Goal: Task Accomplishment & Management: Manage account settings

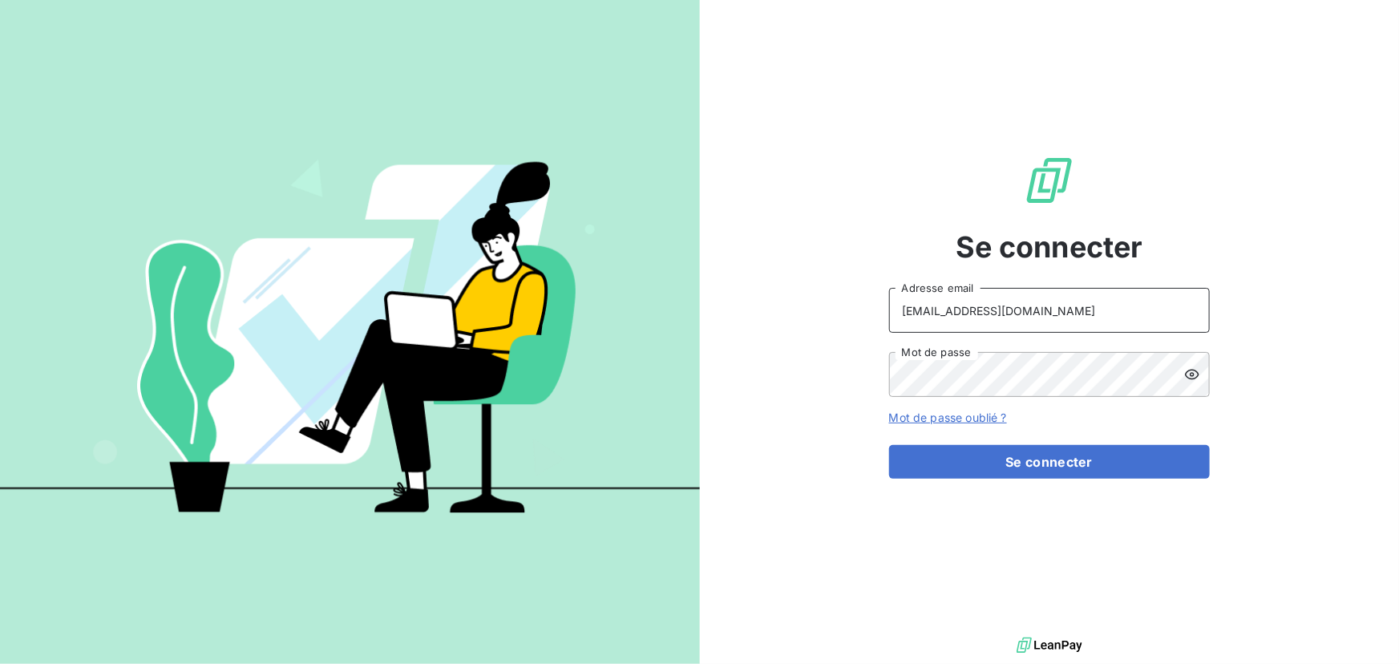
click at [1018, 314] on input "[EMAIL_ADDRESS][DOMAIN_NAME]" at bounding box center [1049, 310] width 321 height 45
click at [1028, 303] on input "[EMAIL_ADDRESS][DOMAIN_NAME]" at bounding box center [1049, 310] width 321 height 45
drag, startPoint x: 962, startPoint y: 314, endPoint x: 1028, endPoint y: 308, distance: 66.0
click at [1028, 308] on input "[EMAIL_ADDRESS][DOMAIN_NAME]" at bounding box center [1049, 310] width 321 height 45
type input "[EMAIL_ADDRESS][DOMAIN_NAME]"
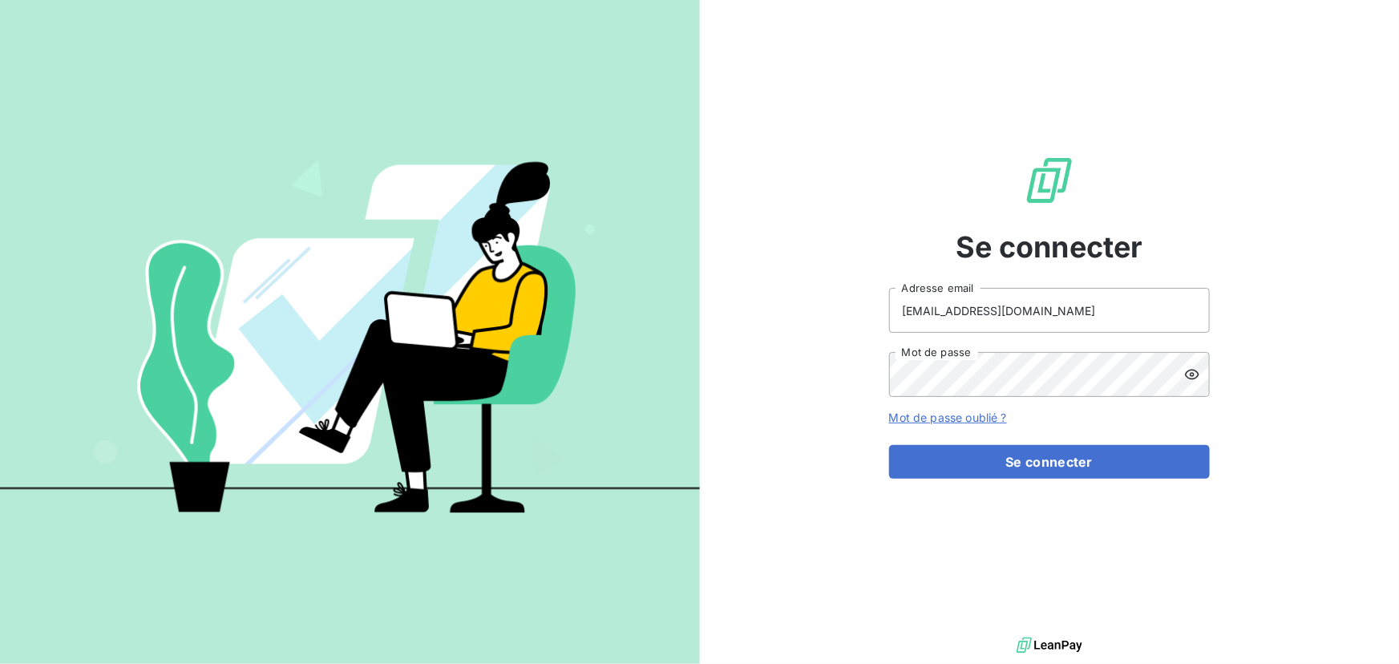
click at [1181, 376] on keeper-lock "Open Keeper Popup" at bounding box center [1187, 374] width 19 height 19
click at [1186, 314] on keeper-lock "Open Keeper Popup" at bounding box center [1187, 310] width 19 height 19
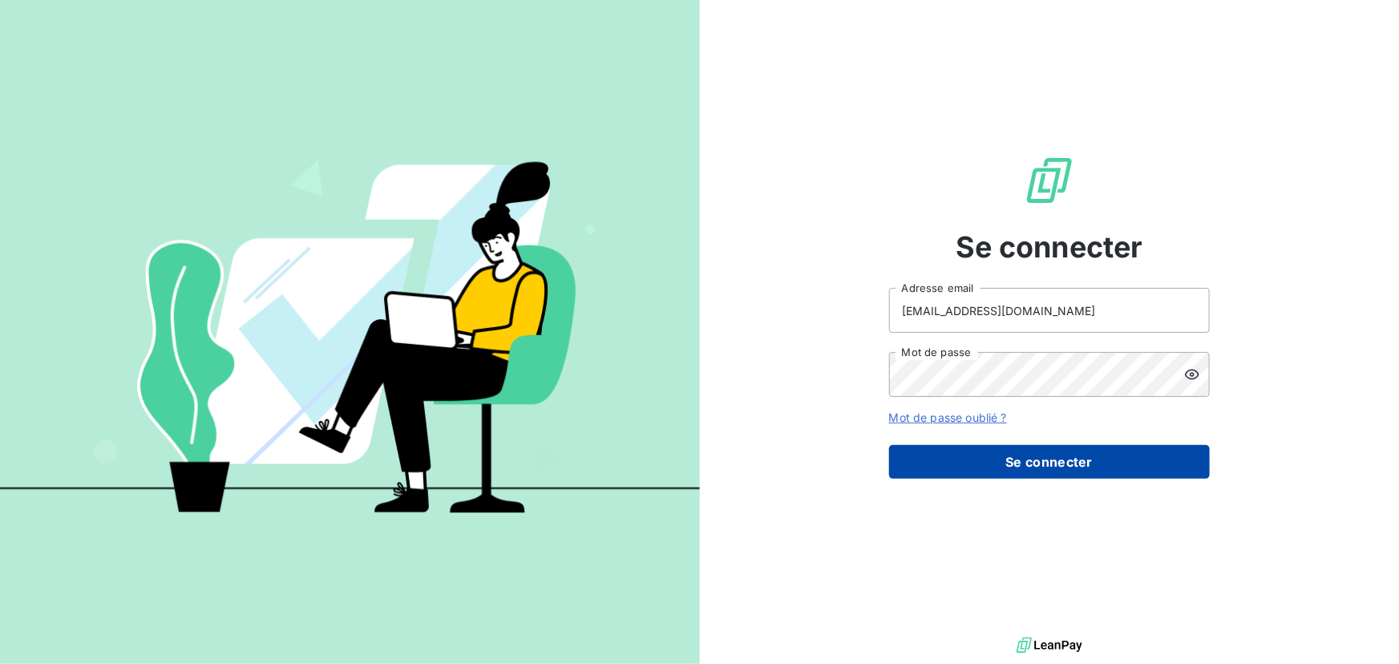
click at [1038, 465] on button "Se connecter" at bounding box center [1049, 462] width 321 height 34
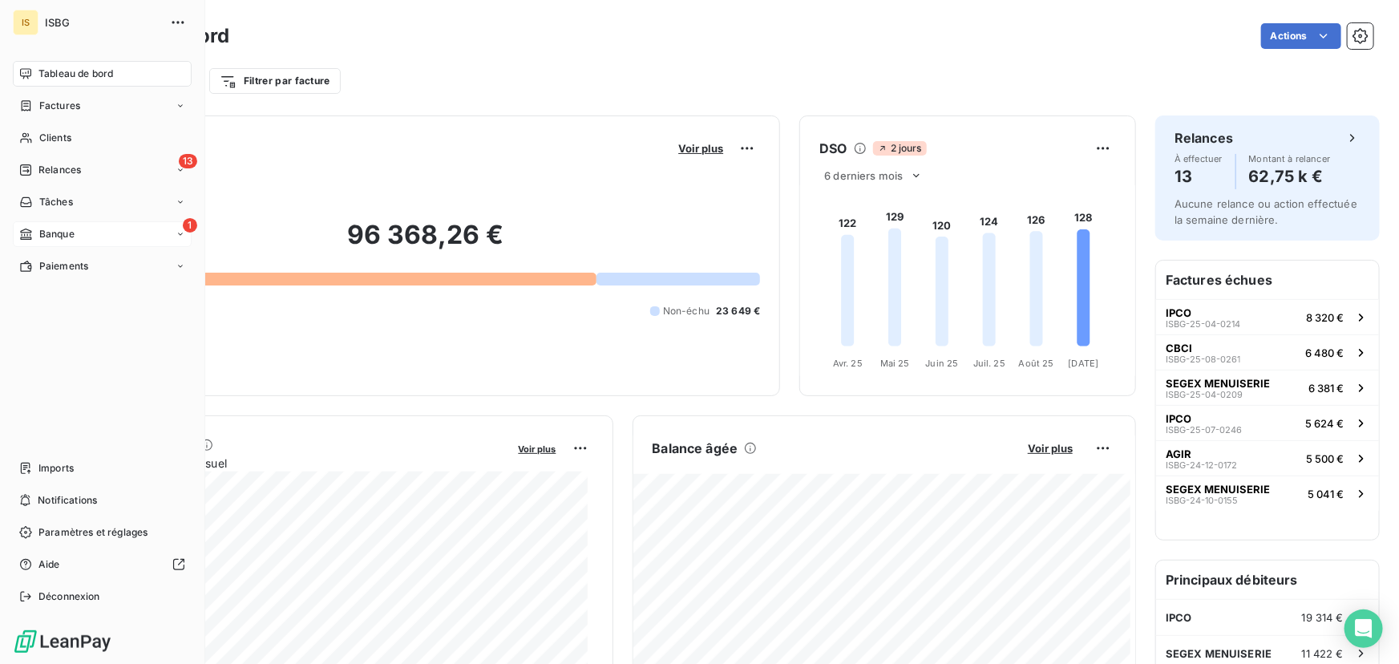
click at [74, 239] on span "Banque" at bounding box center [56, 234] width 35 height 14
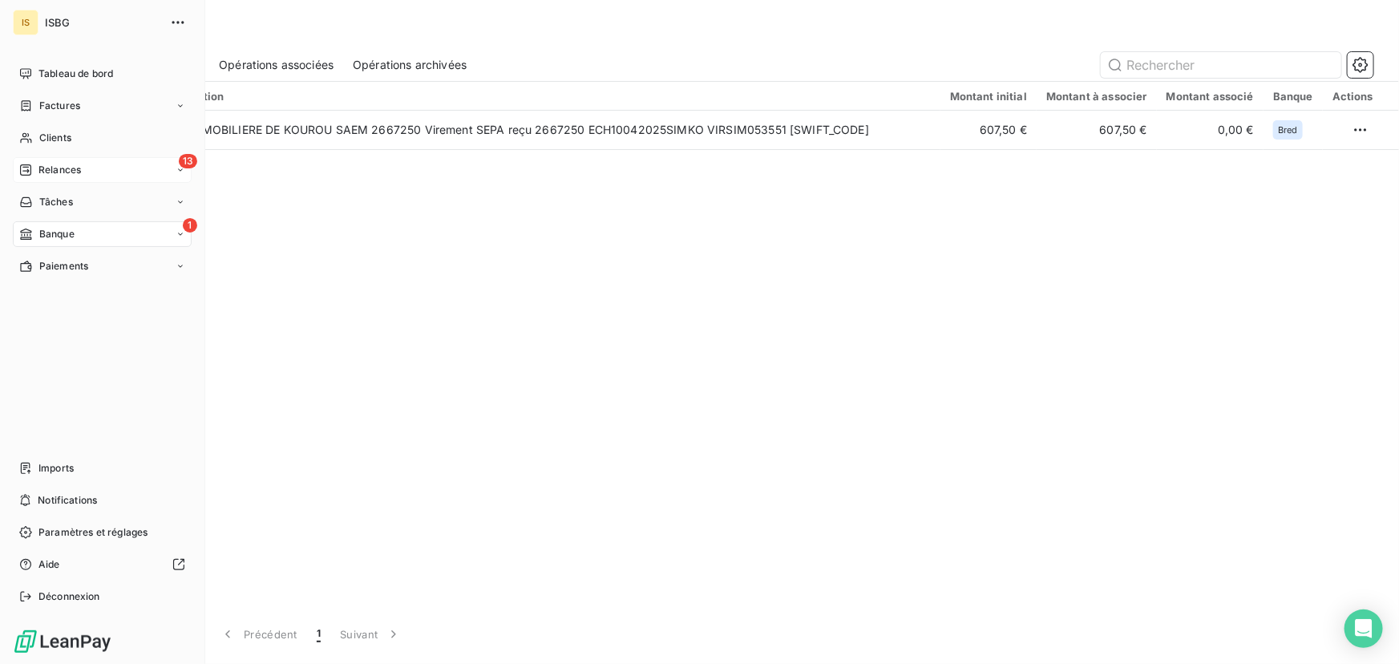
click at [62, 168] on span "Relances" at bounding box center [59, 170] width 43 height 14
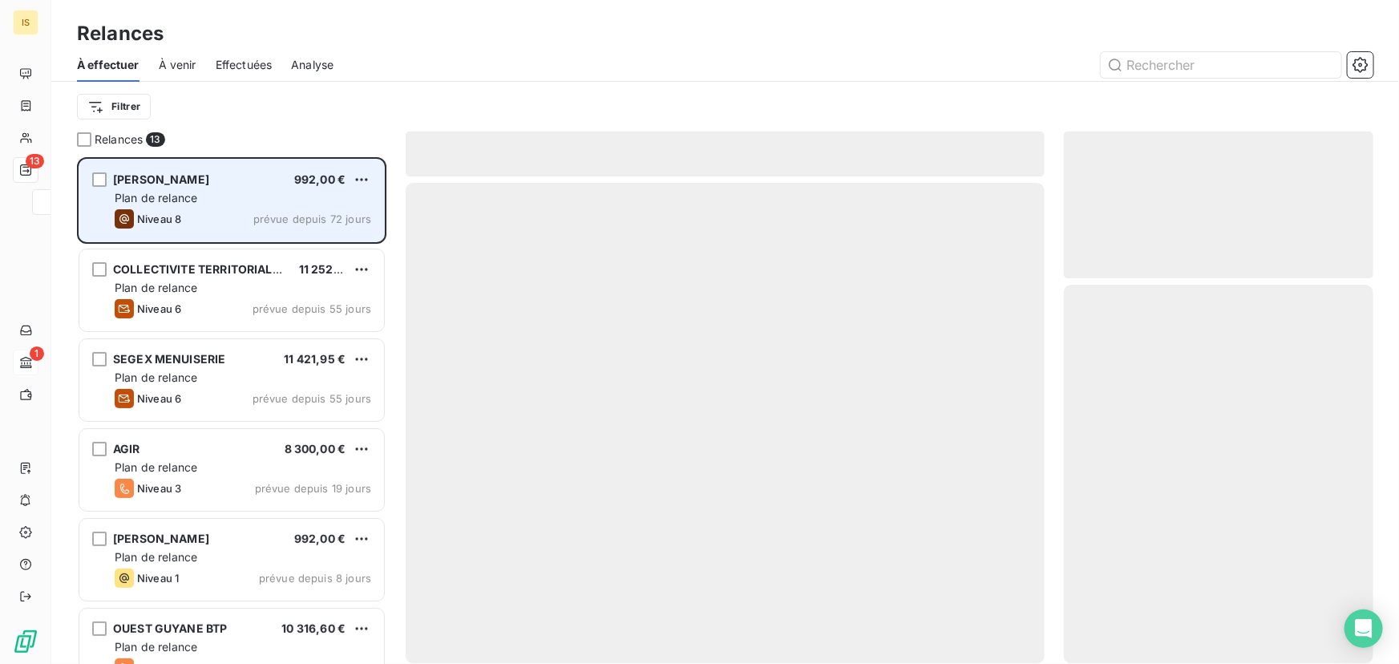
scroll to position [496, 298]
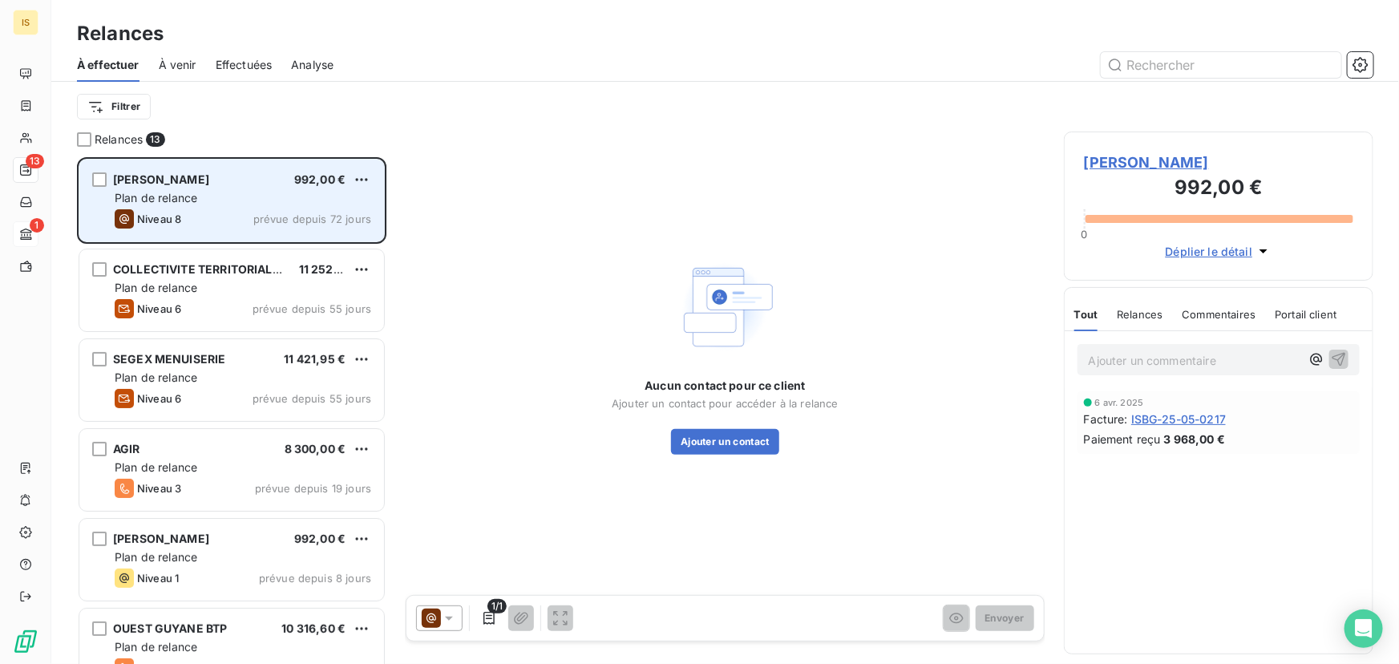
click at [257, 192] on div "Plan de relance" at bounding box center [243, 198] width 257 height 16
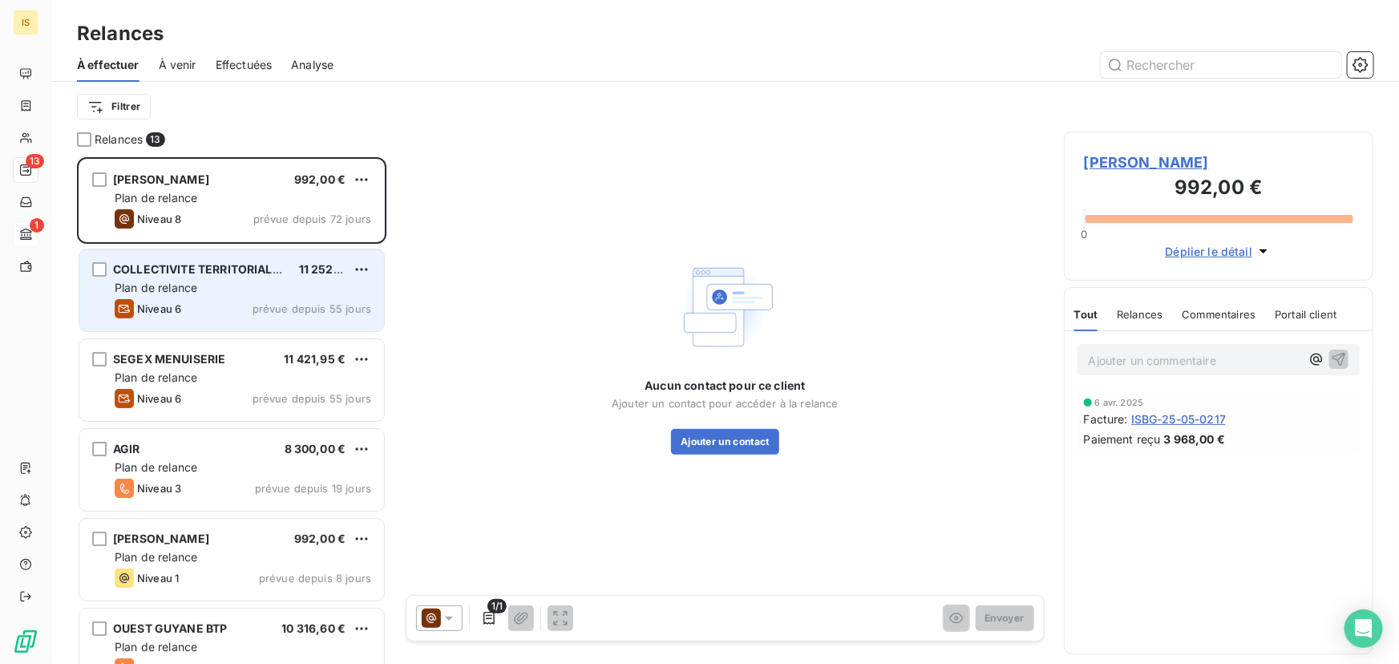
click at [281, 277] on div "COLLECTIVITE TERRITORIALE DE GUYANE" at bounding box center [199, 269] width 173 height 16
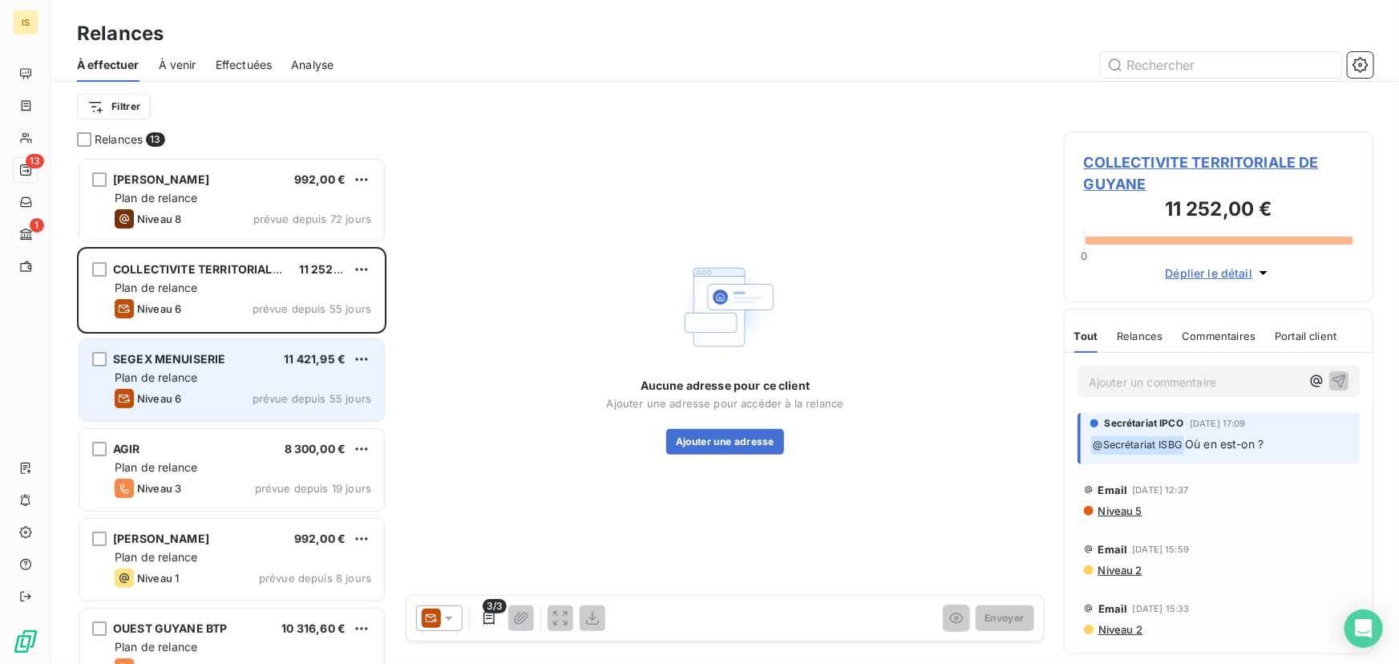
click at [241, 381] on div "Plan de relance" at bounding box center [243, 378] width 257 height 16
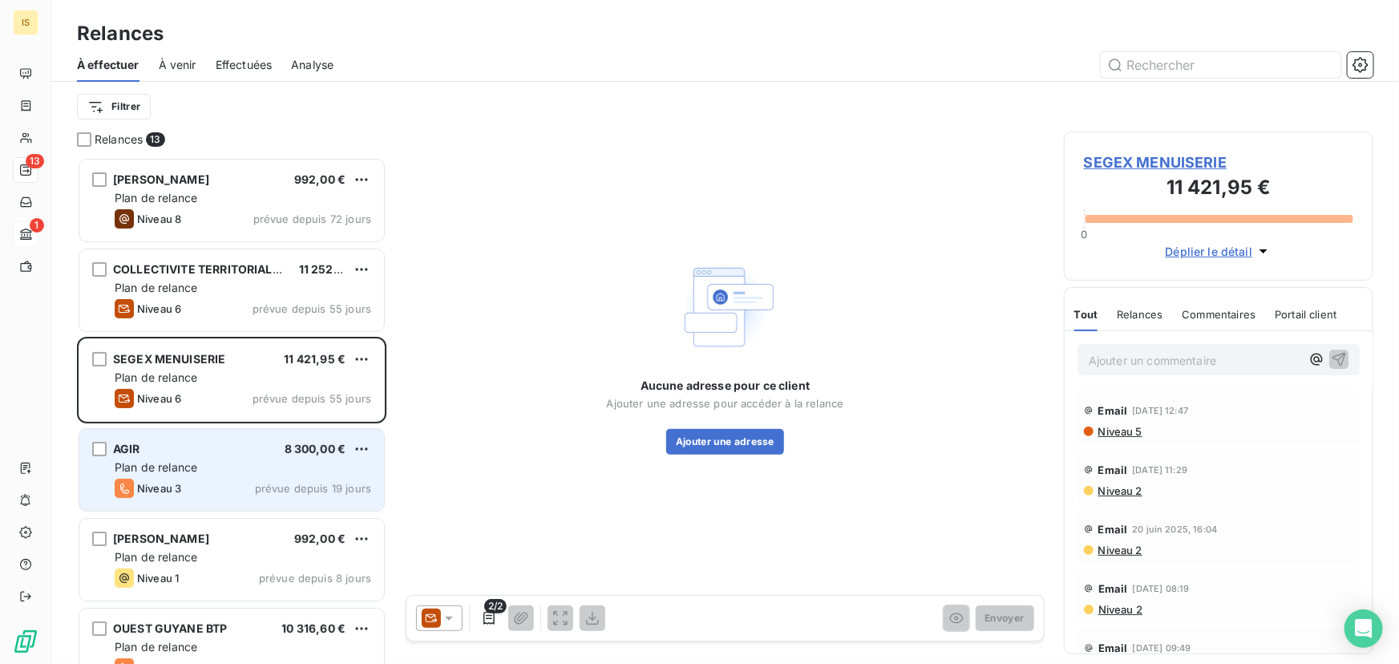
click at [236, 447] on div "AGIR 8 300,00 €" at bounding box center [243, 449] width 257 height 14
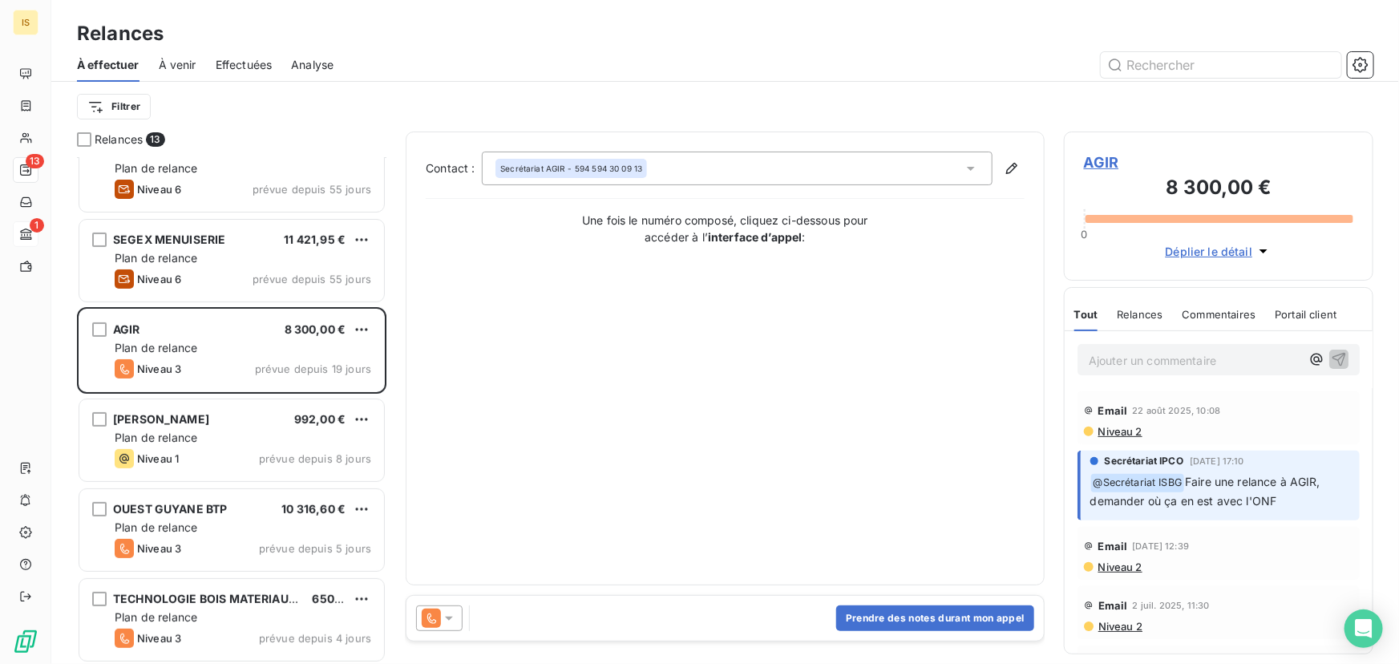
scroll to position [146, 0]
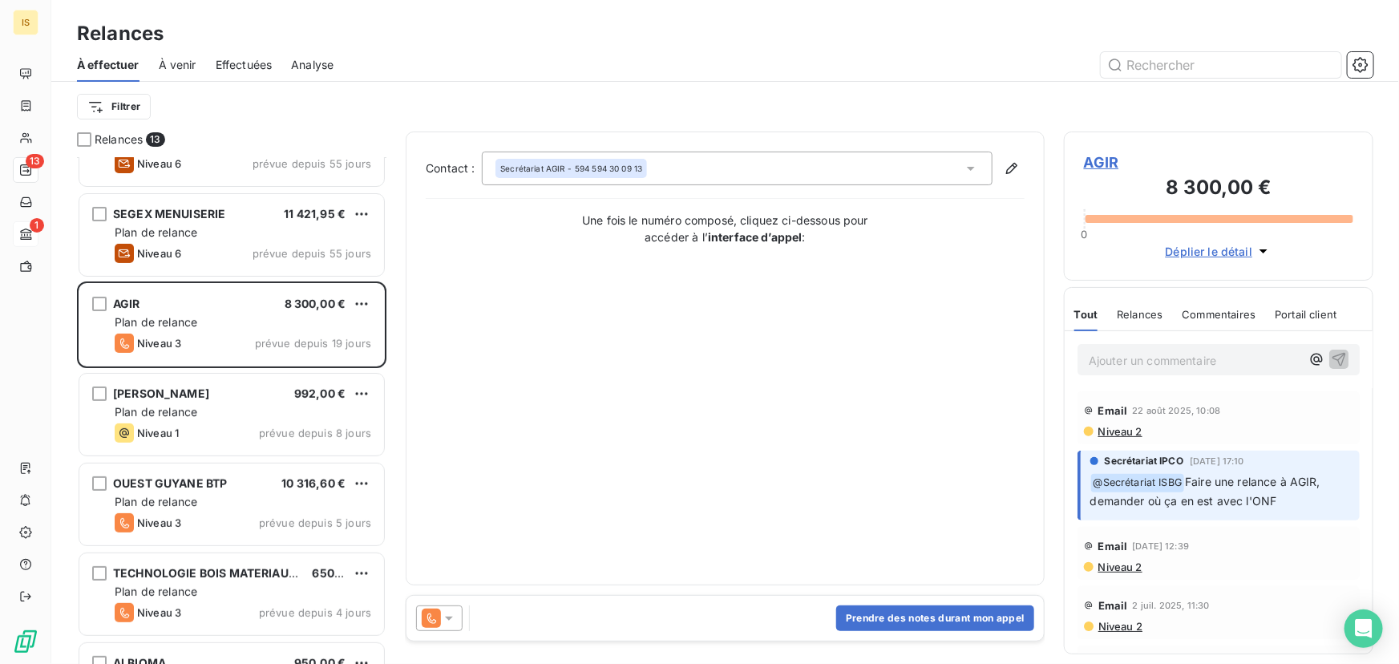
click at [1124, 434] on span "Niveau 2" at bounding box center [1120, 431] width 46 height 13
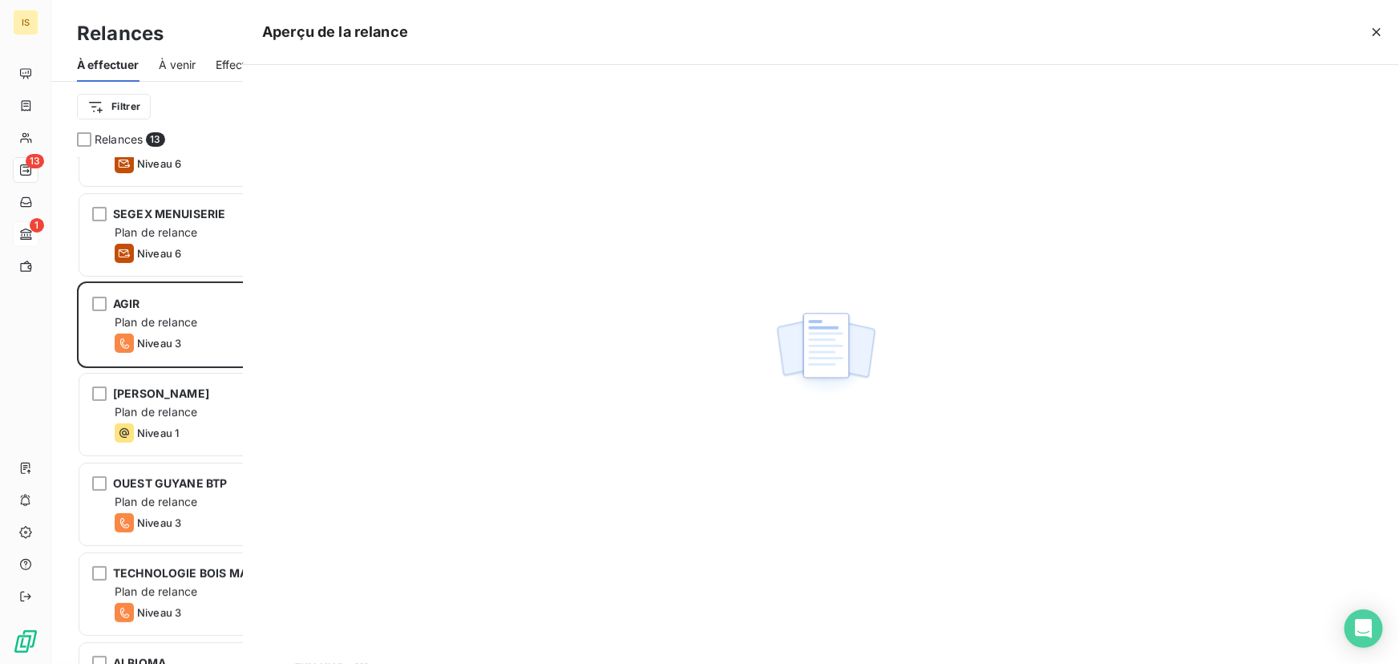
scroll to position [496, 298]
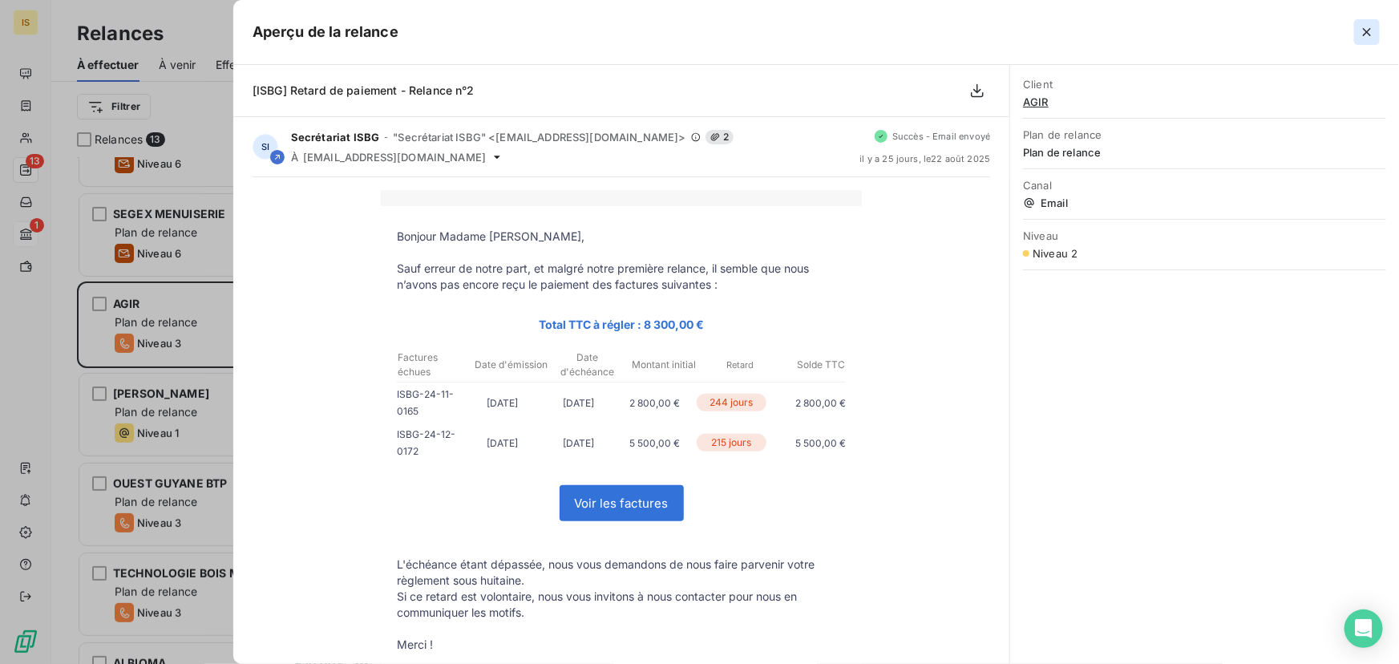
click at [1370, 32] on icon "button" at bounding box center [1367, 32] width 16 height 16
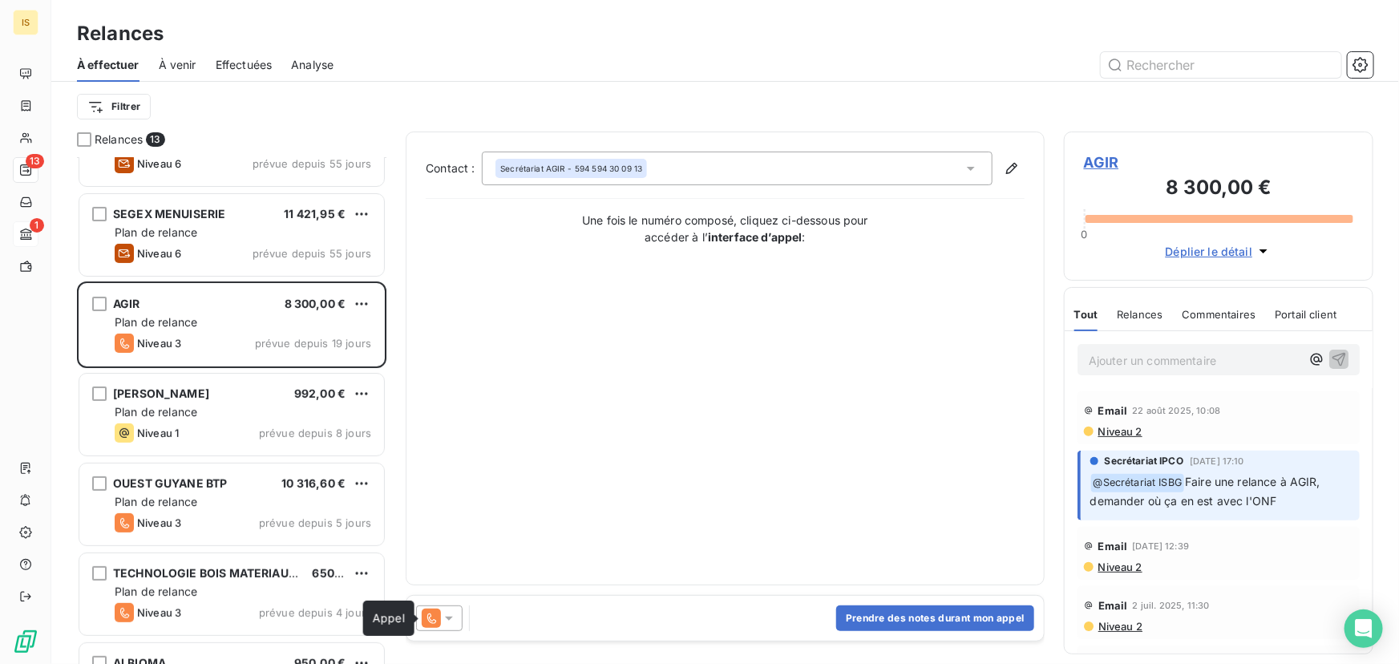
click at [440, 614] on icon at bounding box center [431, 618] width 19 height 19
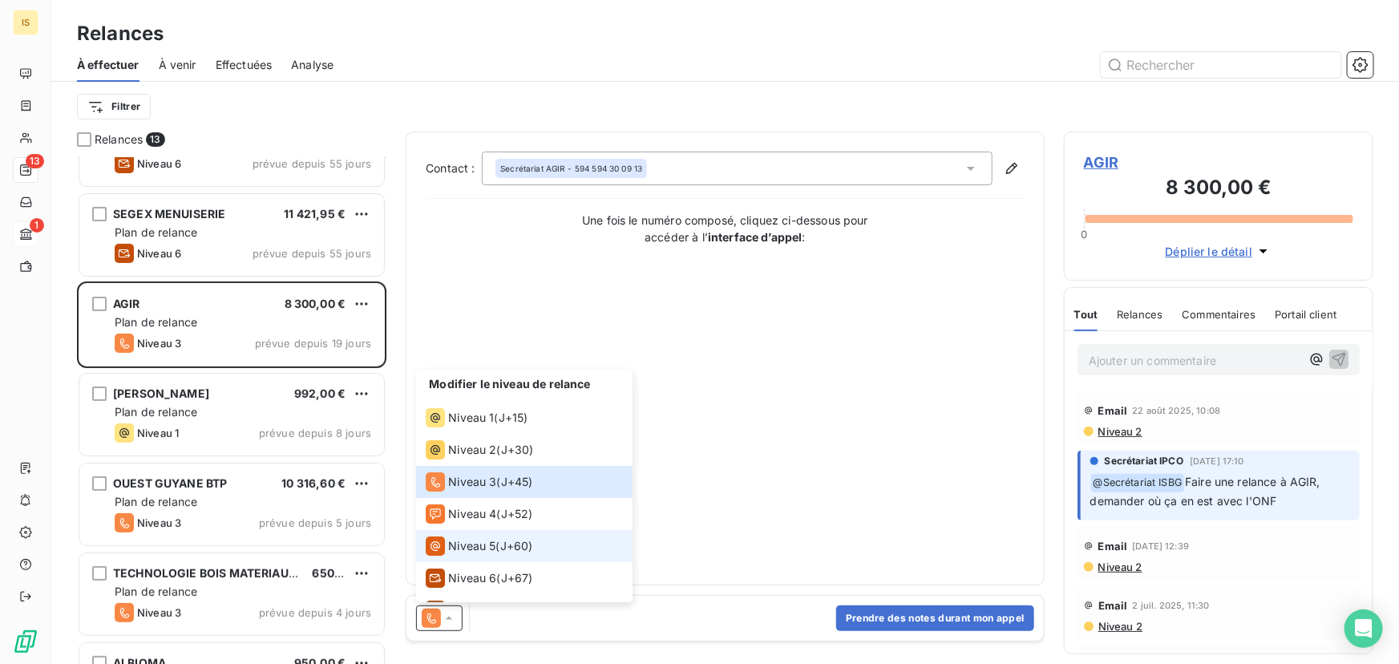
click at [490, 547] on span "Niveau 5" at bounding box center [471, 546] width 47 height 16
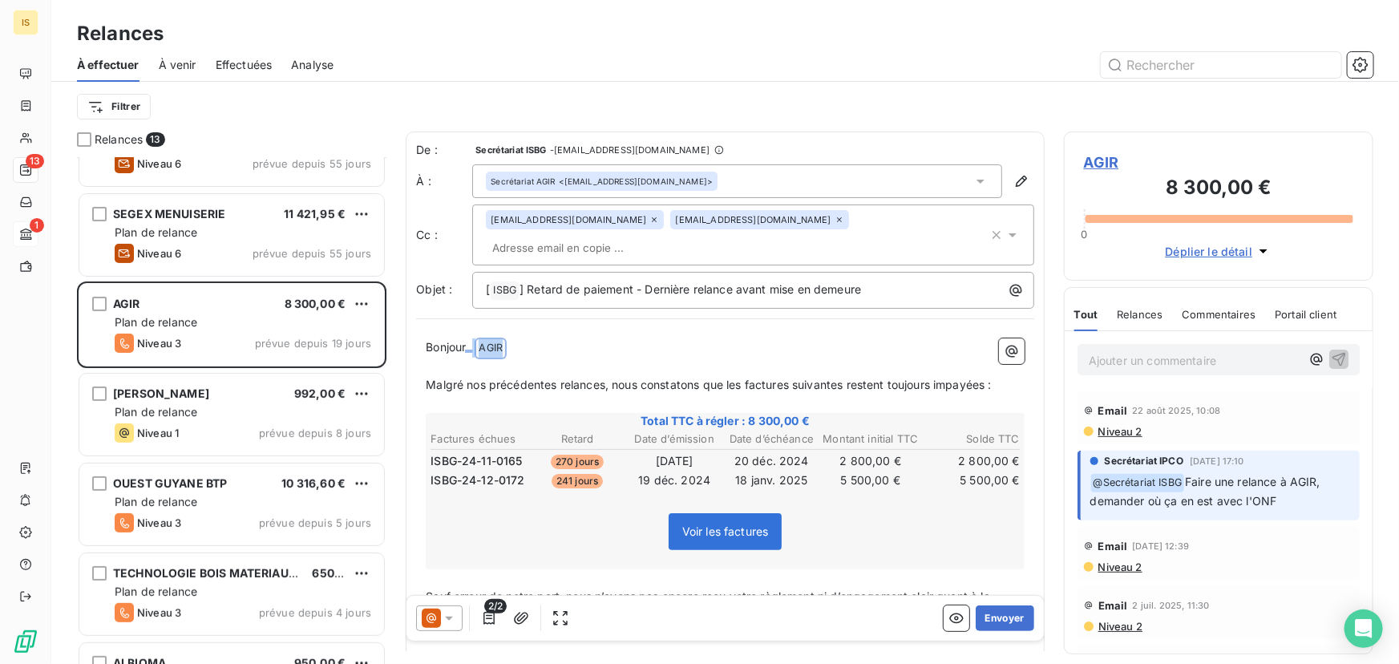
drag, startPoint x: 545, startPoint y: 325, endPoint x: 468, endPoint y: 320, distance: 77.1
click at [468, 338] on p "Bonjour ﻿ AGIR ﻿ ﻿" at bounding box center [725, 347] width 599 height 19
click at [1002, 612] on button "Envoyer" at bounding box center [1005, 618] width 59 height 26
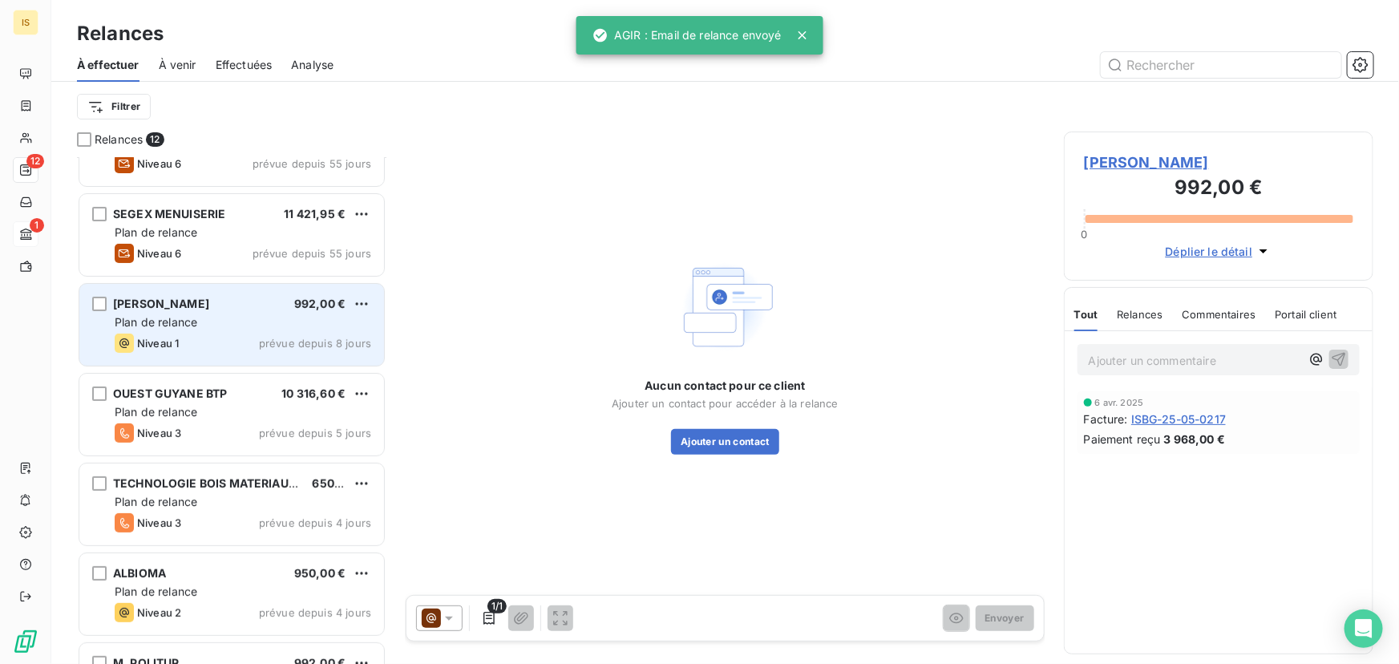
click at [257, 327] on div "Plan de relance" at bounding box center [243, 322] width 257 height 16
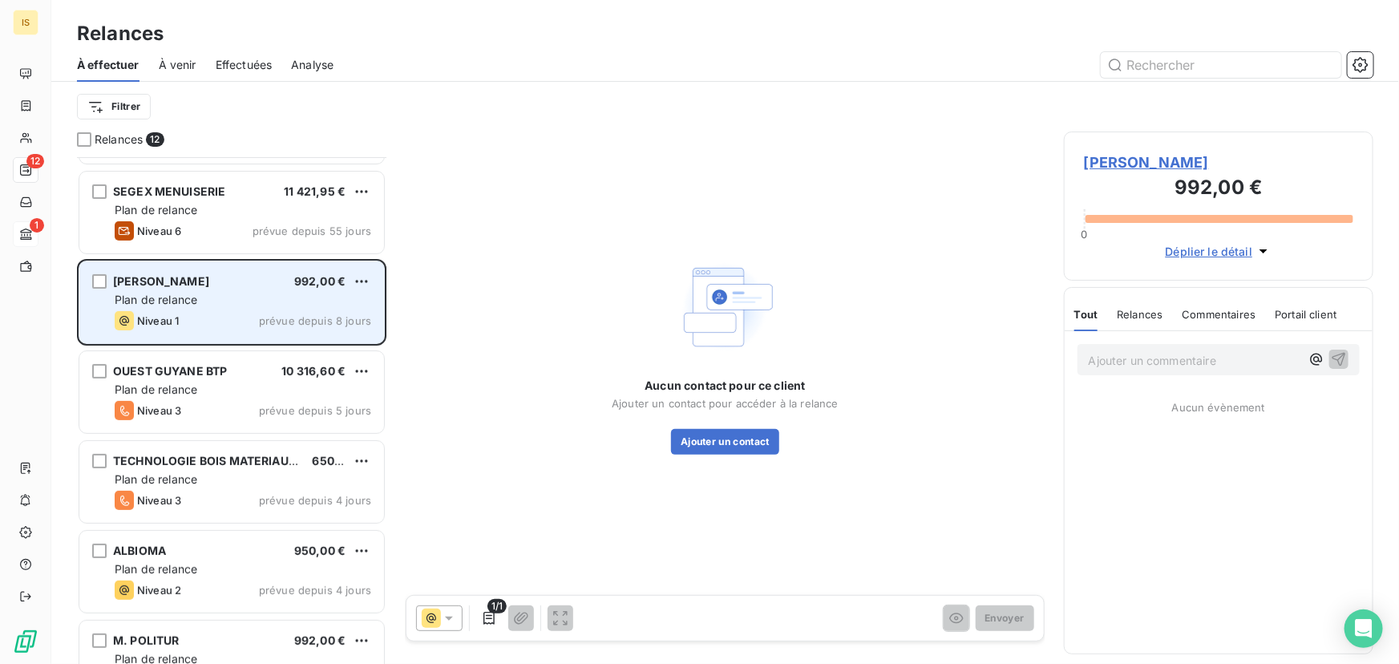
scroll to position [243, 0]
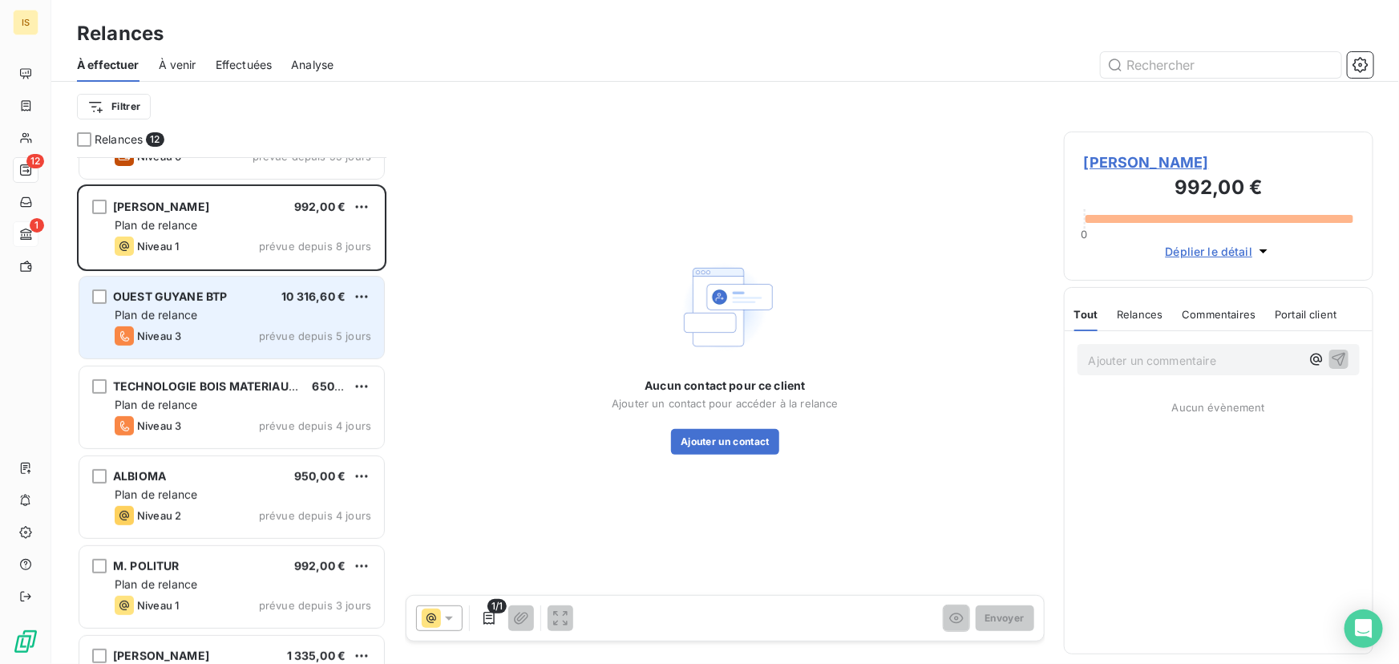
click at [265, 307] on div "Plan de relance" at bounding box center [243, 315] width 257 height 16
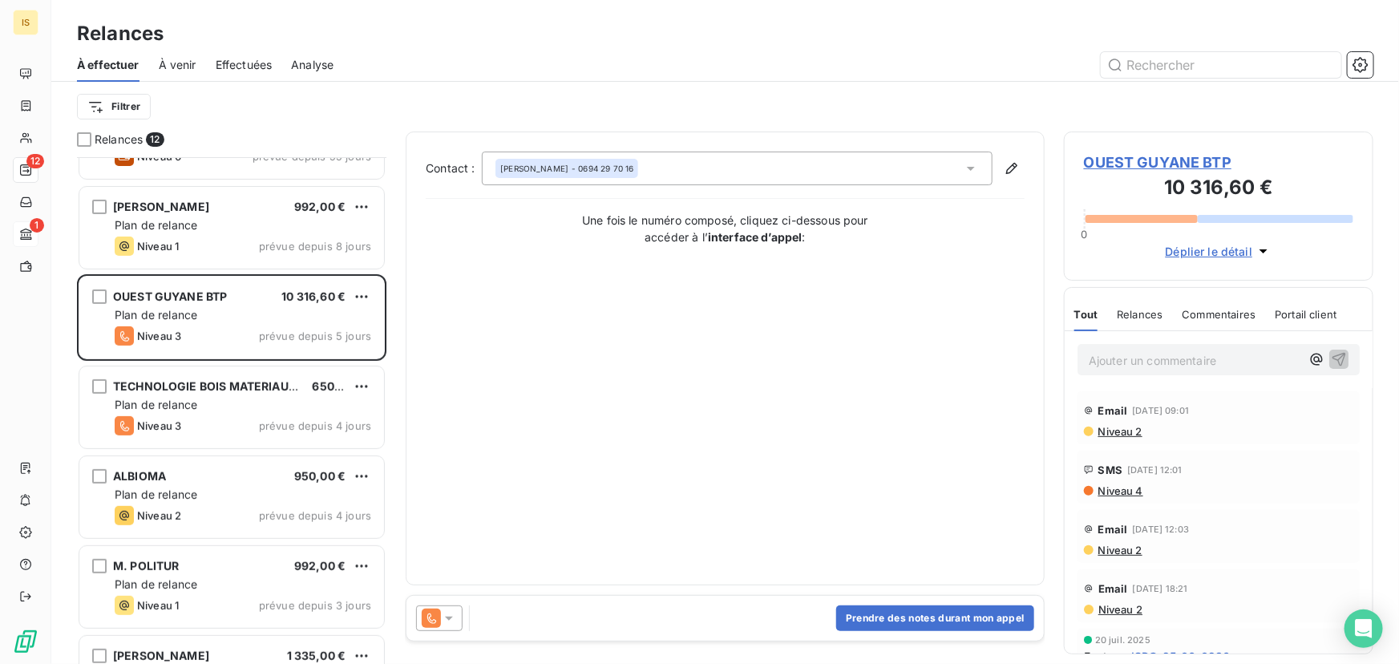
click at [447, 620] on icon at bounding box center [449, 618] width 16 height 16
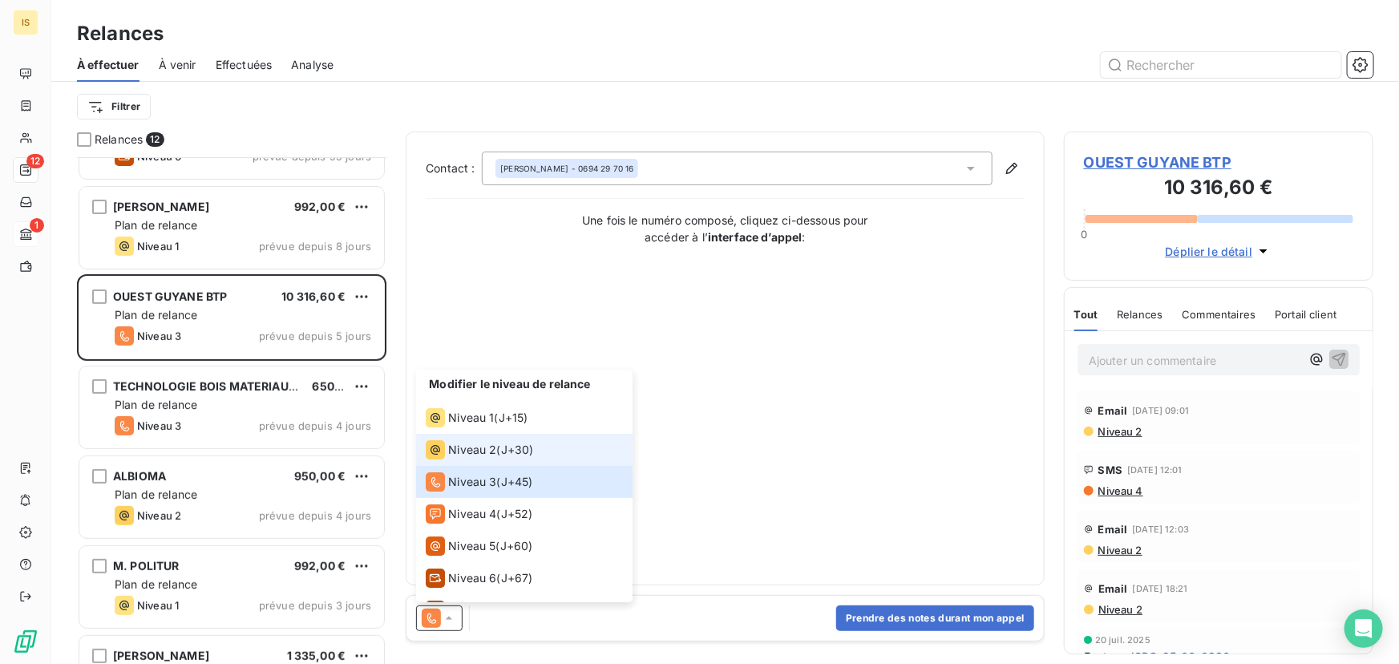
click at [510, 452] on span "J+30 )" at bounding box center [517, 450] width 33 height 16
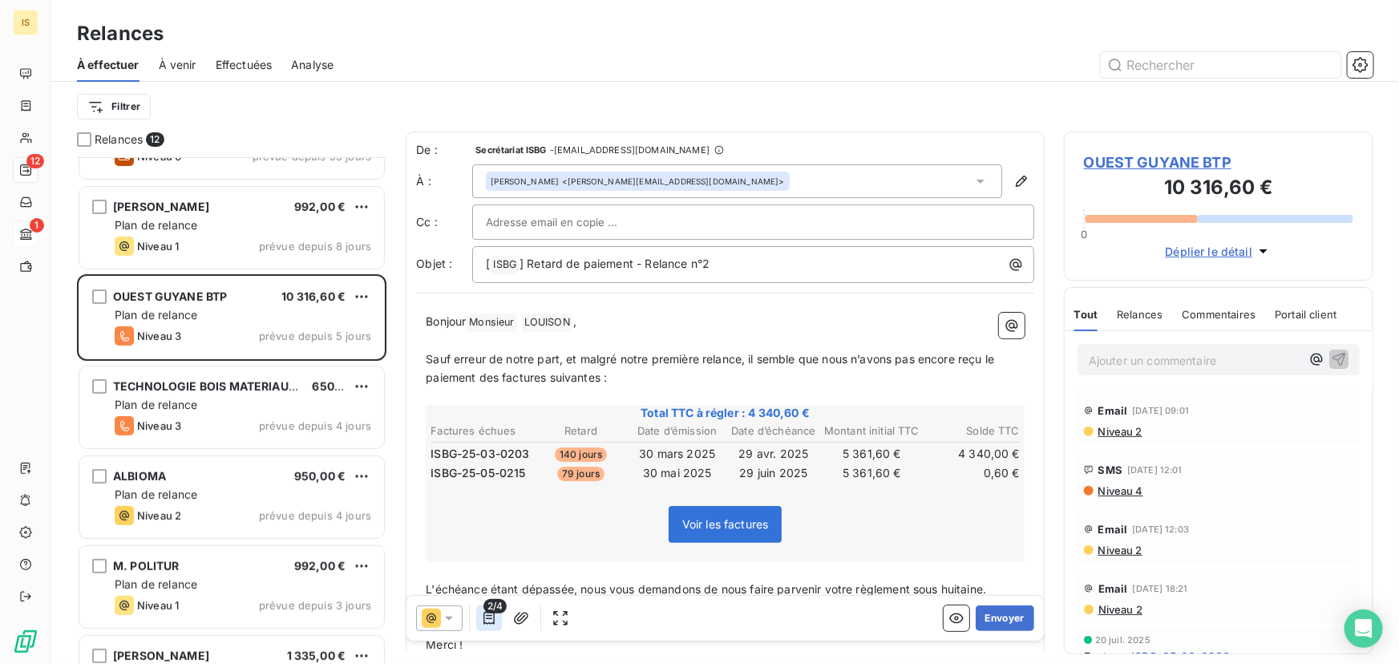
click at [489, 616] on icon "button" at bounding box center [489, 618] width 11 height 13
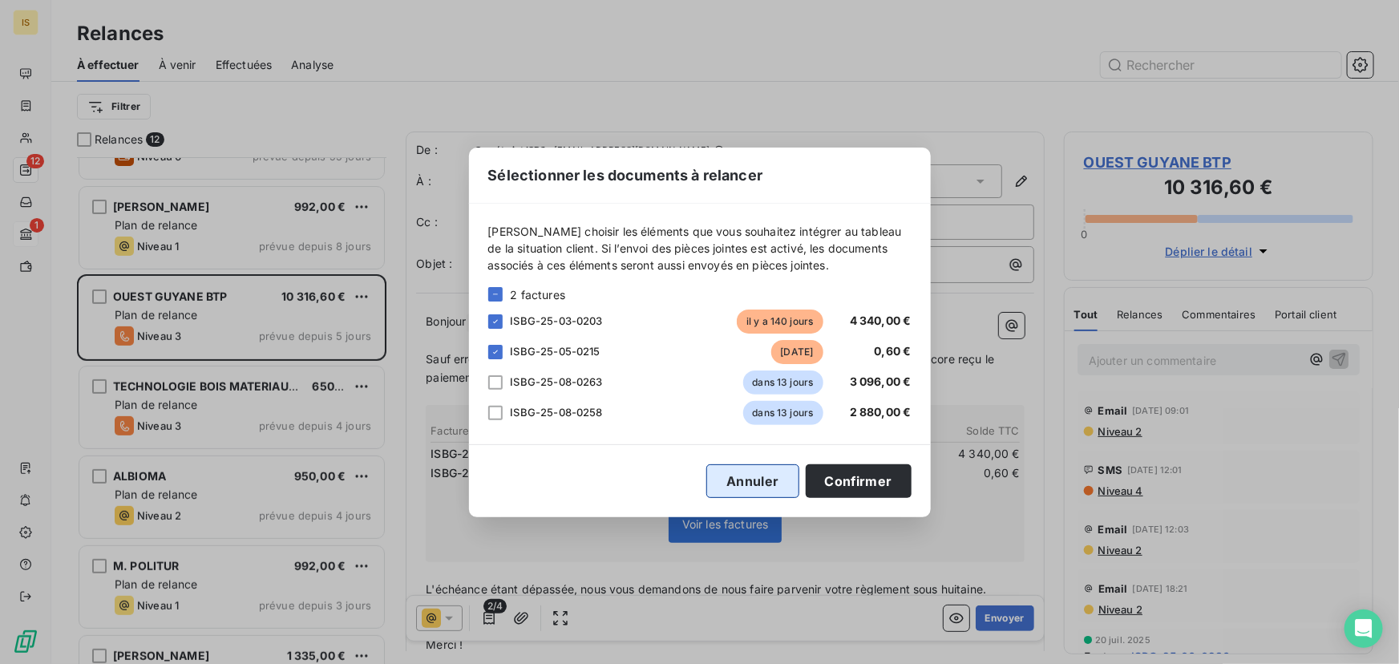
click at [747, 478] on button "Annuler" at bounding box center [752, 481] width 92 height 34
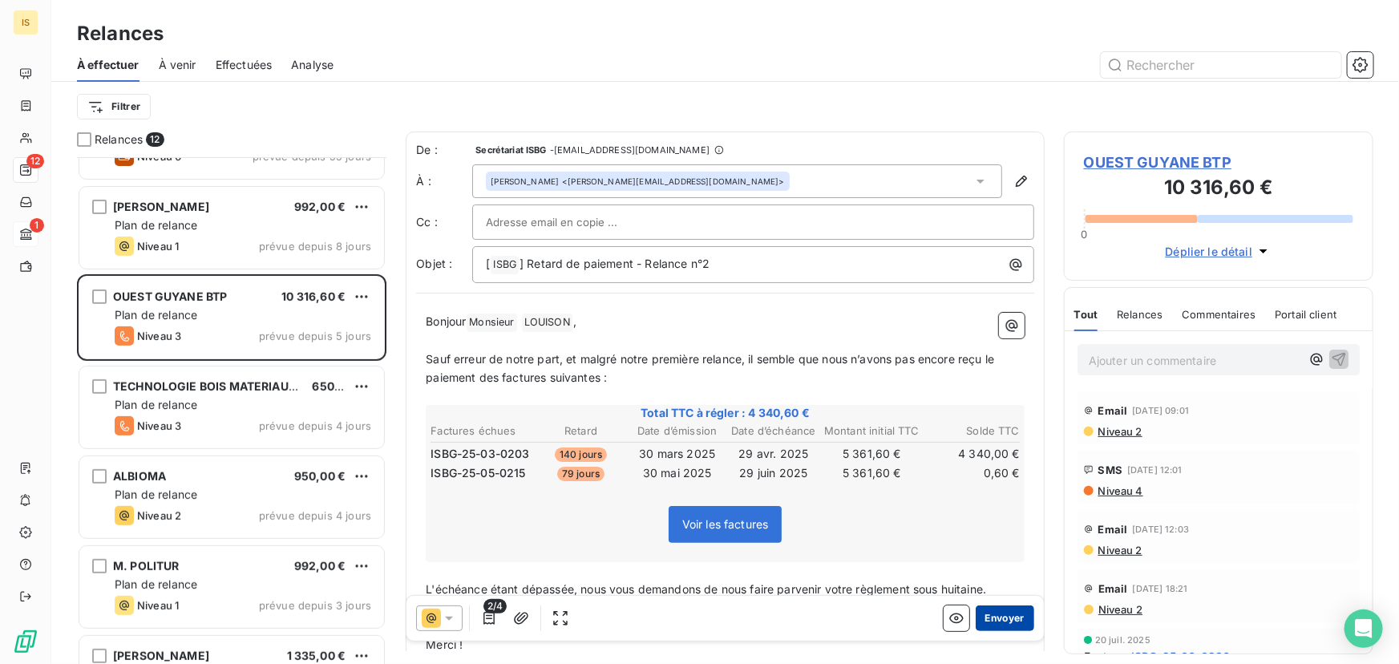
click at [998, 618] on button "Envoyer" at bounding box center [1005, 618] width 59 height 26
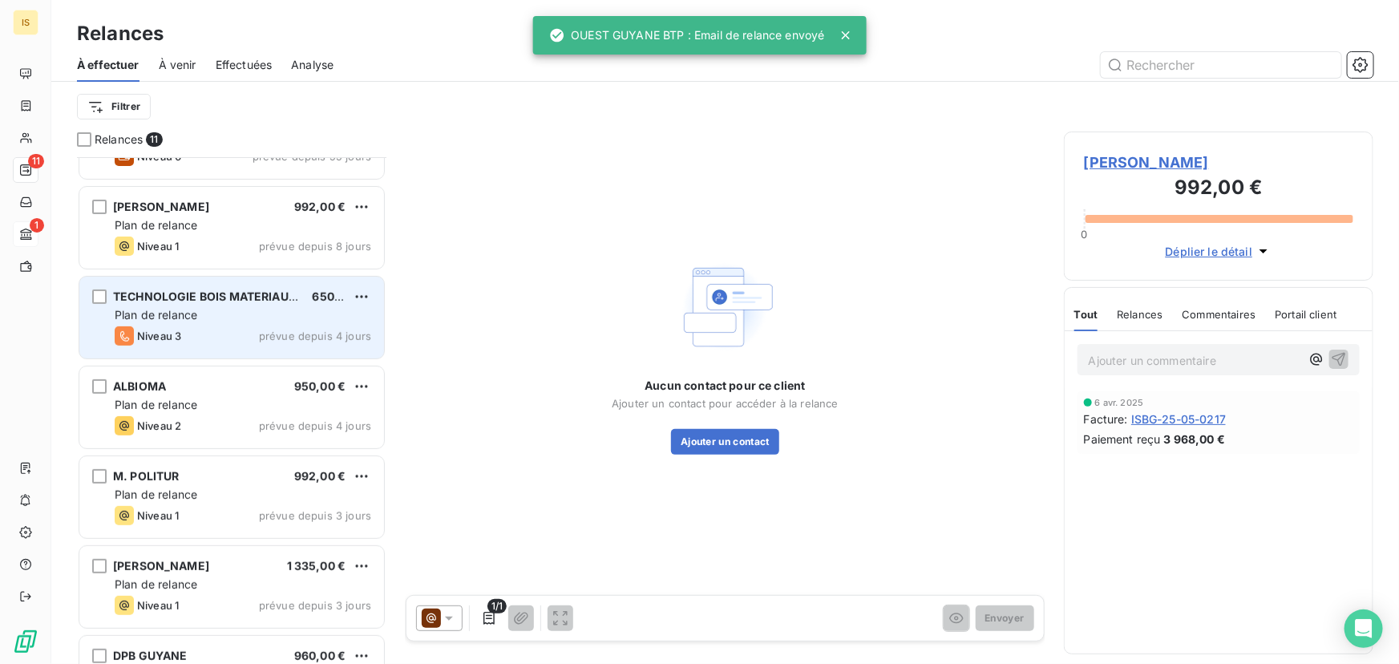
click at [285, 310] on div "Plan de relance" at bounding box center [243, 315] width 257 height 16
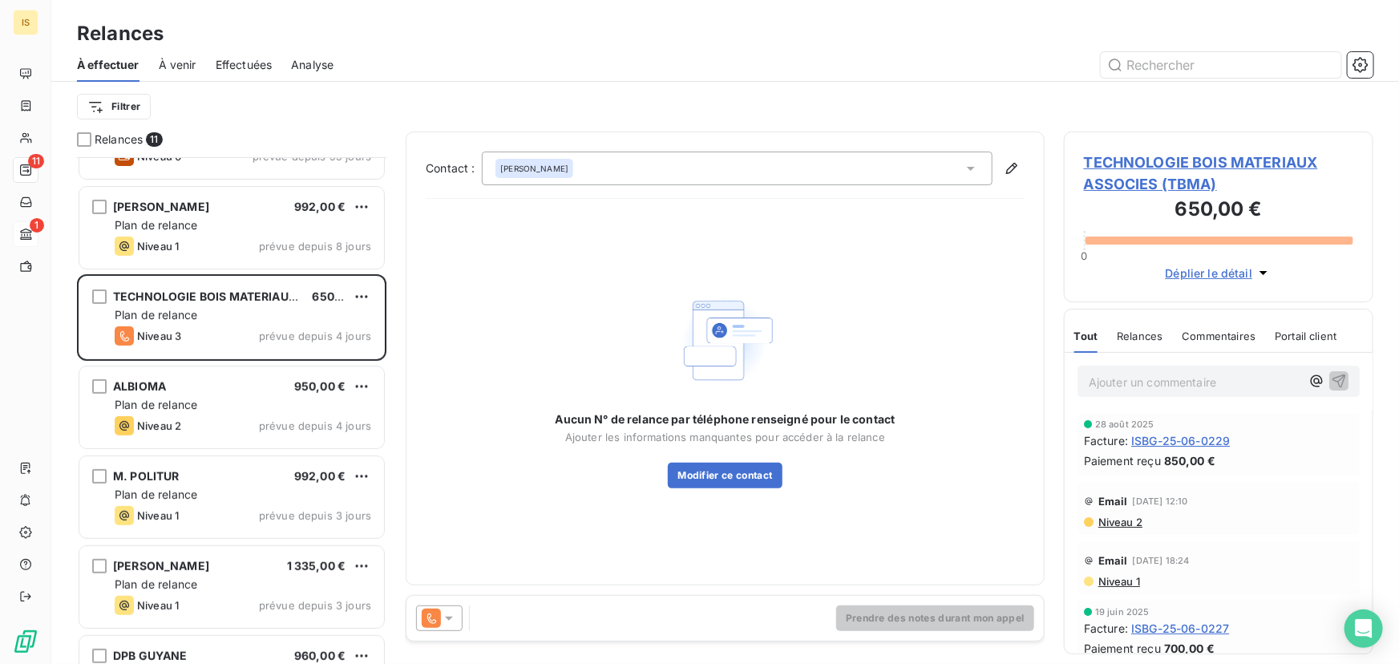
click at [441, 617] on icon at bounding box center [449, 618] width 16 height 16
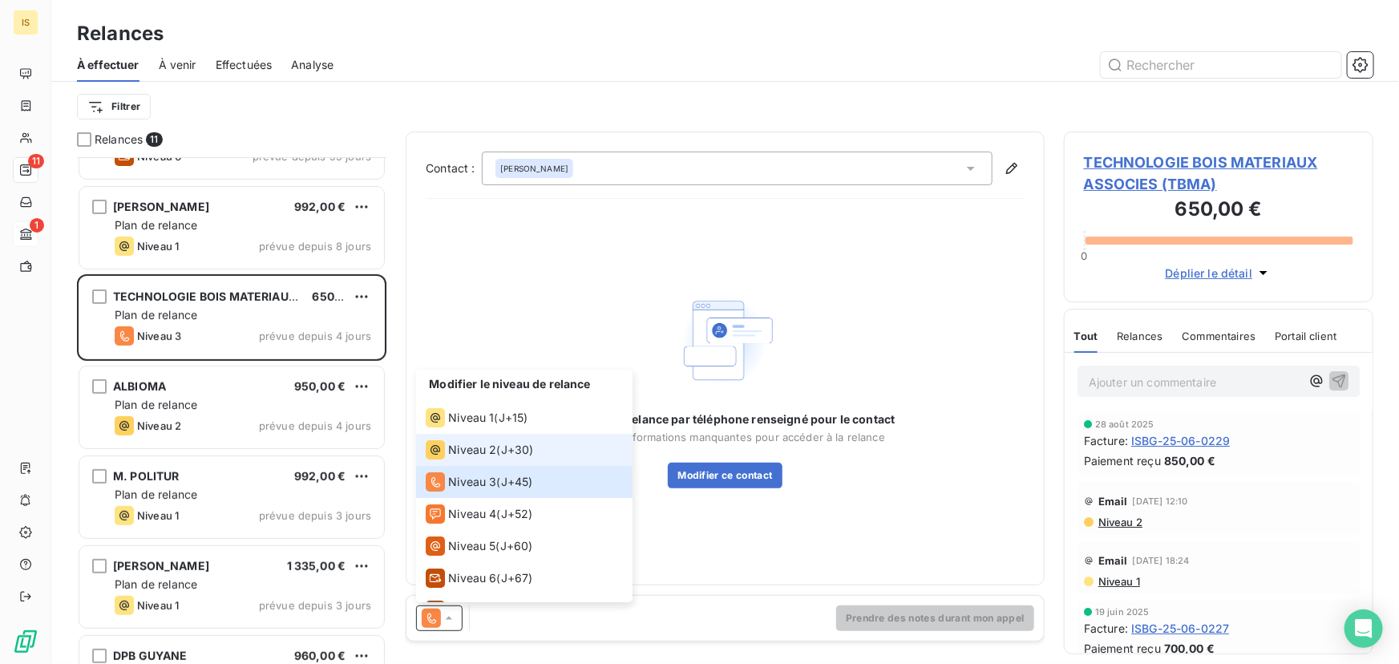
click at [503, 455] on span "J+30 )" at bounding box center [517, 450] width 33 height 16
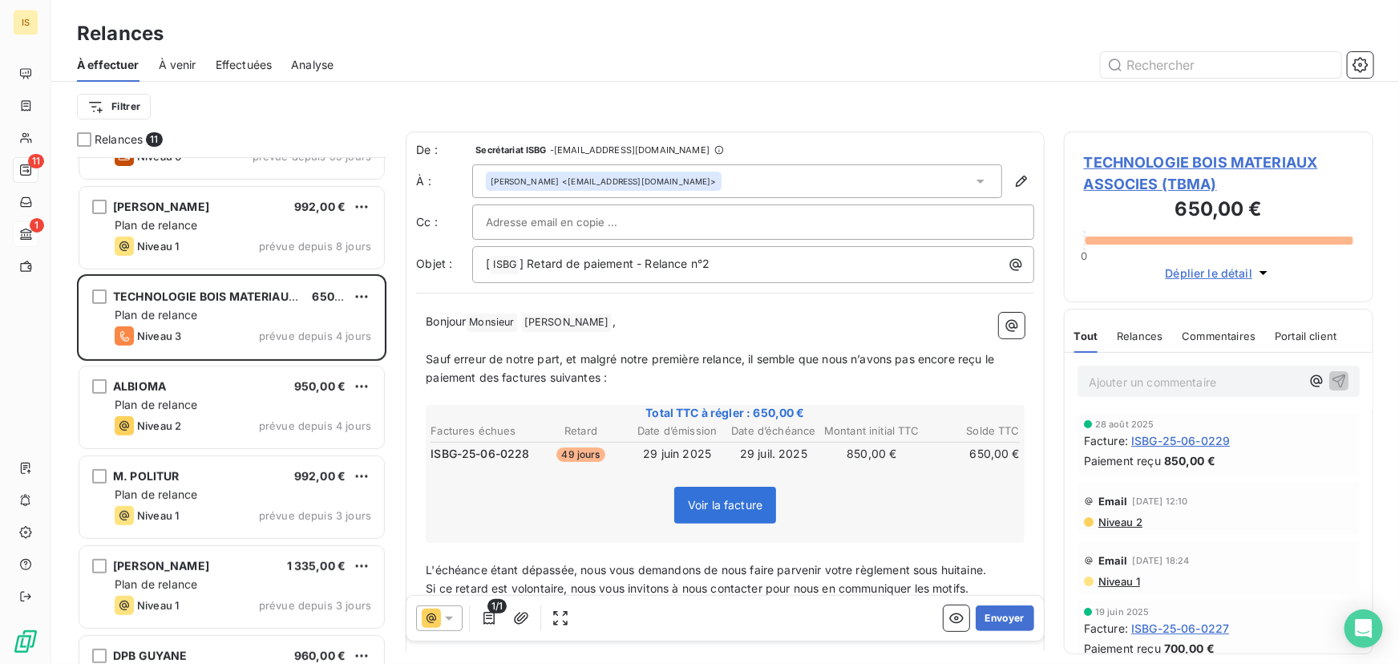
click at [442, 619] on icon at bounding box center [449, 618] width 16 height 16
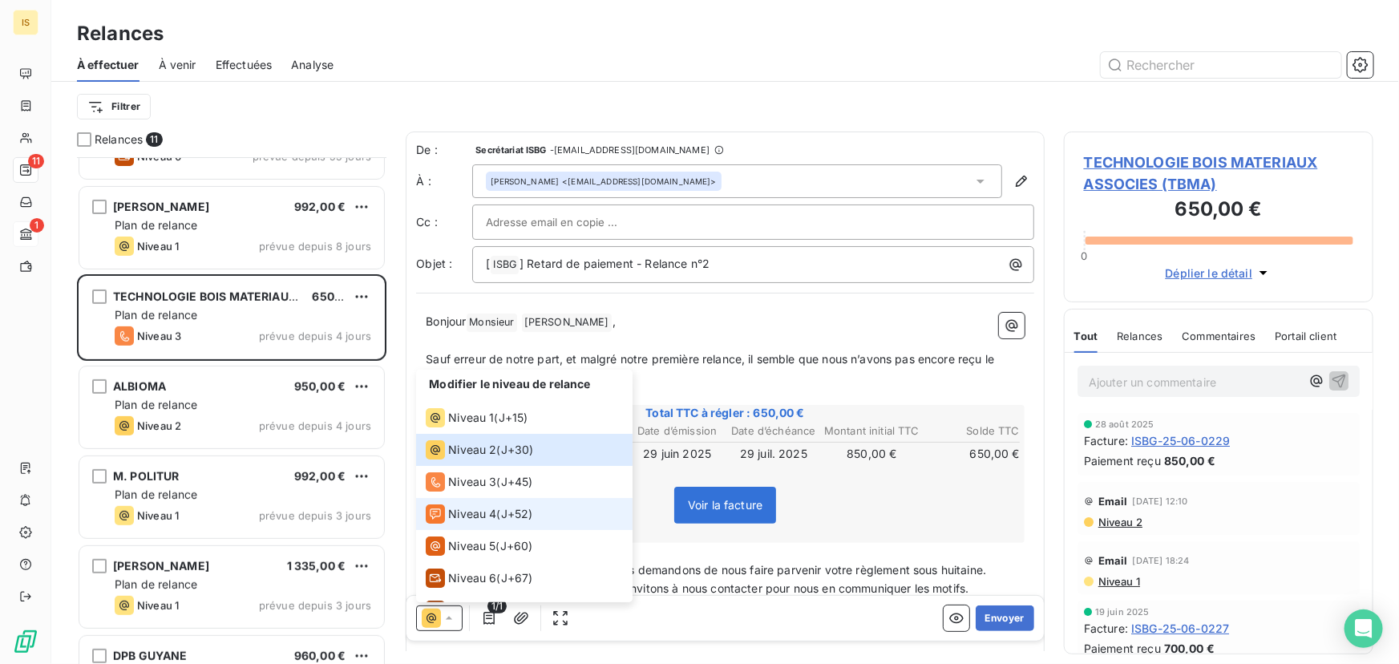
click at [489, 513] on span "Niveau 4" at bounding box center [472, 514] width 48 height 16
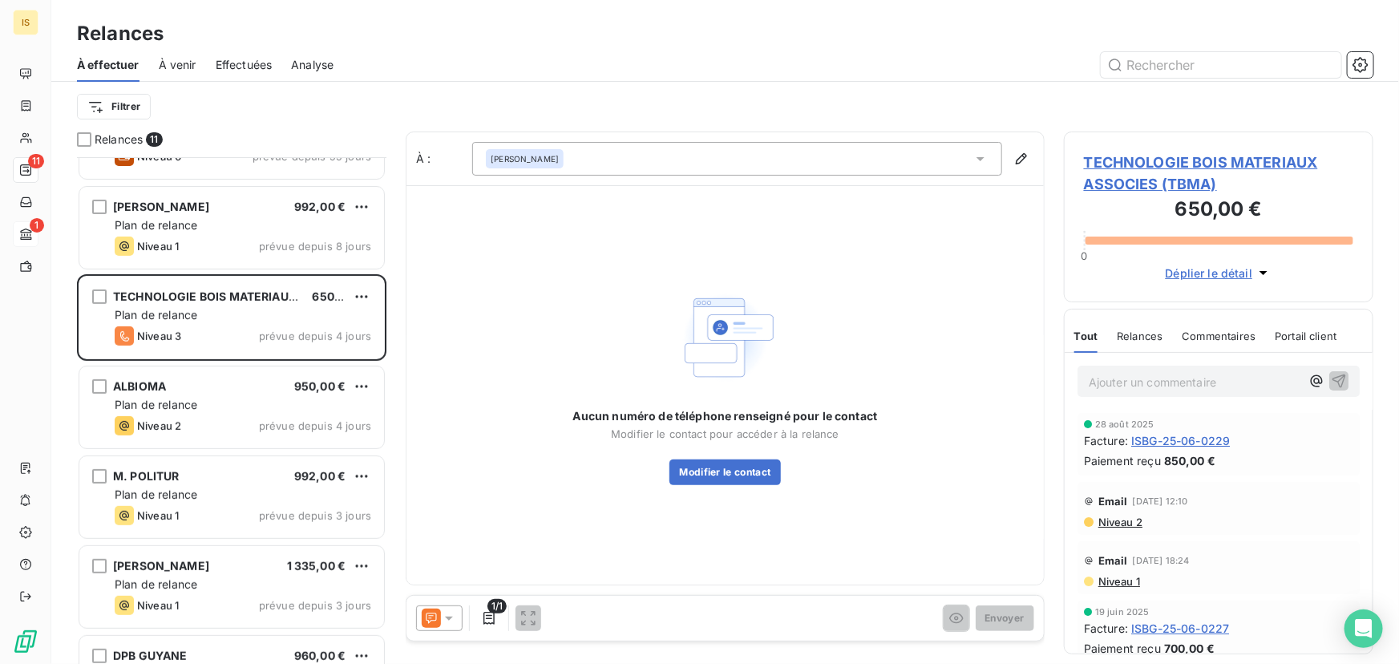
click at [447, 617] on icon at bounding box center [449, 619] width 8 height 4
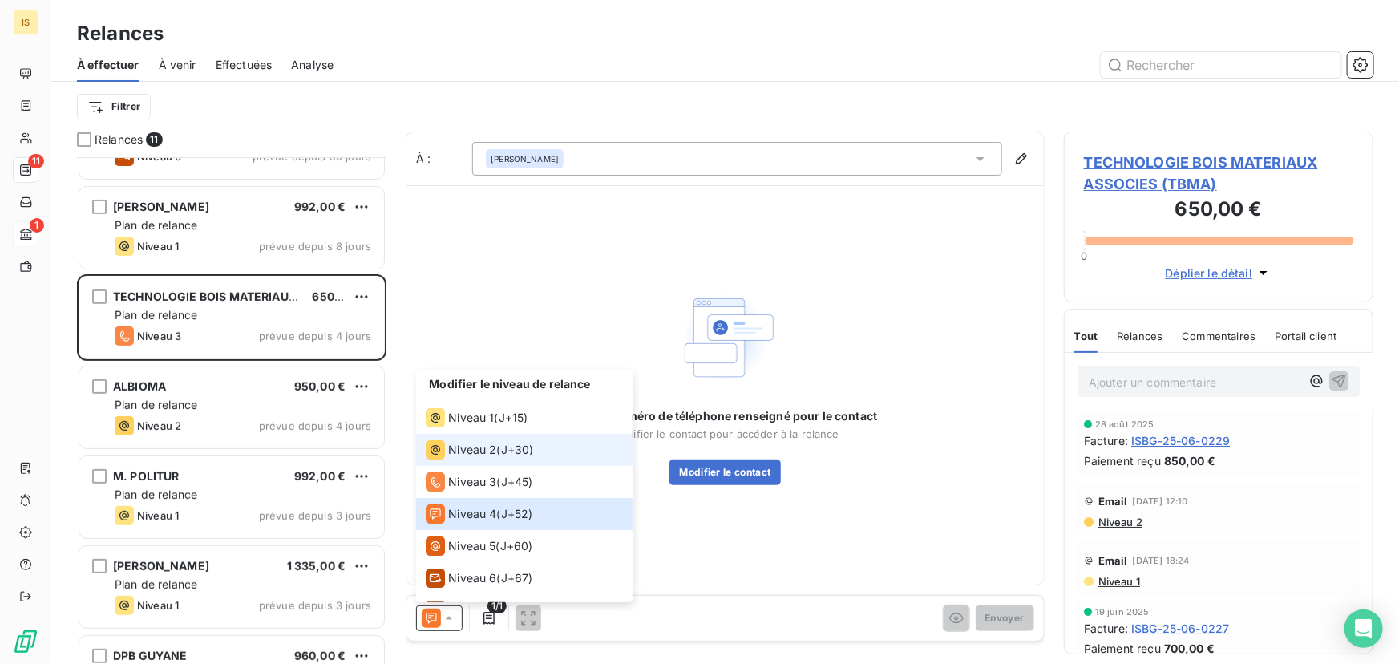
click at [491, 459] on li "Niveau 2 ( J+30 )" at bounding box center [524, 450] width 217 height 32
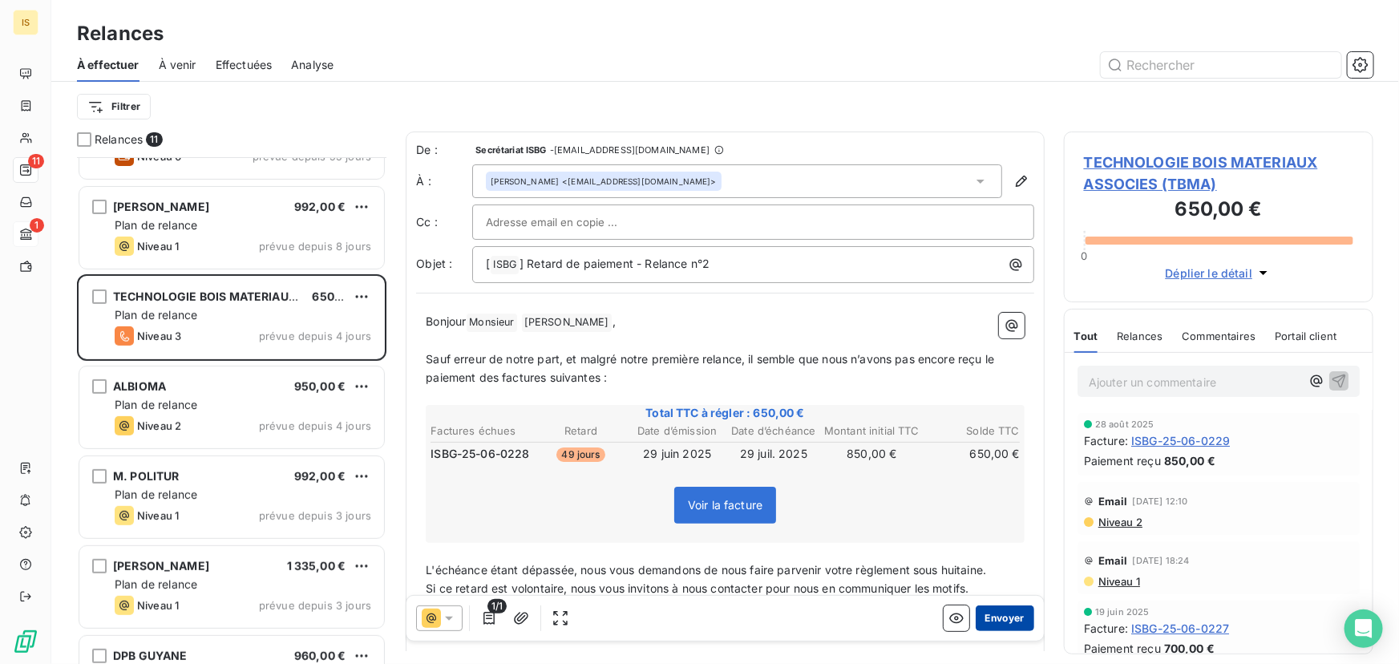
click at [985, 613] on button "Envoyer" at bounding box center [1005, 618] width 59 height 26
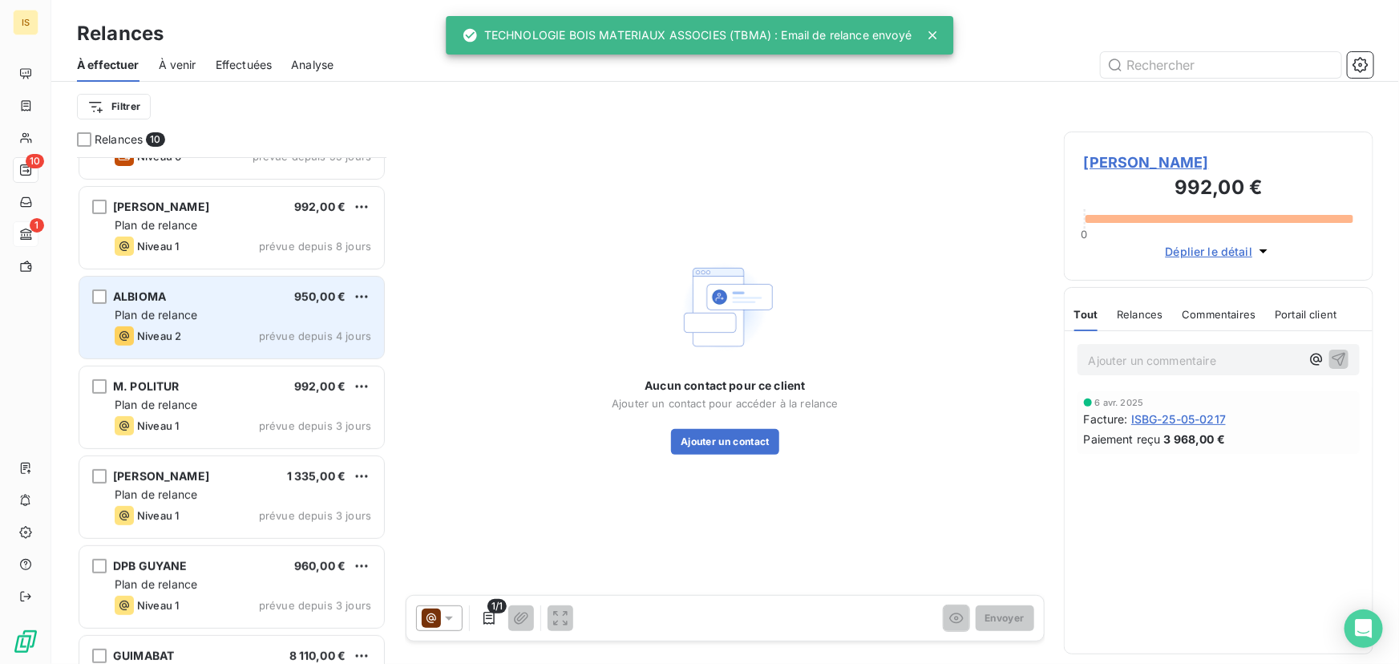
click at [283, 316] on div "Plan de relance" at bounding box center [243, 315] width 257 height 16
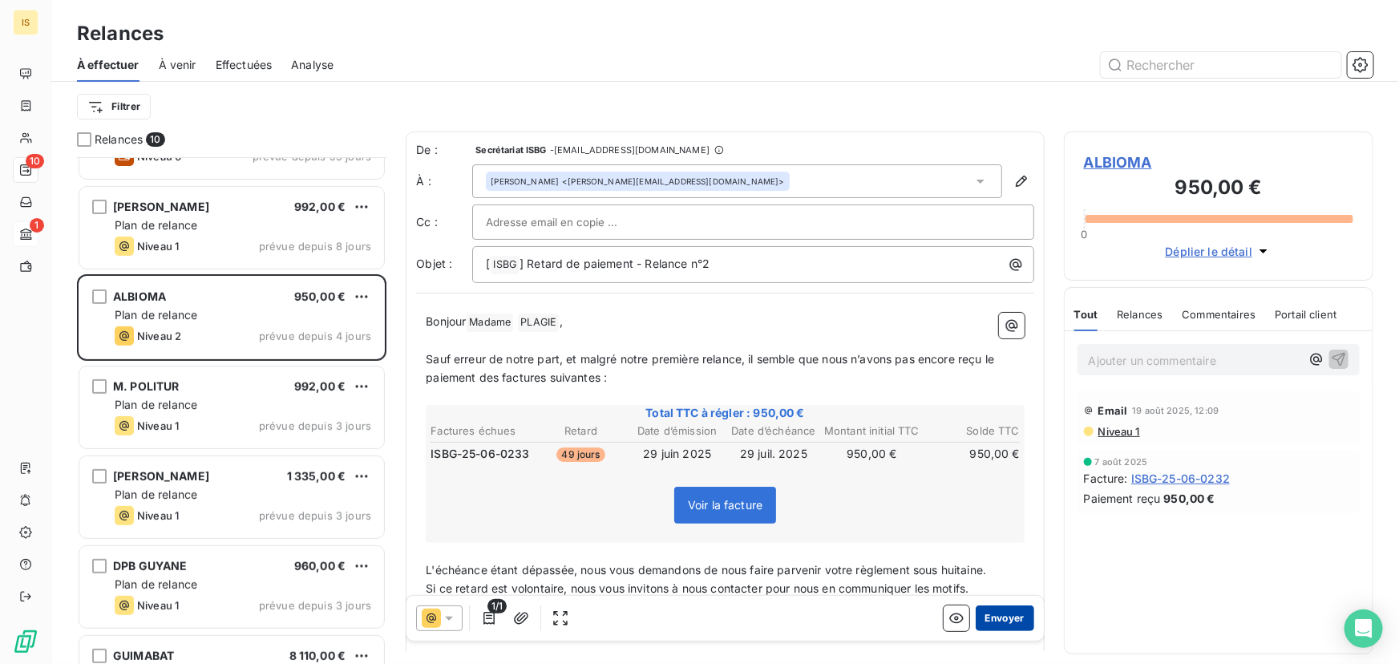
click at [996, 614] on button "Envoyer" at bounding box center [1005, 618] width 59 height 26
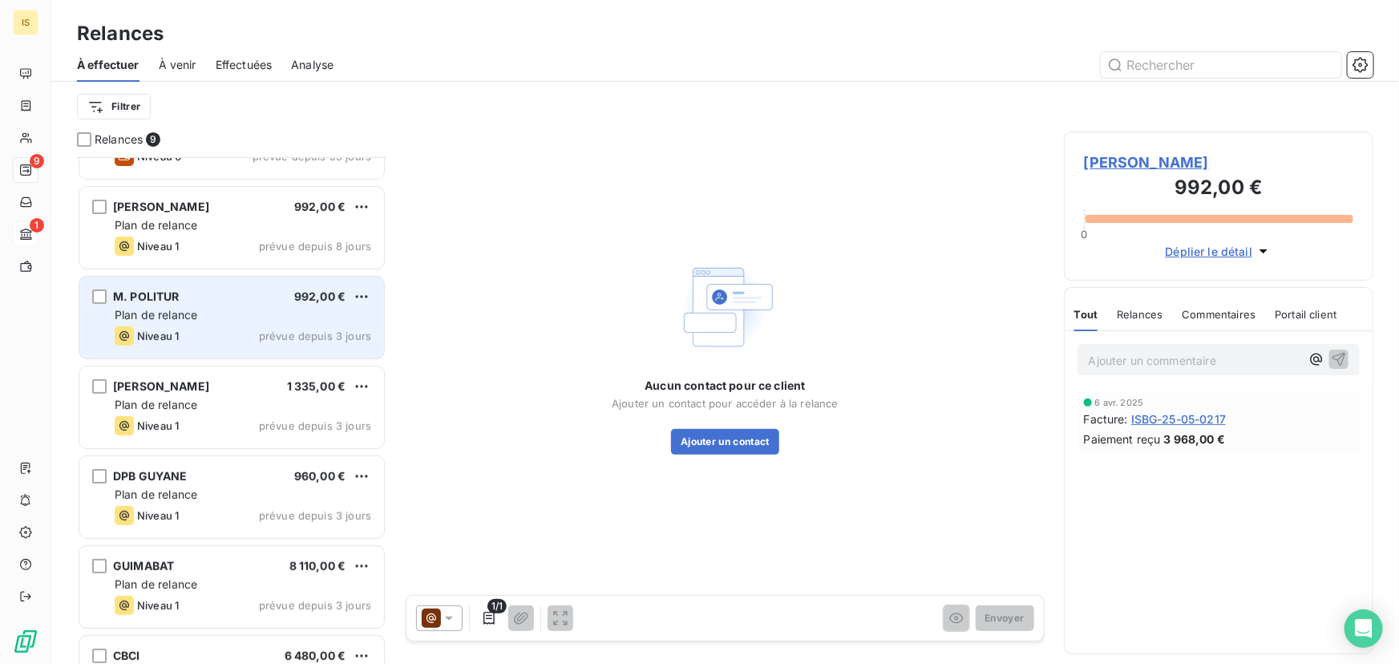
click at [266, 323] on div "M. POLITUR 992,00 € Plan de relance Niveau 1 prévue depuis 3 jours" at bounding box center [231, 318] width 305 height 82
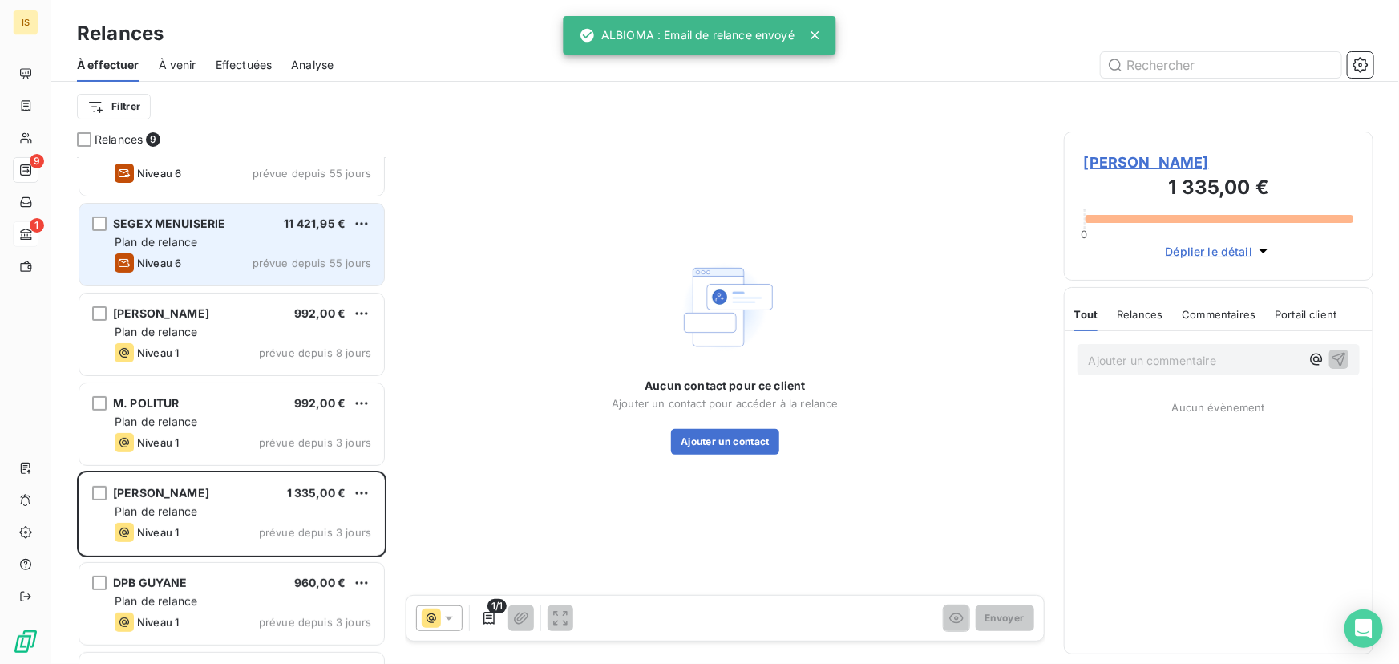
scroll to position [195, 0]
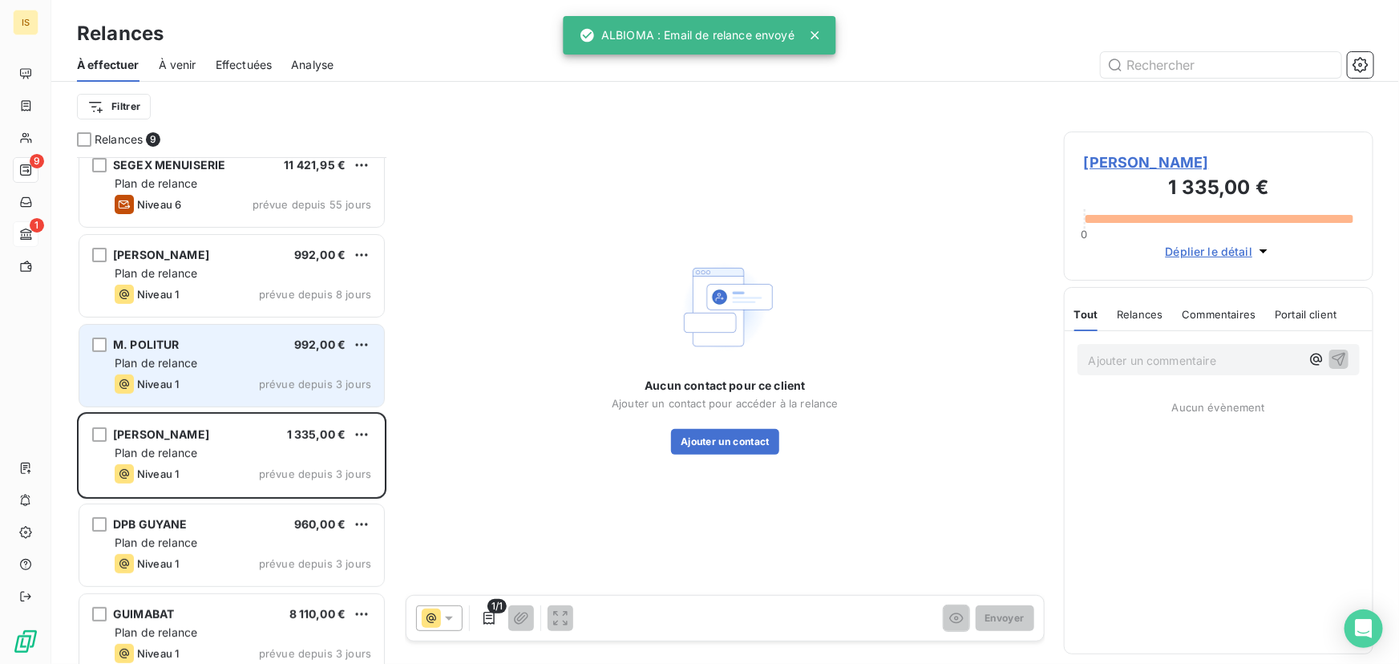
click at [273, 359] on div "Plan de relance" at bounding box center [243, 363] width 257 height 16
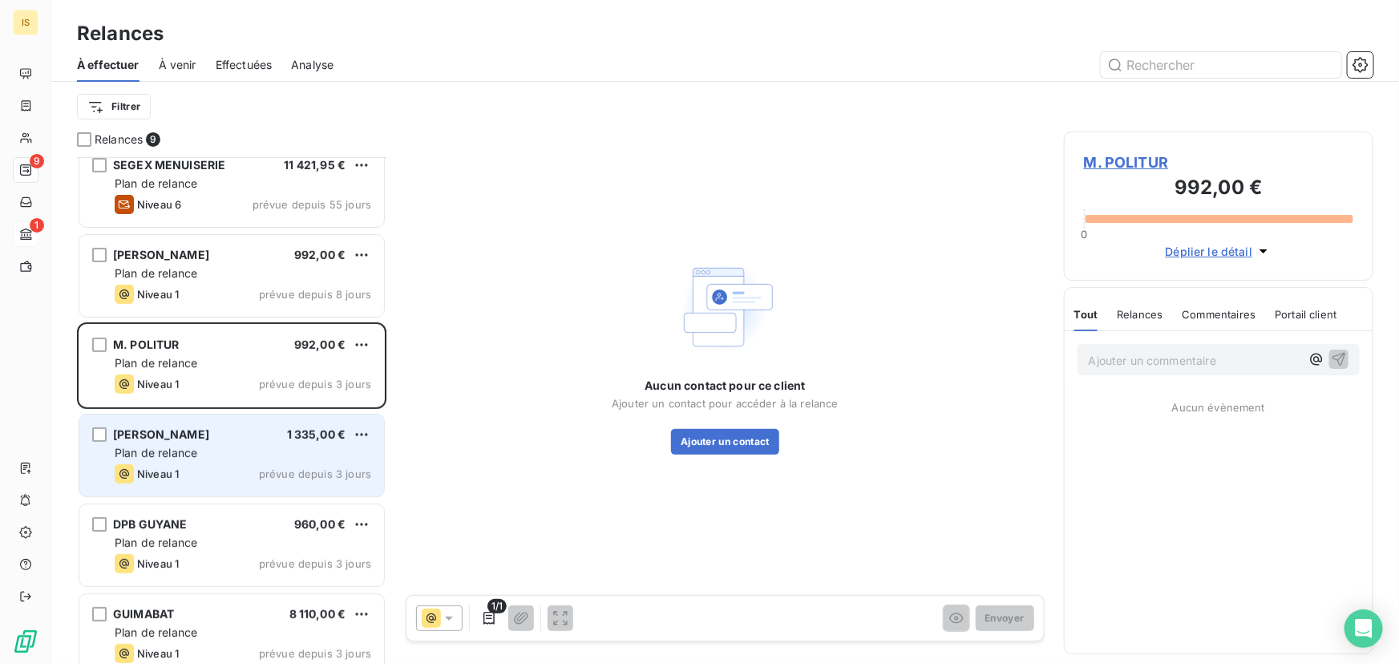
click at [284, 458] on div "Plan de relance" at bounding box center [243, 453] width 257 height 16
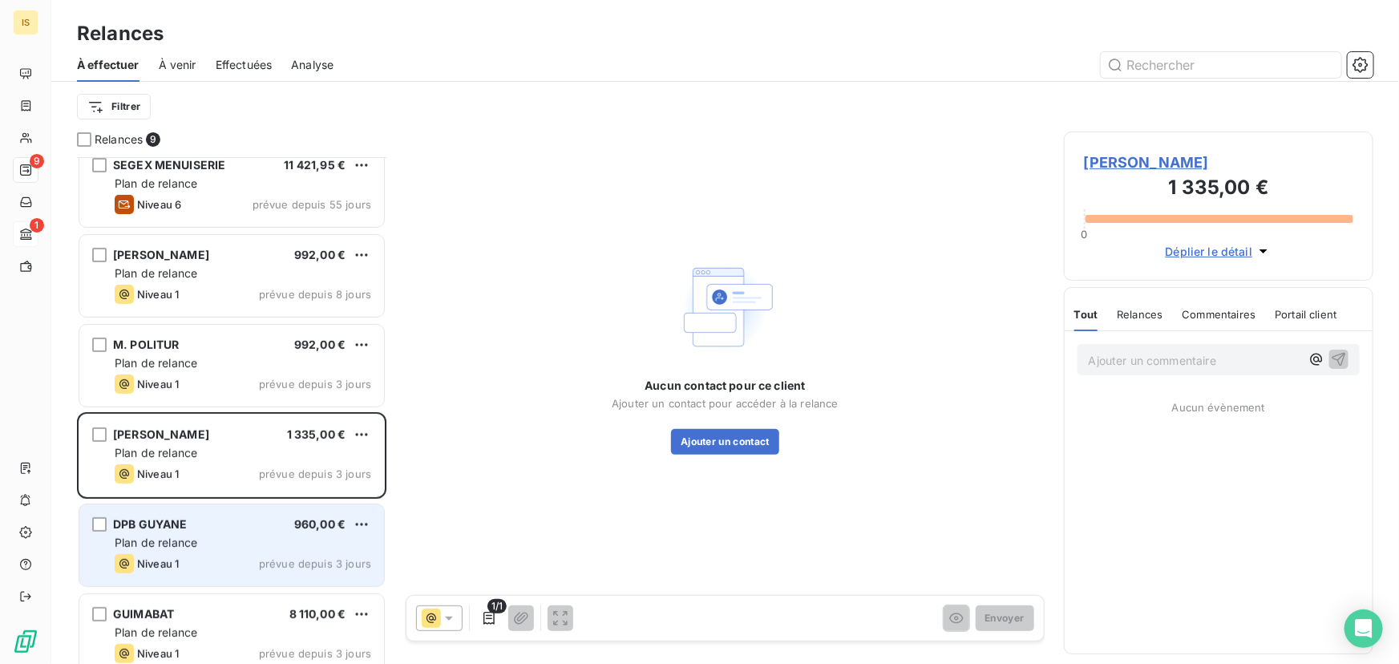
click at [257, 521] on div "DPB GUYANE 960,00 €" at bounding box center [243, 524] width 257 height 14
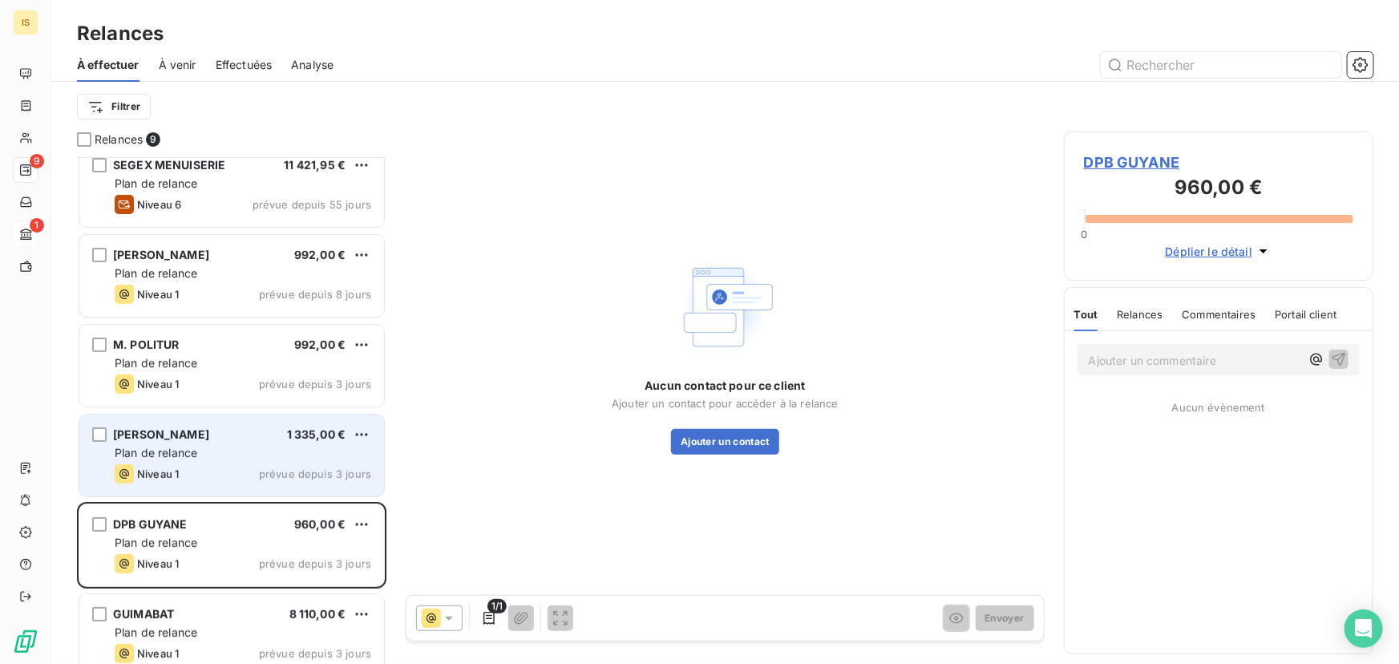
click at [237, 449] on div "Plan de relance" at bounding box center [243, 453] width 257 height 16
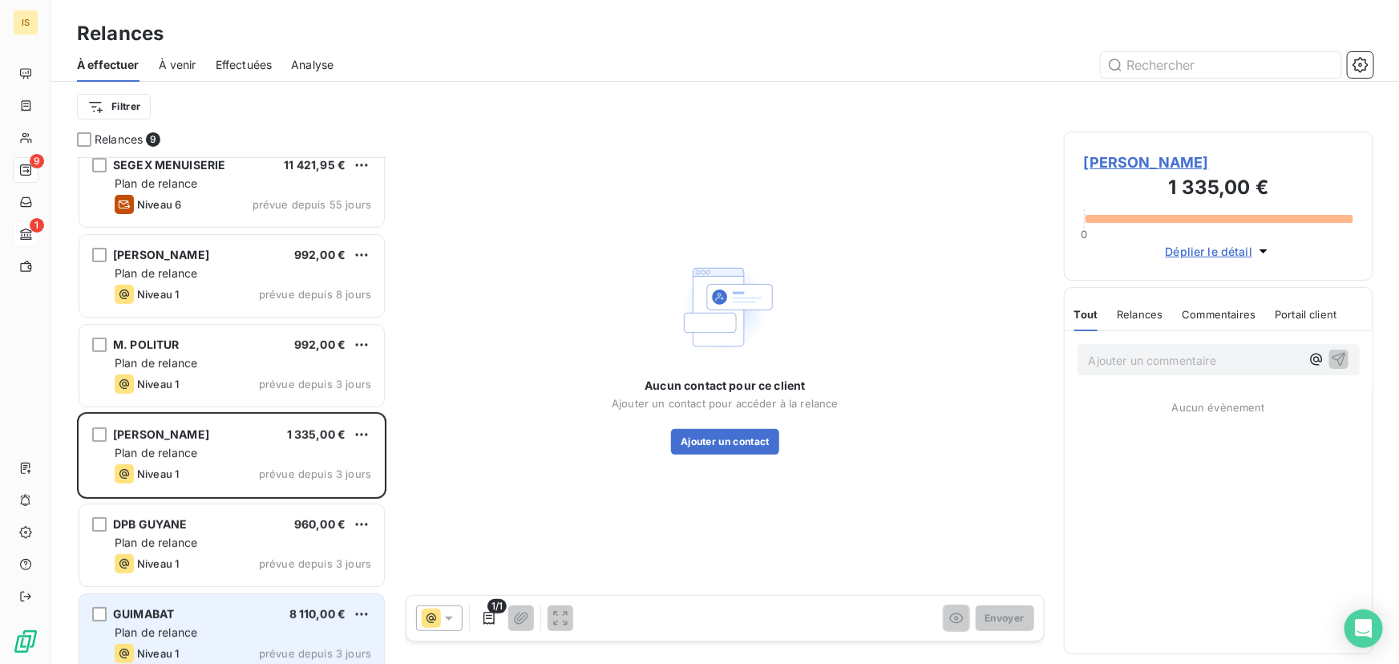
click at [247, 596] on div "GUIMABAT 8 110,00 € Plan de relance Niveau 1 prévue depuis 3 jours" at bounding box center [231, 635] width 305 height 82
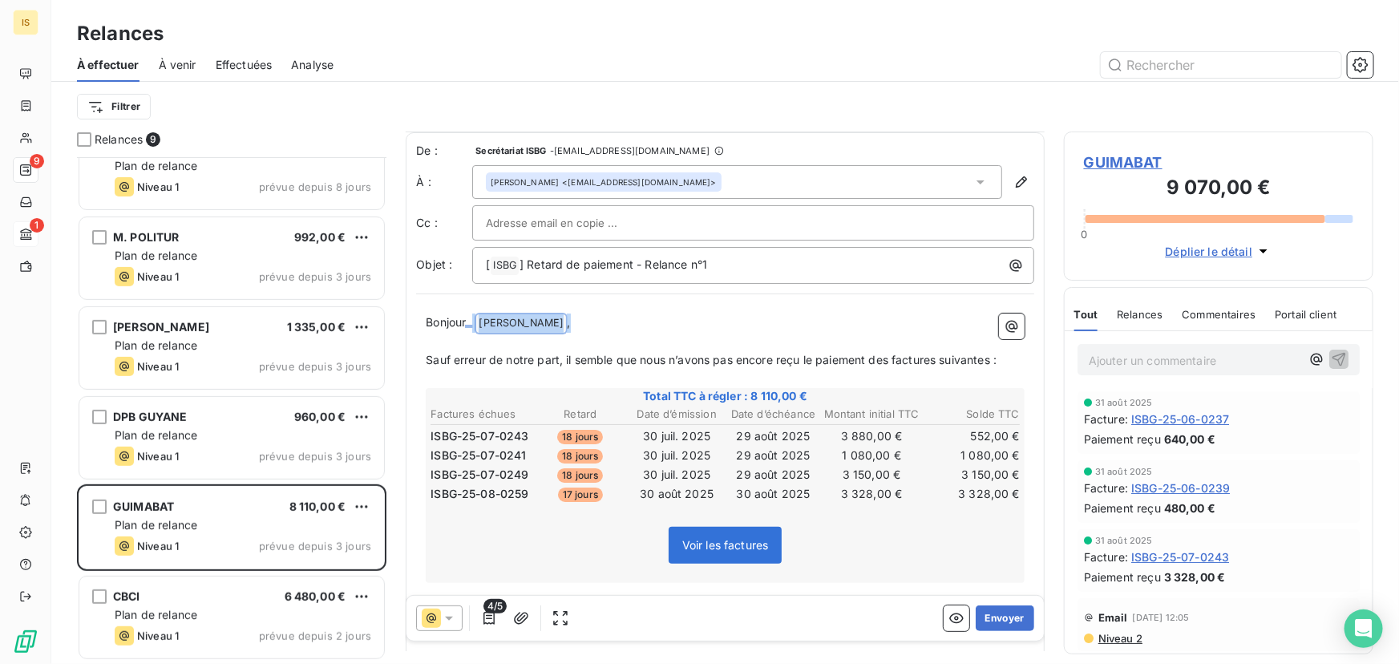
drag, startPoint x: 595, startPoint y: 328, endPoint x: 468, endPoint y: 324, distance: 126.8
click at [468, 324] on p "Bonjour ﻿ JEAN MARIE ﻿ ," at bounding box center [725, 323] width 599 height 19
click at [617, 353] on span "Sauf erreur de notre part, il semble que nous n’avons pas encore reçu le paieme…" at bounding box center [711, 359] width 571 height 14
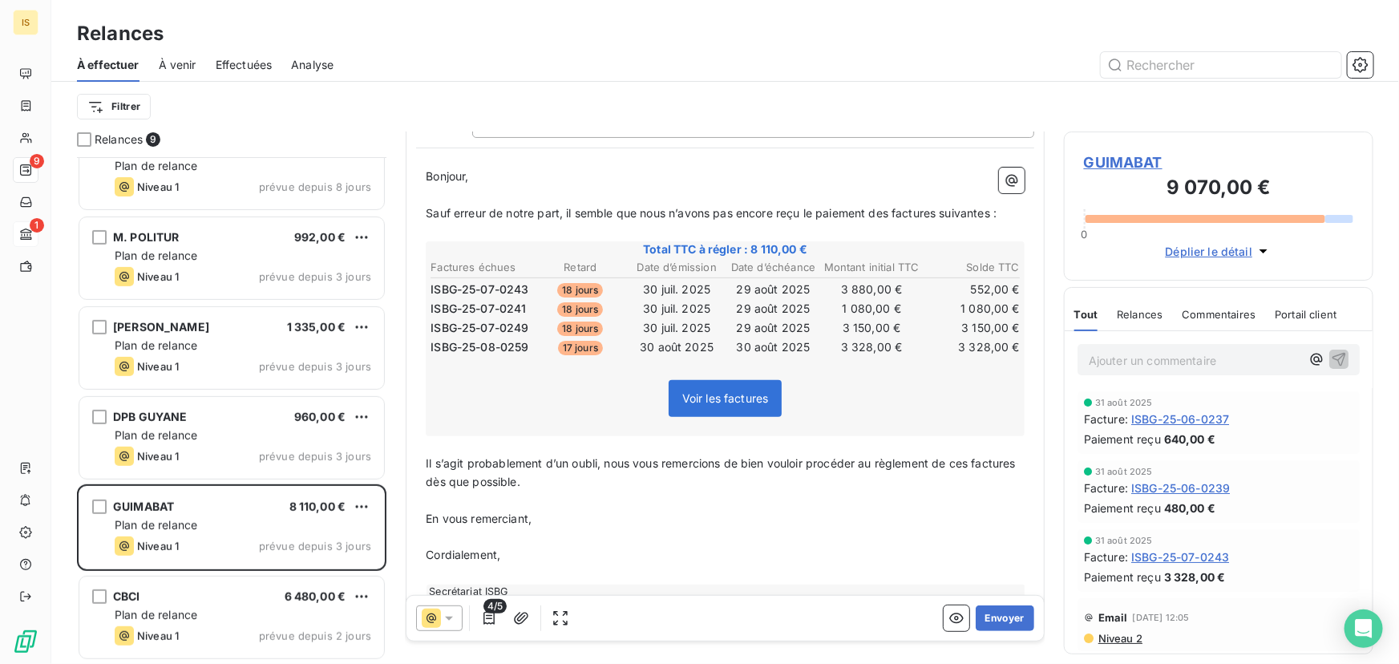
scroll to position [196, 0]
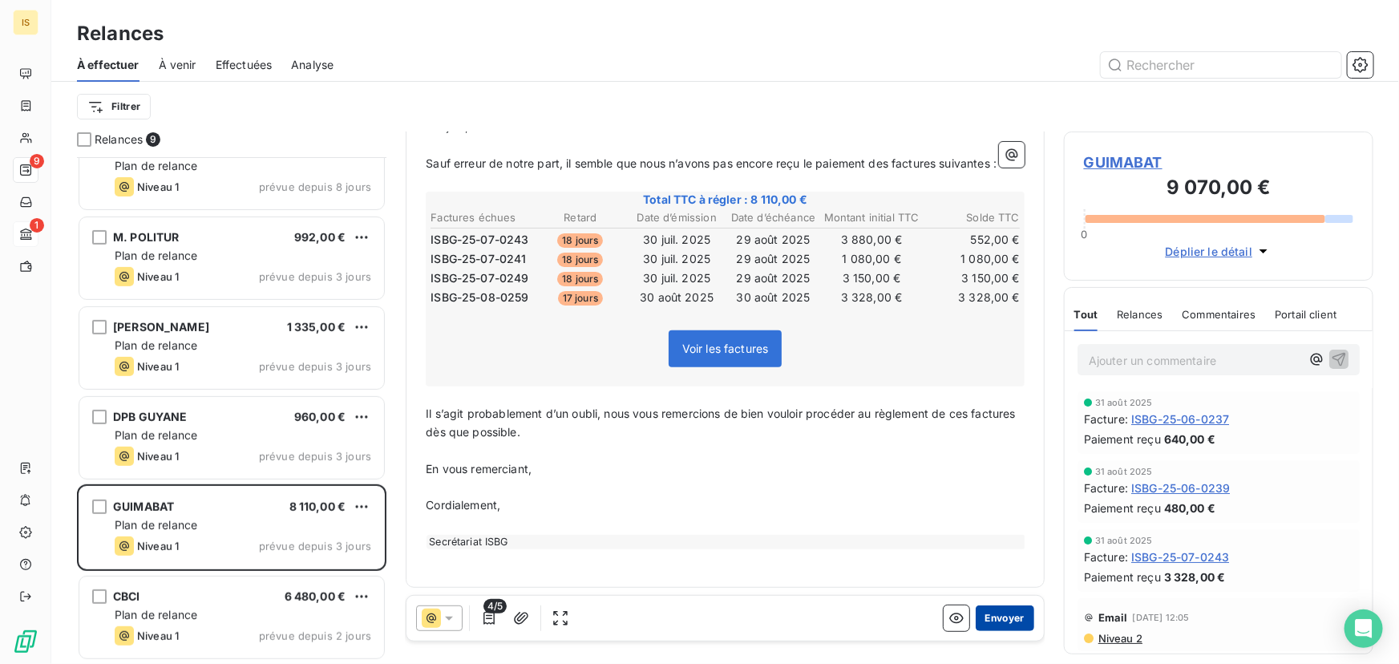
click at [988, 613] on button "Envoyer" at bounding box center [1005, 618] width 59 height 26
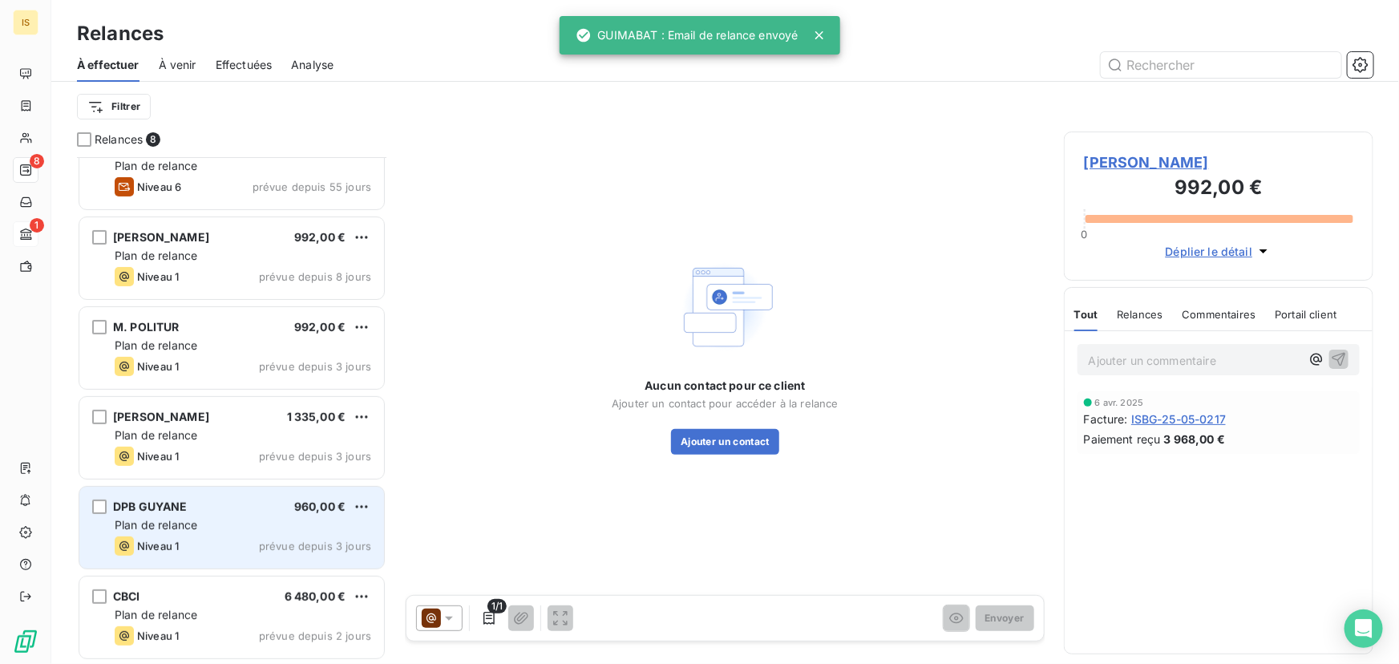
scroll to position [211, 0]
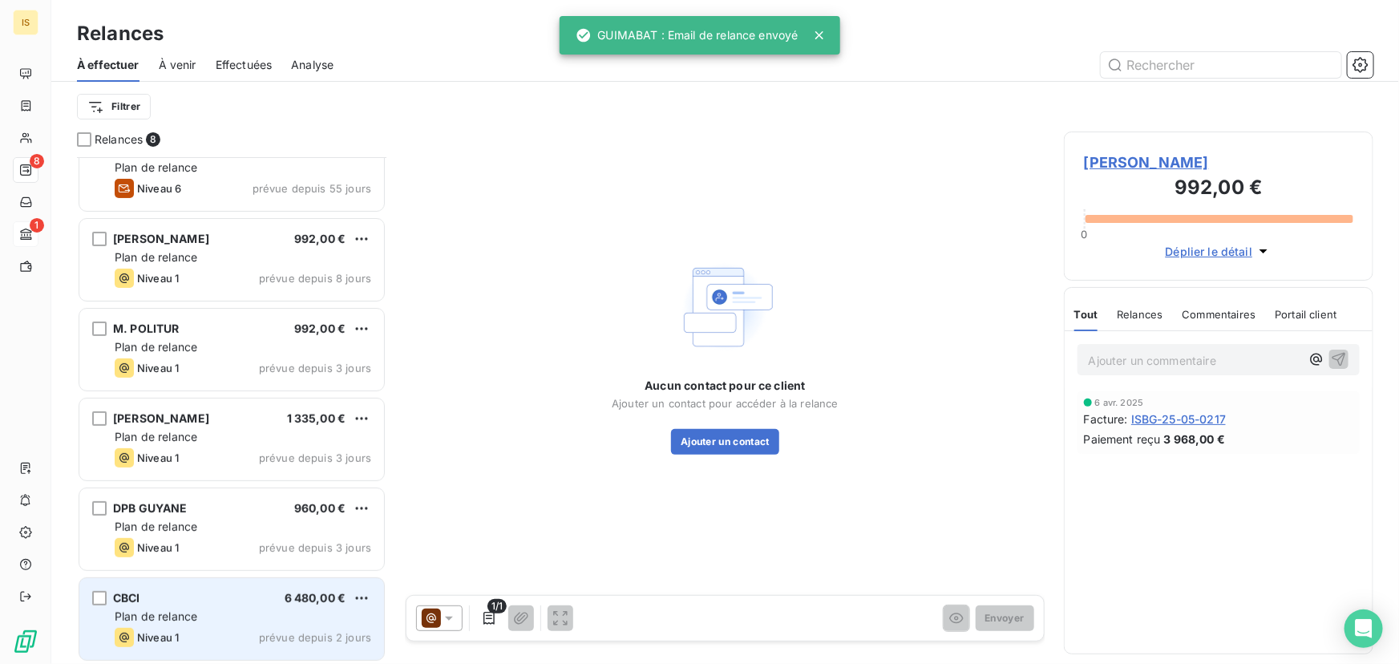
click at [245, 595] on div "CBCI 6 480,00 €" at bounding box center [243, 598] width 257 height 14
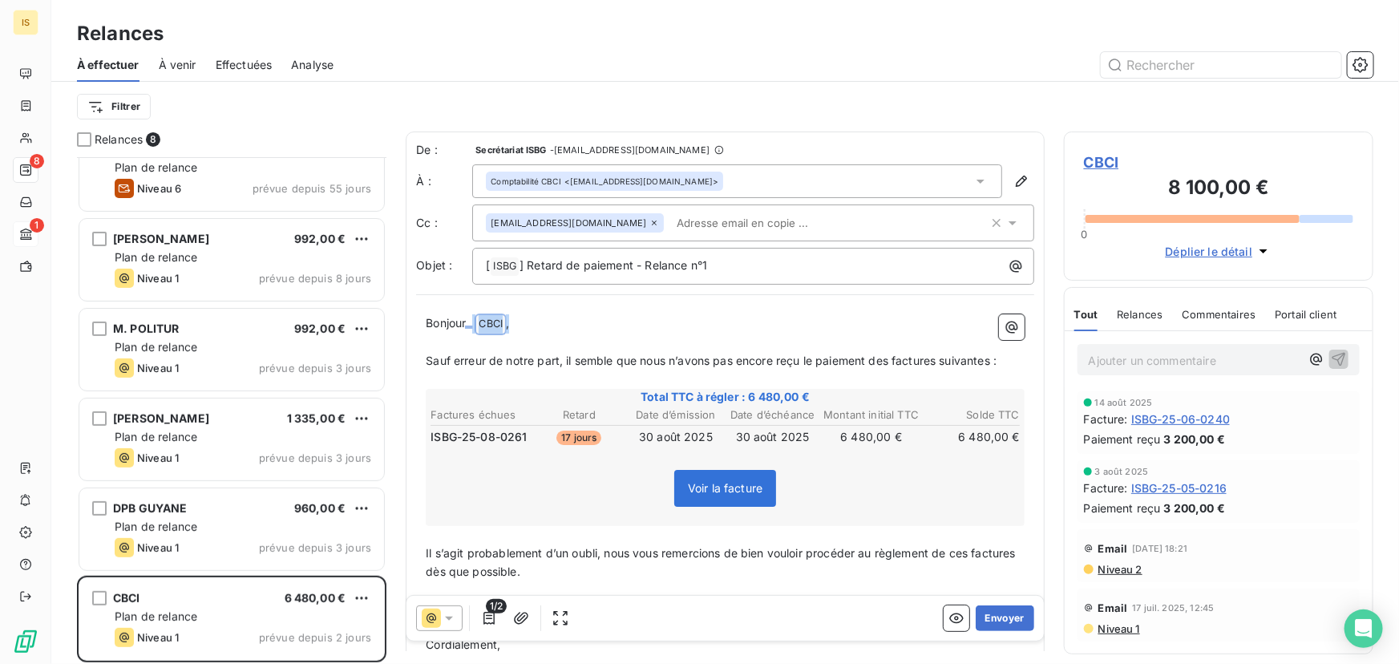
drag, startPoint x: 561, startPoint y: 322, endPoint x: 467, endPoint y: 322, distance: 94.6
click at [467, 322] on p "Bonjour ﻿ CBCI ﻿ ," at bounding box center [725, 323] width 599 height 19
click at [491, 617] on icon "button" at bounding box center [489, 618] width 16 height 16
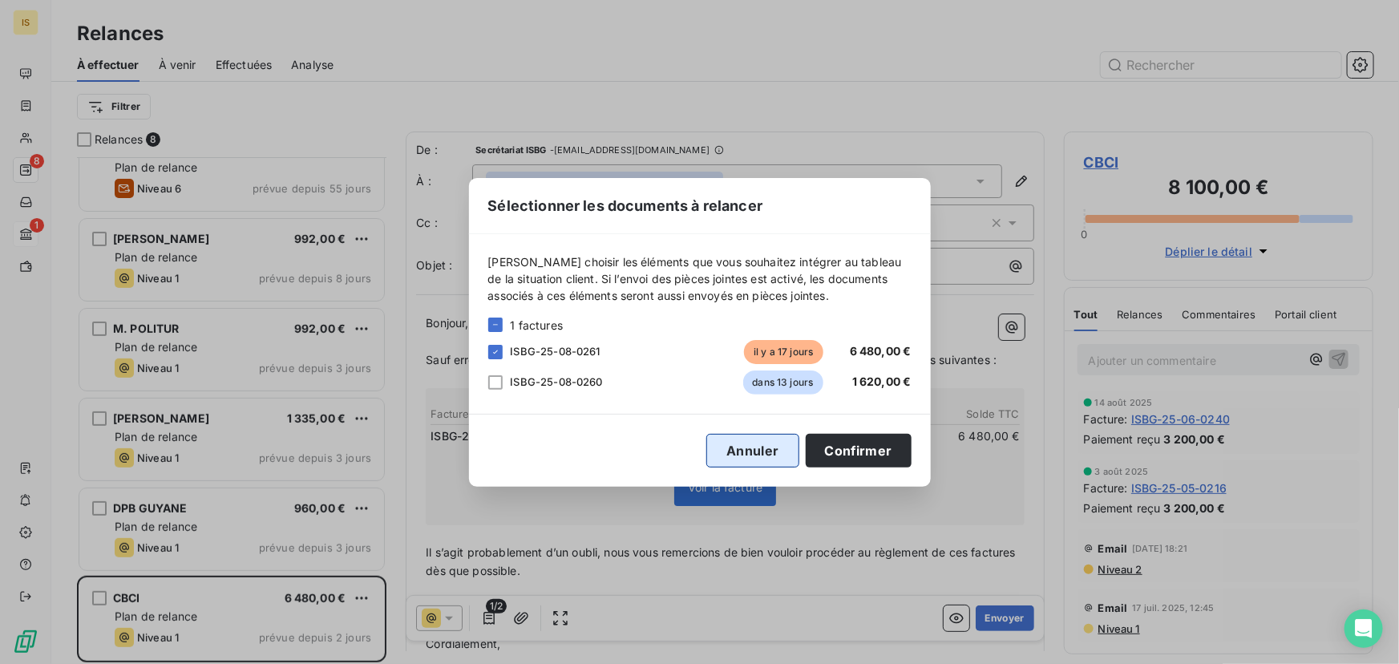
click at [759, 448] on button "Annuler" at bounding box center [752, 451] width 92 height 34
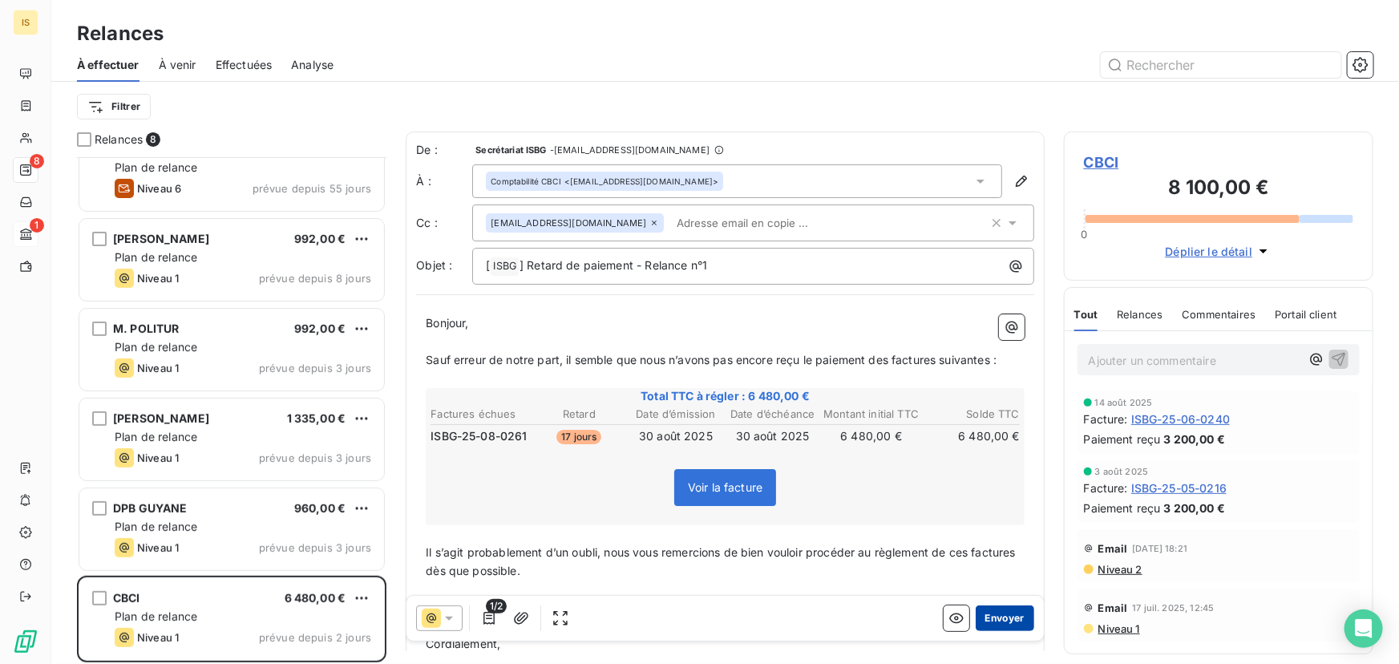
click at [1000, 609] on button "Envoyer" at bounding box center [1005, 618] width 59 height 26
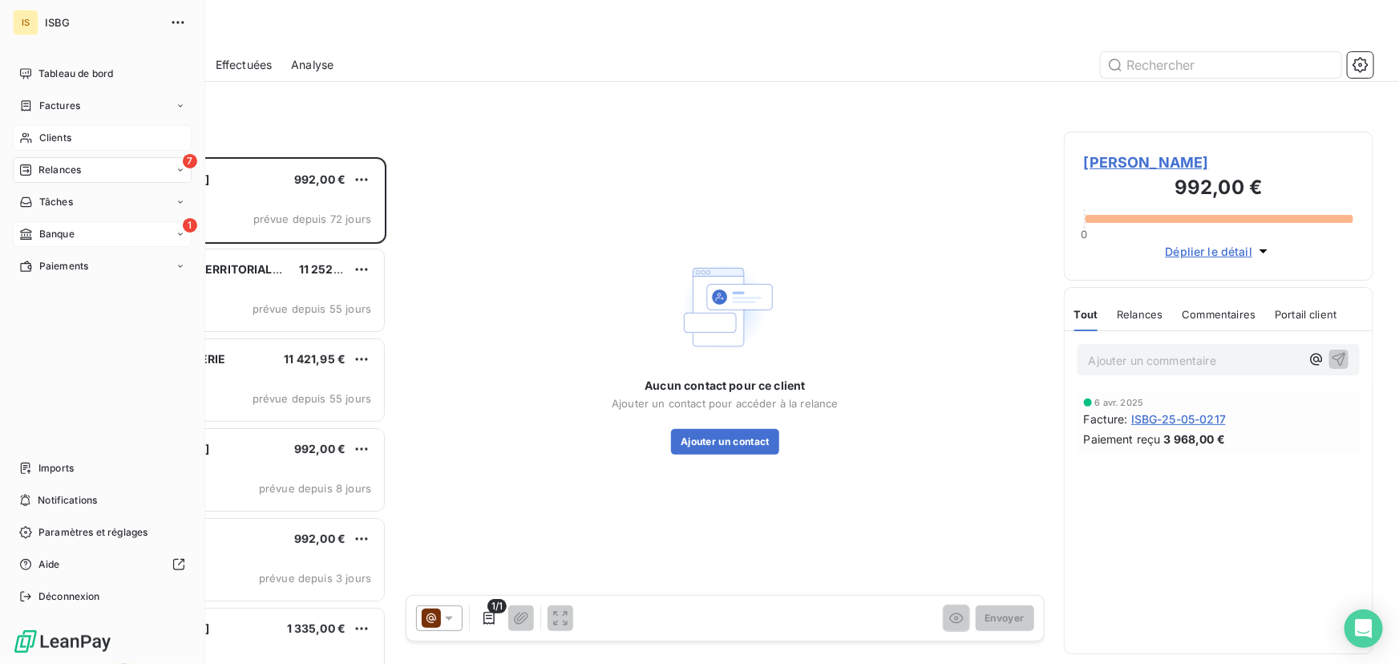
click at [41, 134] on span "Clients" at bounding box center [55, 138] width 32 height 14
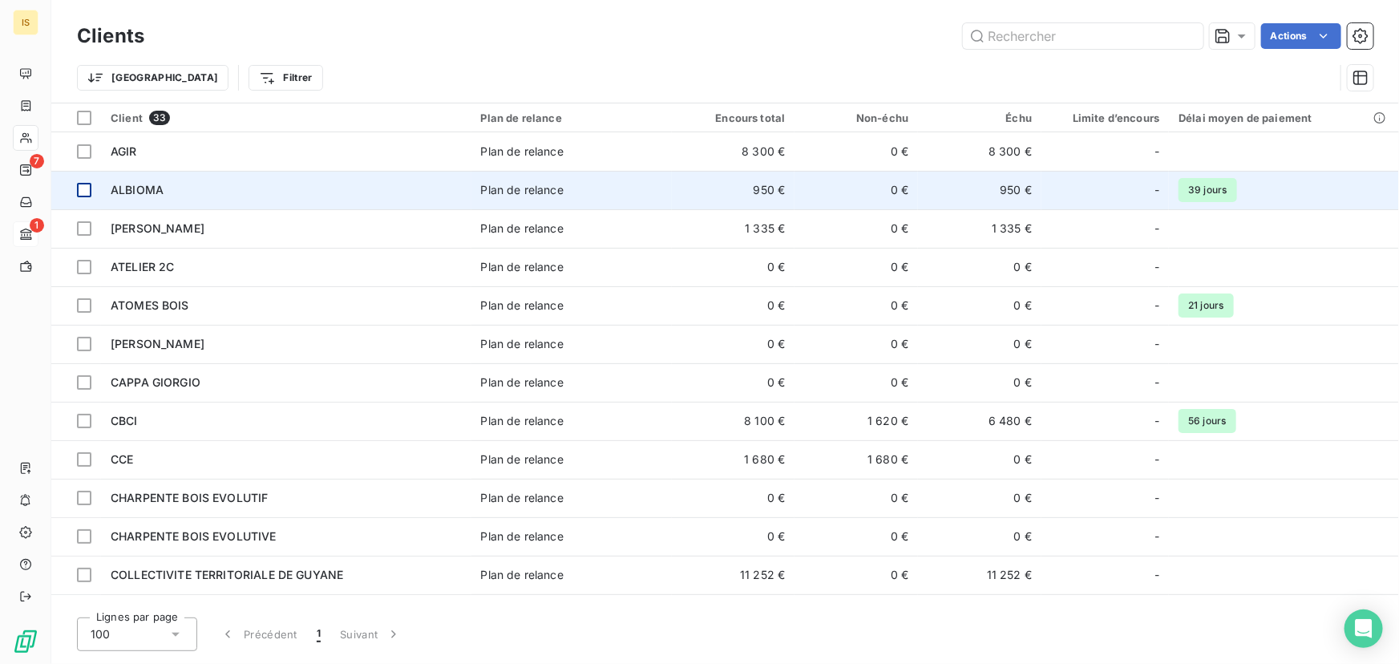
click at [86, 188] on div at bounding box center [84, 190] width 14 height 14
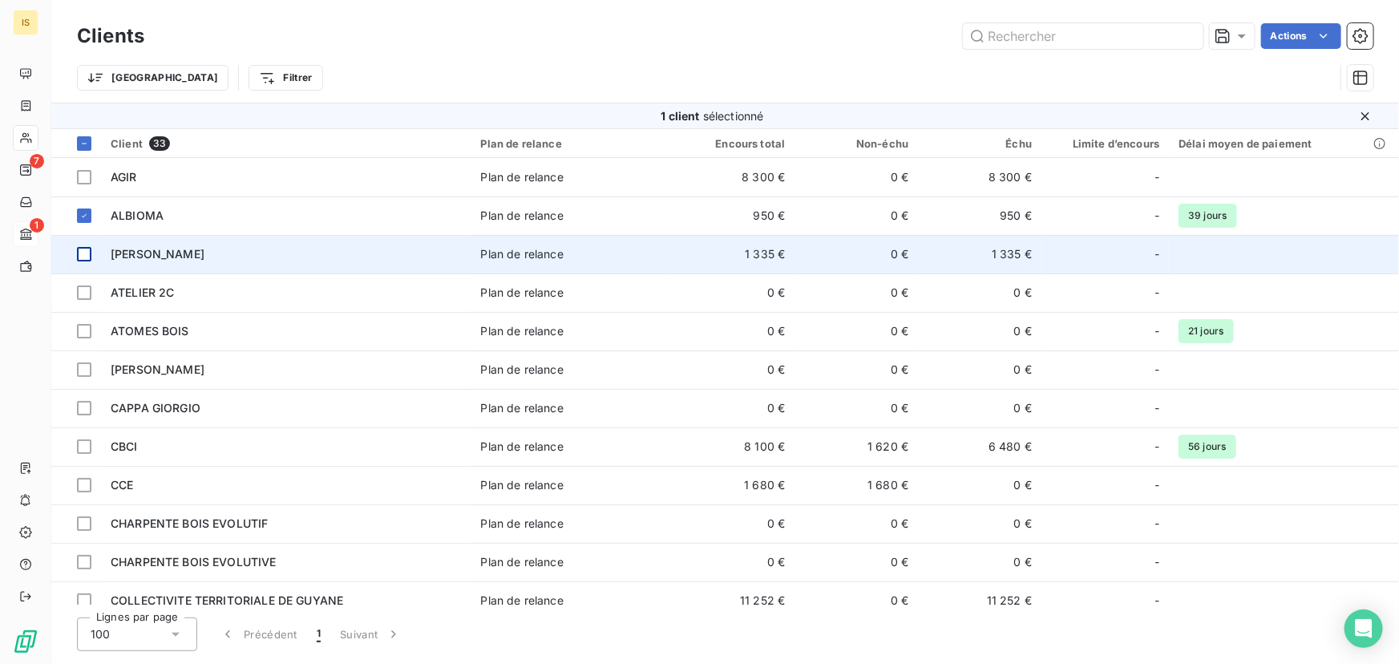
click at [83, 249] on div at bounding box center [84, 254] width 14 height 14
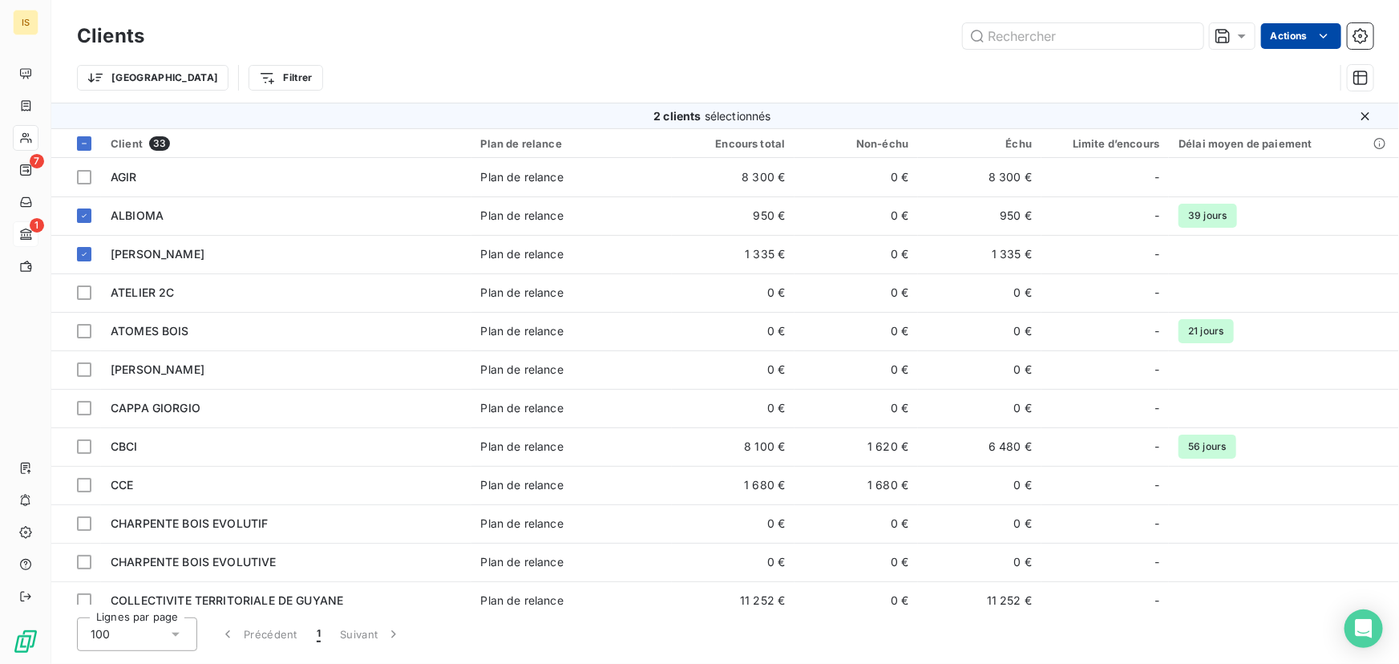
click at [1307, 35] on html "IS 7 1 Clients Actions Trier Filtrer 2 clients sélectionnés Client 33 Plan de r…" at bounding box center [699, 332] width 1399 height 664
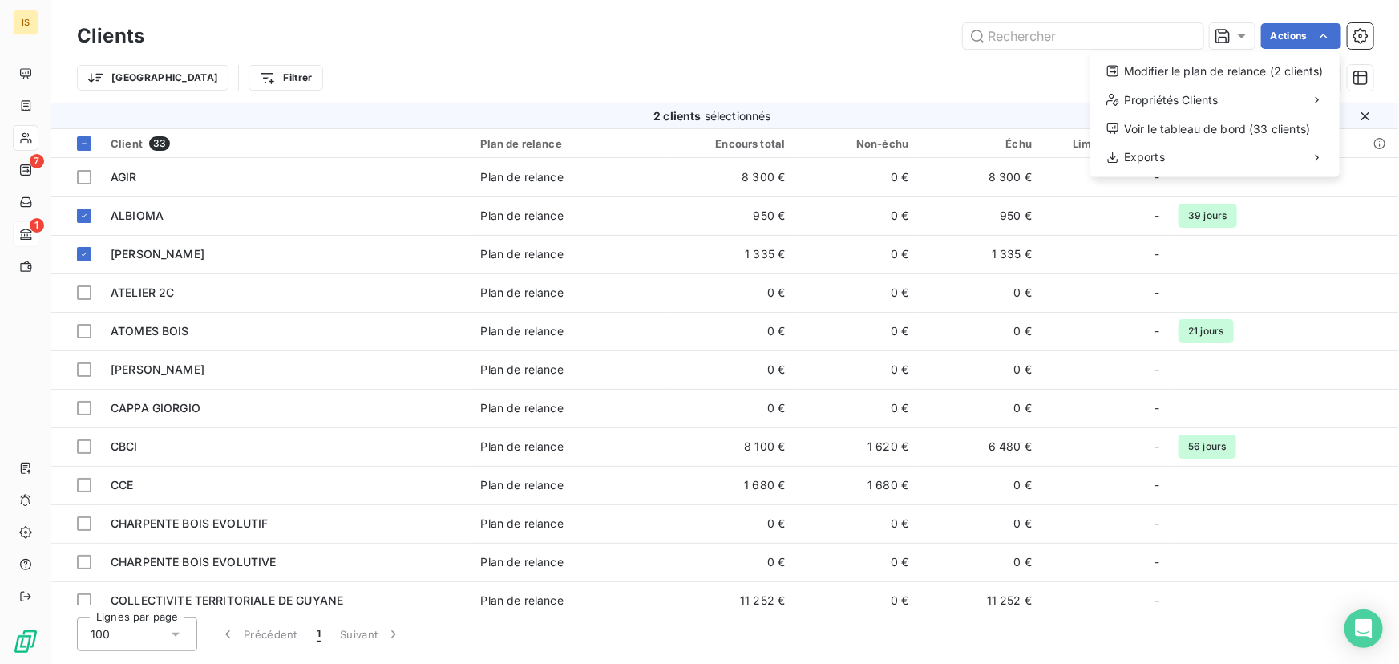
click at [859, 63] on html "IS 7 1 Clients Actions Modifier le plan de relance (2 clients) Propriétés Clien…" at bounding box center [699, 332] width 1399 height 664
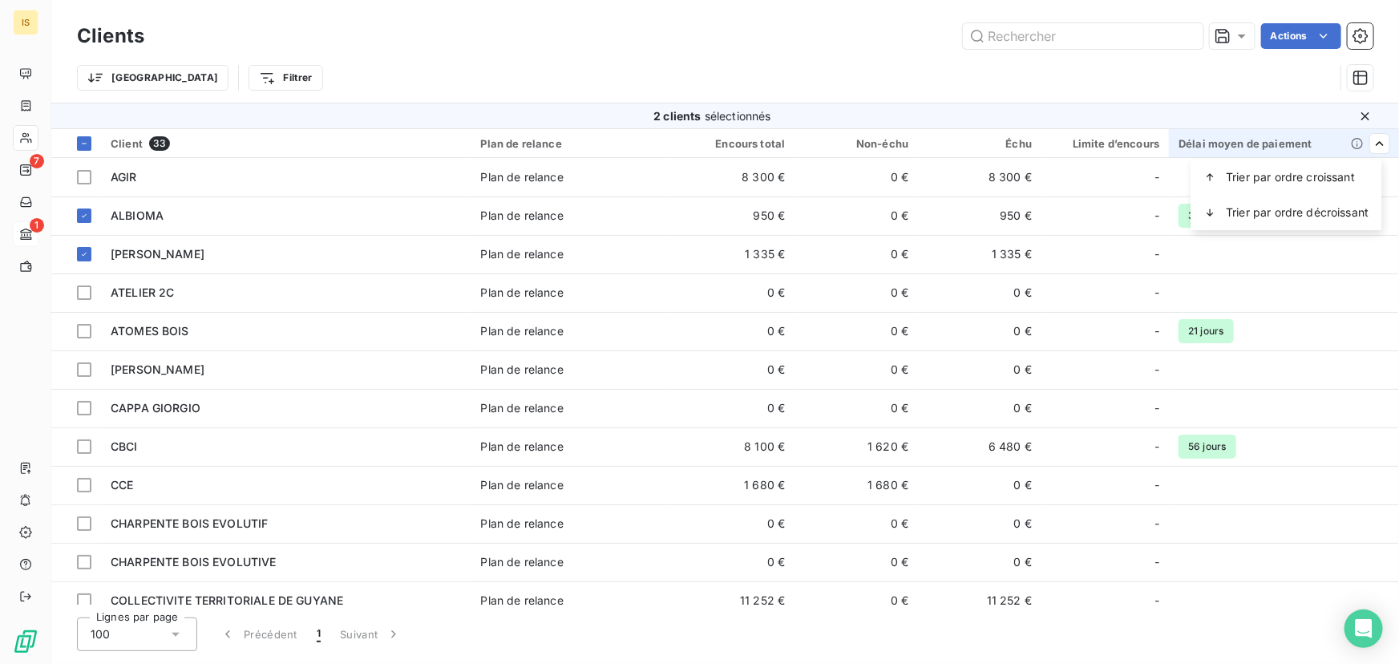
click at [1370, 138] on html "IS 7 1 Clients Actions Trier Filtrer 2 clients sélectionnés Client 33 Plan de r…" at bounding box center [699, 332] width 1399 height 664
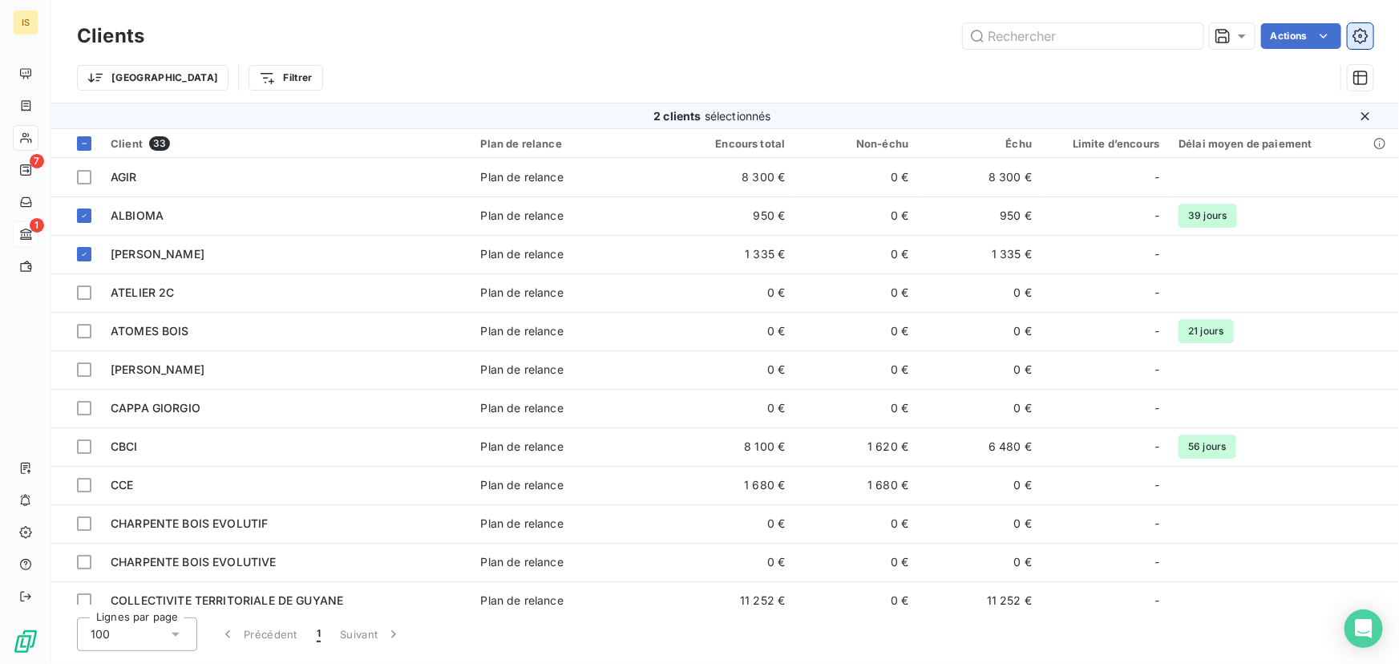
click at [1358, 35] on icon "button" at bounding box center [1361, 36] width 16 height 16
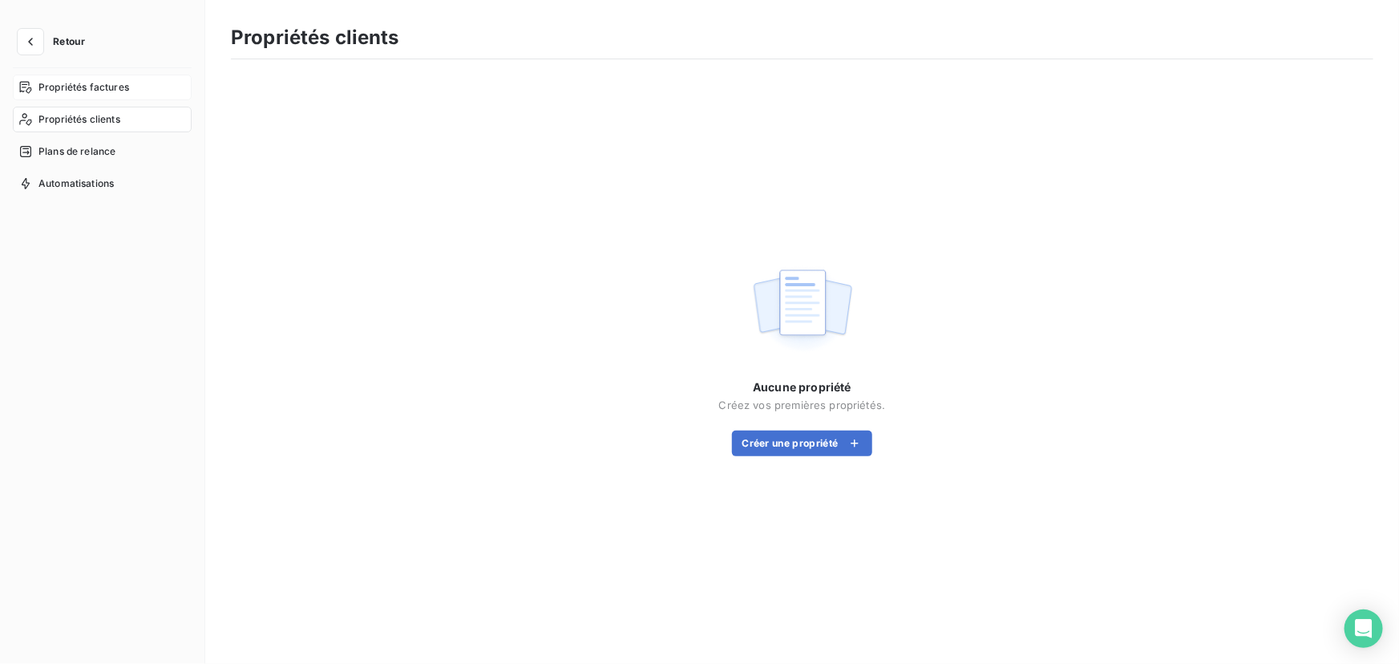
click at [108, 87] on span "Propriétés factures" at bounding box center [83, 87] width 91 height 14
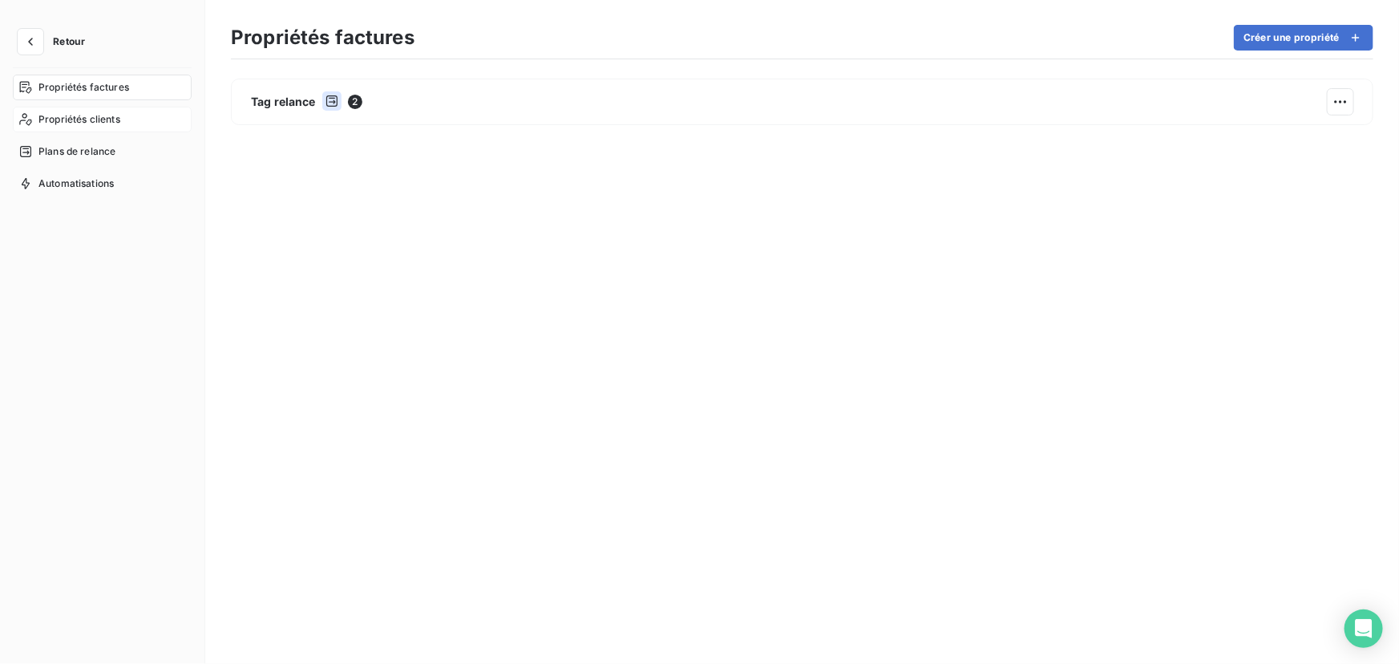
click at [97, 115] on span "Propriétés clients" at bounding box center [79, 119] width 82 height 14
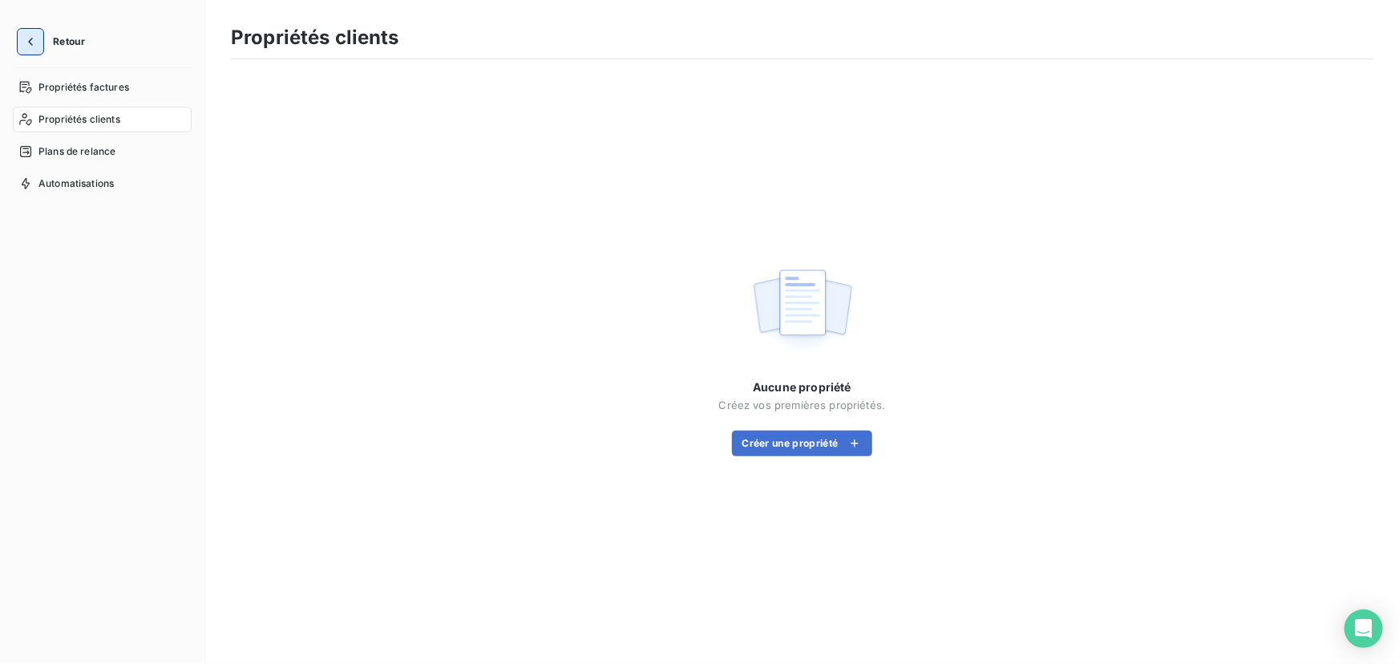
click at [35, 38] on icon "button" at bounding box center [30, 42] width 16 height 16
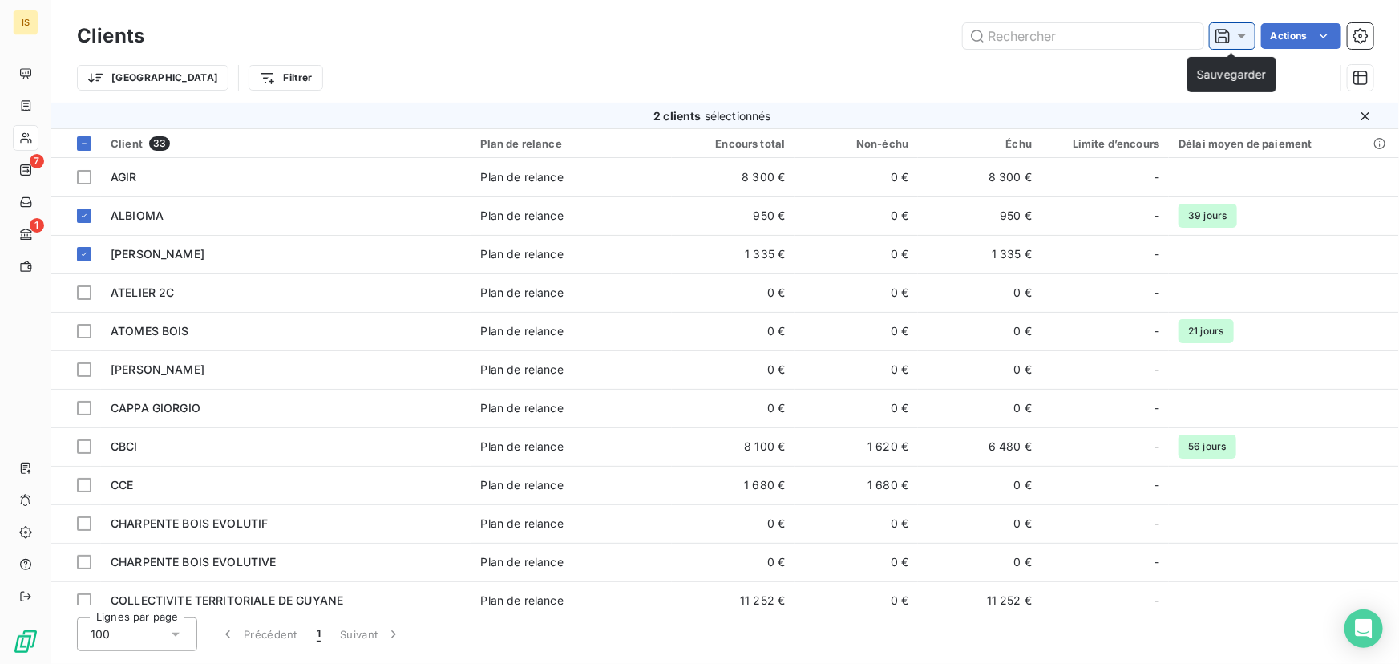
click at [1224, 38] on icon at bounding box center [1223, 36] width 16 height 16
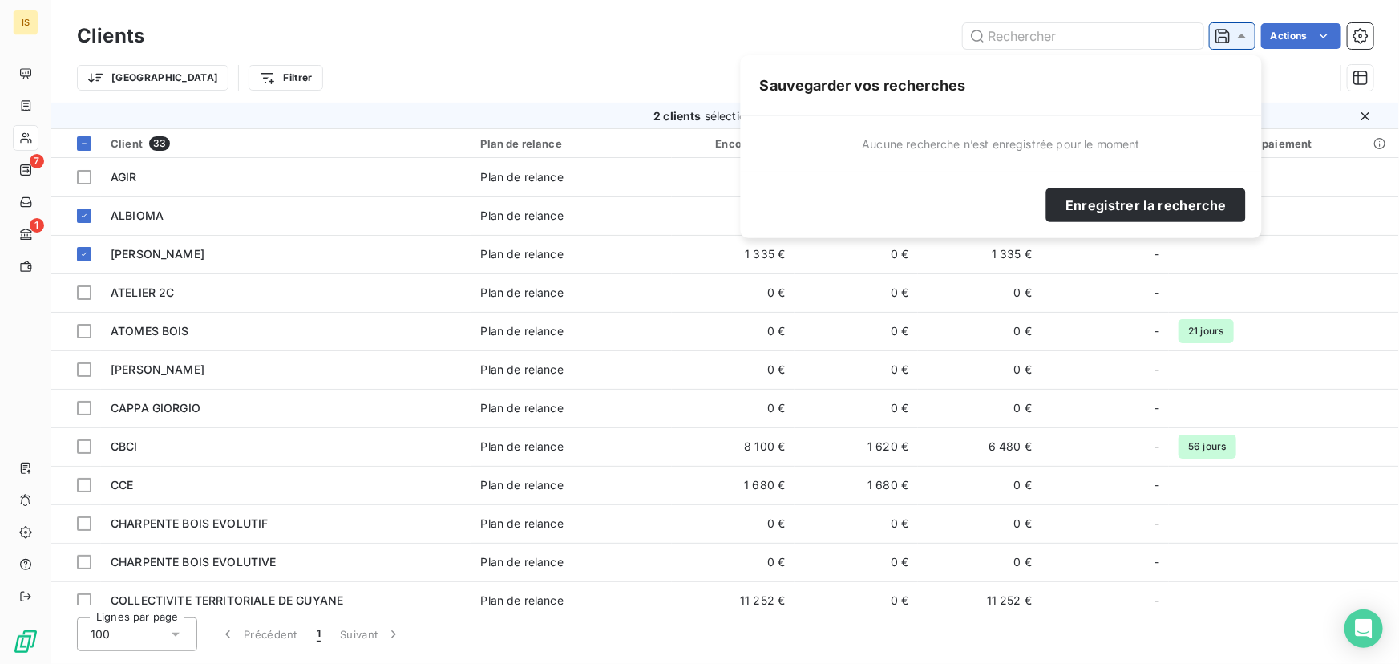
click at [1224, 38] on icon at bounding box center [1223, 36] width 16 height 16
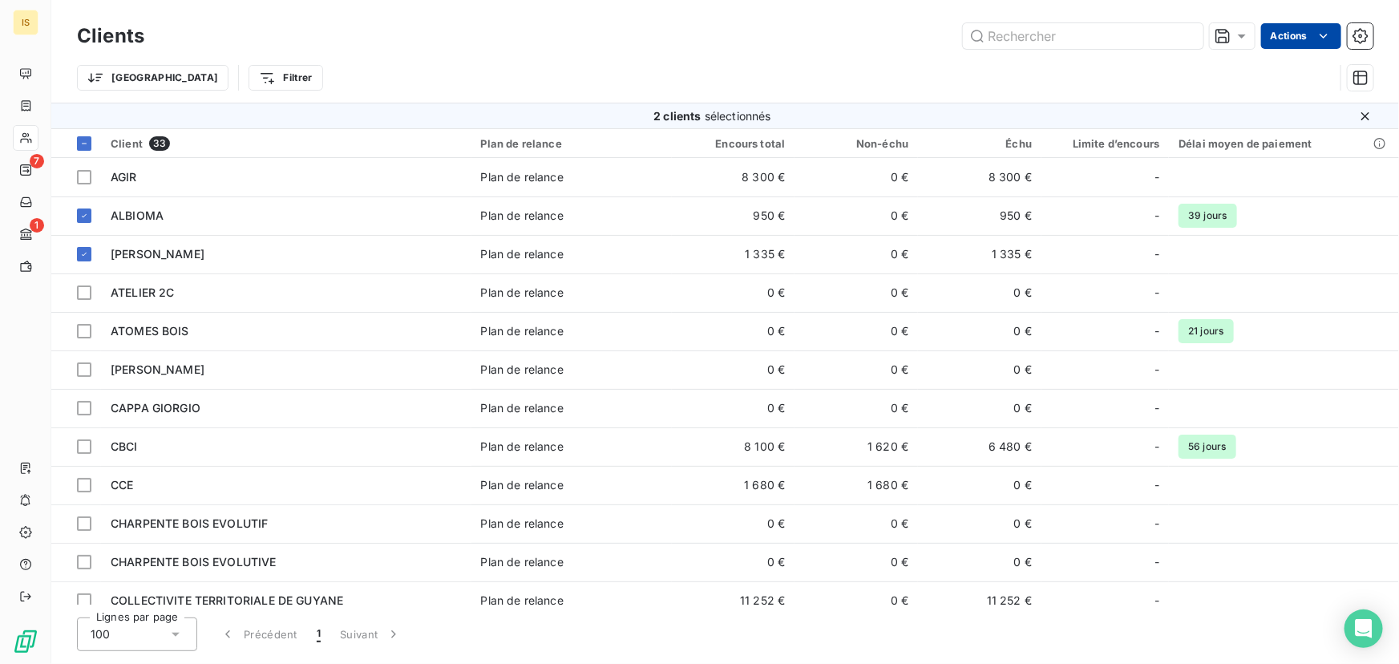
click at [1276, 35] on html "IS 7 1 Clients Actions Trier Filtrer 2 clients sélectionnés Client 33 Plan de r…" at bounding box center [699, 332] width 1399 height 664
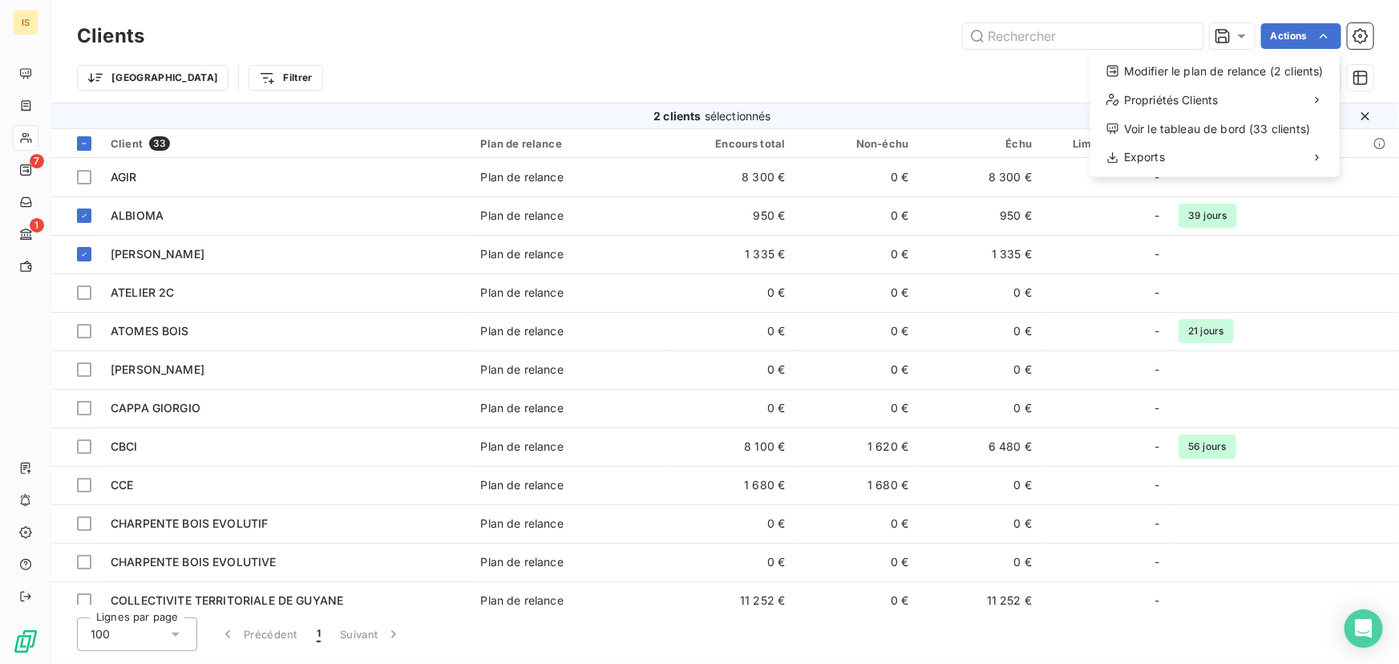
click at [783, 40] on html "IS 7 1 Clients Actions Modifier le plan de relance (2 clients) Propriétés Clien…" at bounding box center [699, 332] width 1399 height 664
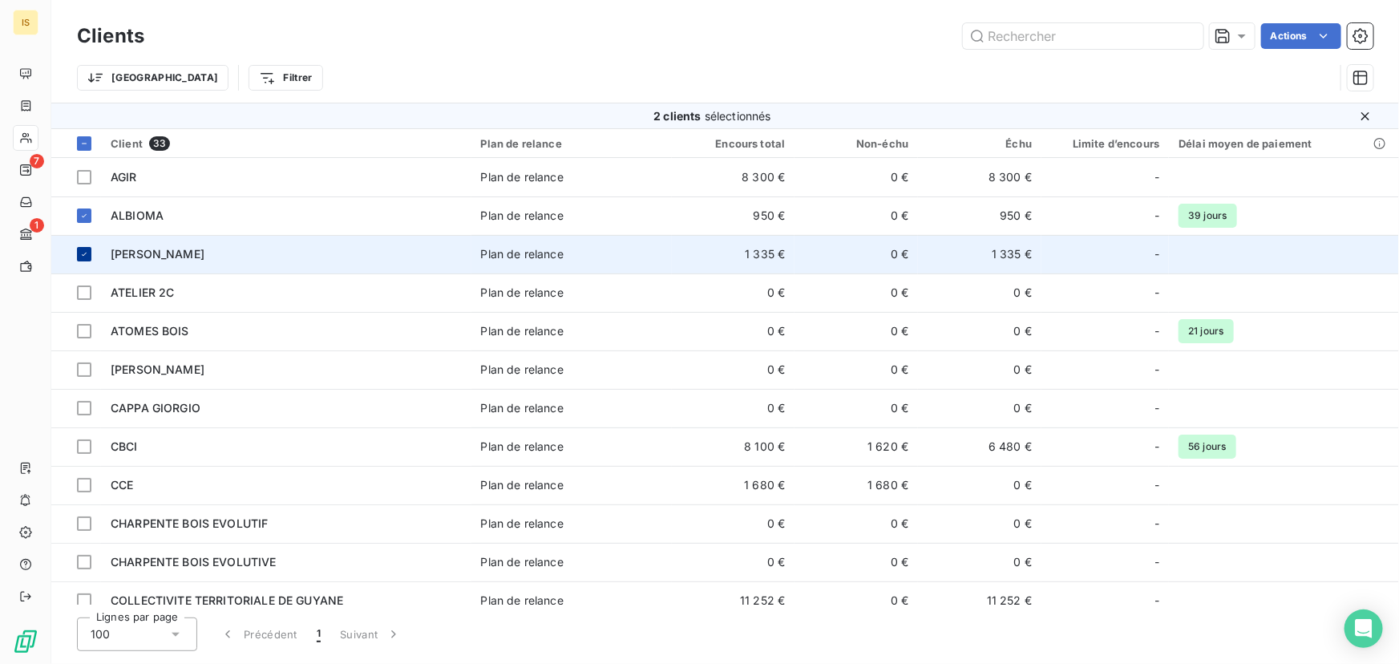
click at [83, 254] on icon at bounding box center [84, 254] width 5 height 3
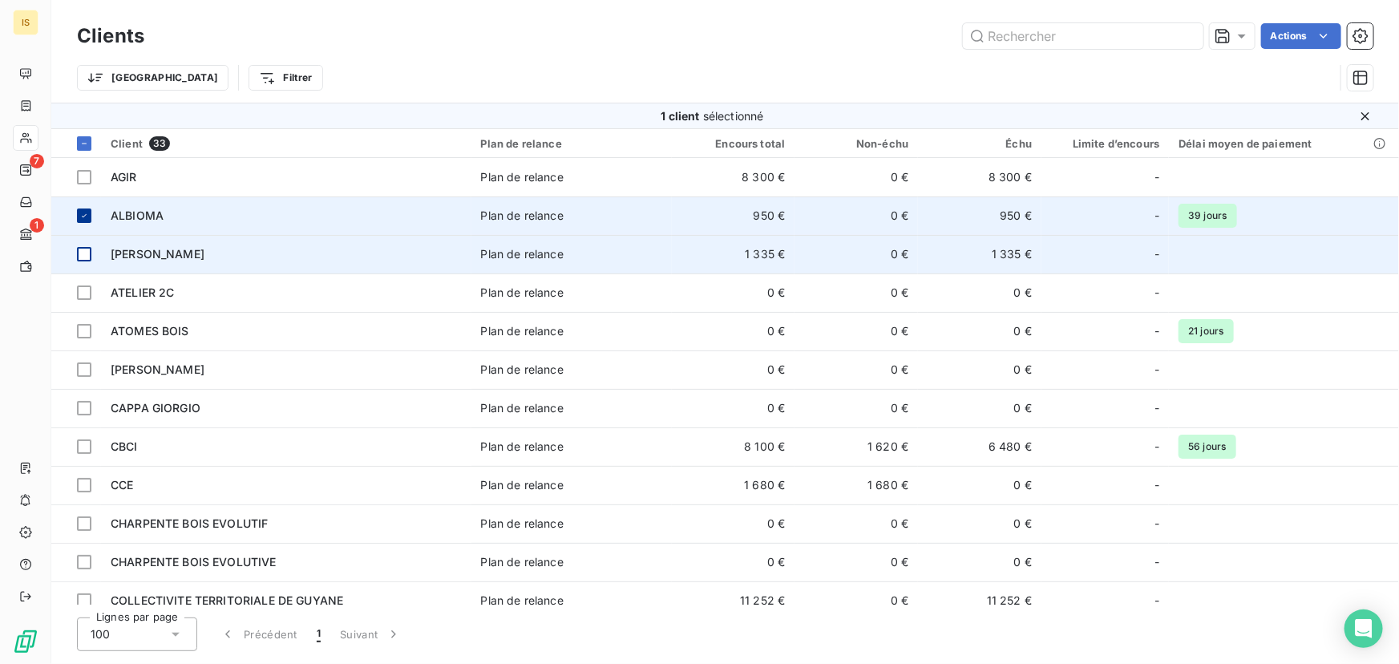
click at [83, 214] on icon at bounding box center [84, 216] width 10 height 10
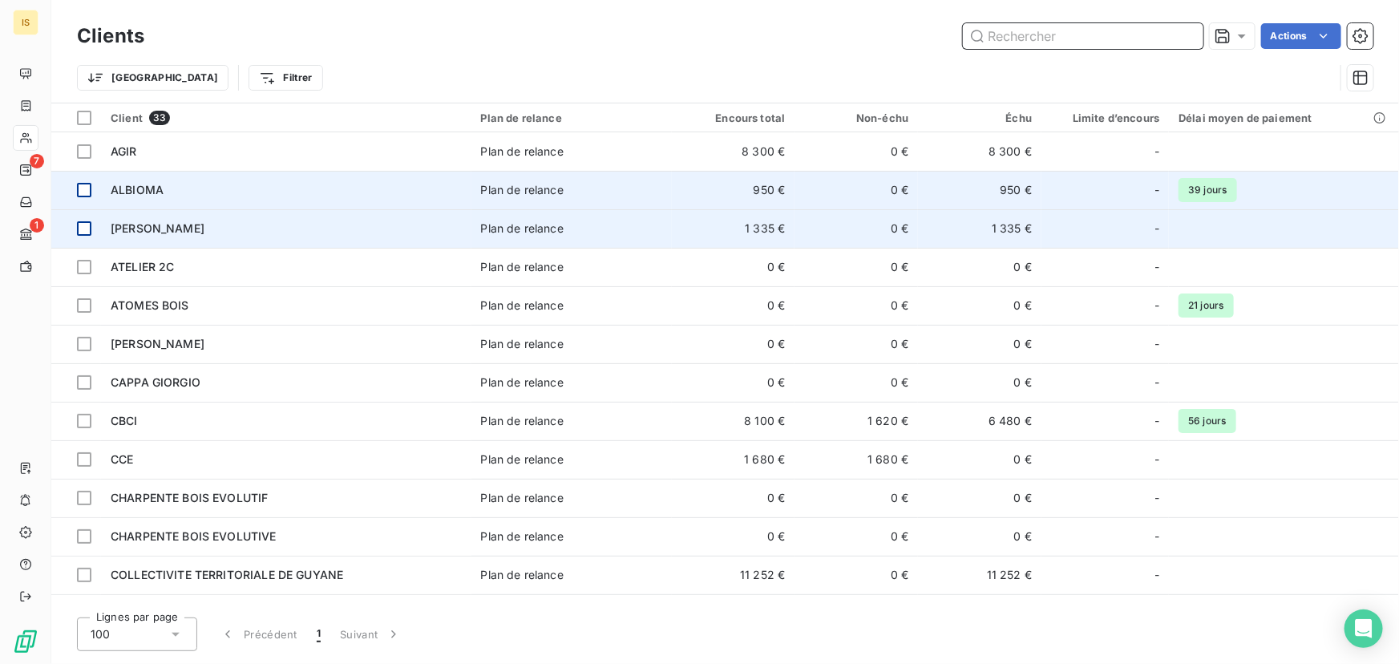
click at [1010, 26] on input "text" at bounding box center [1083, 36] width 241 height 26
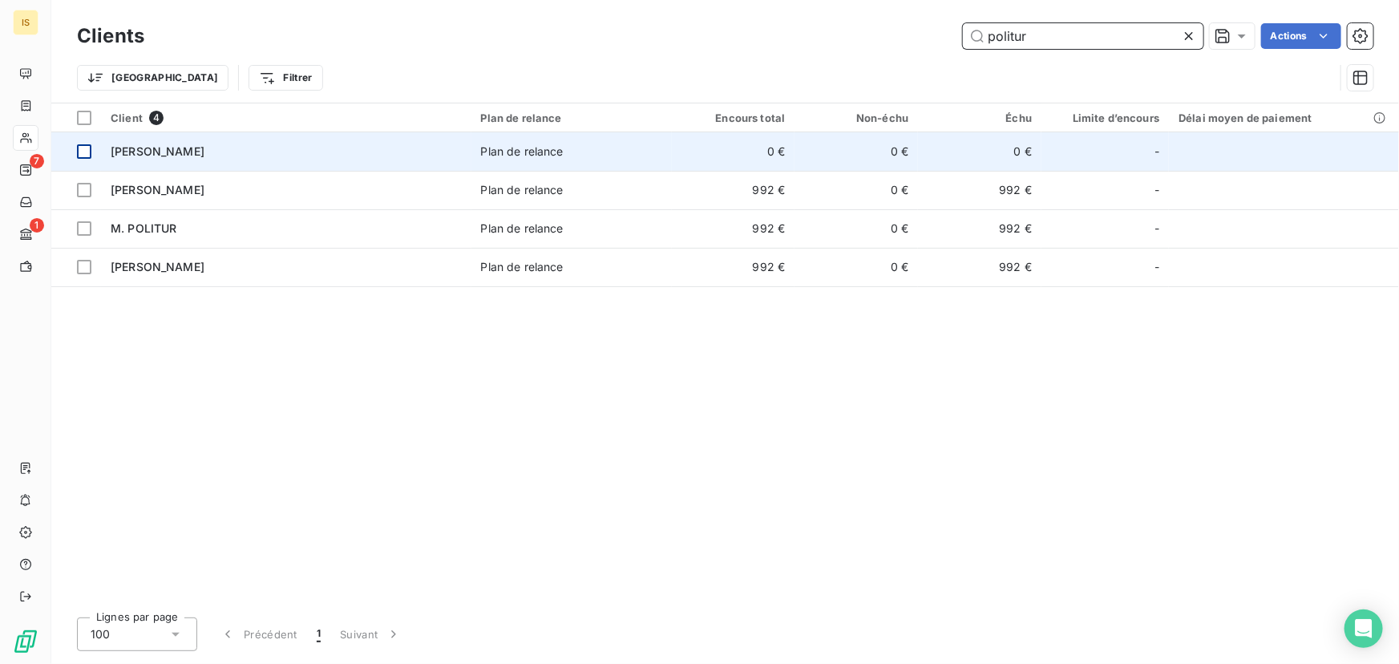
type input "politur"
click at [83, 150] on div at bounding box center [84, 151] width 14 height 14
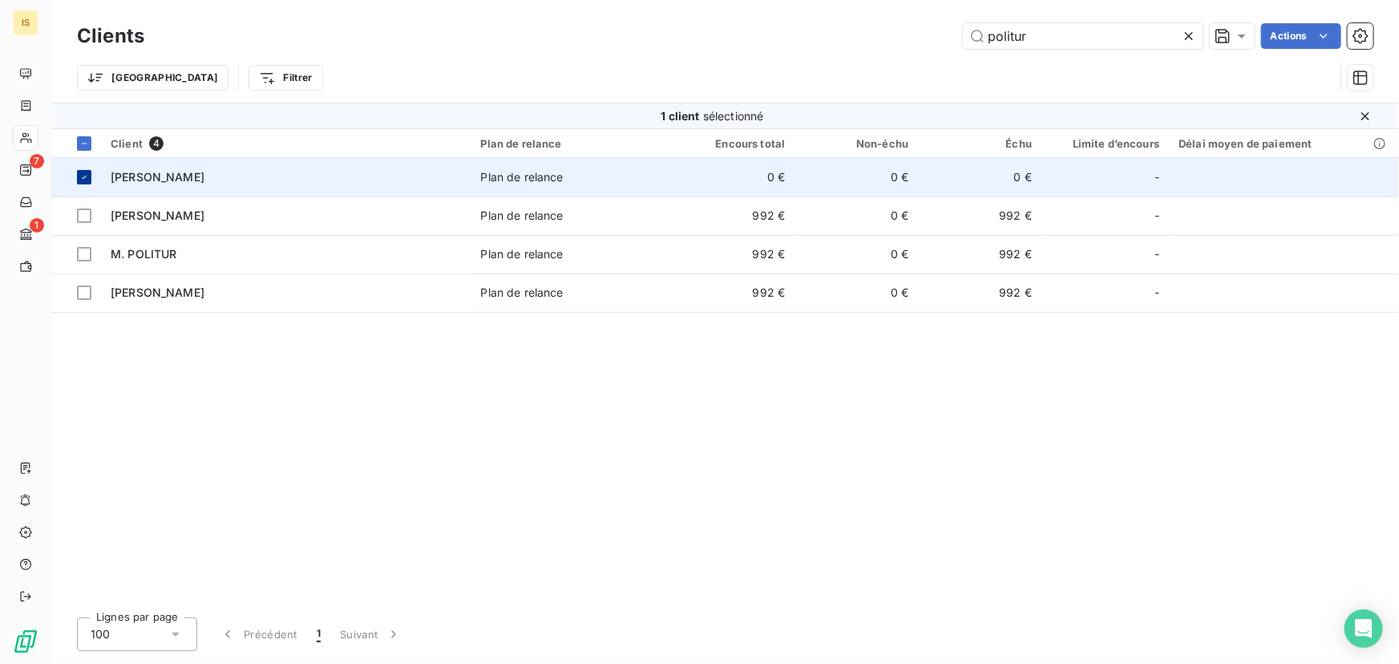
click at [87, 183] on div at bounding box center [84, 177] width 14 height 14
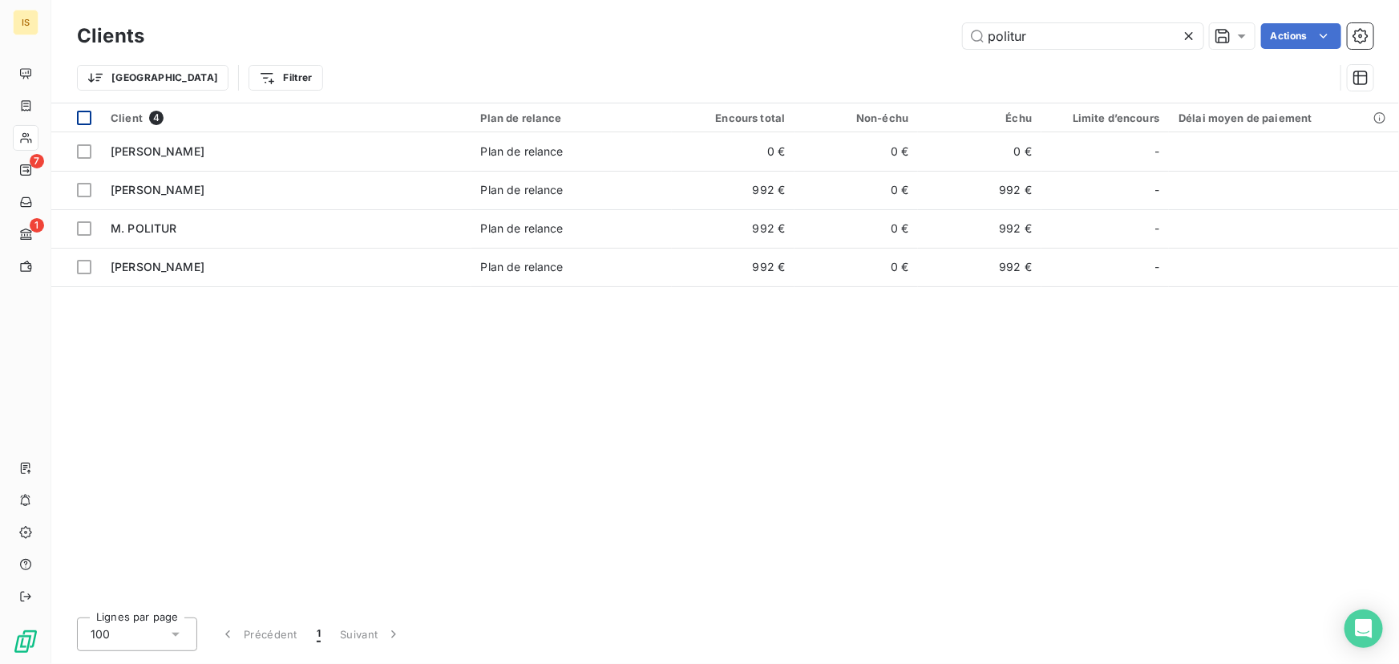
click at [83, 116] on div at bounding box center [84, 118] width 14 height 14
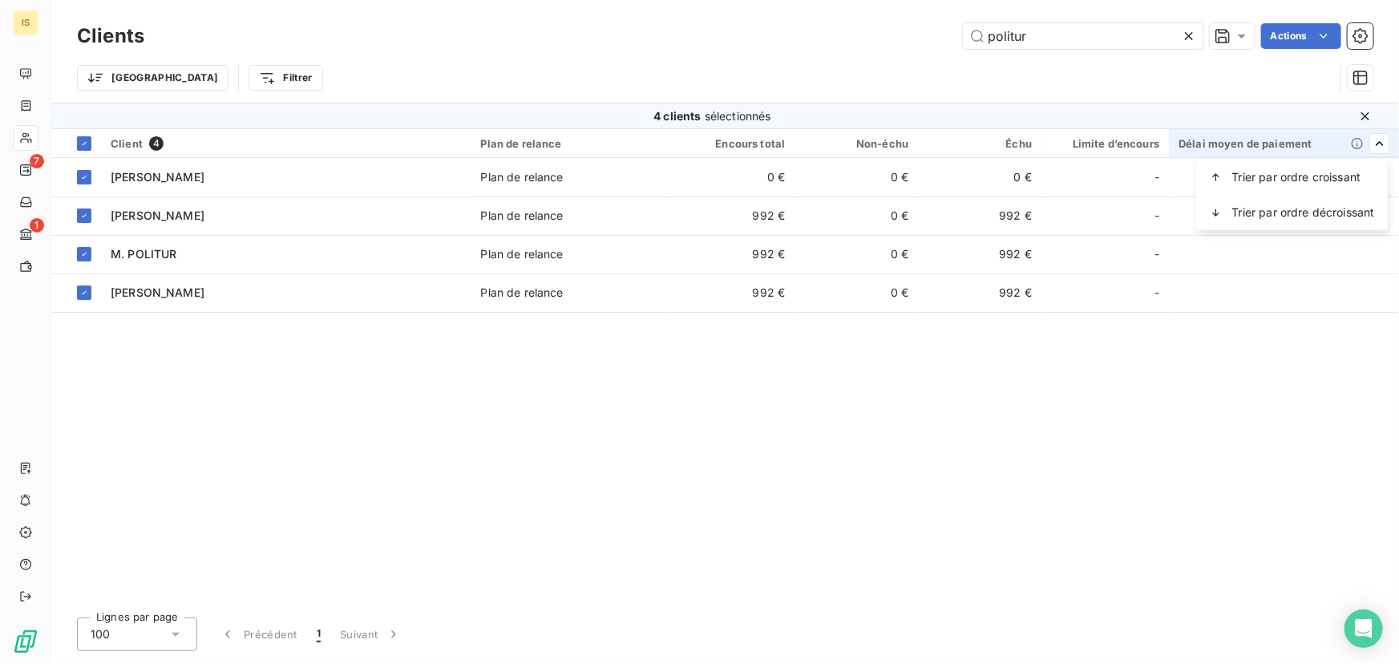
click at [1377, 144] on html "IS 7 1 Clients politur Actions Trier Filtrer 4 clients sélectionnés Client 4 Pl…" at bounding box center [699, 332] width 1399 height 664
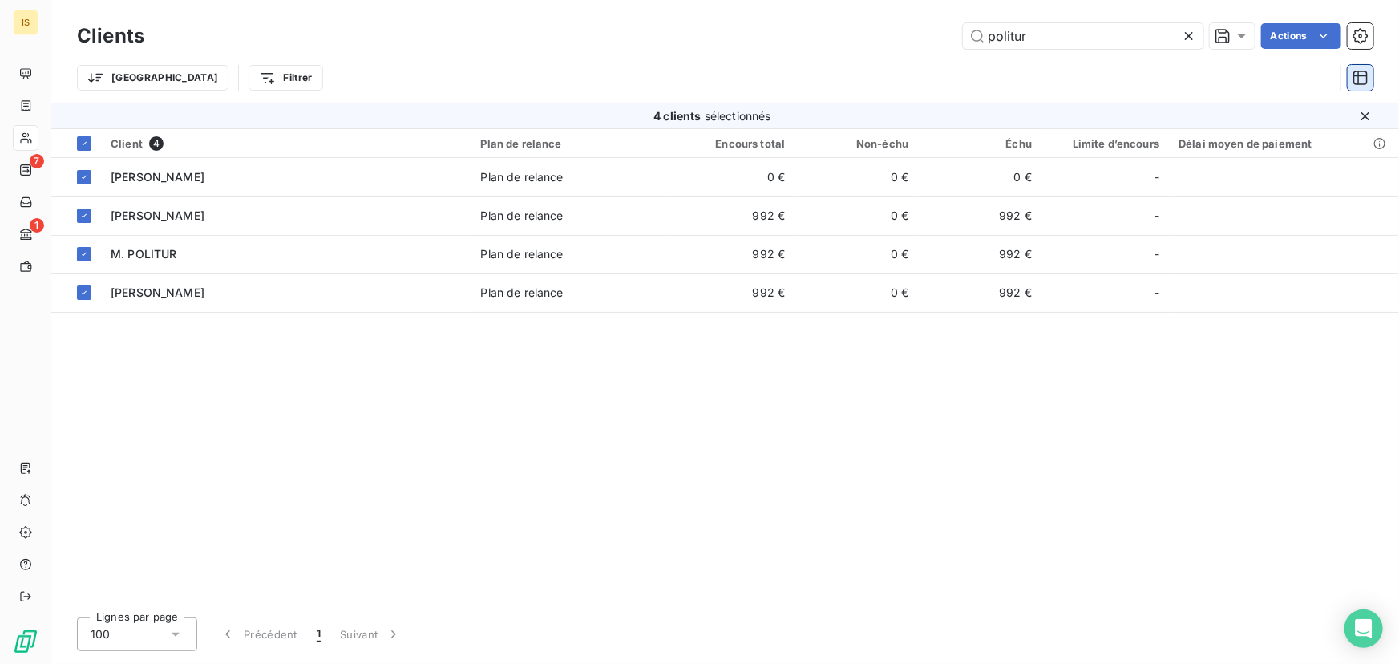
click at [1363, 78] on icon "button" at bounding box center [1361, 78] width 16 height 16
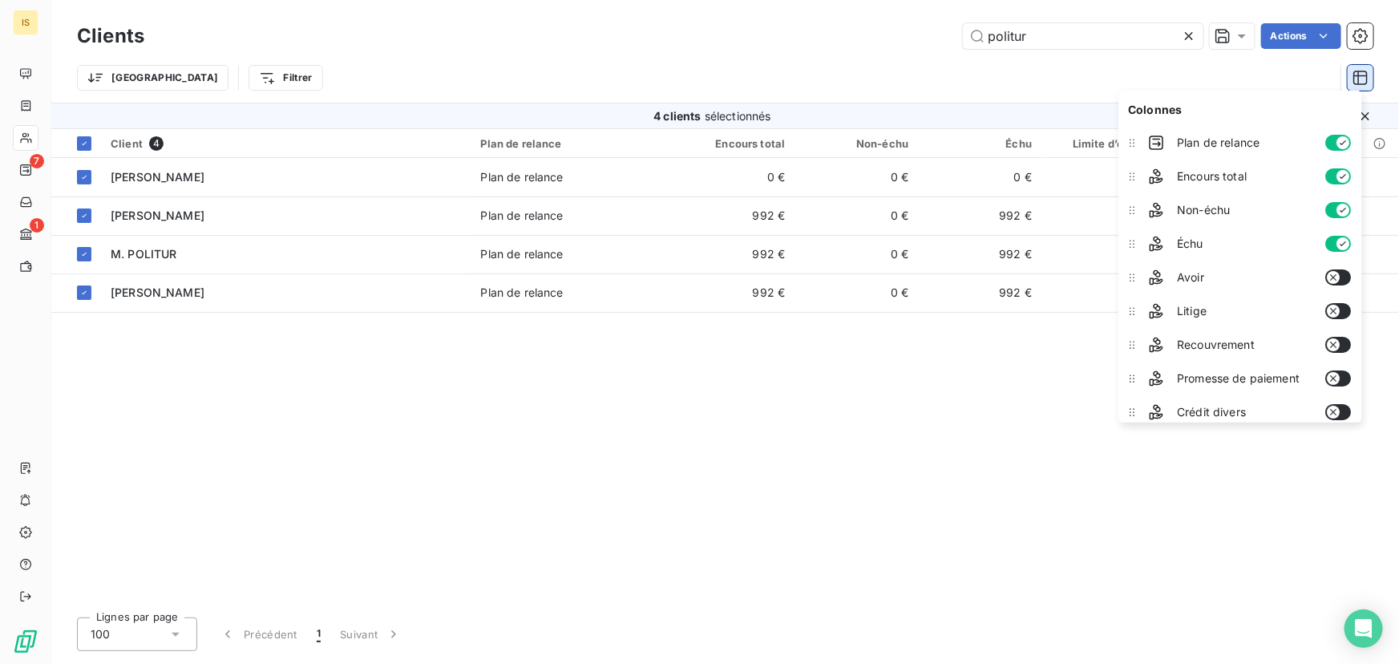
click at [1363, 78] on icon "button" at bounding box center [1361, 78] width 16 height 16
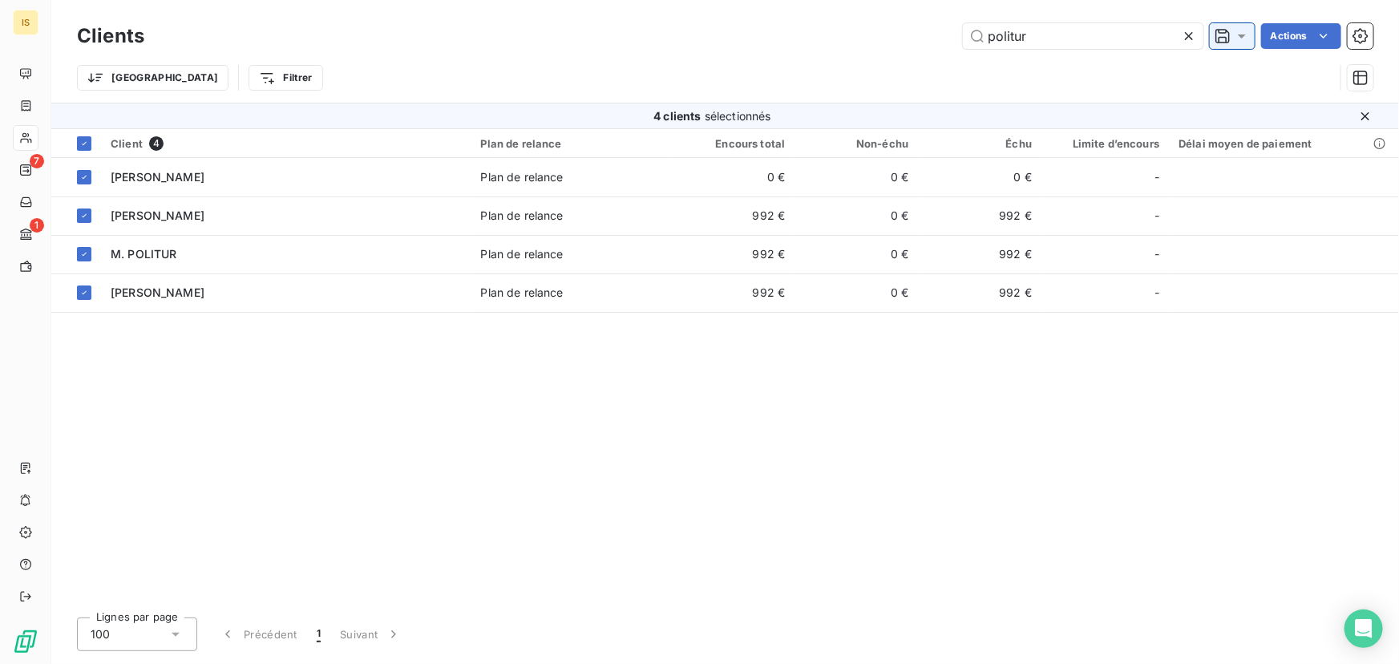
click at [1241, 33] on icon at bounding box center [1242, 36] width 16 height 16
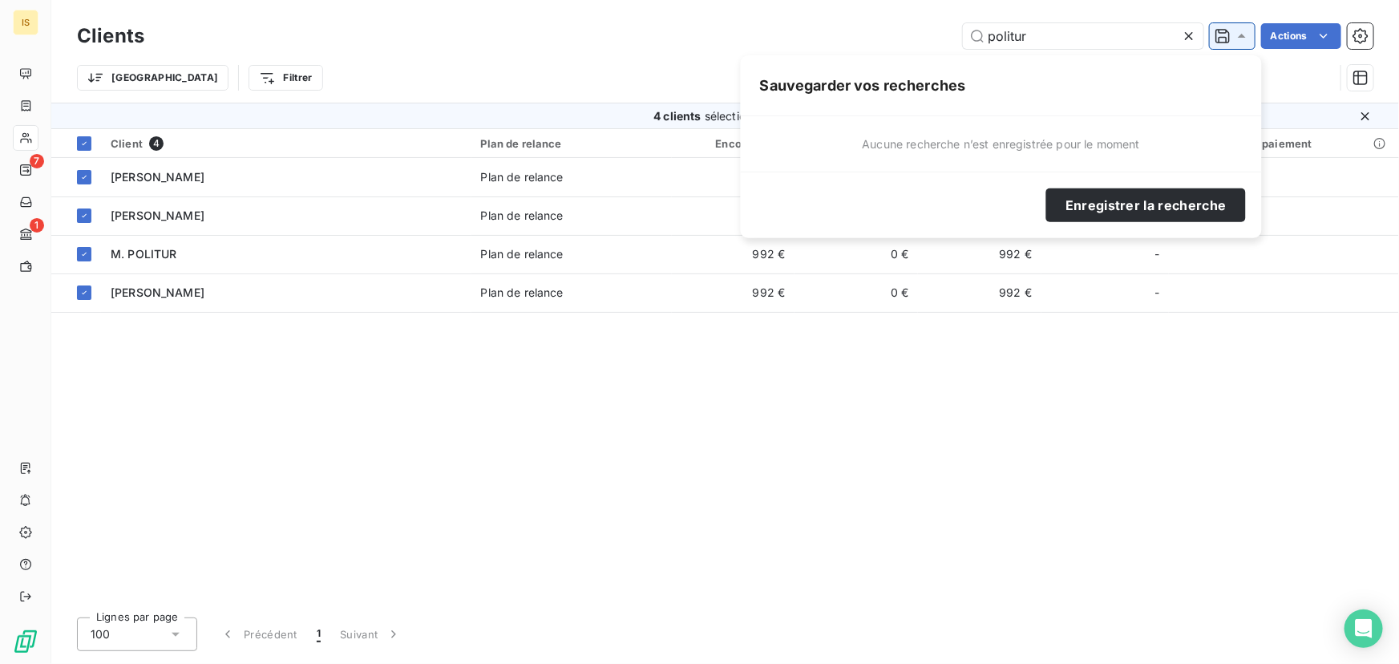
click at [1241, 34] on icon at bounding box center [1242, 36] width 8 height 4
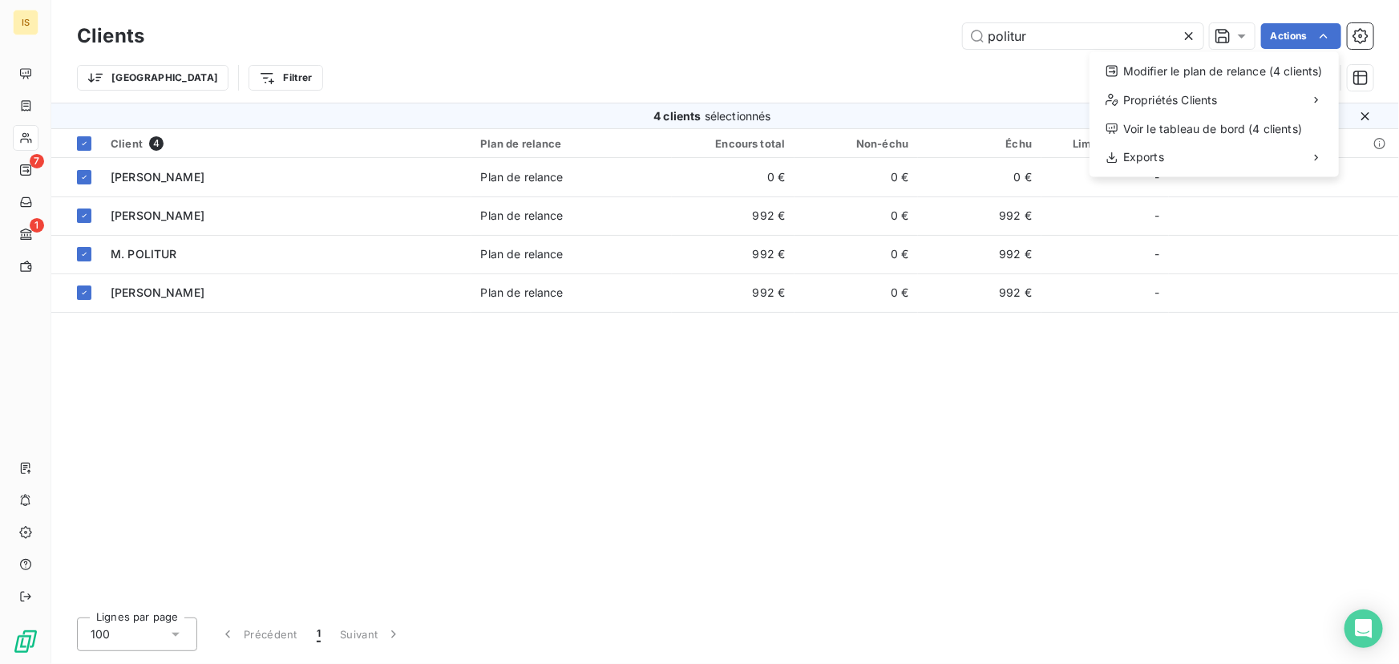
click at [814, 64] on html "IS 7 1 Clients politur Actions Modifier le plan de relance (4 clients) Propriét…" at bounding box center [699, 332] width 1399 height 664
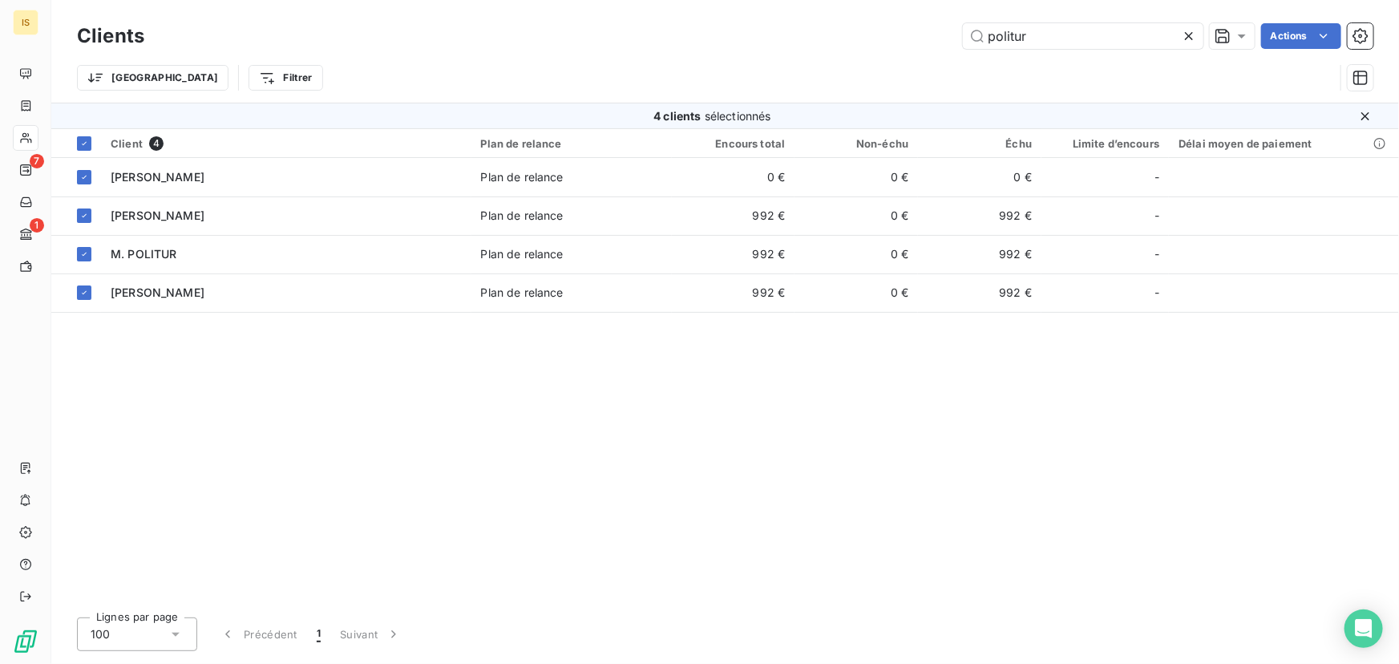
click at [503, 78] on div "Trier Filtrer" at bounding box center [705, 78] width 1257 height 30
click at [182, 82] on html "IS 7 1 Clients politur Actions Trier Filtrer Rechercher et sélectionner Client …" at bounding box center [699, 332] width 1399 height 664
click at [319, 56] on html "IS 7 1 Clients politur Actions Trier Filtrer Rechercher et sélectionner Client …" at bounding box center [699, 332] width 1399 height 664
click at [1219, 34] on icon at bounding box center [1223, 36] width 16 height 16
click at [1360, 625] on icon "Open Intercom Messenger" at bounding box center [1363, 628] width 18 height 21
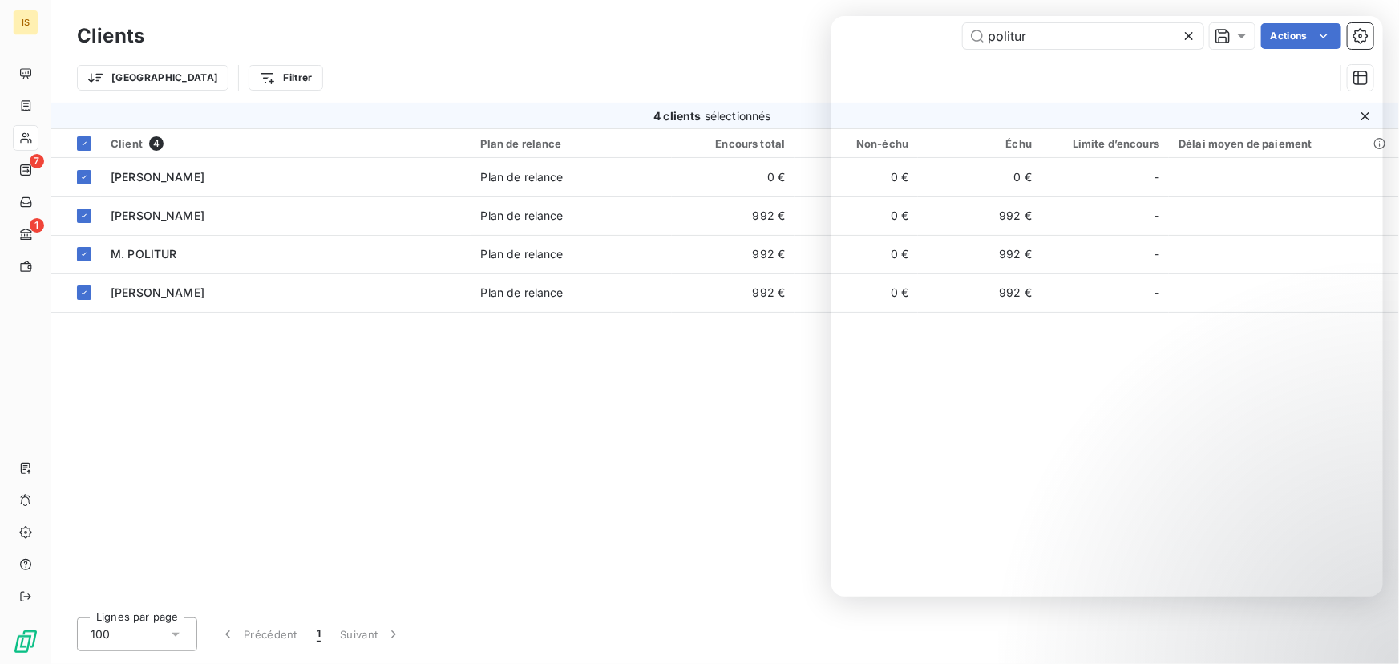
click at [571, 88] on div "Trier Filtrer" at bounding box center [705, 78] width 1257 height 30
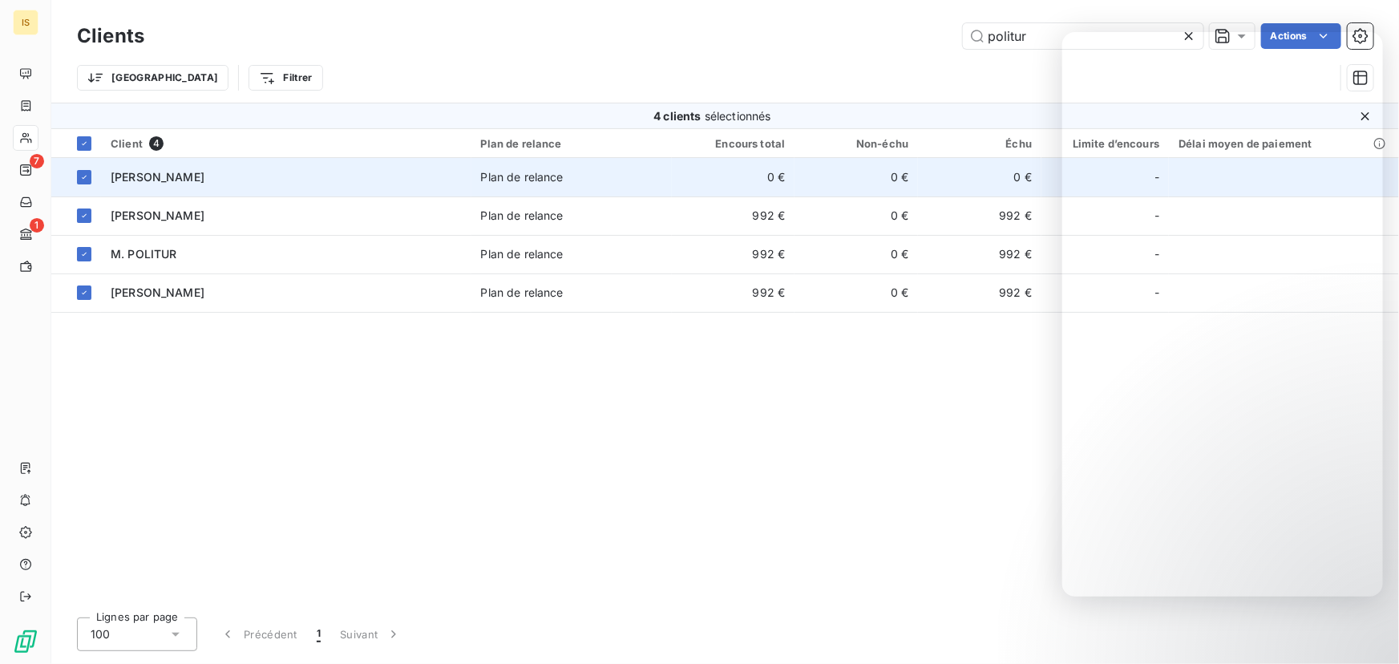
click at [512, 168] on td "Plan de relance" at bounding box center [572, 177] width 200 height 38
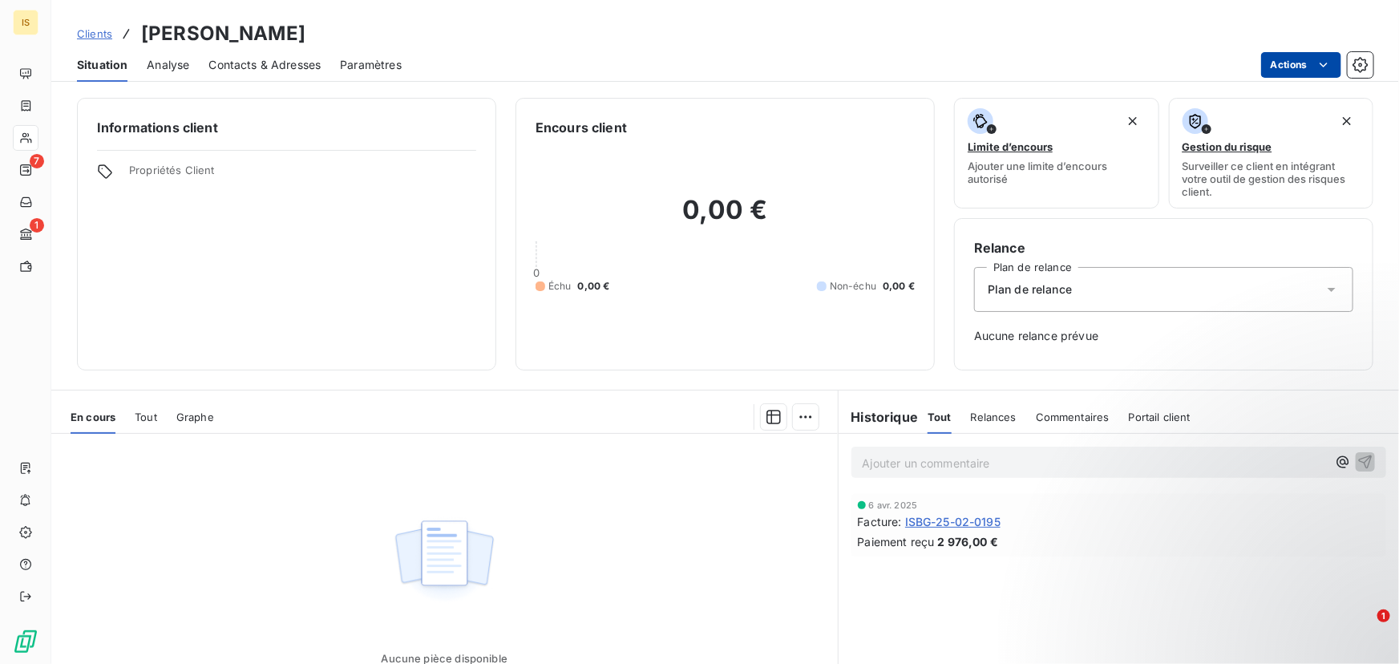
click at [1307, 56] on html "IS 7 1 Clients BERNARD POLITUR Situation Analyse Contacts & Adresses Paramètres…" at bounding box center [699, 332] width 1399 height 664
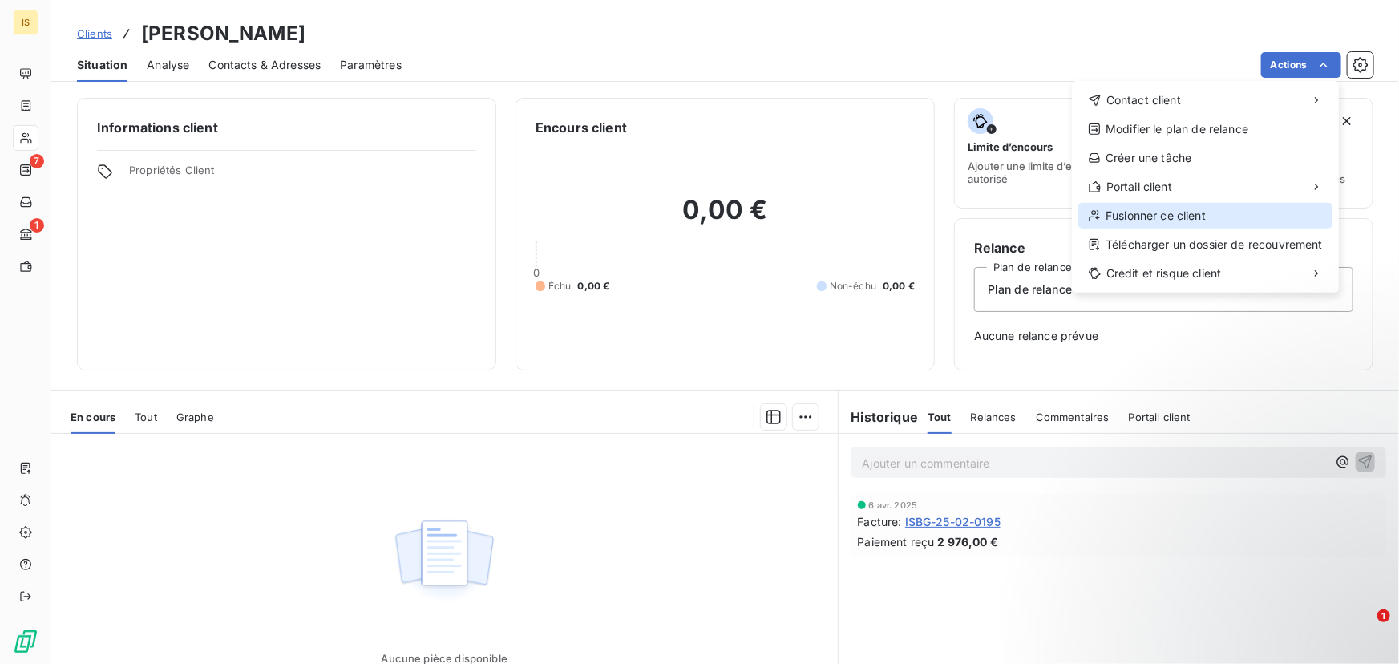
click at [1168, 211] on div "Fusionner ce client" at bounding box center [1206, 216] width 254 height 26
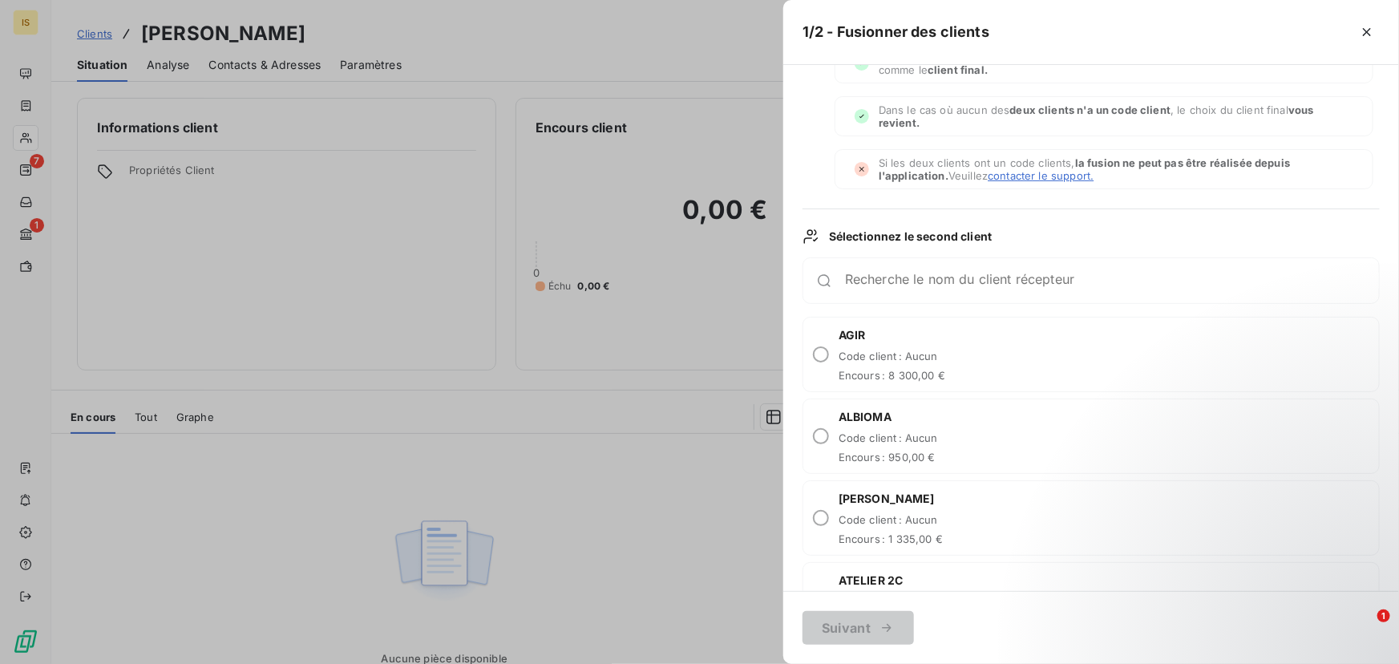
scroll to position [96, 0]
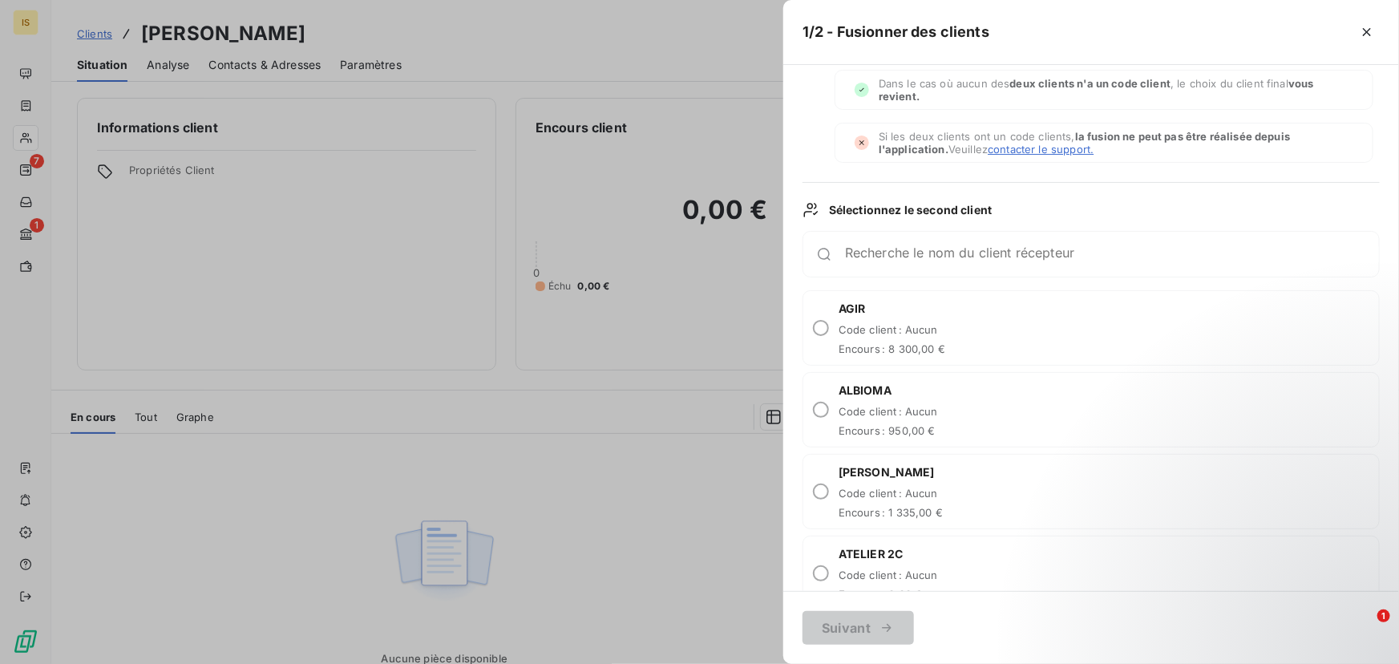
click at [891, 262] on div "Recherche le nom du client récepteur" at bounding box center [1091, 254] width 577 height 47
click at [879, 249] on div "Recherche le nom du client récepteur" at bounding box center [1112, 254] width 534 height 16
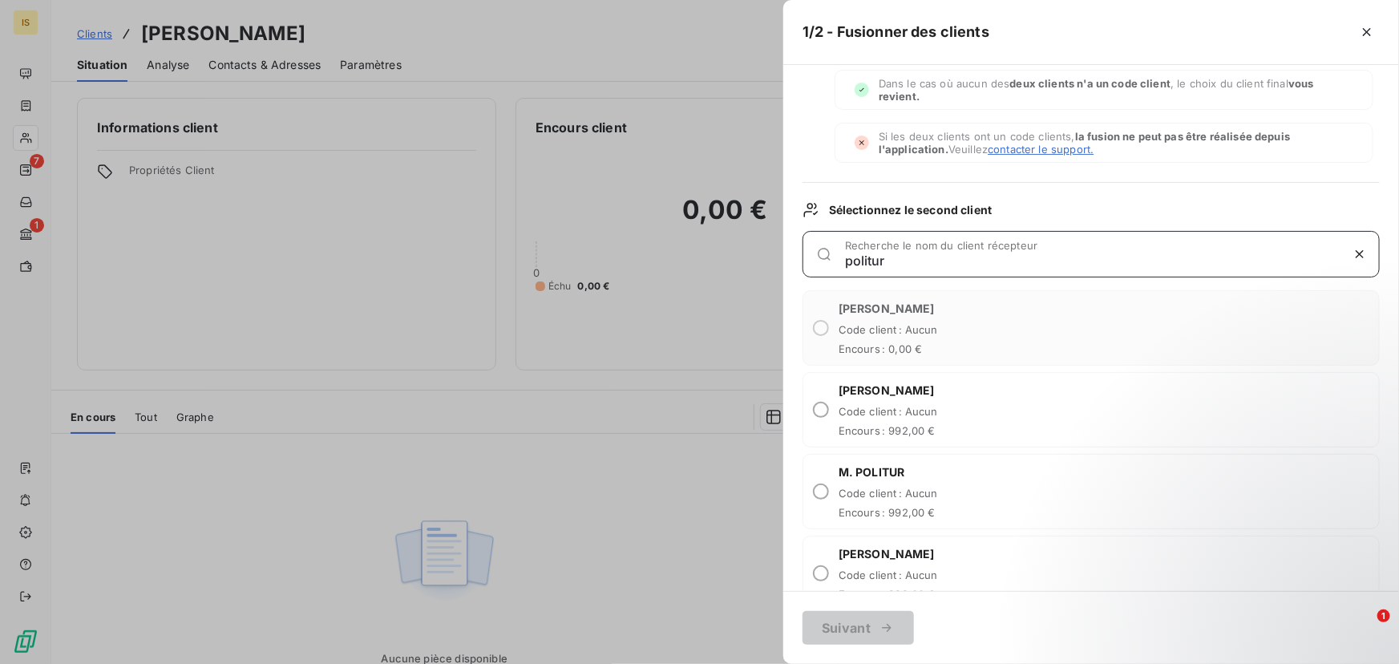
type input "politur"
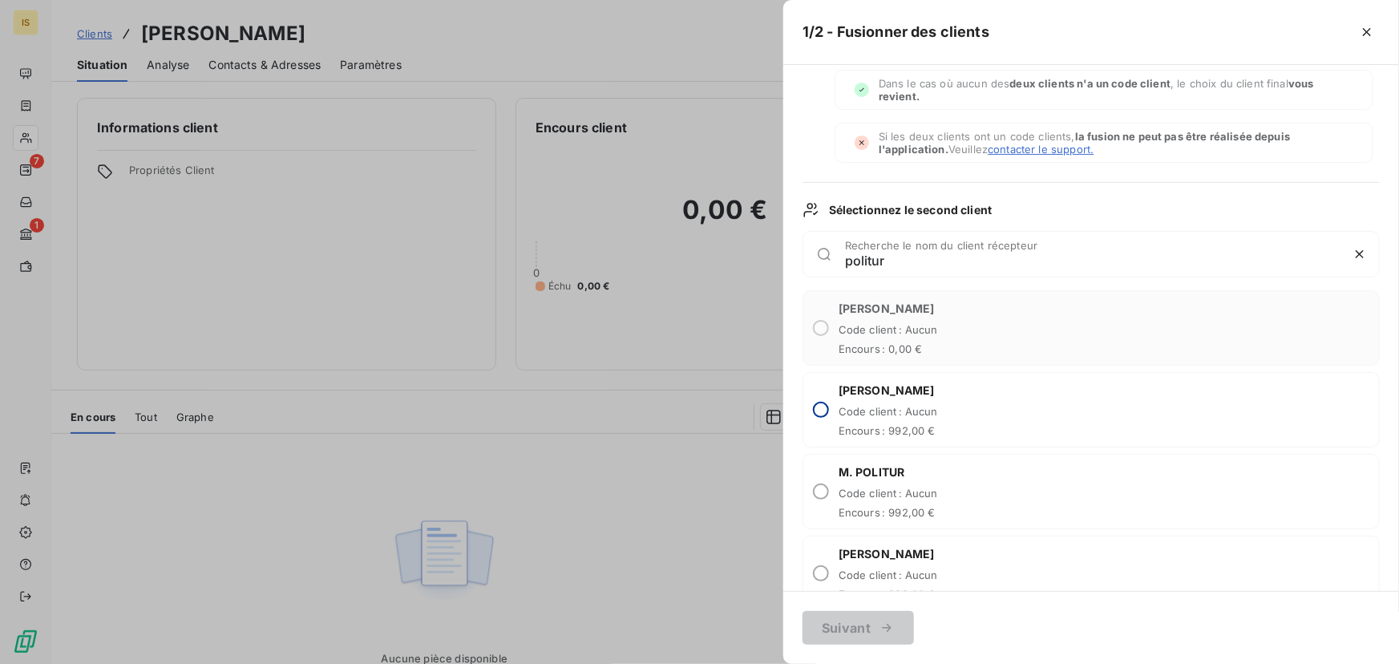
click at [820, 402] on input "radio" at bounding box center [821, 410] width 16 height 16
radio input "true"
click at [822, 488] on input "radio" at bounding box center [821, 492] width 16 height 16
radio input "true"
radio input "false"
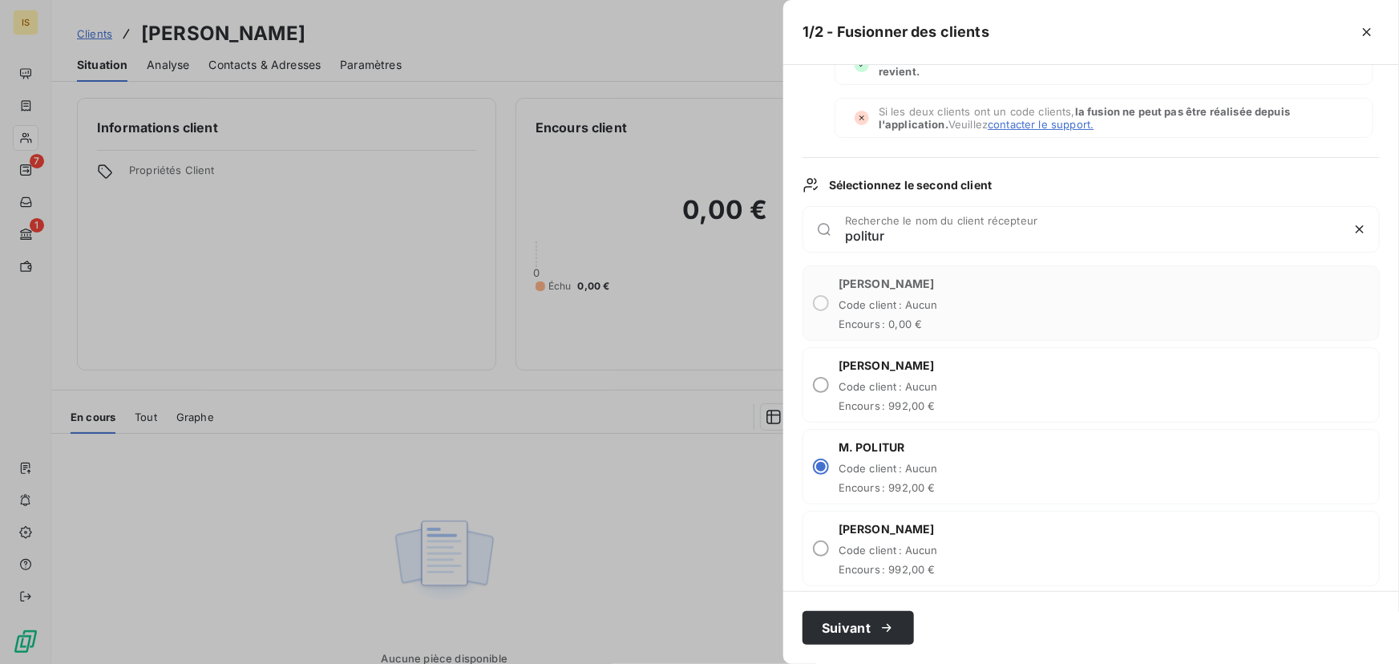
scroll to position [134, 0]
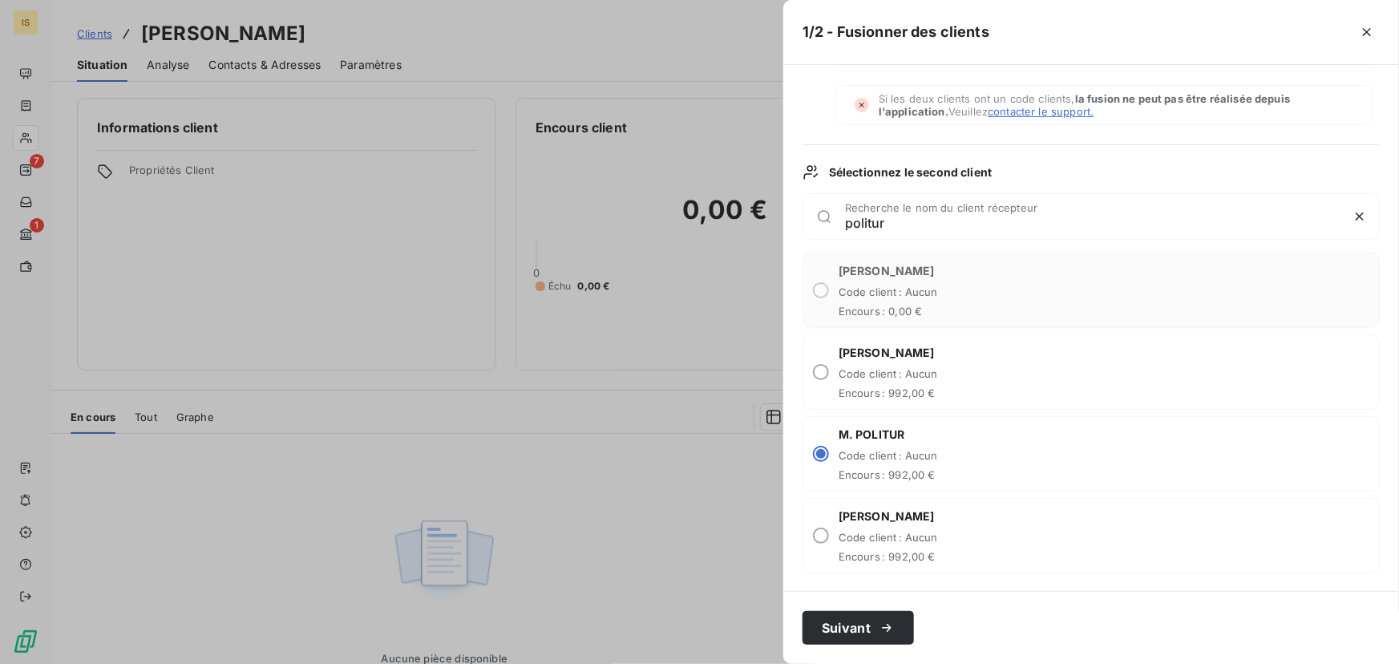
drag, startPoint x: 822, startPoint y: 528, endPoint x: 830, endPoint y: 540, distance: 14.5
click at [821, 528] on input "radio" at bounding box center [821, 536] width 16 height 16
radio input "true"
radio input "false"
click at [822, 368] on input "radio" at bounding box center [821, 372] width 16 height 16
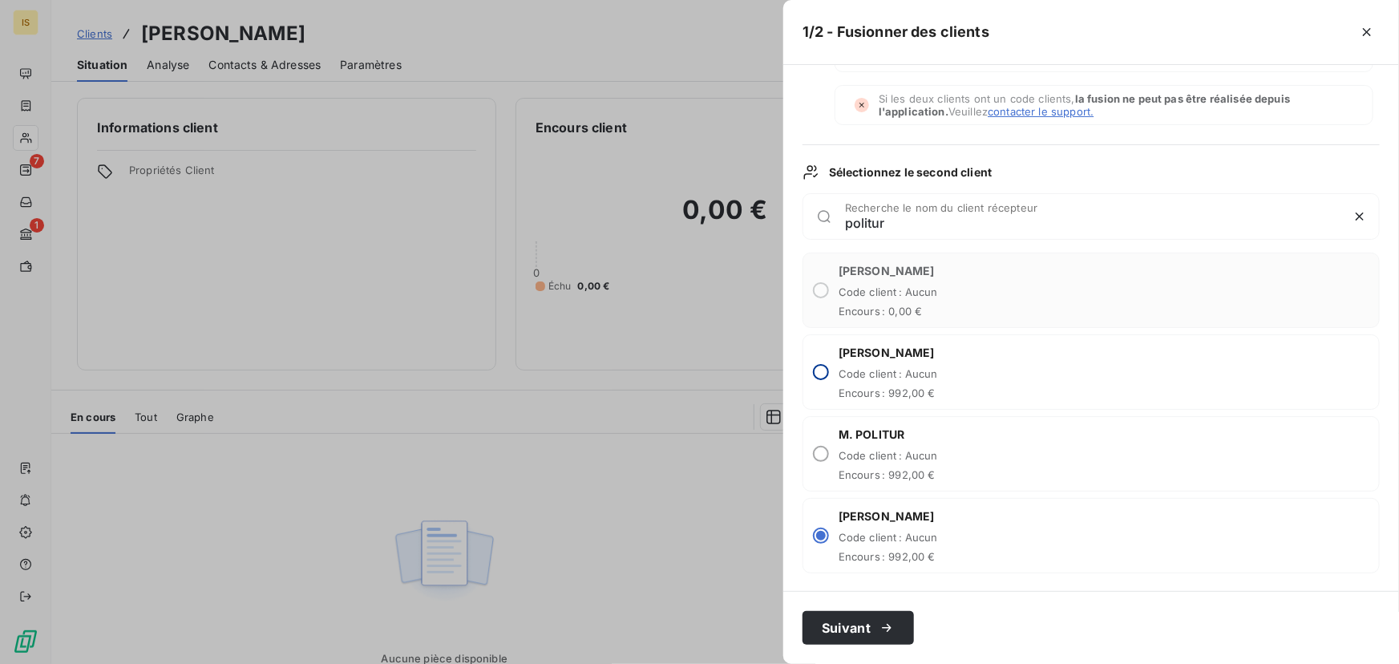
radio input "true"
radio input "false"
click at [885, 629] on icon "button" at bounding box center [887, 628] width 16 height 16
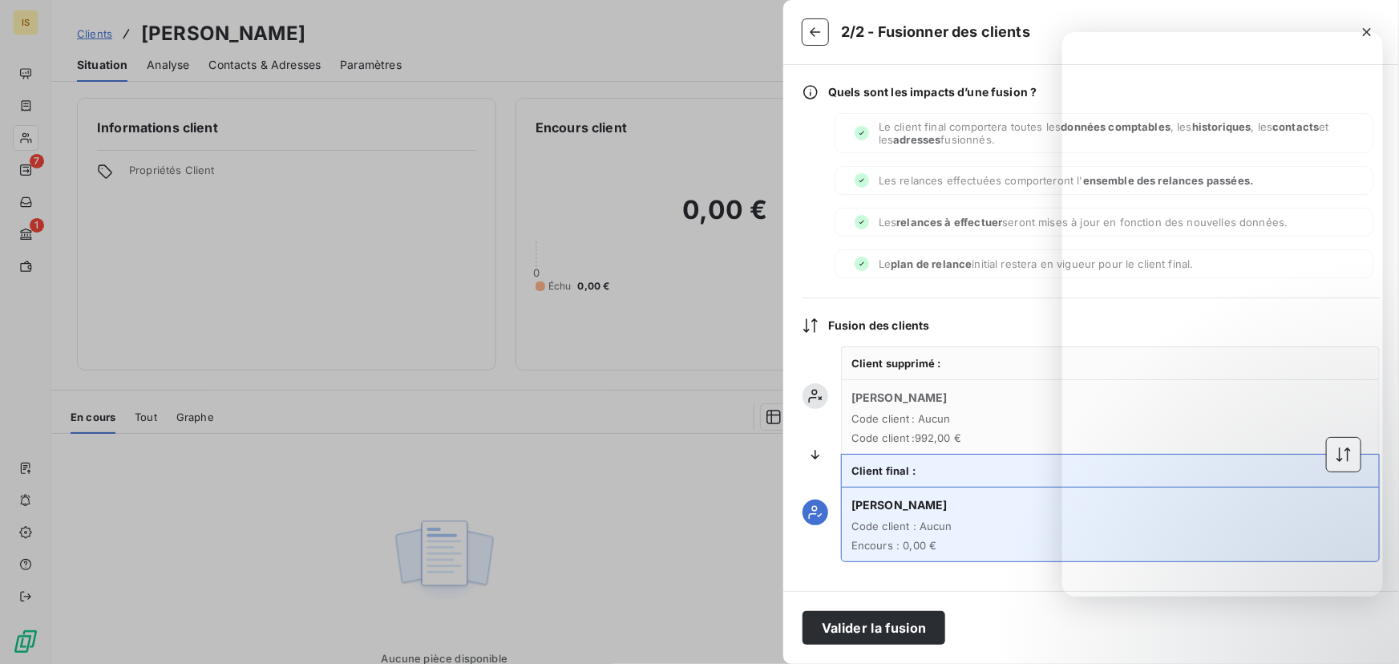
click at [1050, 20] on div at bounding box center [1211, 32] width 337 height 26
click at [815, 39] on icon "button" at bounding box center [816, 32] width 16 height 16
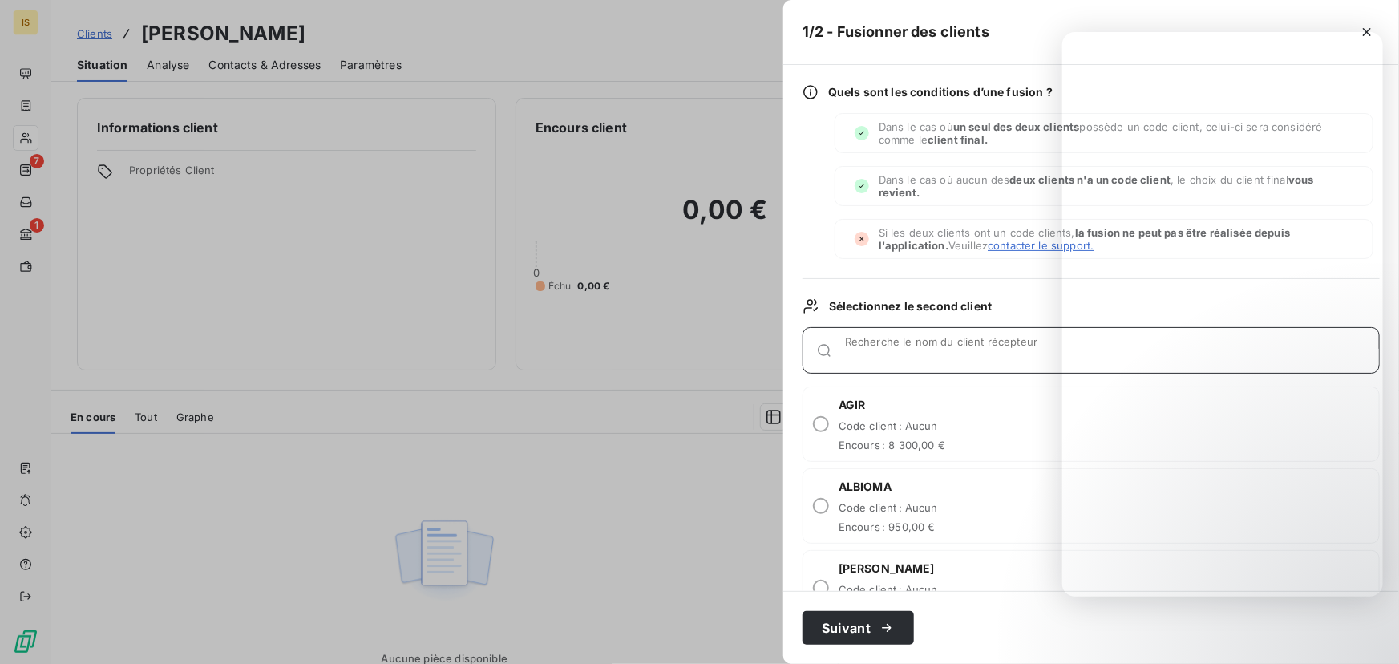
click at [945, 354] on input "Recherche le nom du client récepteur" at bounding box center [1112, 357] width 534 height 16
type input "poli"
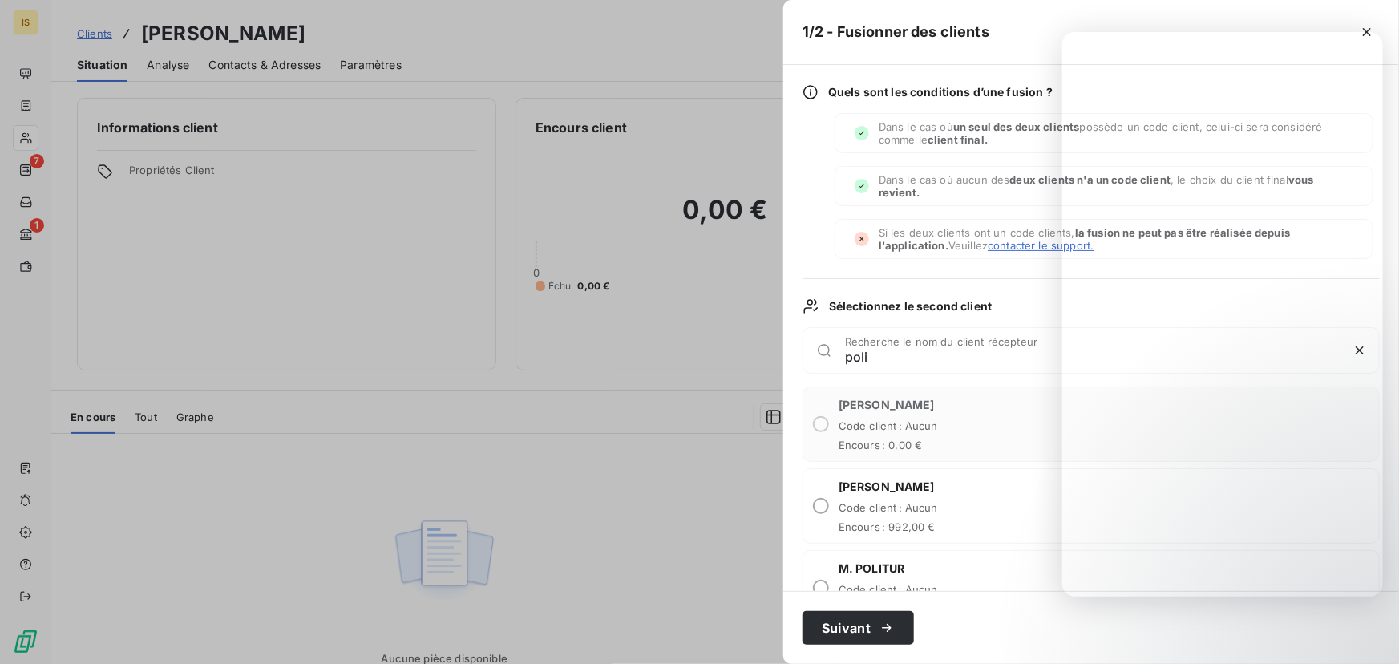
click at [843, 498] on div "M. BERNARD POLITUR Code client : Aucun Encours : 992,00 €" at bounding box center [888, 506] width 99 height 55
radio input "true"
click at [846, 621] on button "Suivant" at bounding box center [858, 628] width 111 height 34
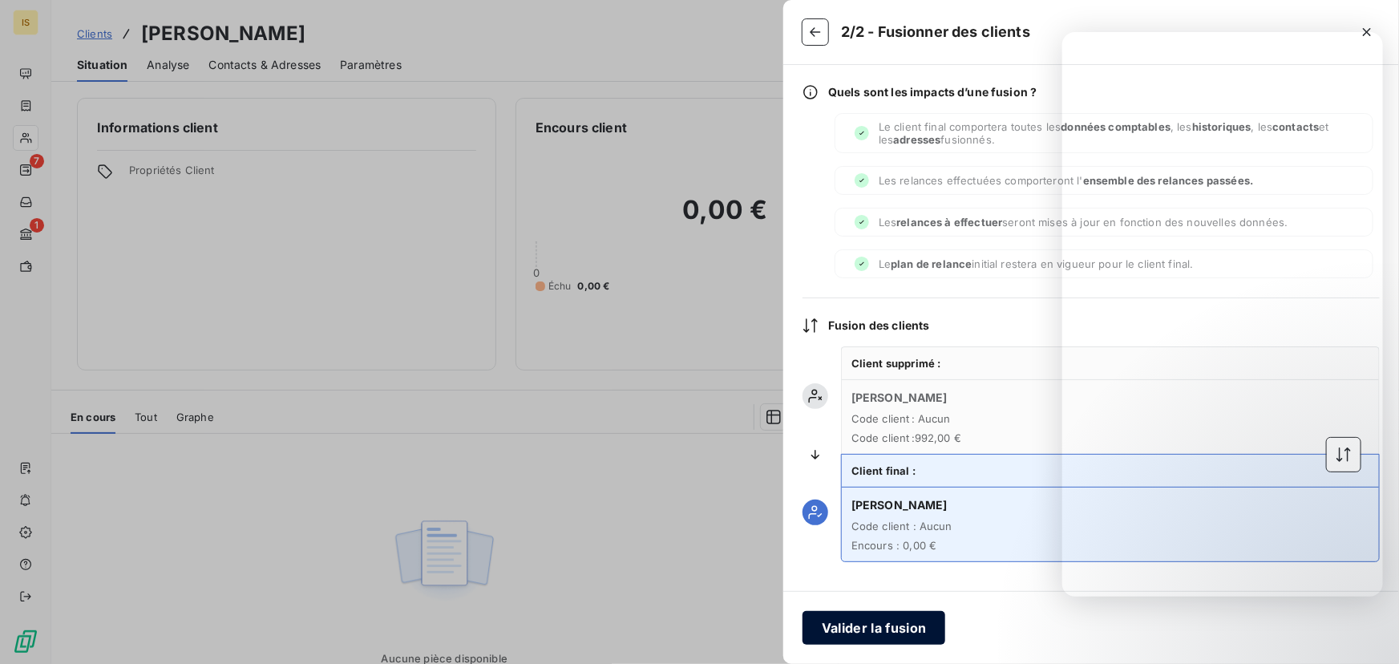
click at [864, 631] on button "Valider la fusion" at bounding box center [874, 628] width 143 height 34
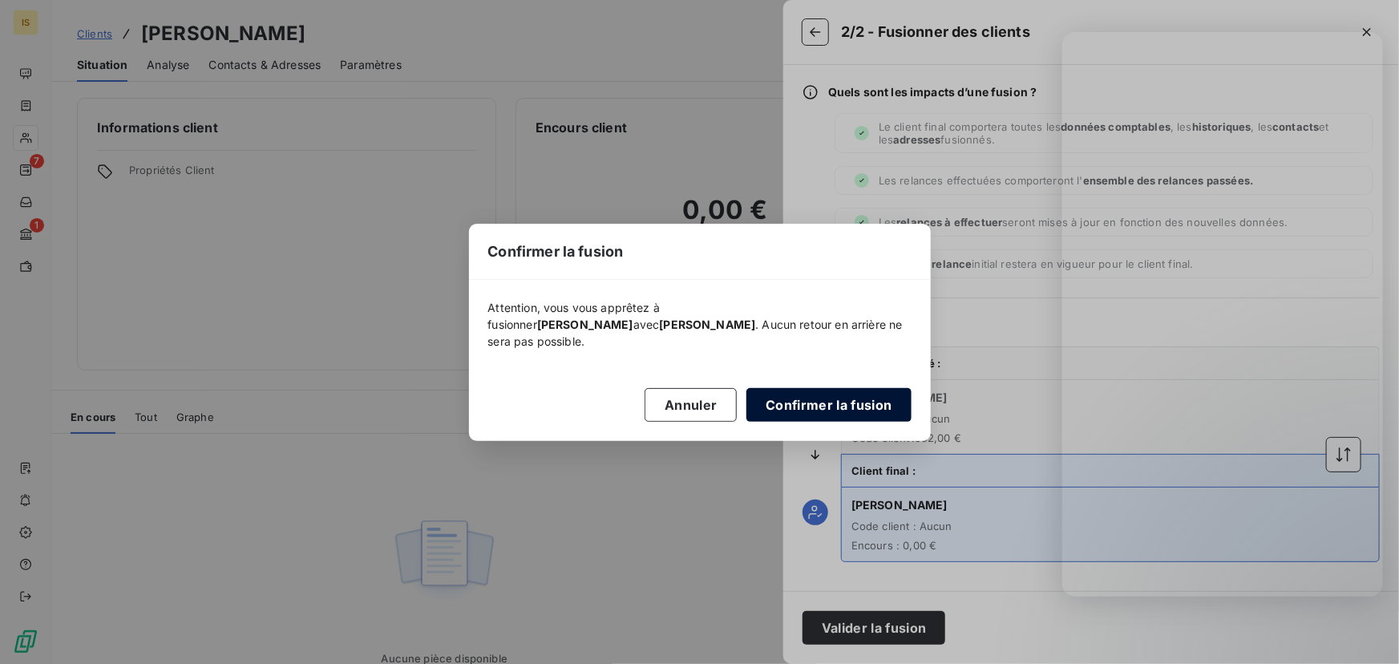
click at [808, 398] on button "Confirmer la fusion" at bounding box center [829, 405] width 164 height 34
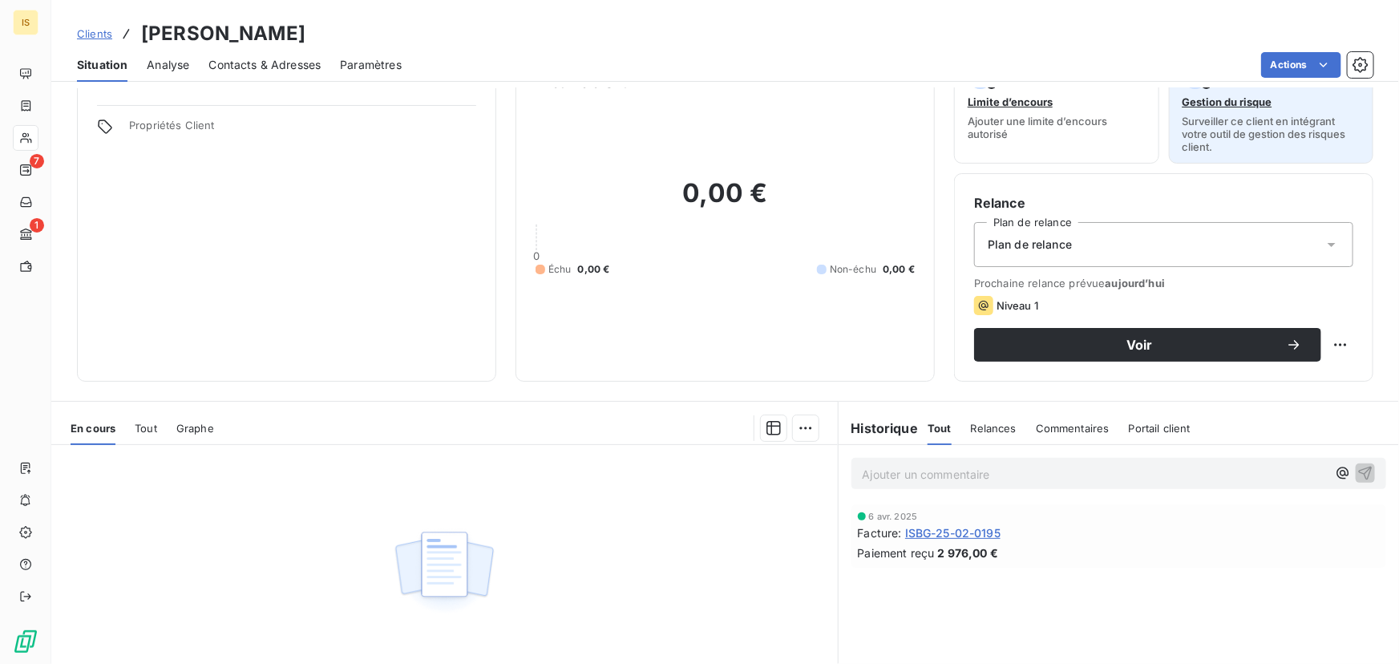
scroll to position [0, 0]
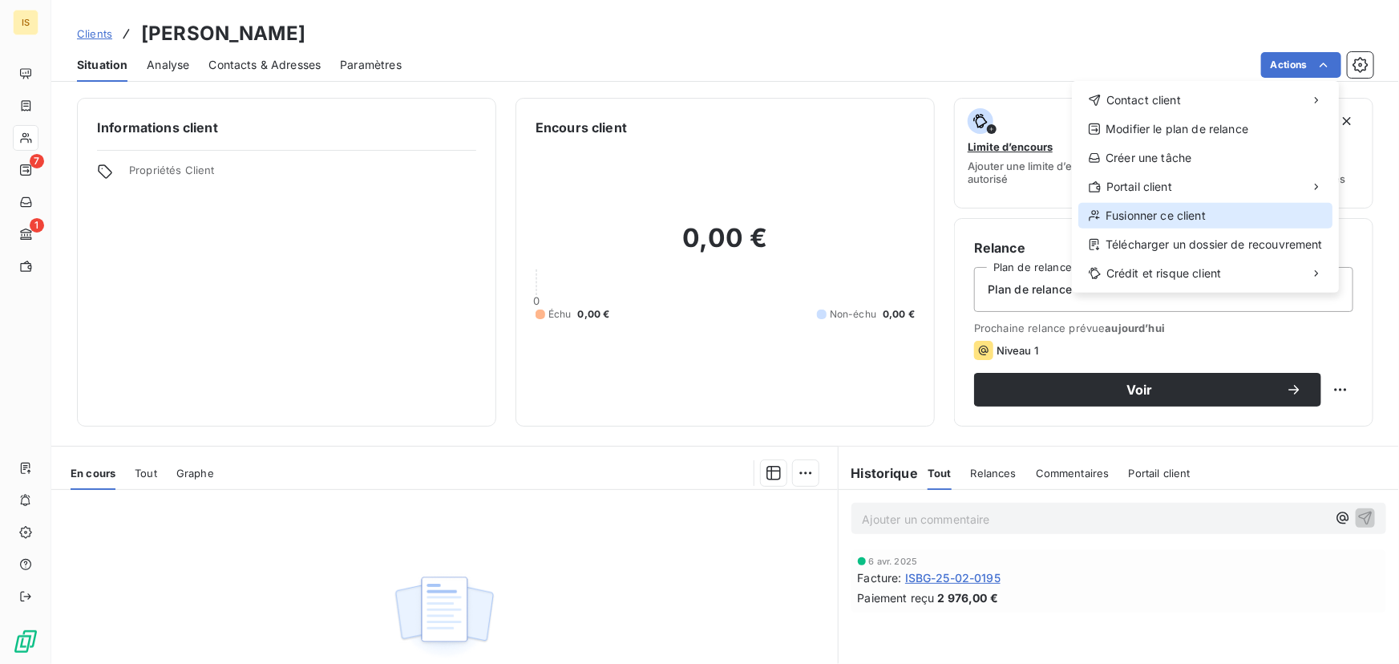
click at [1174, 214] on div "Fusionner ce client" at bounding box center [1206, 216] width 254 height 26
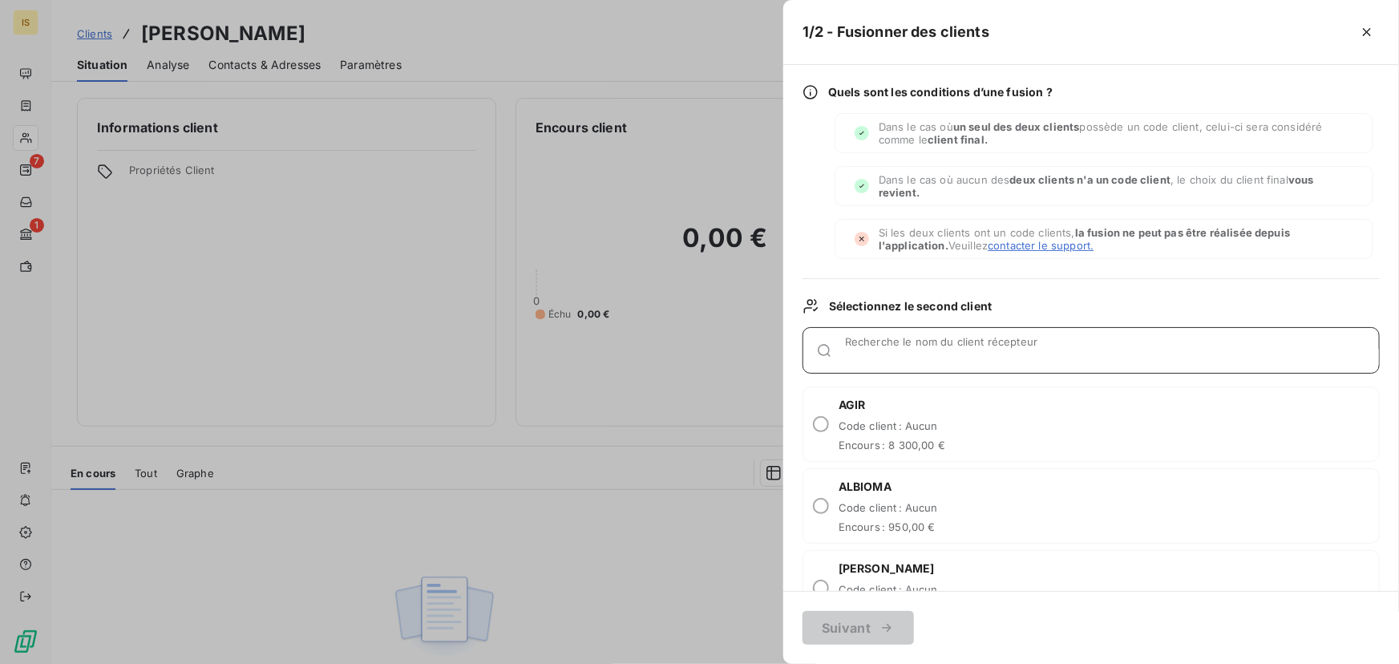
click at [930, 350] on input "Recherche le nom du client récepteur" at bounding box center [1112, 357] width 534 height 16
type input "politur"
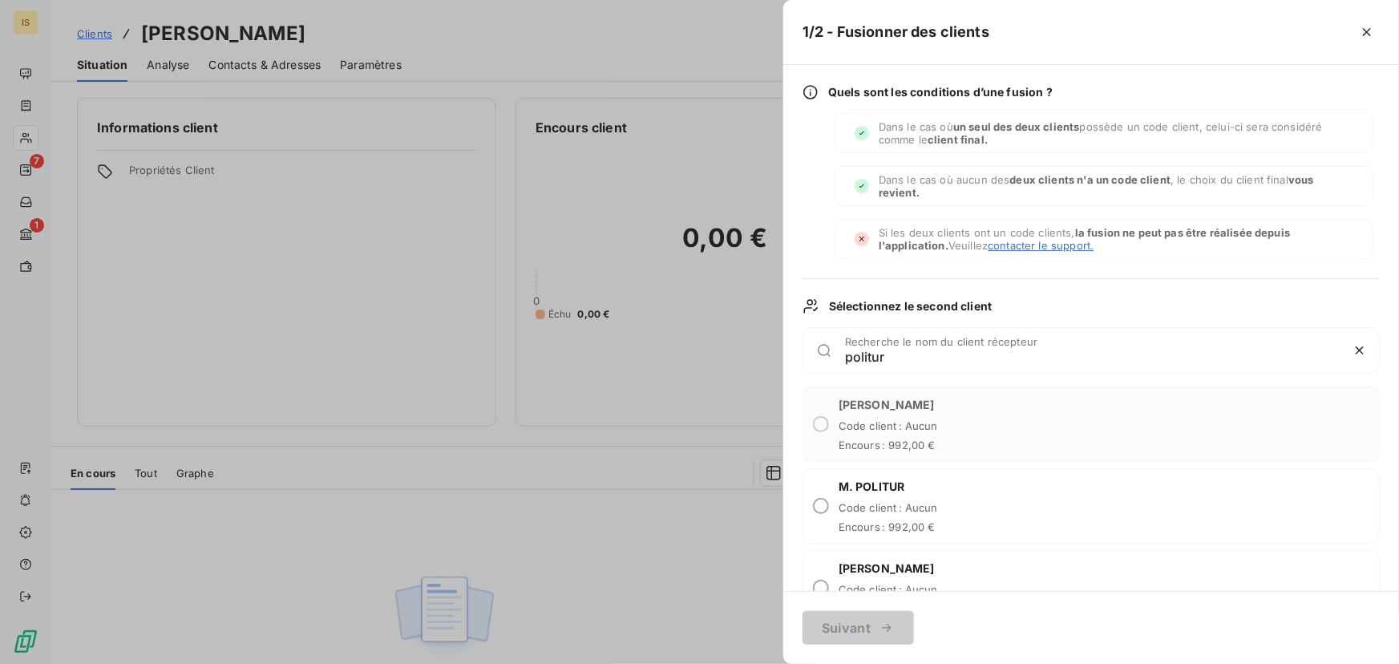
click at [829, 500] on div "M. POLITUR Code client : Aucun Encours : 992,00 €" at bounding box center [1091, 505] width 577 height 75
radio input "true"
click at [847, 632] on button "Suivant" at bounding box center [858, 628] width 111 height 34
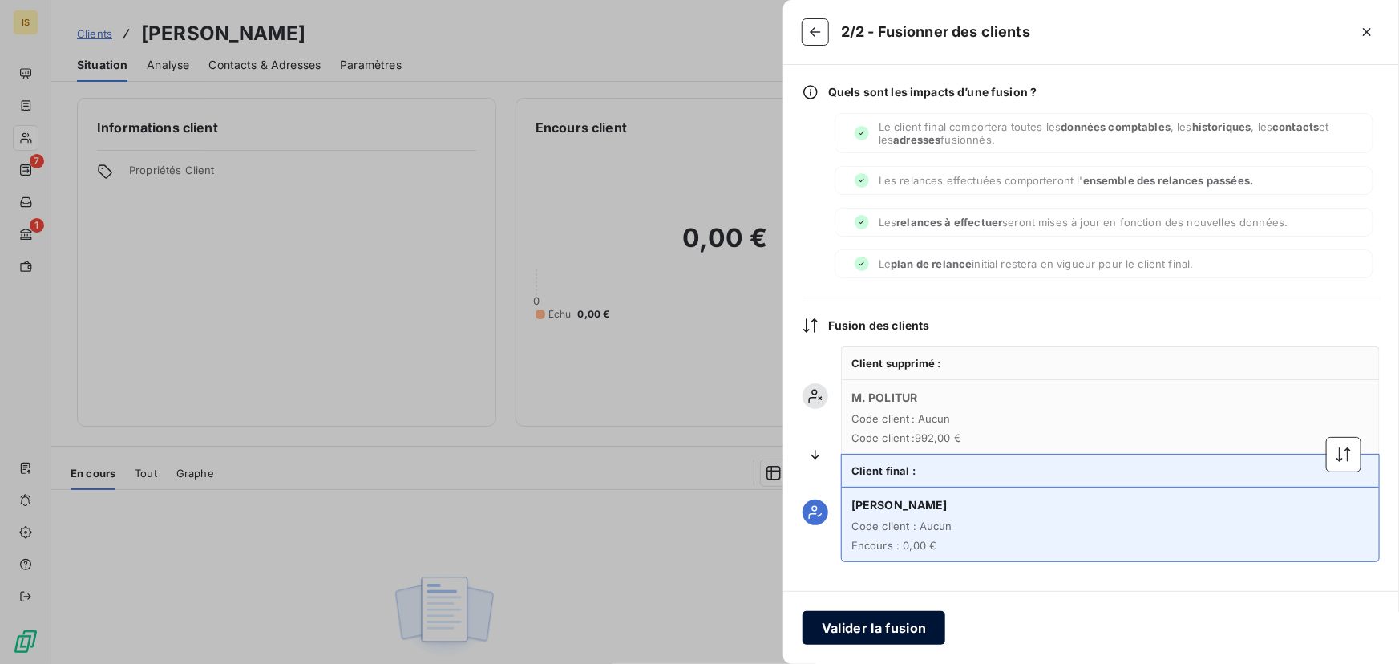
click at [860, 629] on button "Valider la fusion" at bounding box center [874, 628] width 143 height 34
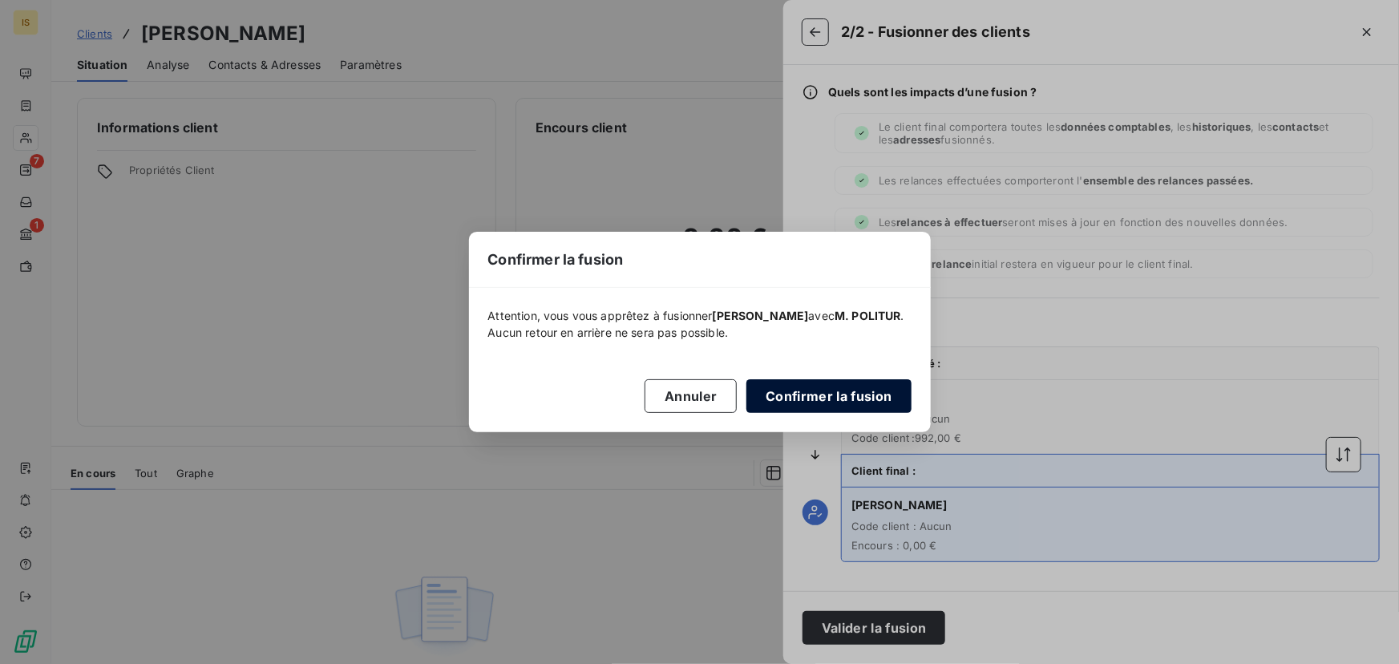
click at [828, 400] on button "Confirmer la fusion" at bounding box center [829, 396] width 164 height 34
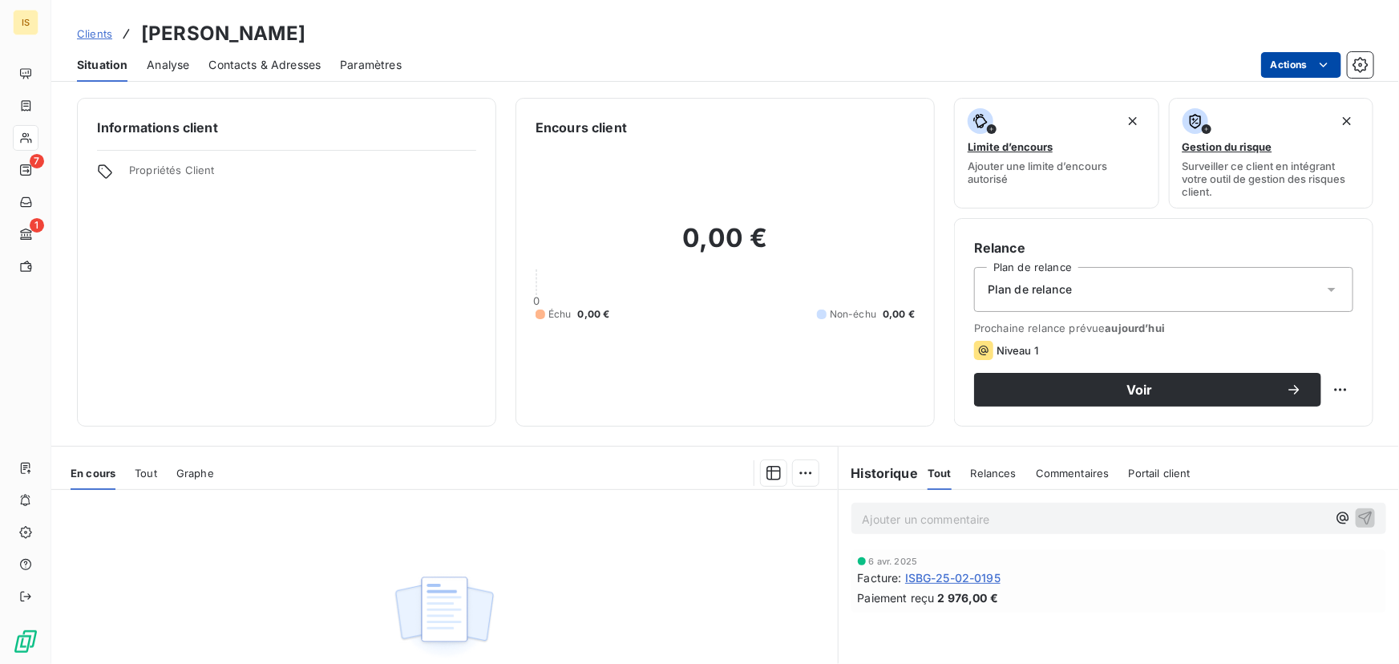
click at [1306, 59] on html "IS 7 1 Clients BERNARD POLITUR Situation Analyse Contacts & Adresses Paramètres…" at bounding box center [699, 332] width 1399 height 664
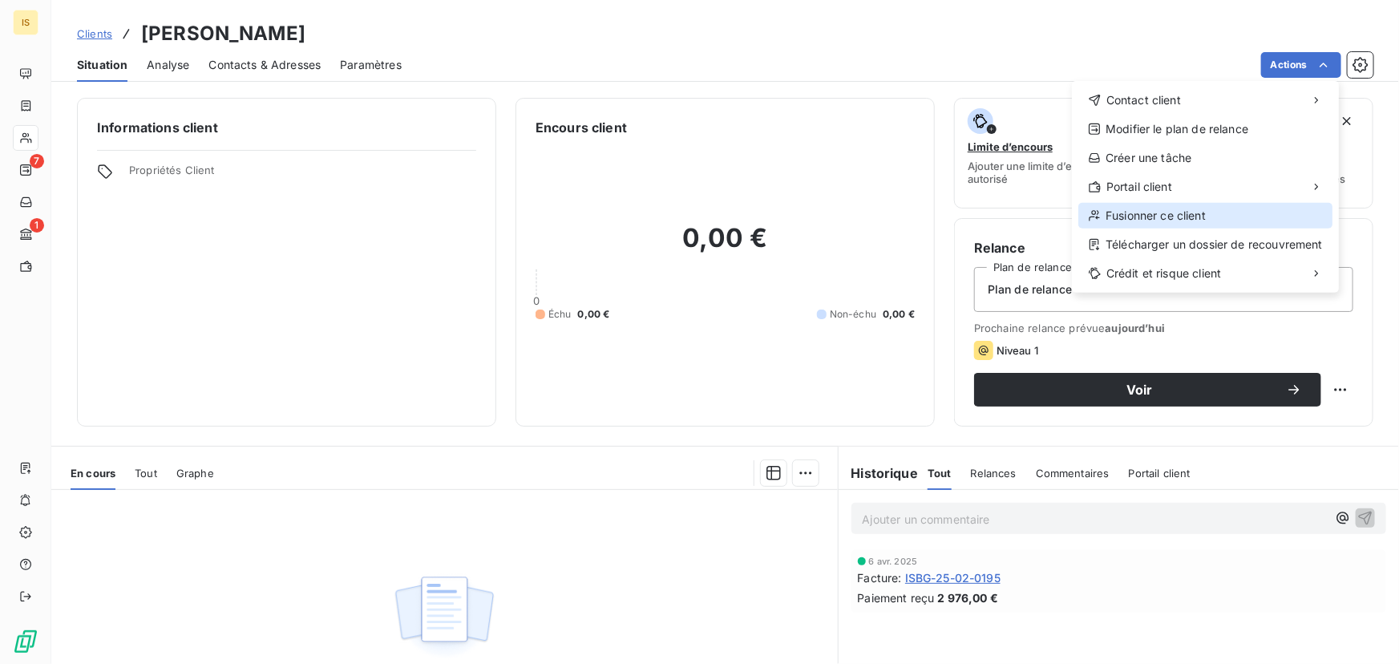
click at [1177, 214] on div "Fusionner ce client" at bounding box center [1206, 216] width 254 height 26
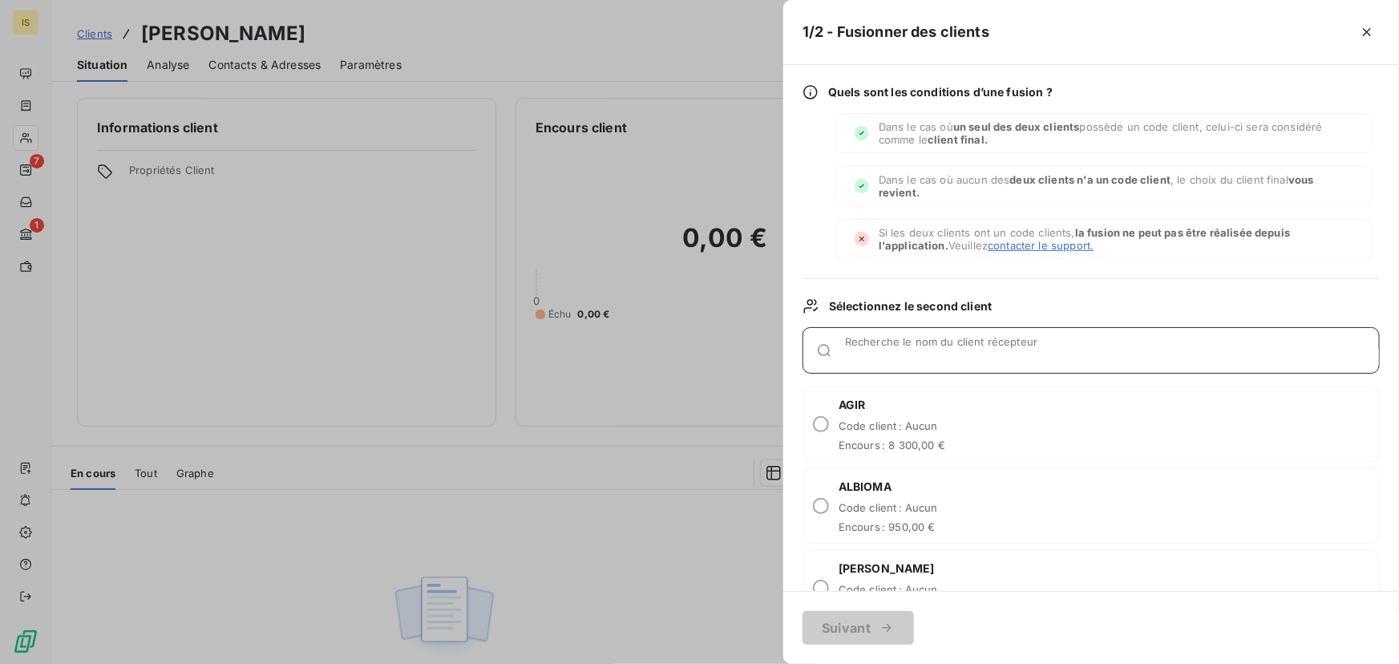
click at [890, 354] on input "Recherche le nom du client récepteur" at bounding box center [1112, 357] width 534 height 16
type input "polit"
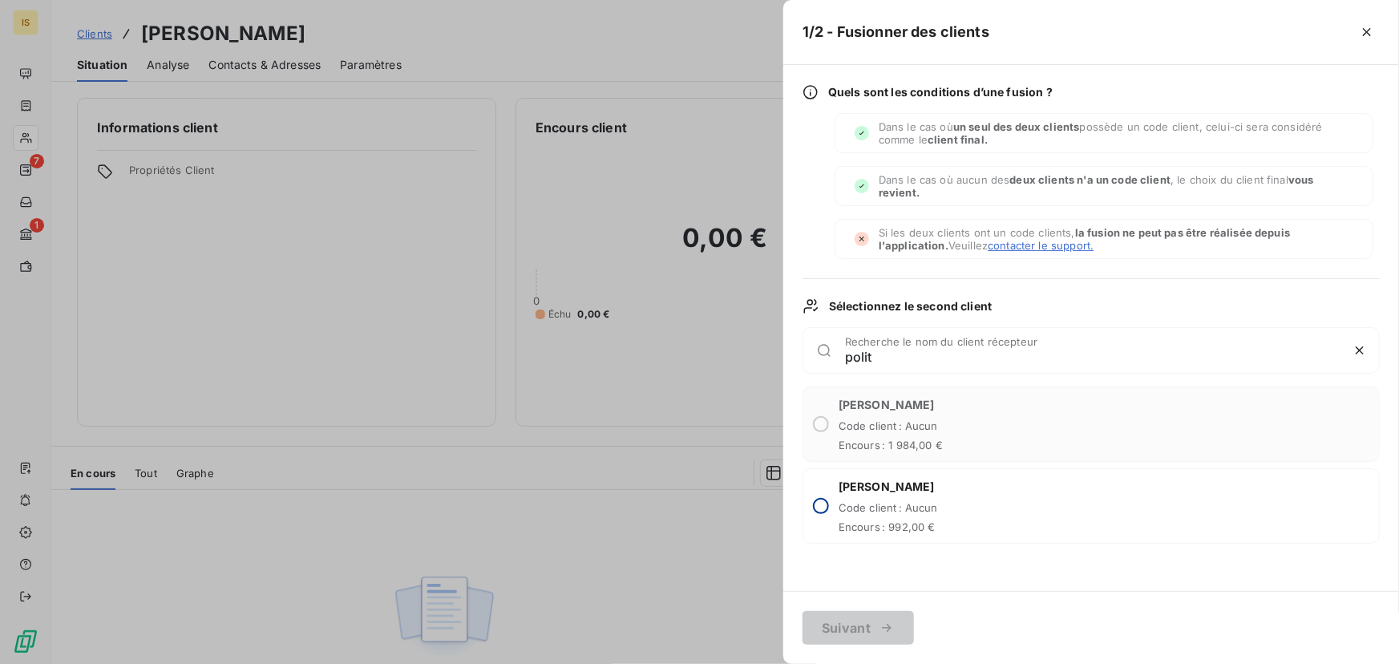
click at [826, 504] on input "radio" at bounding box center [821, 506] width 16 height 16
radio input "true"
click at [869, 627] on button "Suivant" at bounding box center [858, 628] width 111 height 34
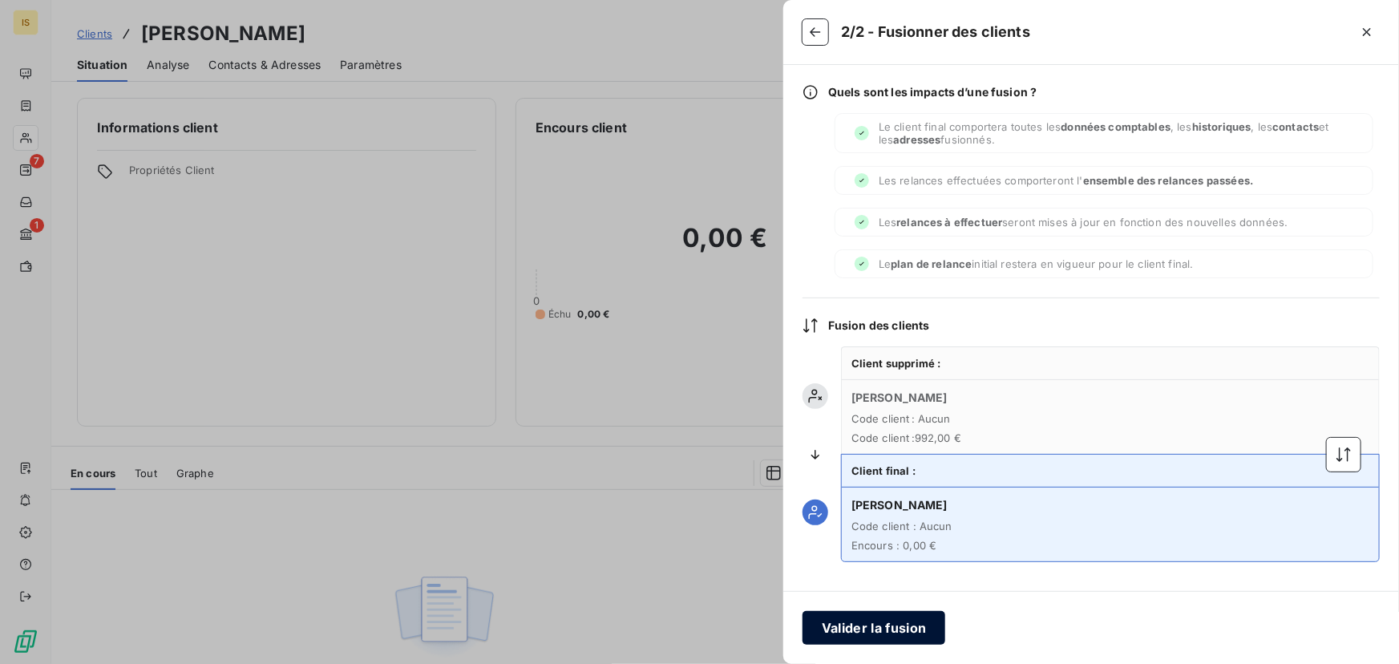
click at [891, 626] on button "Valider la fusion" at bounding box center [874, 628] width 143 height 34
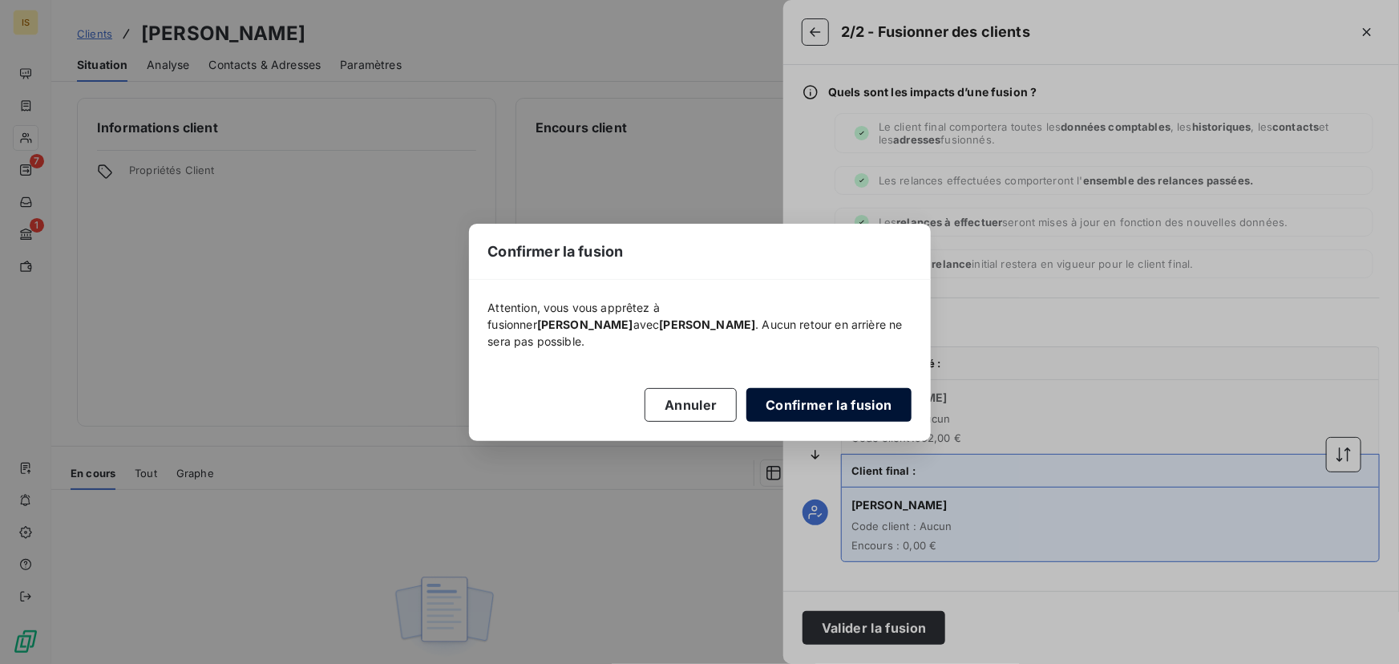
click at [806, 400] on button "Confirmer la fusion" at bounding box center [829, 405] width 164 height 34
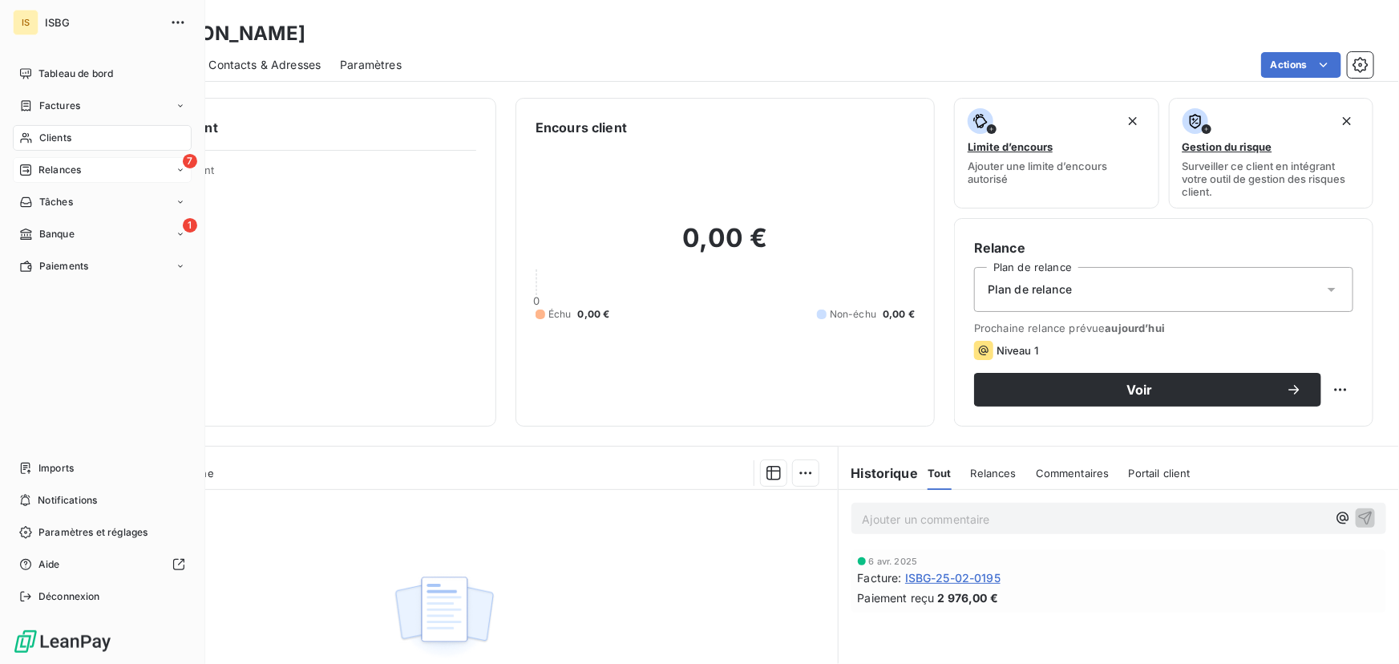
click at [49, 168] on span "Relances" at bounding box center [59, 170] width 43 height 14
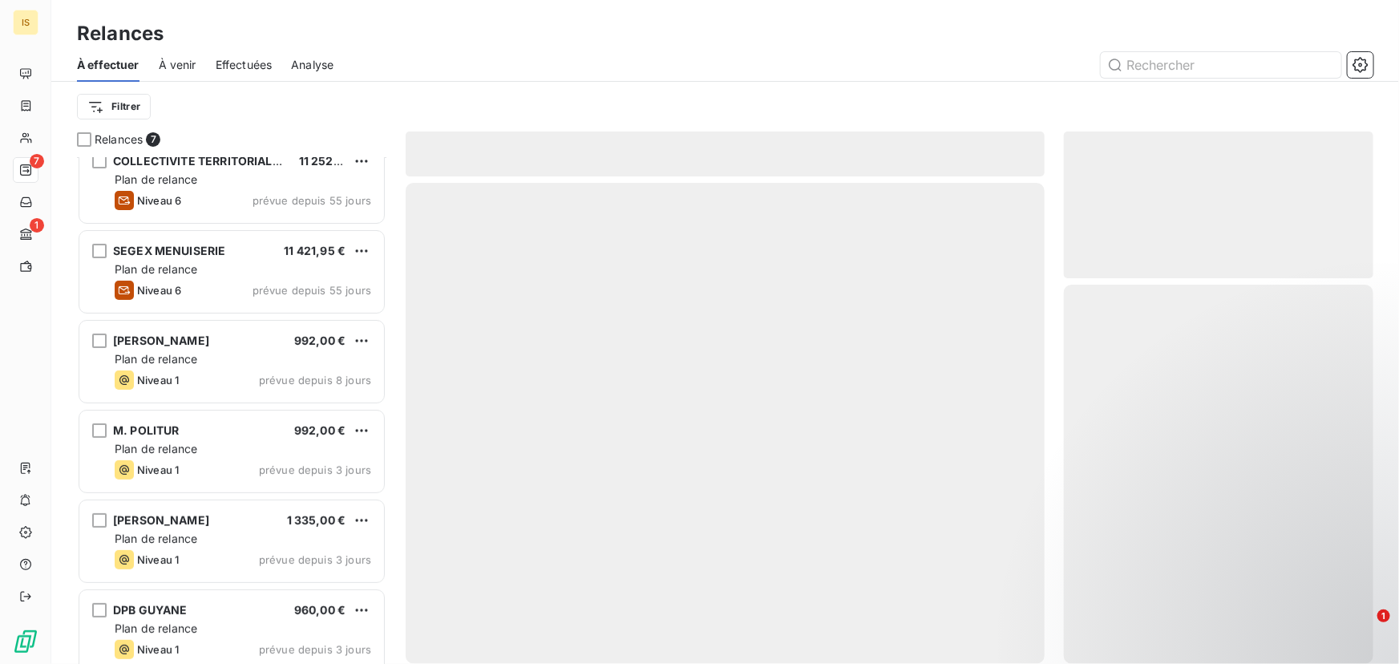
scroll to position [122, 0]
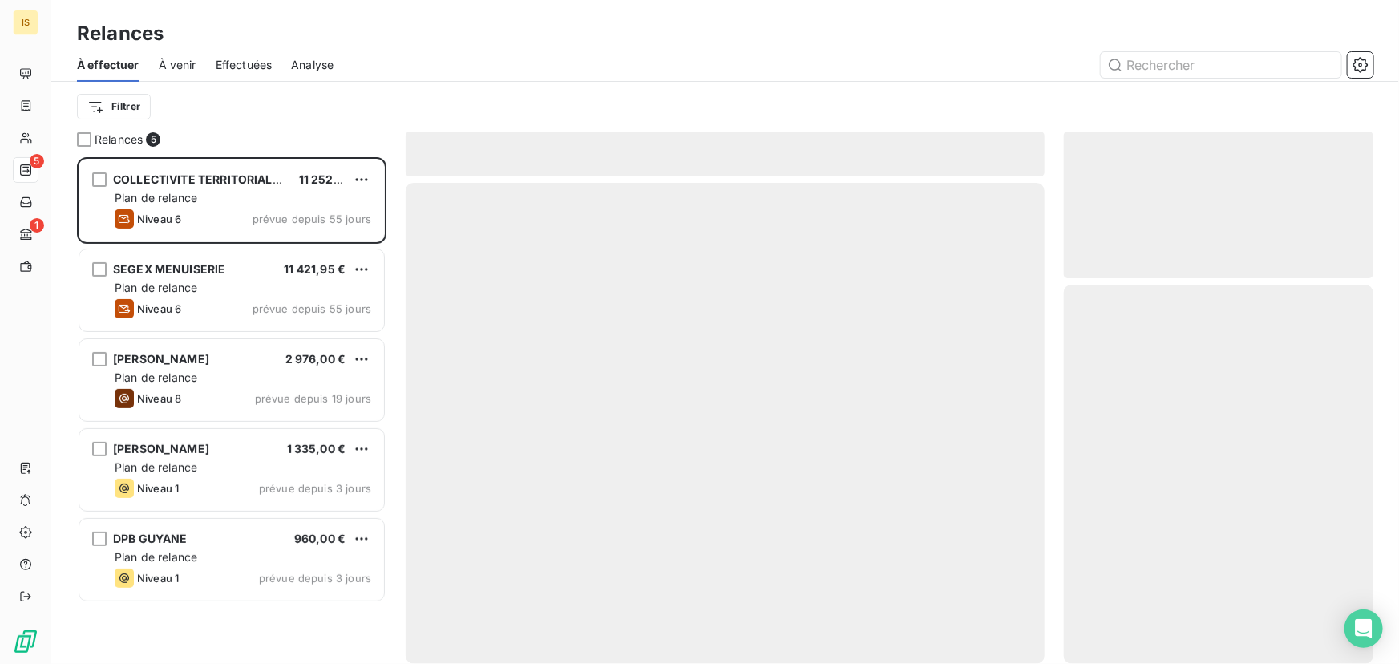
scroll to position [496, 298]
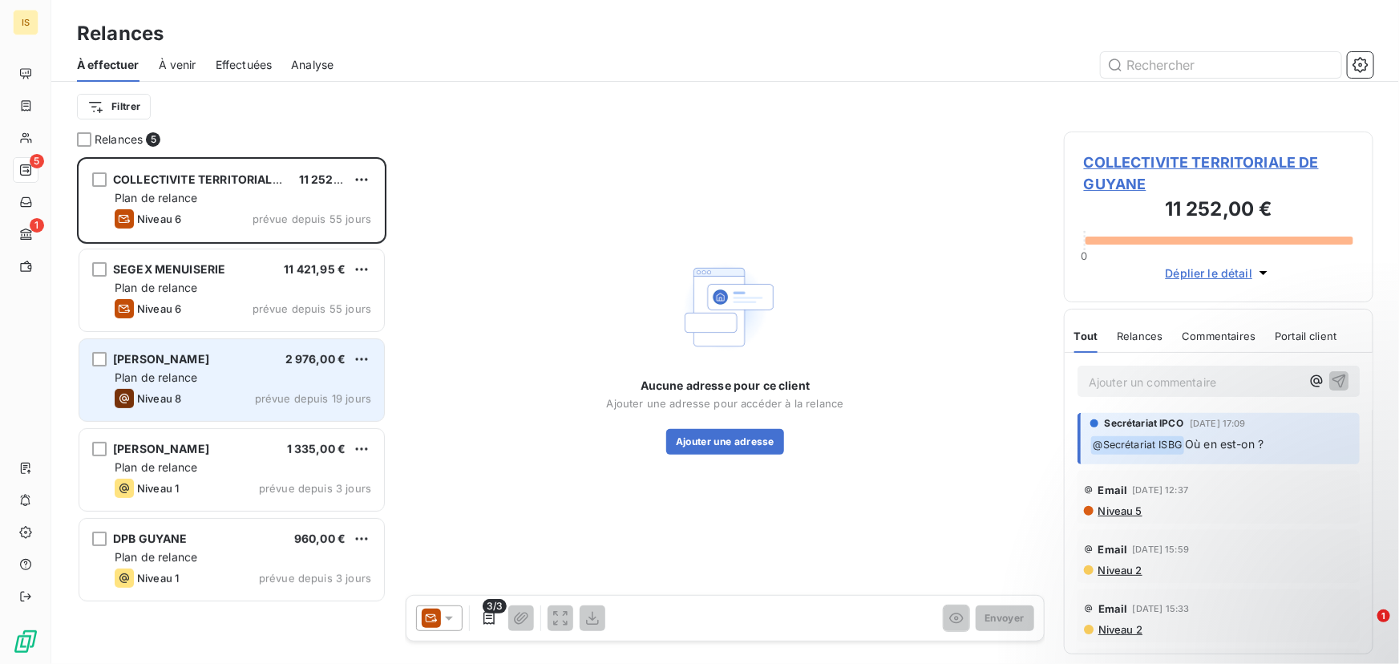
click at [268, 381] on div "Plan de relance" at bounding box center [243, 378] width 257 height 16
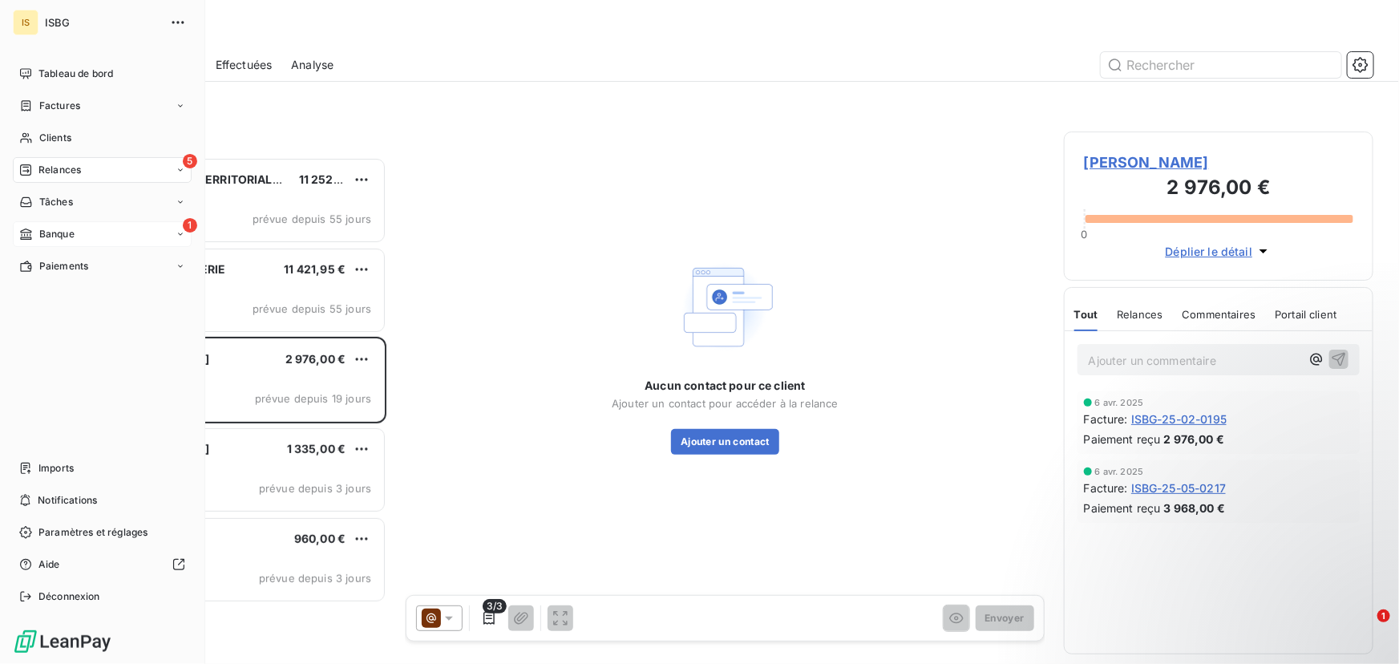
click at [55, 232] on span "Banque" at bounding box center [56, 234] width 35 height 14
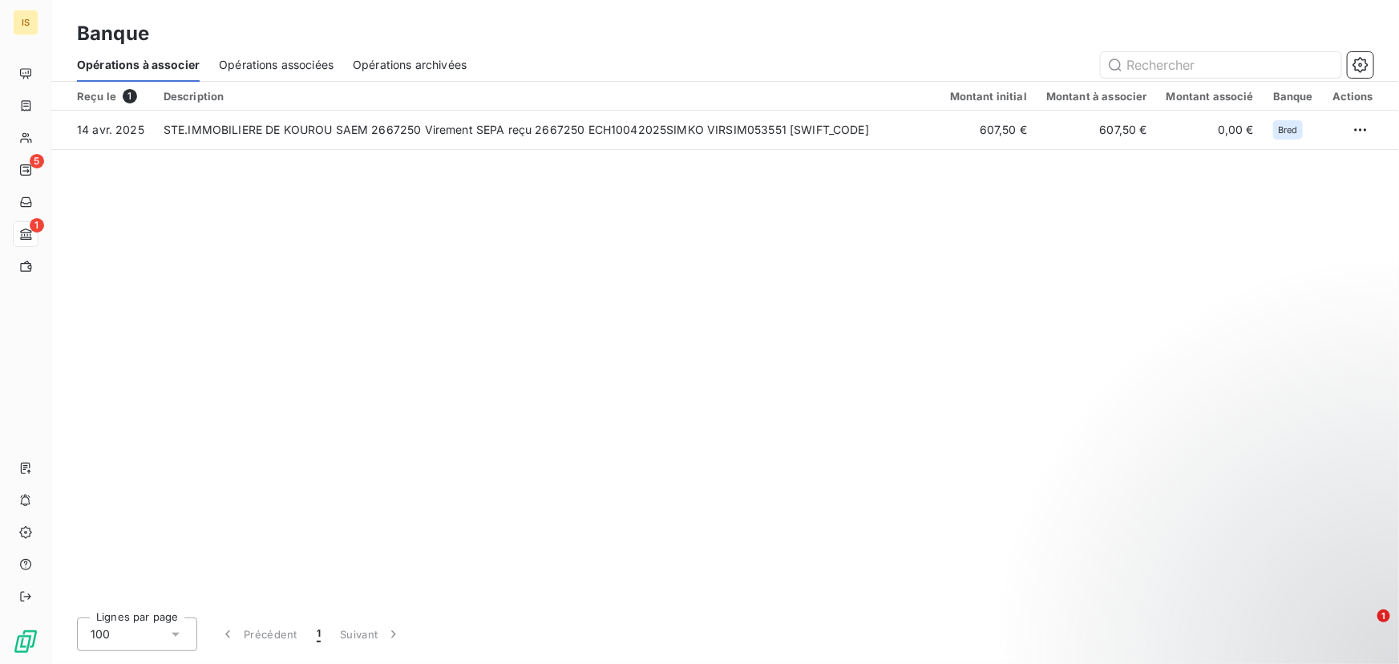
click at [292, 63] on span "Opérations associées" at bounding box center [276, 65] width 115 height 16
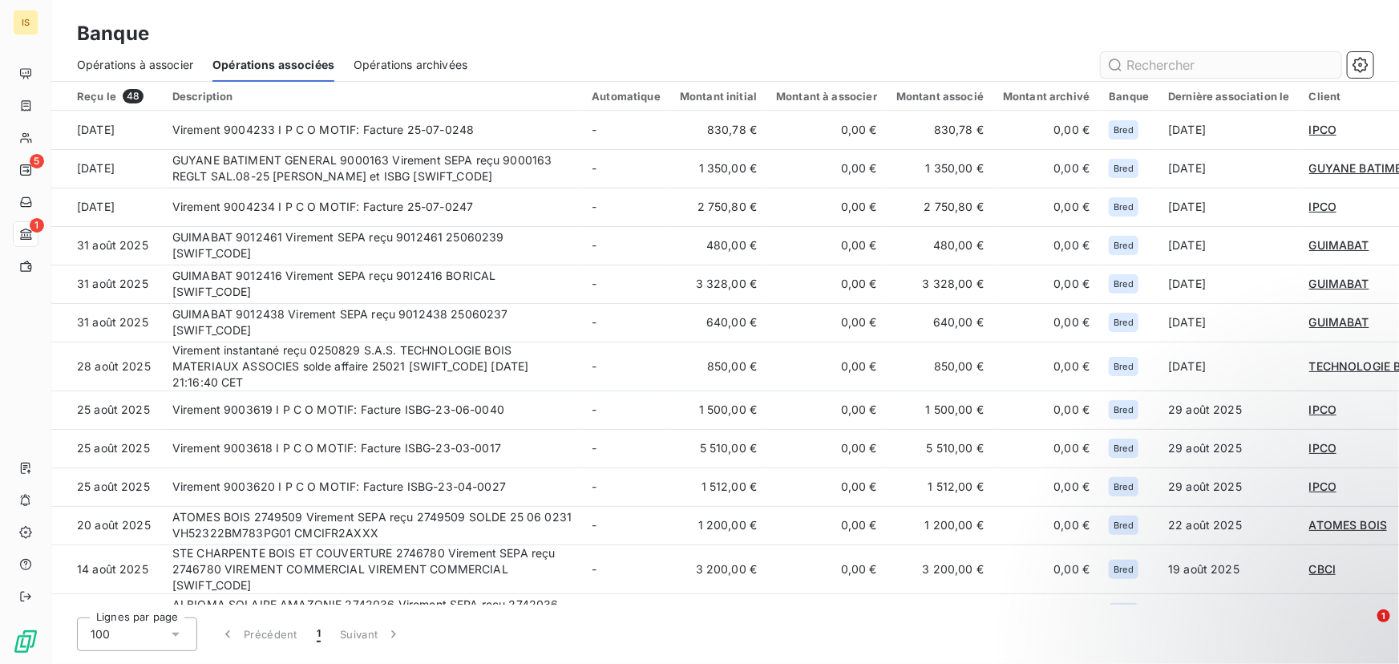
click at [1160, 61] on input "text" at bounding box center [1221, 65] width 241 height 26
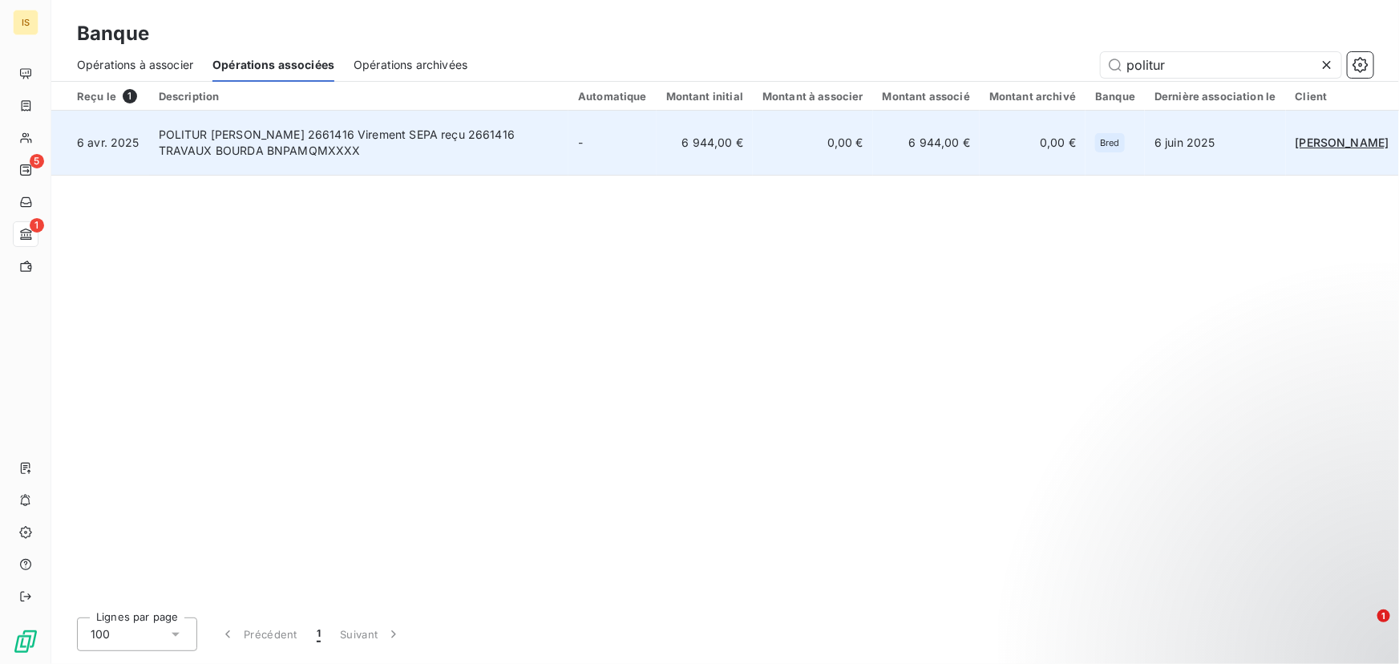
type input "politur"
click at [879, 148] on td "6 944,00 €" at bounding box center [926, 143] width 107 height 65
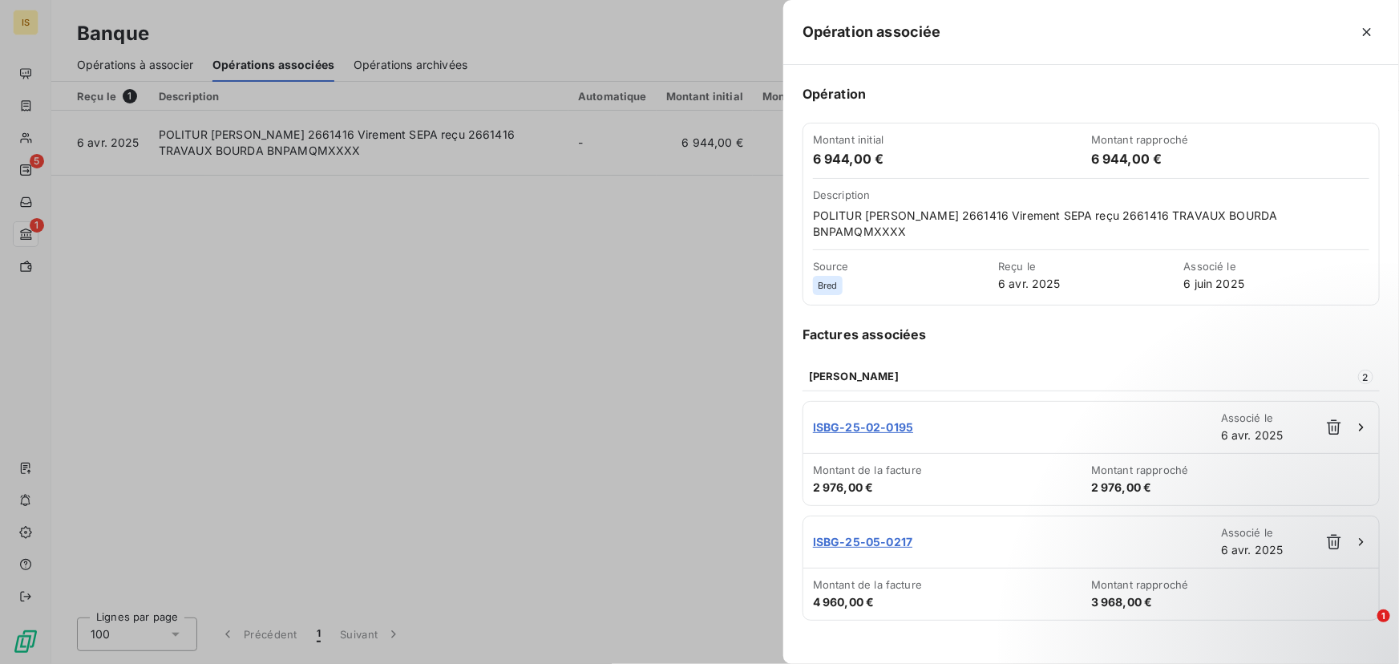
drag, startPoint x: 373, startPoint y: 254, endPoint x: 381, endPoint y: 245, distance: 12.5
click at [373, 254] on div at bounding box center [699, 332] width 1399 height 664
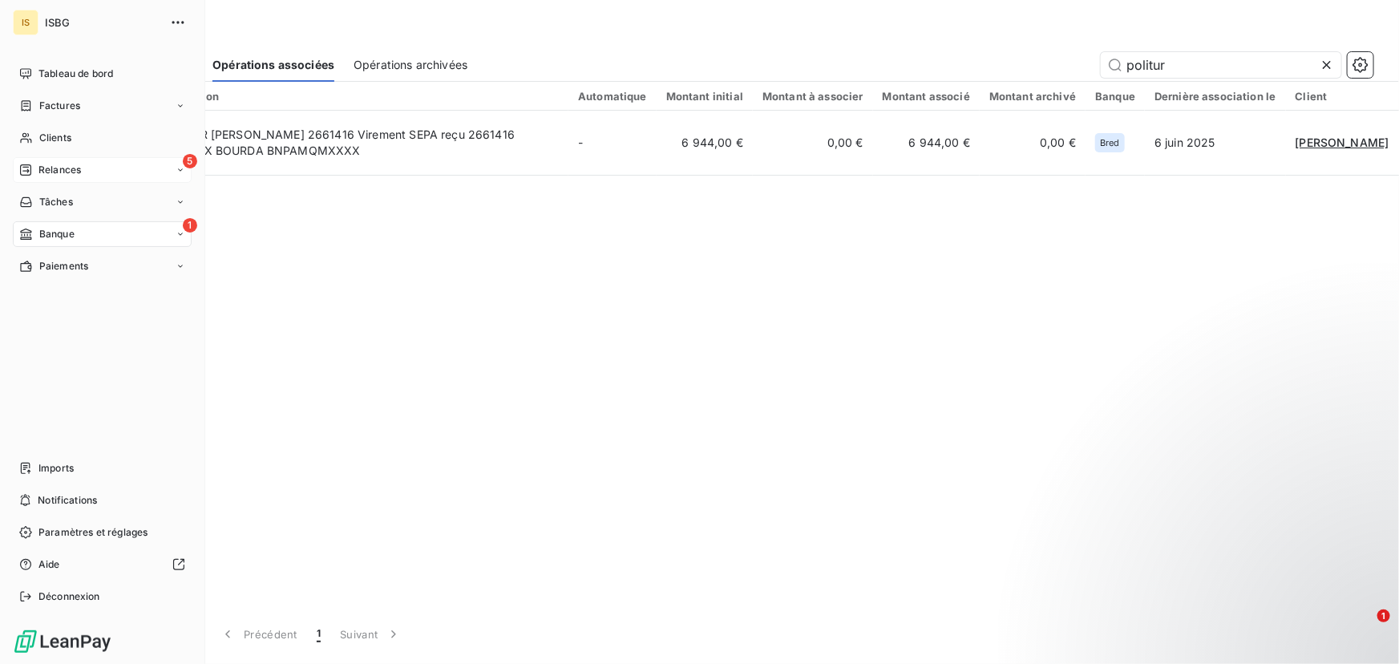
click at [67, 168] on span "Relances" at bounding box center [59, 170] width 43 height 14
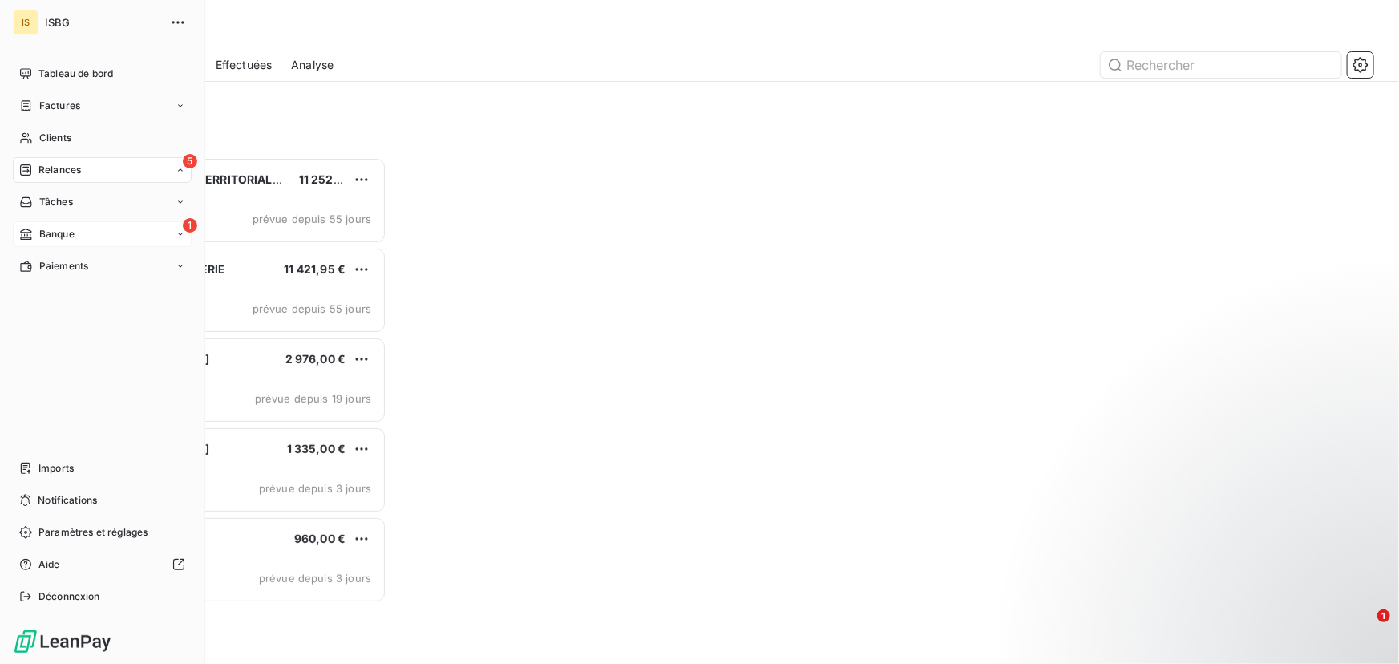
scroll to position [496, 298]
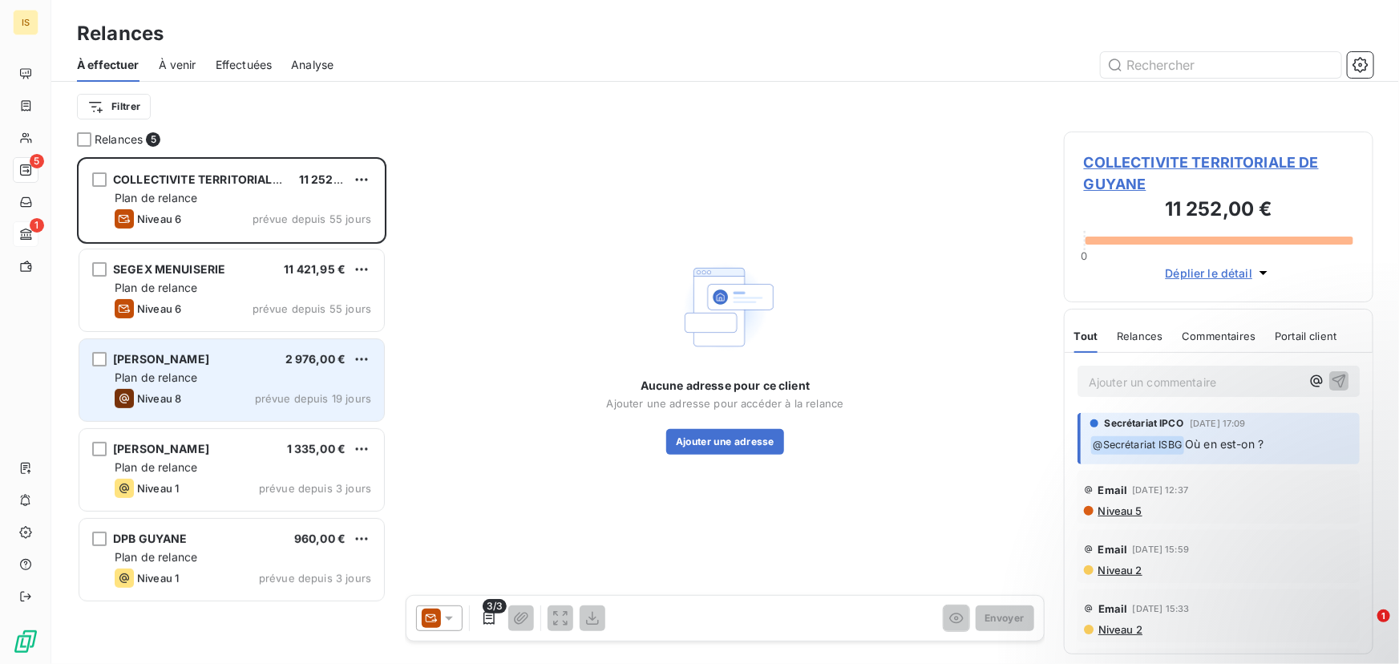
click at [266, 378] on div "Plan de relance" at bounding box center [243, 378] width 257 height 16
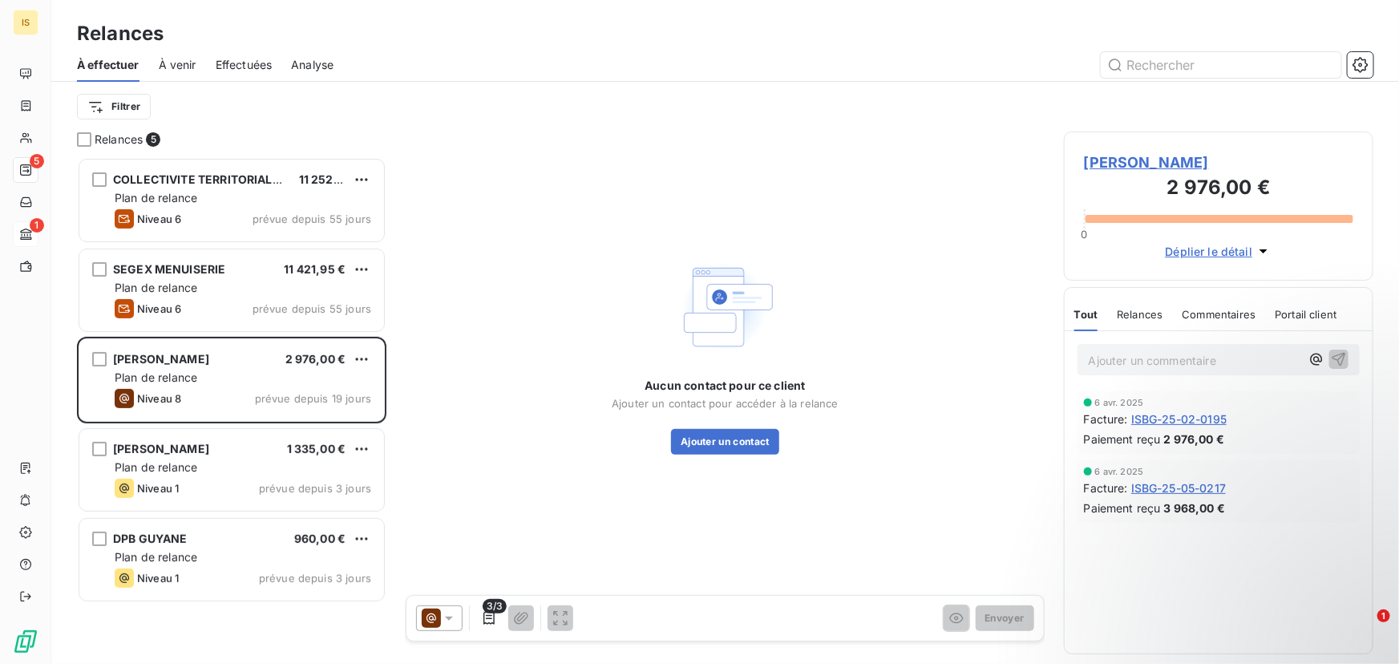
click at [441, 616] on icon at bounding box center [449, 618] width 16 height 16
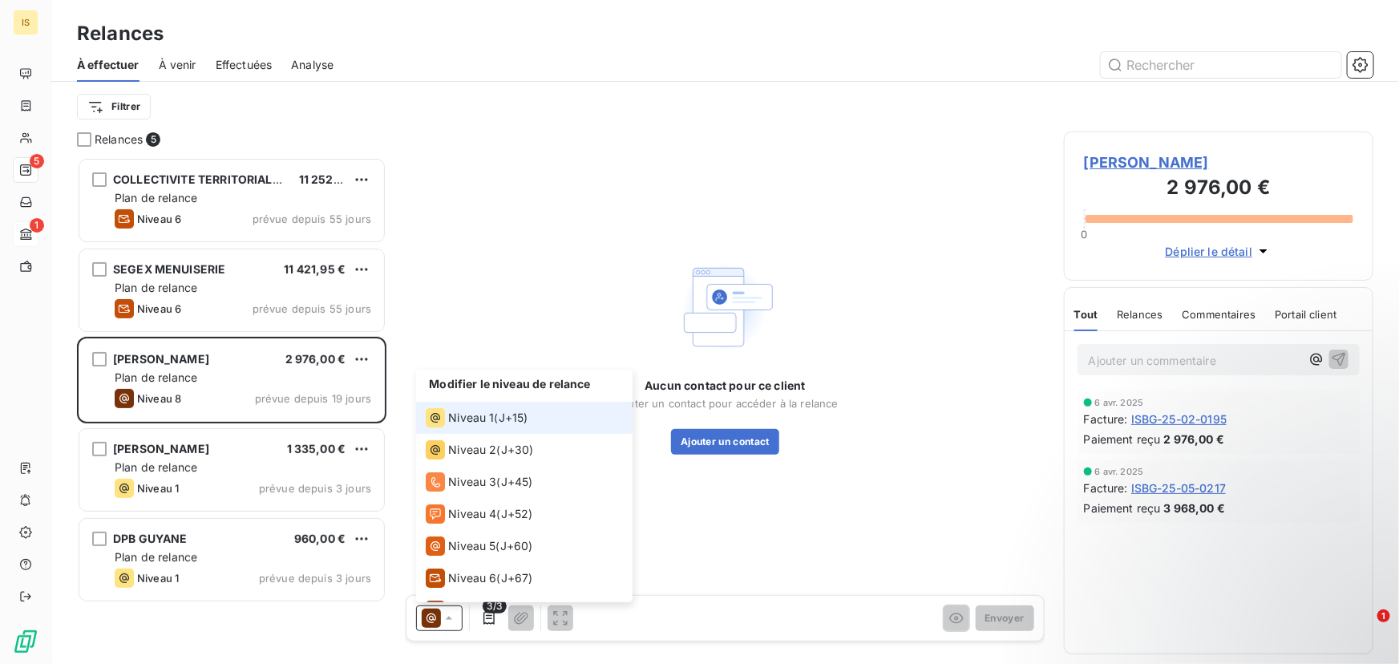
click at [502, 417] on span "J+15 )" at bounding box center [514, 418] width 30 height 16
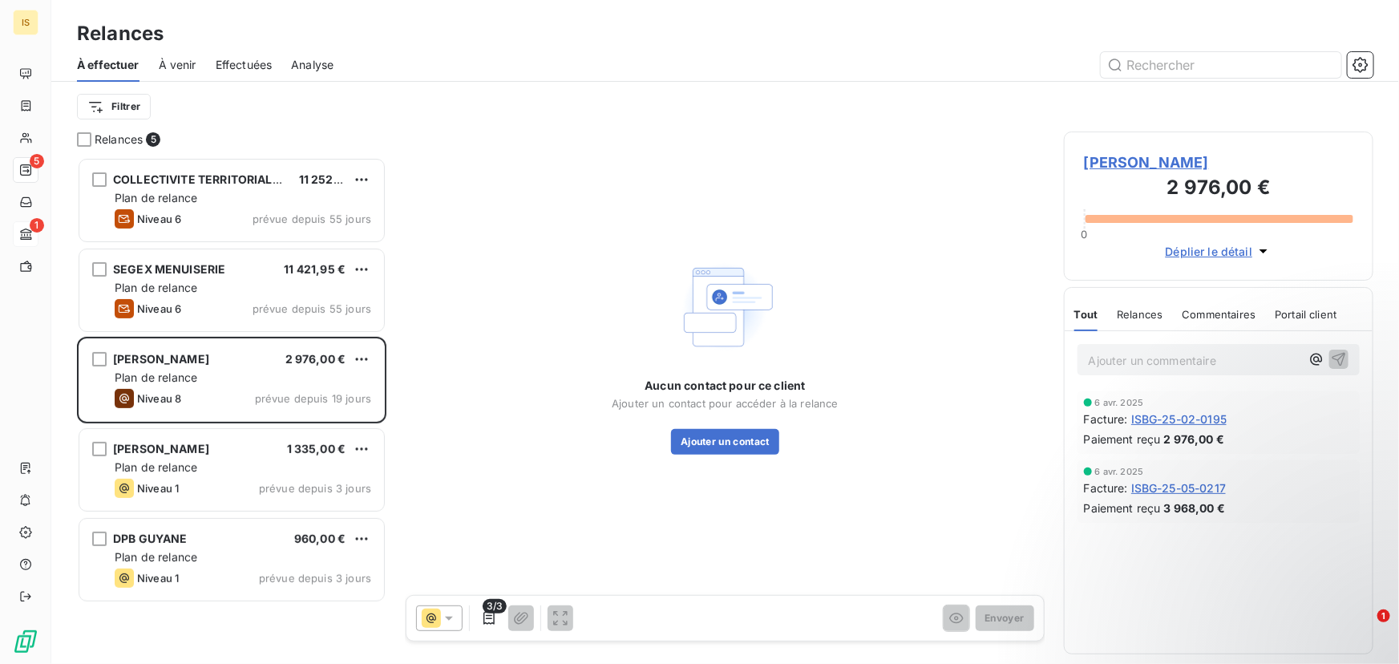
click at [443, 620] on icon at bounding box center [449, 618] width 16 height 16
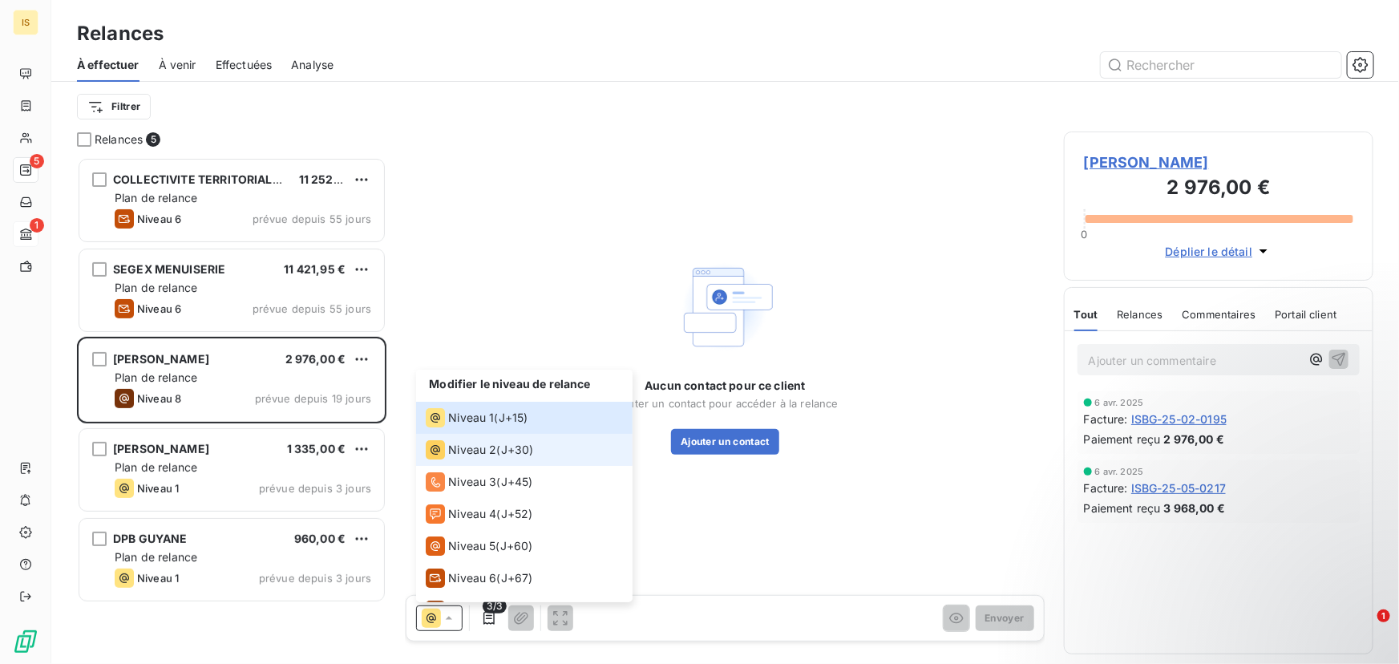
click at [496, 447] on div "Niveau 2 ( J+30 )" at bounding box center [479, 449] width 107 height 19
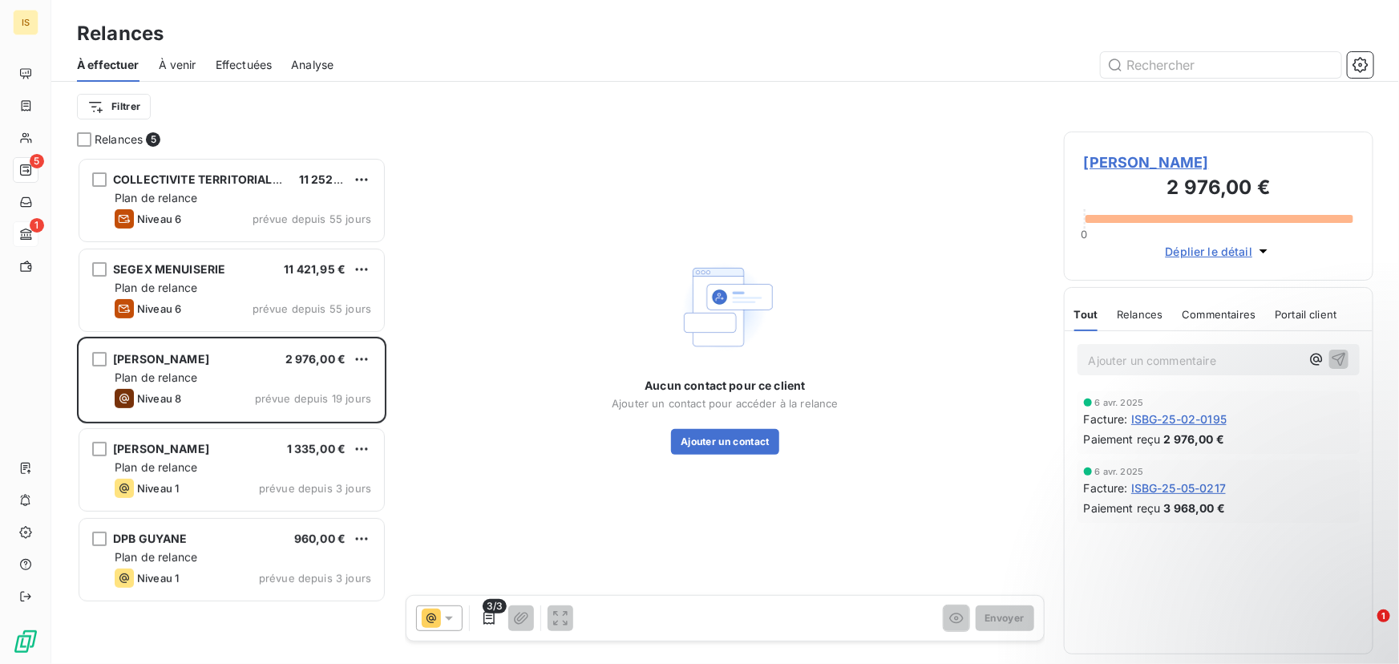
click at [1121, 320] on span "Relances" at bounding box center [1140, 314] width 46 height 13
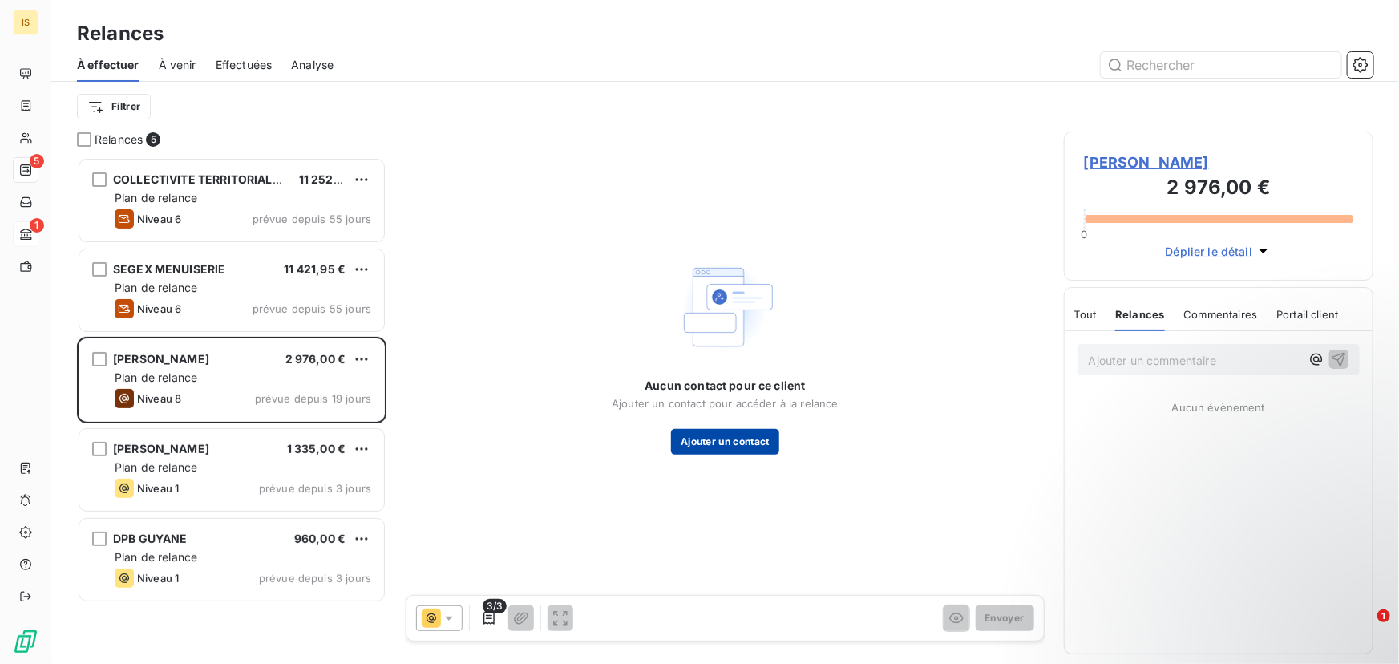
click at [719, 441] on button "Ajouter un contact" at bounding box center [725, 442] width 108 height 26
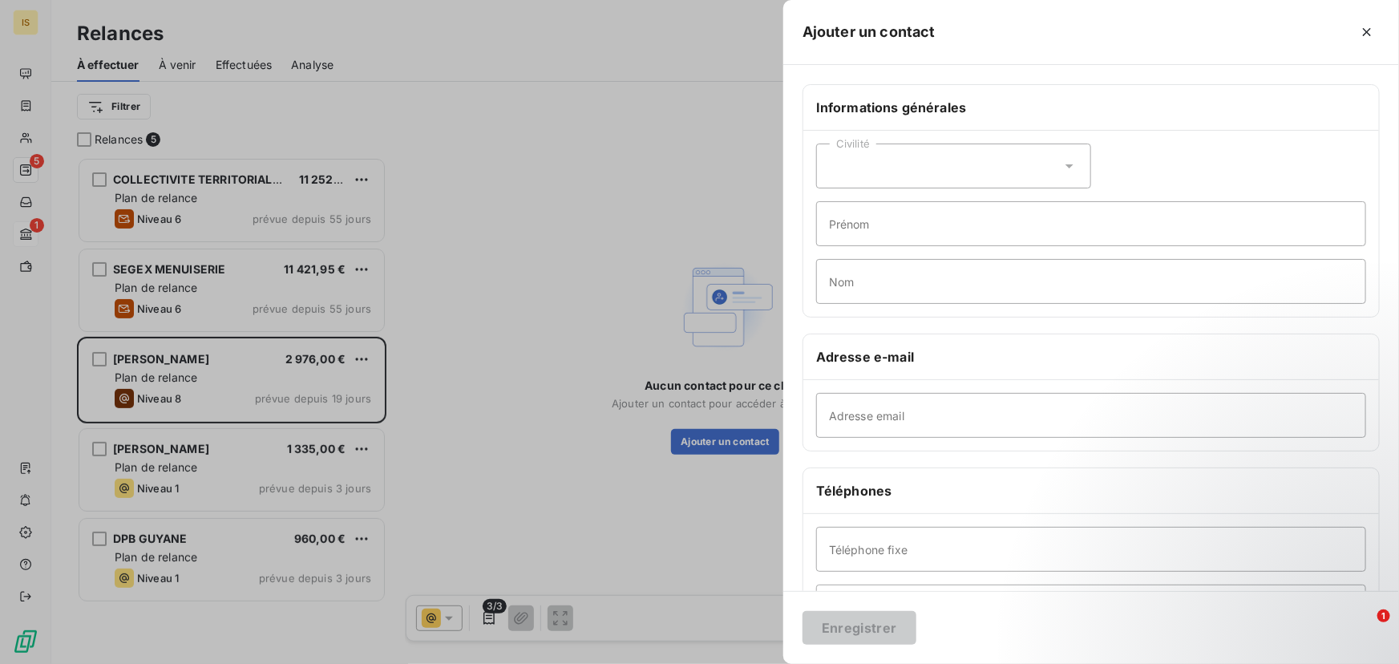
click at [941, 168] on div "Civilité" at bounding box center [953, 166] width 275 height 45
click at [941, 164] on div "Civilité" at bounding box center [953, 166] width 275 height 45
click at [861, 412] on input "Adresse email" at bounding box center [1091, 415] width 550 height 45
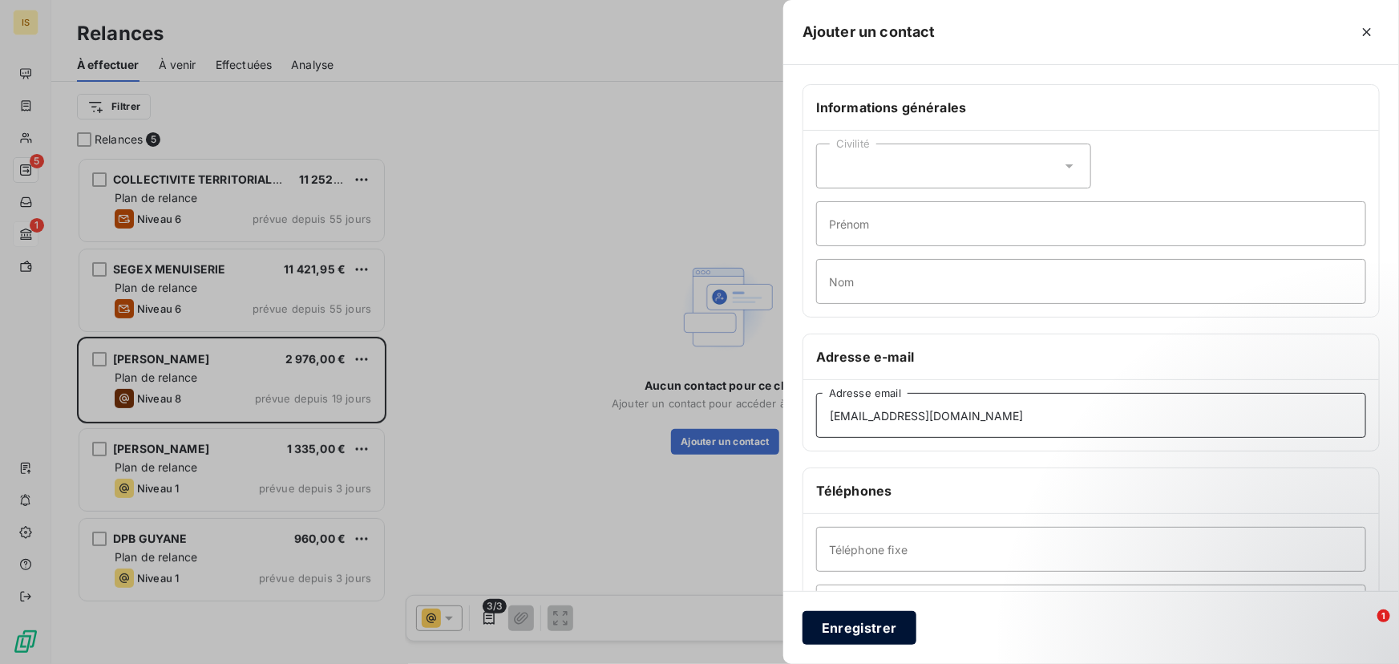
type input "[EMAIL_ADDRESS][DOMAIN_NAME]"
click at [862, 625] on button "Enregistrer" at bounding box center [860, 628] width 114 height 34
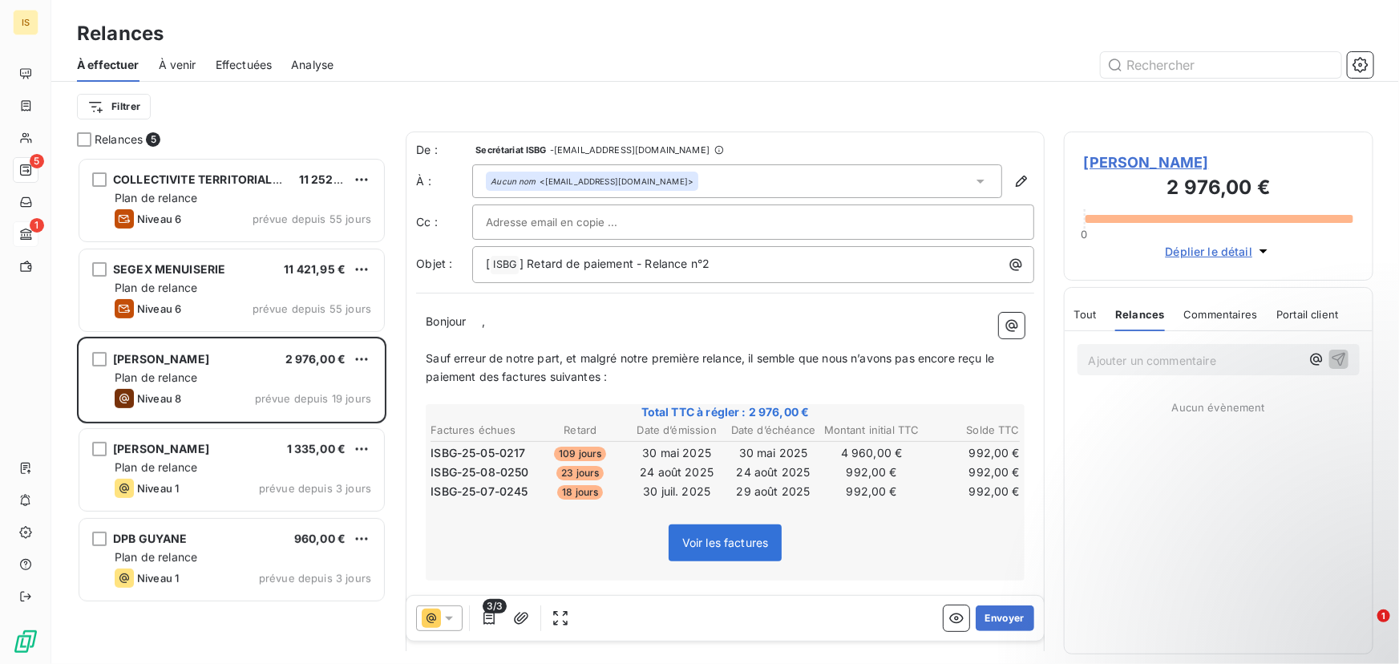
click at [485, 321] on span "," at bounding box center [483, 321] width 3 height 14
click at [588, 384] on p "Sauf erreur de notre part, et malgré notre première relance, il semble que nous…" at bounding box center [725, 368] width 599 height 37
click at [651, 261] on span "] Retard de paiement - Relance n°2" at bounding box center [615, 264] width 190 height 14
click at [449, 618] on icon at bounding box center [449, 619] width 8 height 4
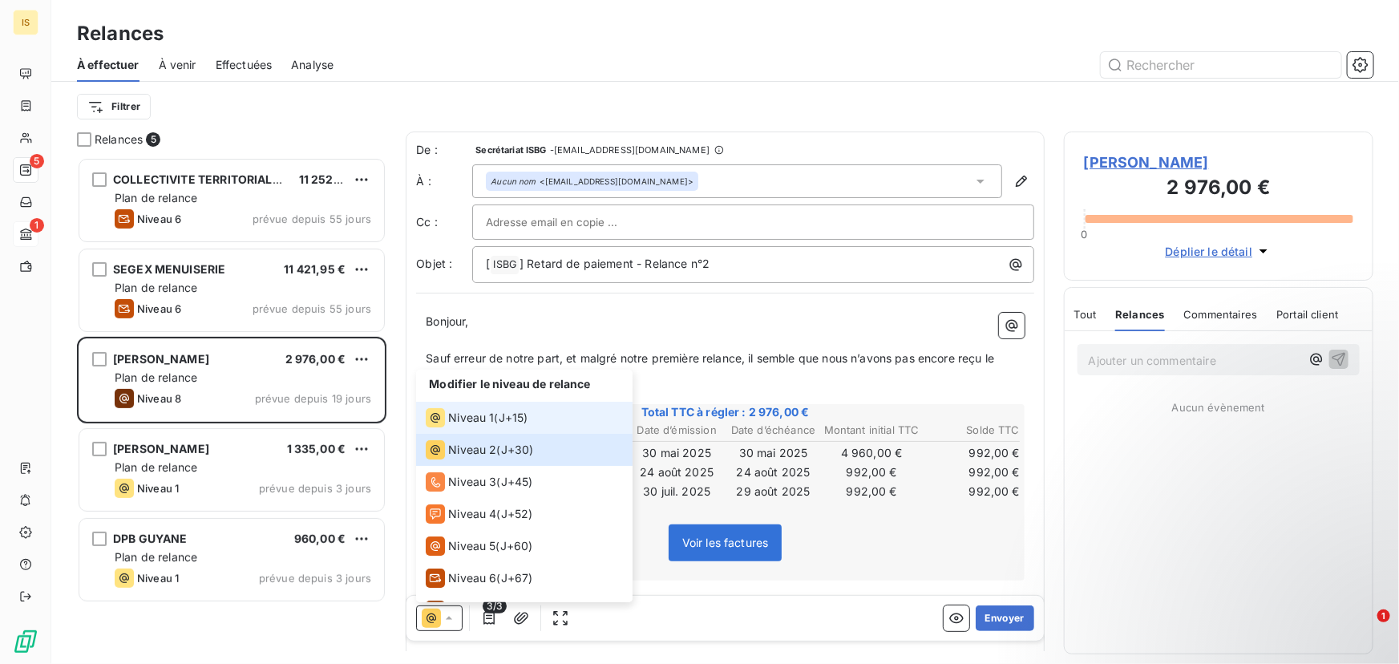
click at [497, 415] on div "Niveau 1 ( J+15 )" at bounding box center [477, 417] width 102 height 19
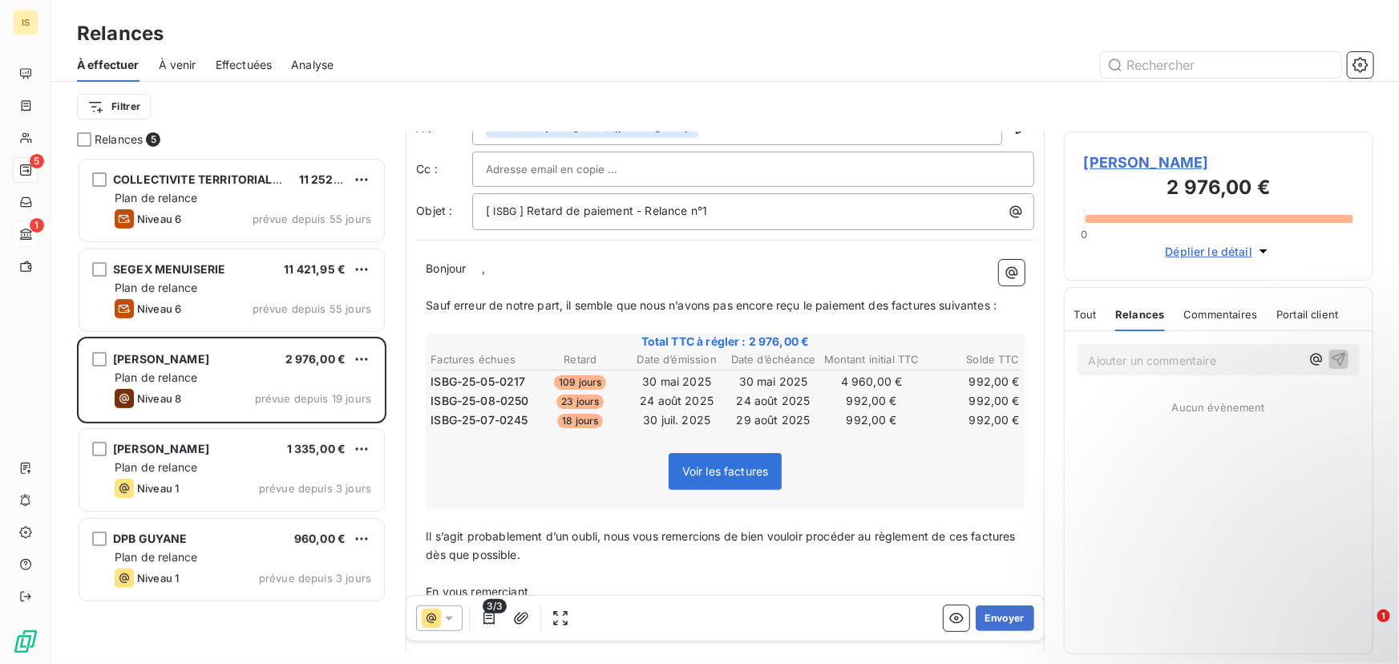
scroll to position [146, 0]
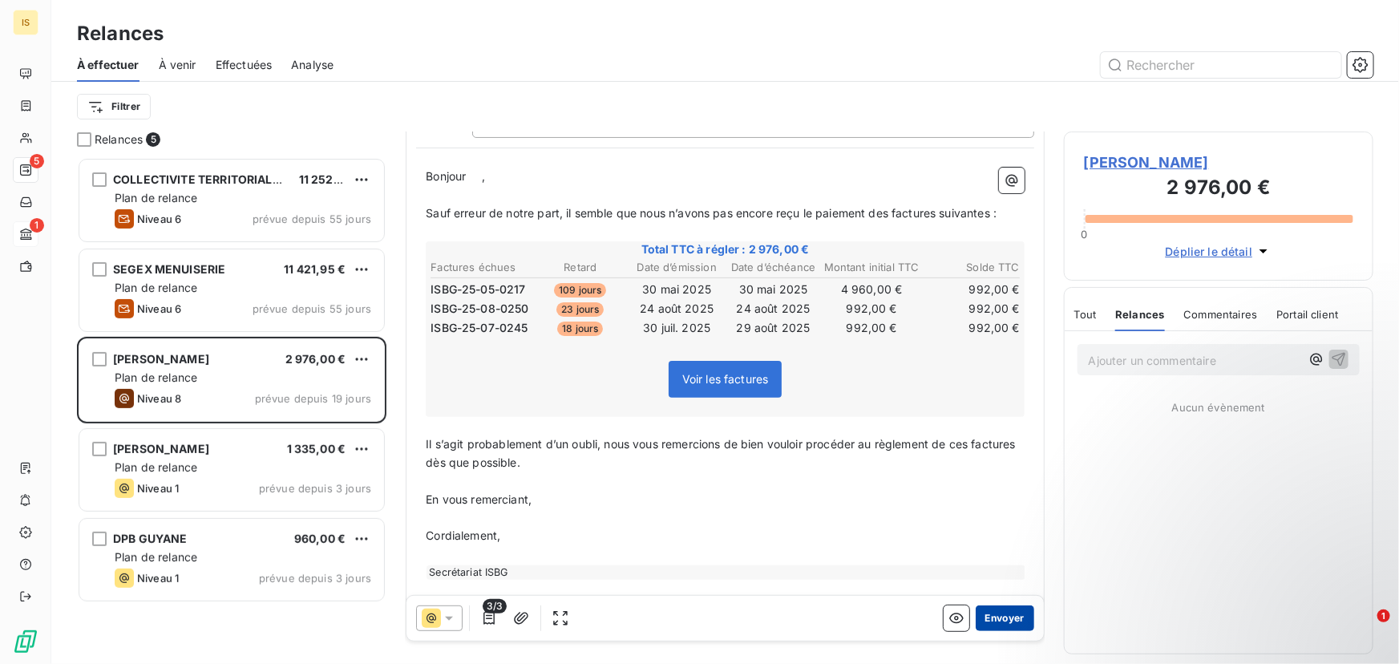
click at [1004, 613] on button "Envoyer" at bounding box center [1005, 618] width 59 height 26
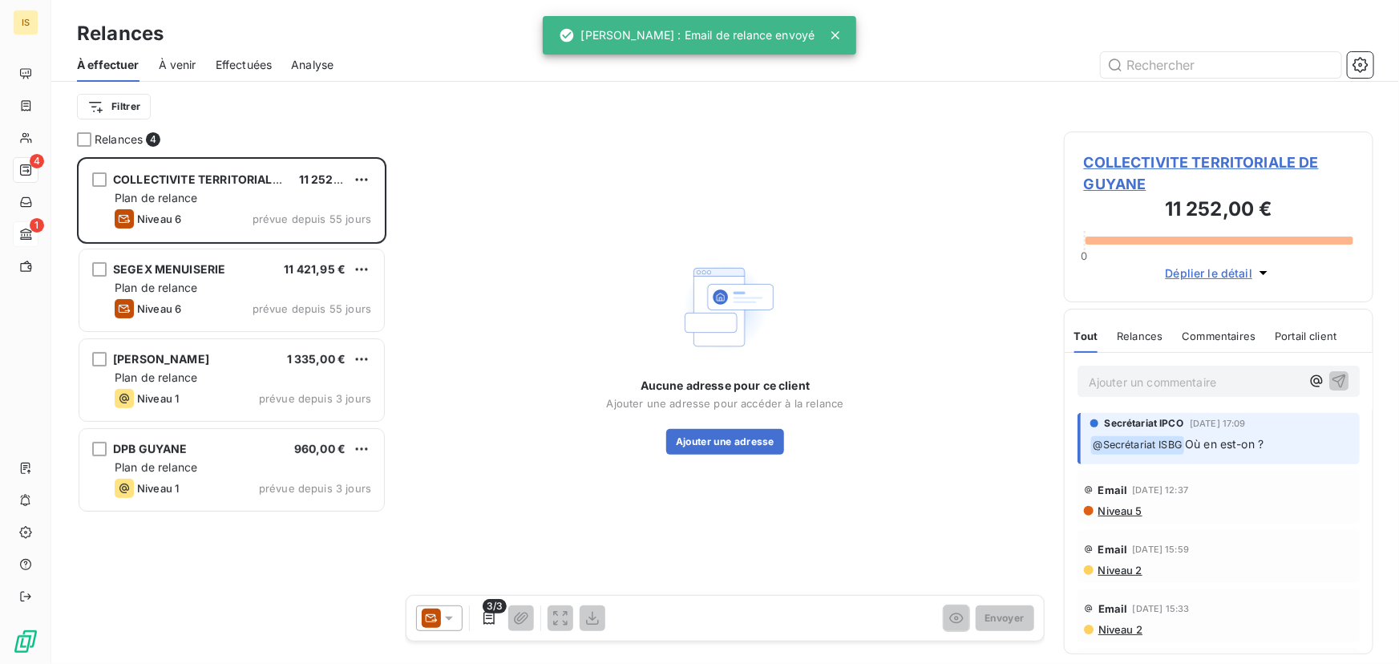
click at [119, 64] on span "À effectuer" at bounding box center [108, 65] width 63 height 16
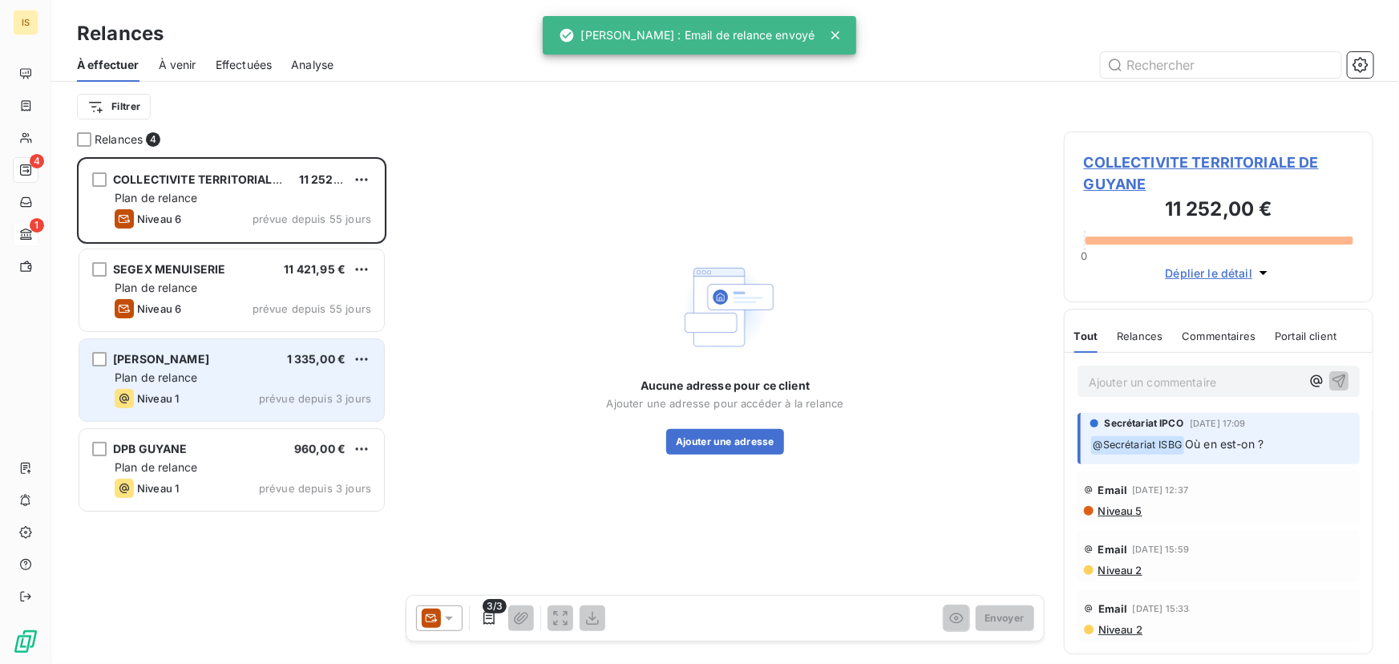
click at [227, 383] on div "Plan de relance" at bounding box center [243, 378] width 257 height 16
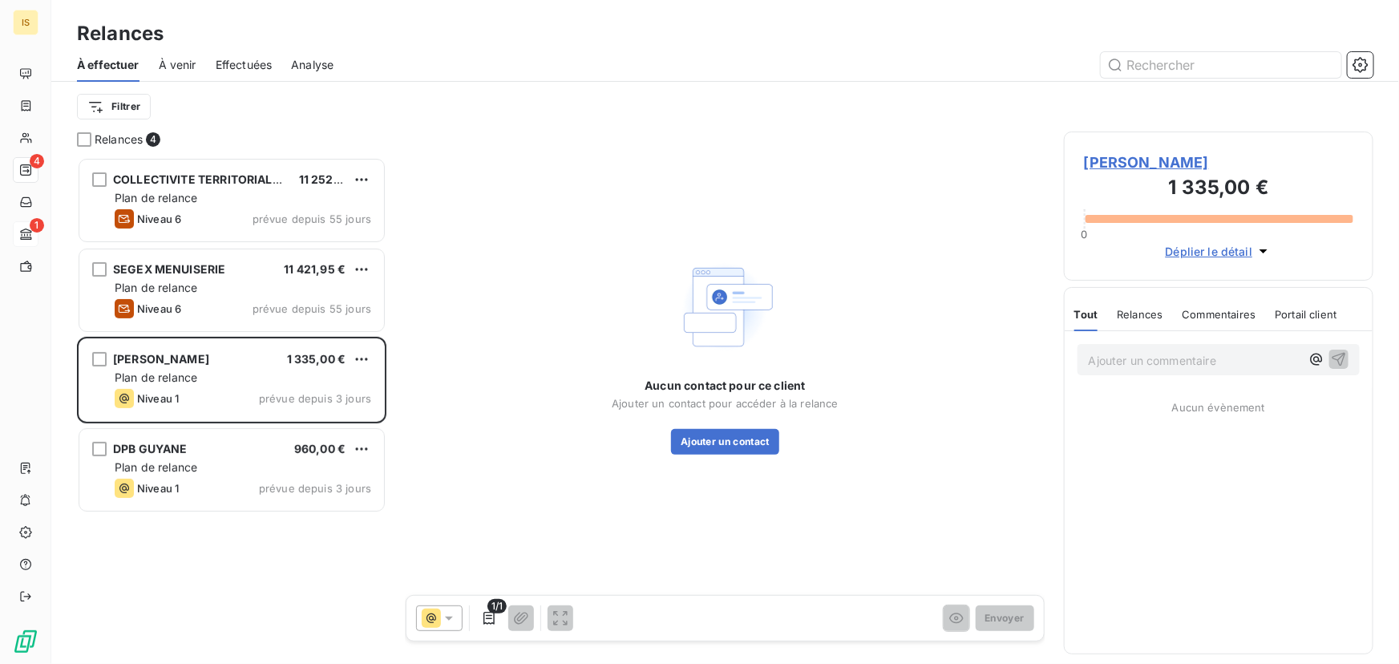
click at [1169, 156] on span "[PERSON_NAME]" at bounding box center [1218, 163] width 269 height 22
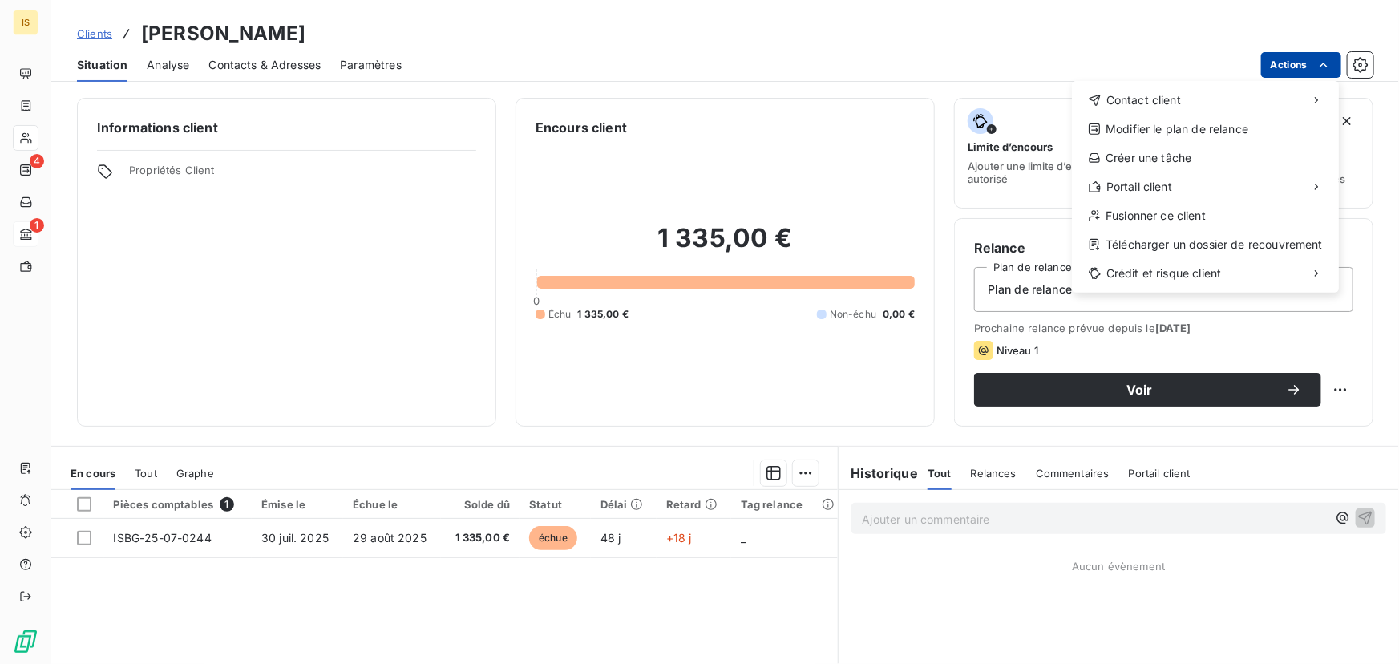
click at [1289, 63] on html "IS 4 1 Clients ALBIOMA SOLAIRE GUYANE Situation Analyse Contacts & Adresses Par…" at bounding box center [699, 332] width 1399 height 664
click at [1139, 213] on div "Fusionner ce client" at bounding box center [1206, 216] width 254 height 26
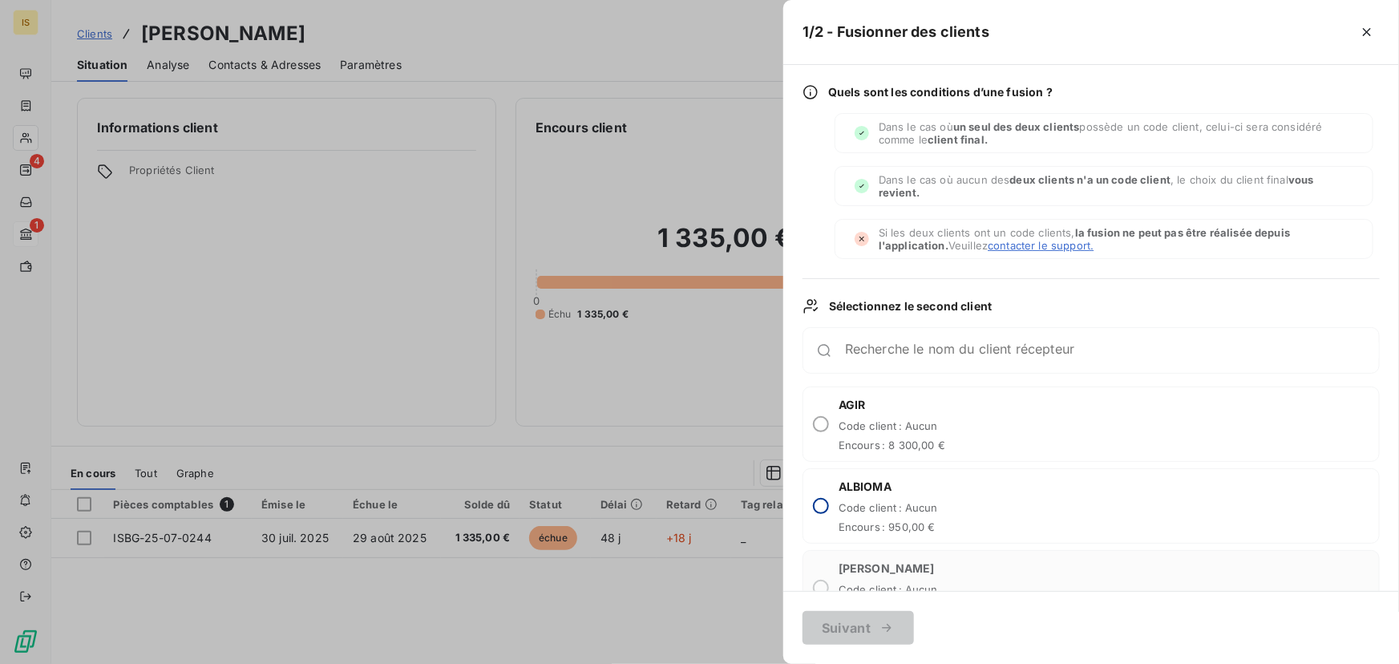
click at [824, 502] on input "radio" at bounding box center [821, 506] width 16 height 16
radio input "true"
click at [859, 625] on button "Suivant" at bounding box center [858, 628] width 111 height 34
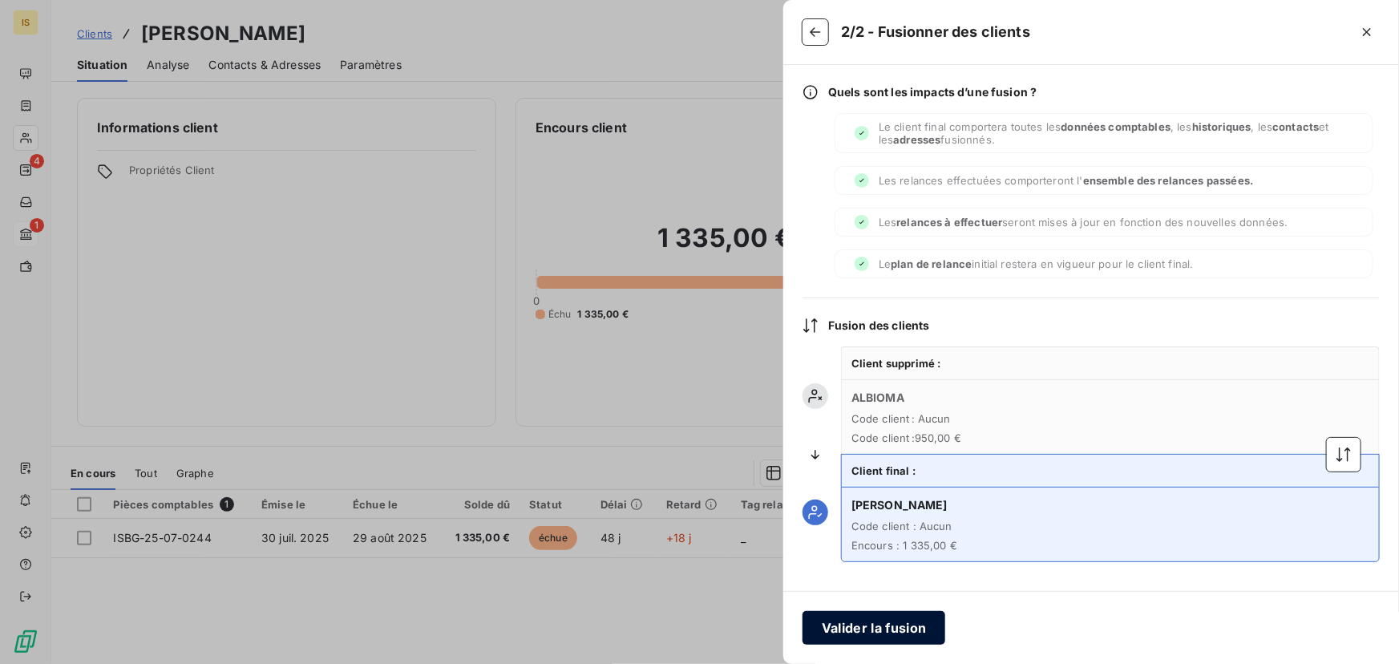
click at [868, 630] on button "Valider la fusion" at bounding box center [874, 628] width 143 height 34
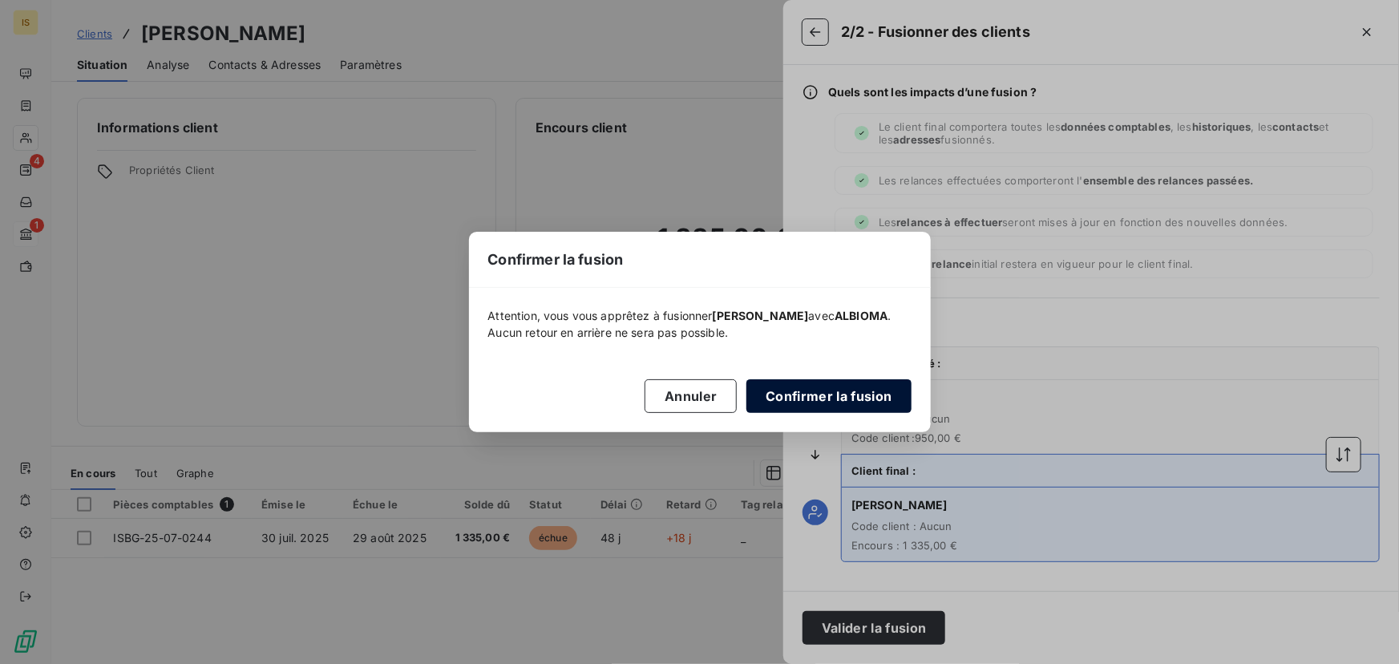
click at [845, 390] on button "Confirmer la fusion" at bounding box center [829, 396] width 164 height 34
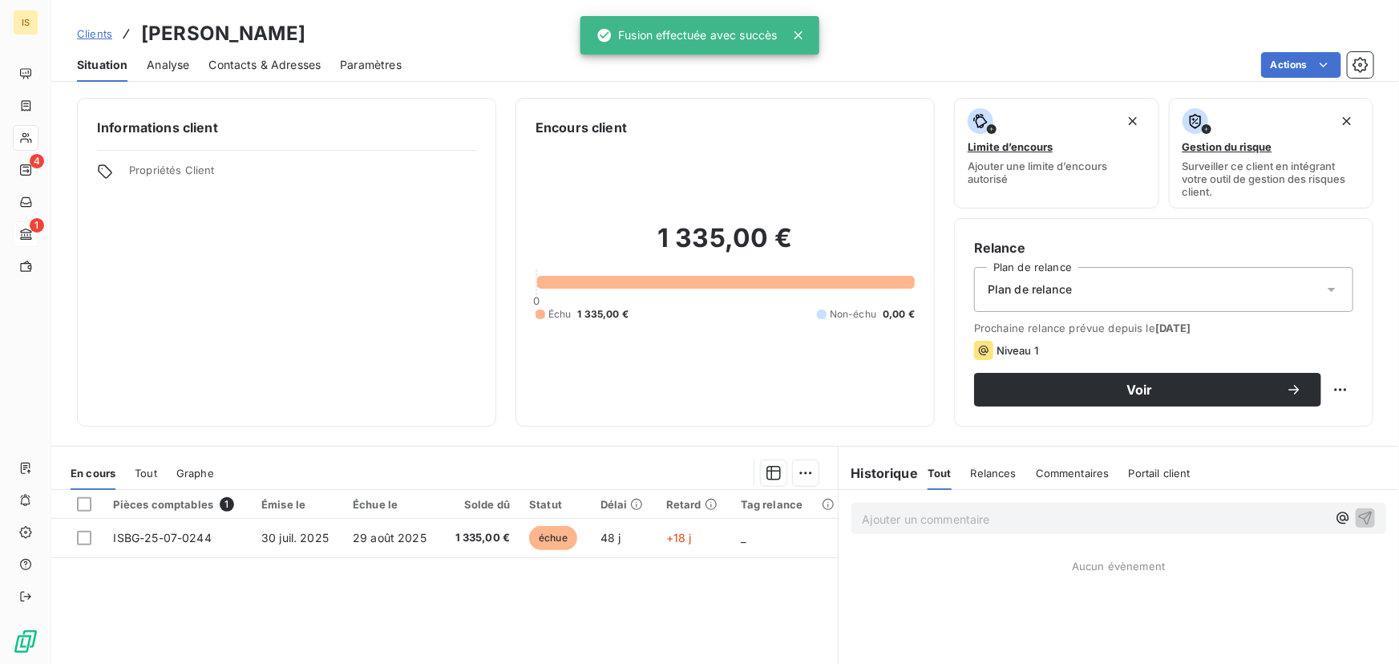
click at [261, 64] on span "Contacts & Adresses" at bounding box center [264, 65] width 112 height 16
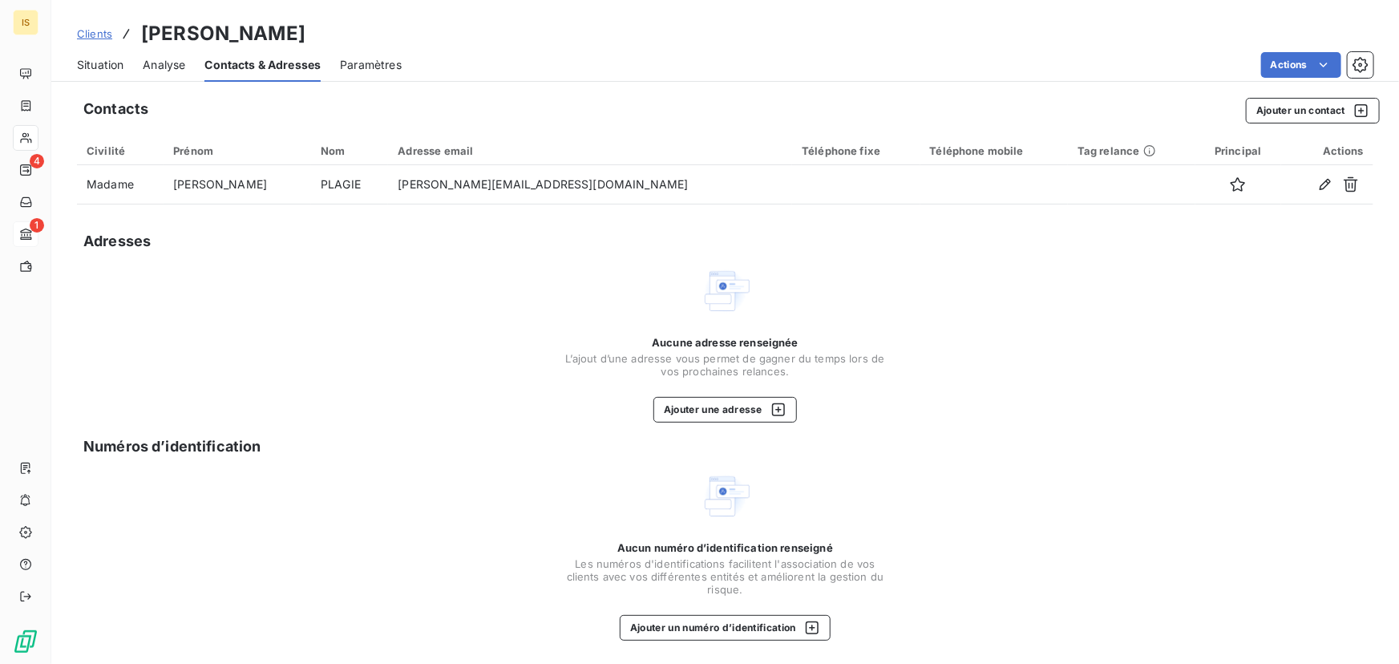
click at [106, 62] on span "Situation" at bounding box center [100, 65] width 47 height 16
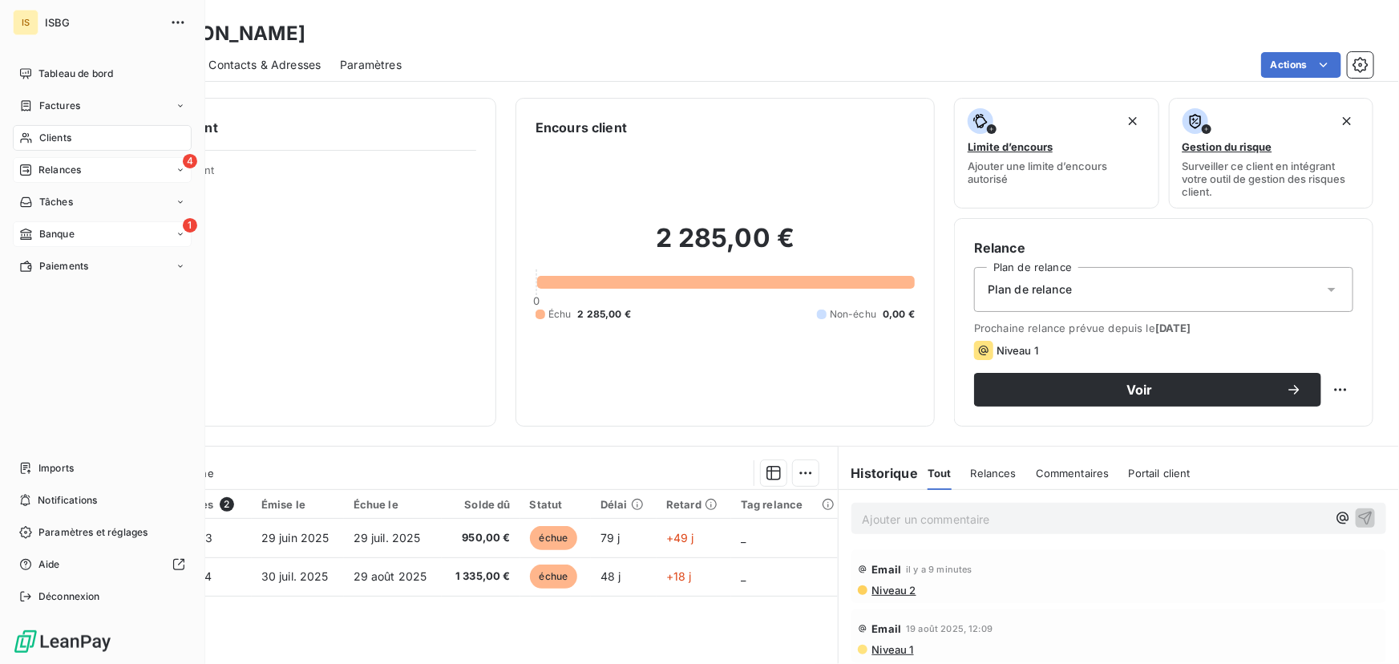
click at [59, 171] on span "Relances" at bounding box center [59, 170] width 43 height 14
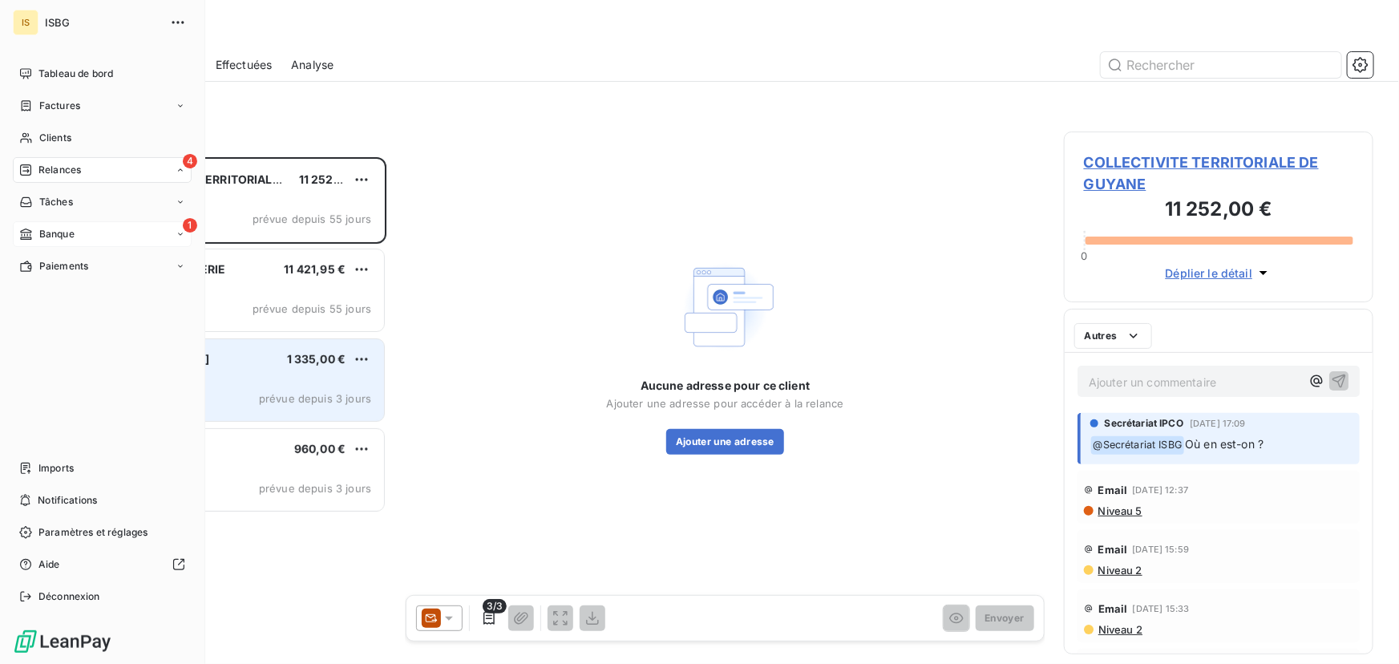
scroll to position [496, 298]
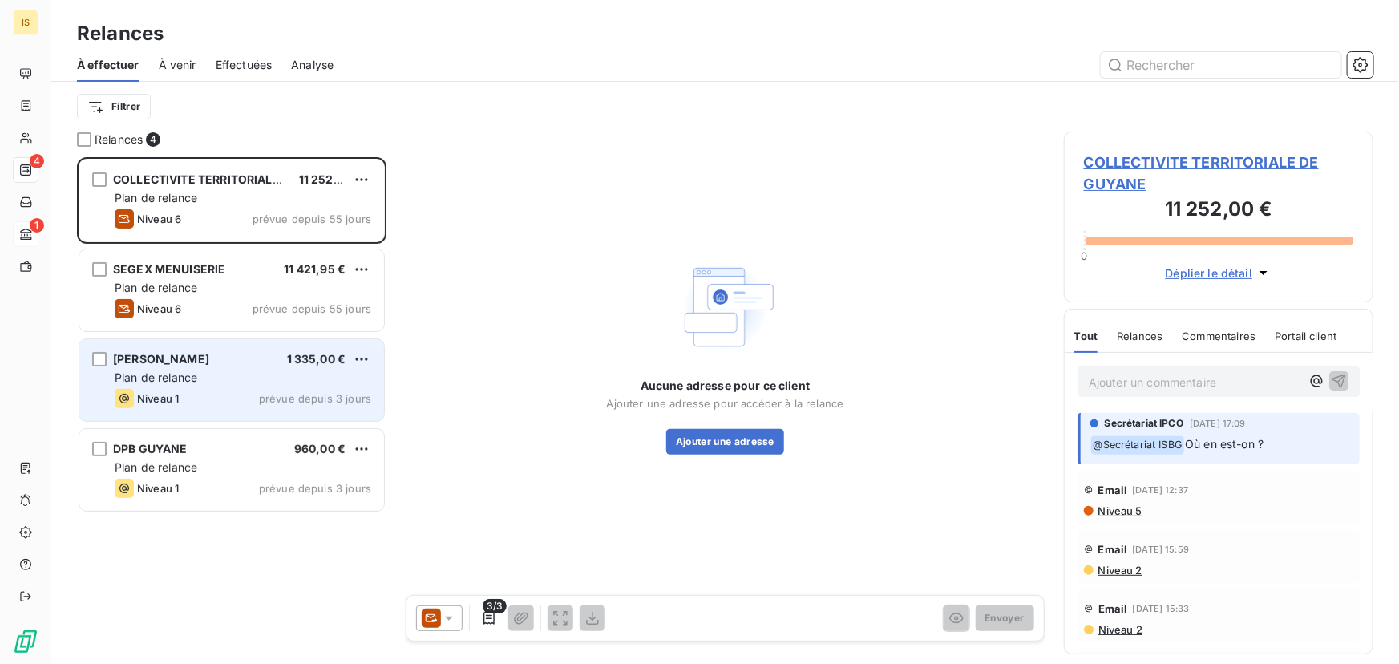
click at [253, 383] on div "Plan de relance" at bounding box center [243, 378] width 257 height 16
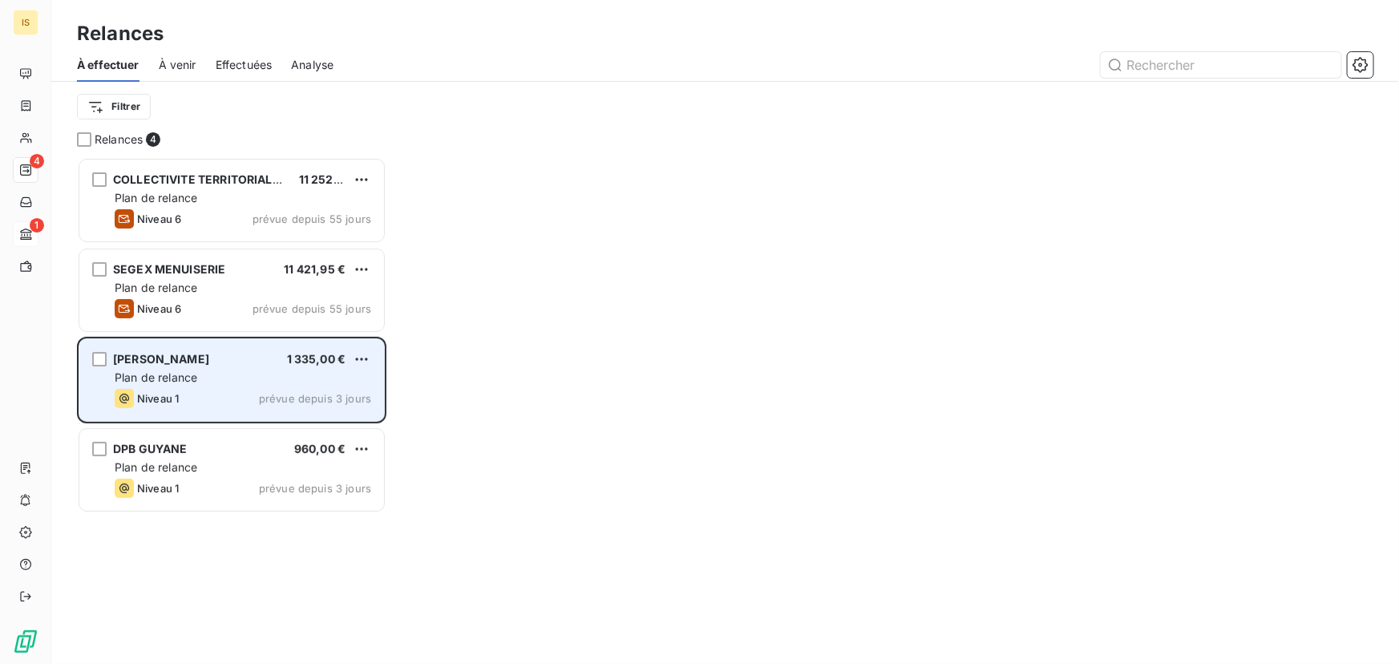
click at [291, 368] on div "ALBIOMA SOLAIRE GUYANE 1 335,00 € Plan de relance Niveau 1 prévue depuis 3 jours" at bounding box center [231, 380] width 305 height 82
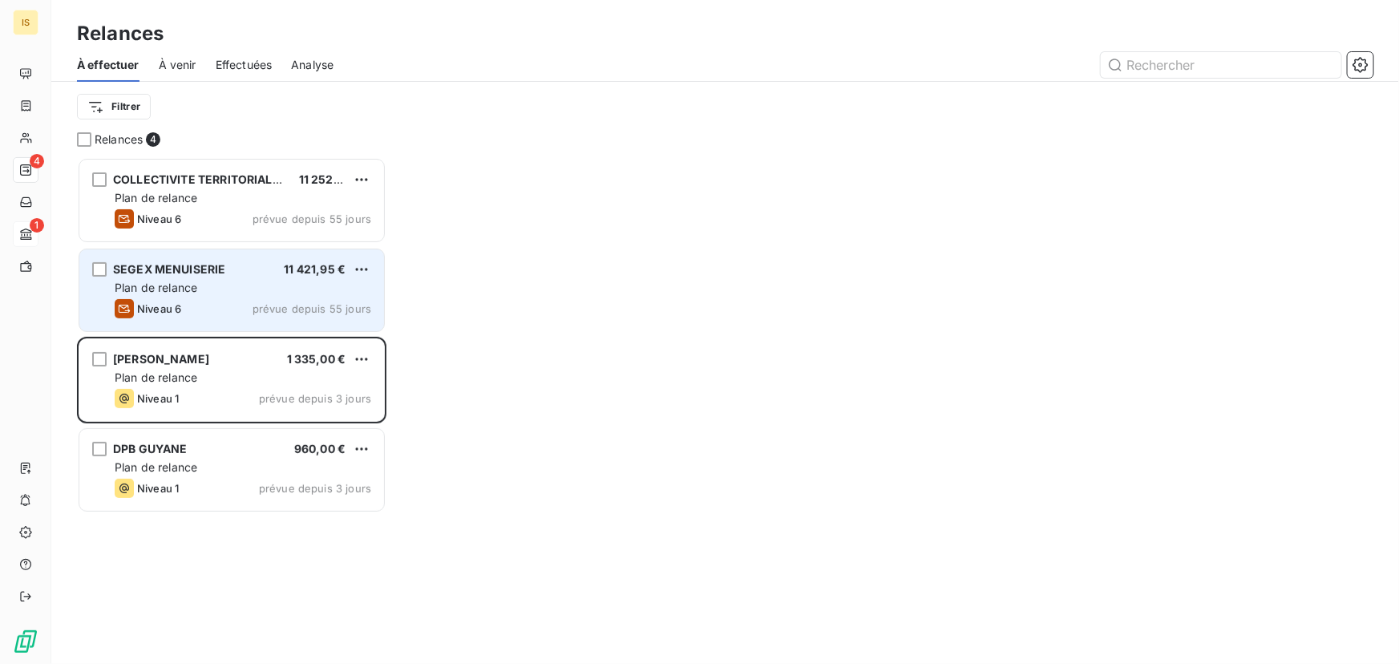
click at [281, 302] on span "prévue depuis 55 jours" at bounding box center [312, 308] width 119 height 13
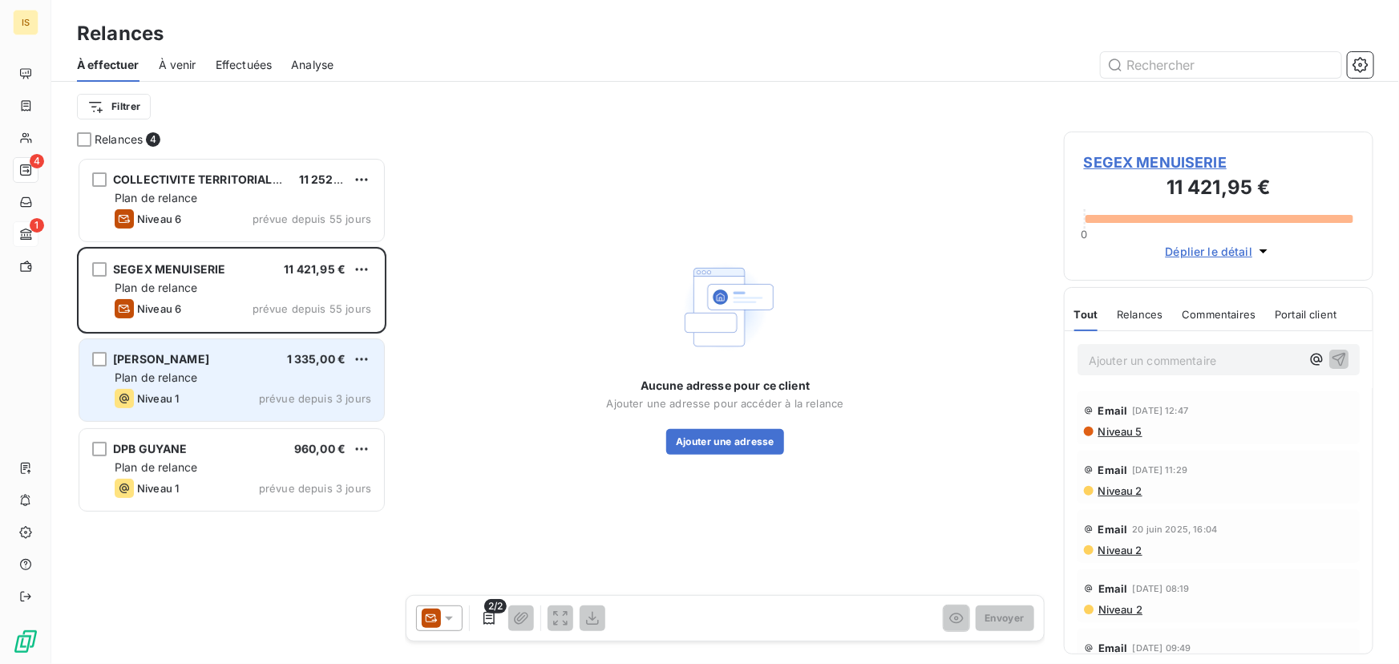
click at [209, 355] on span "[PERSON_NAME]" at bounding box center [161, 359] width 96 height 14
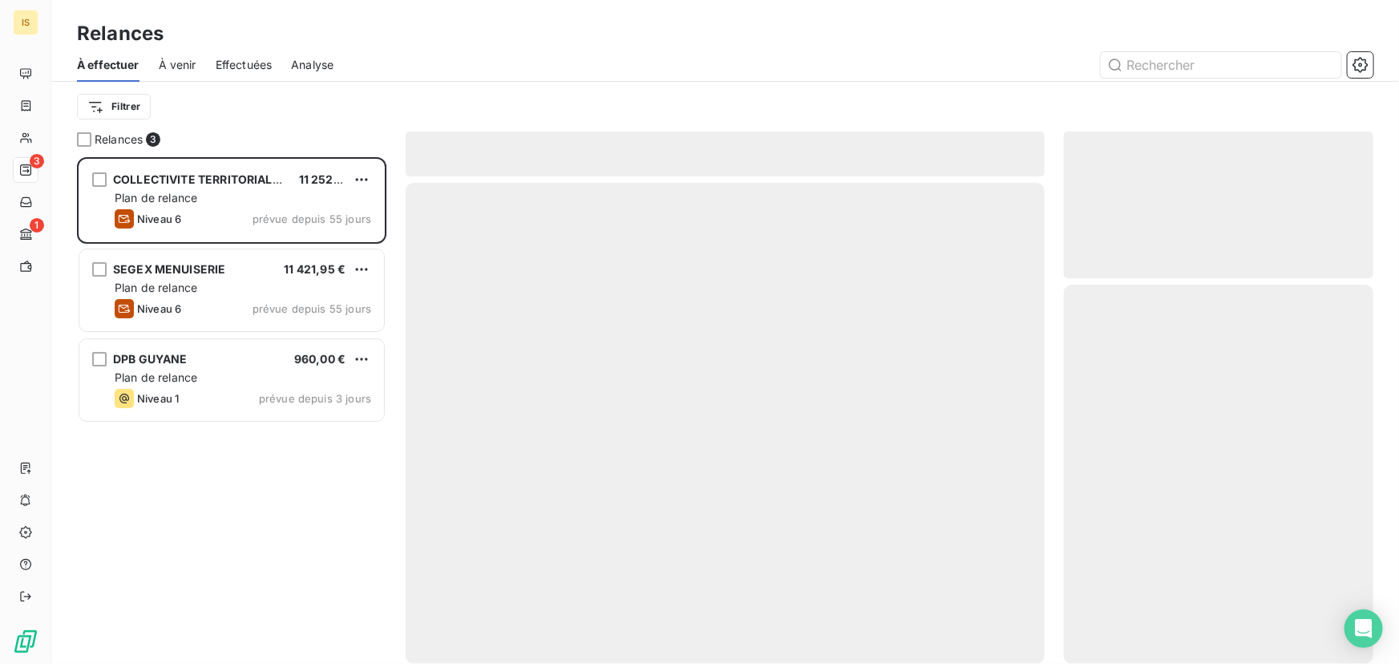
scroll to position [496, 298]
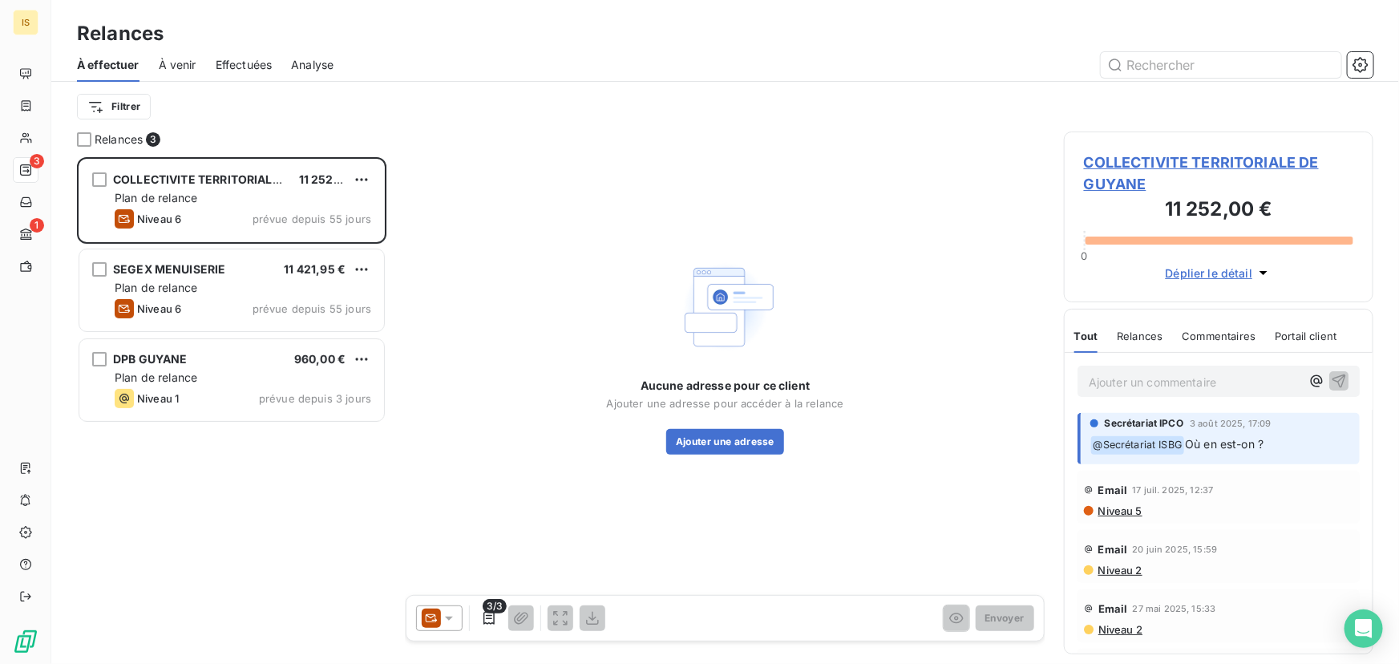
click at [173, 67] on span "À venir" at bounding box center [178, 65] width 38 height 16
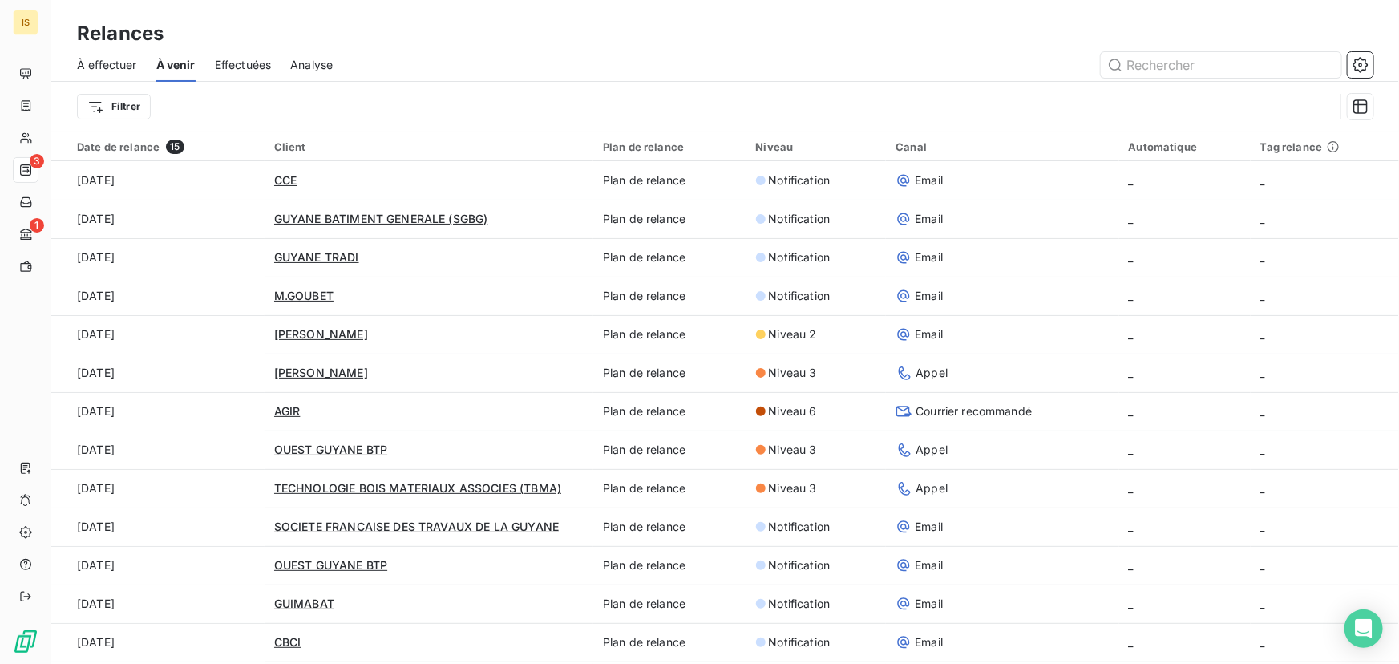
click at [110, 62] on span "À effectuer" at bounding box center [107, 65] width 60 height 16
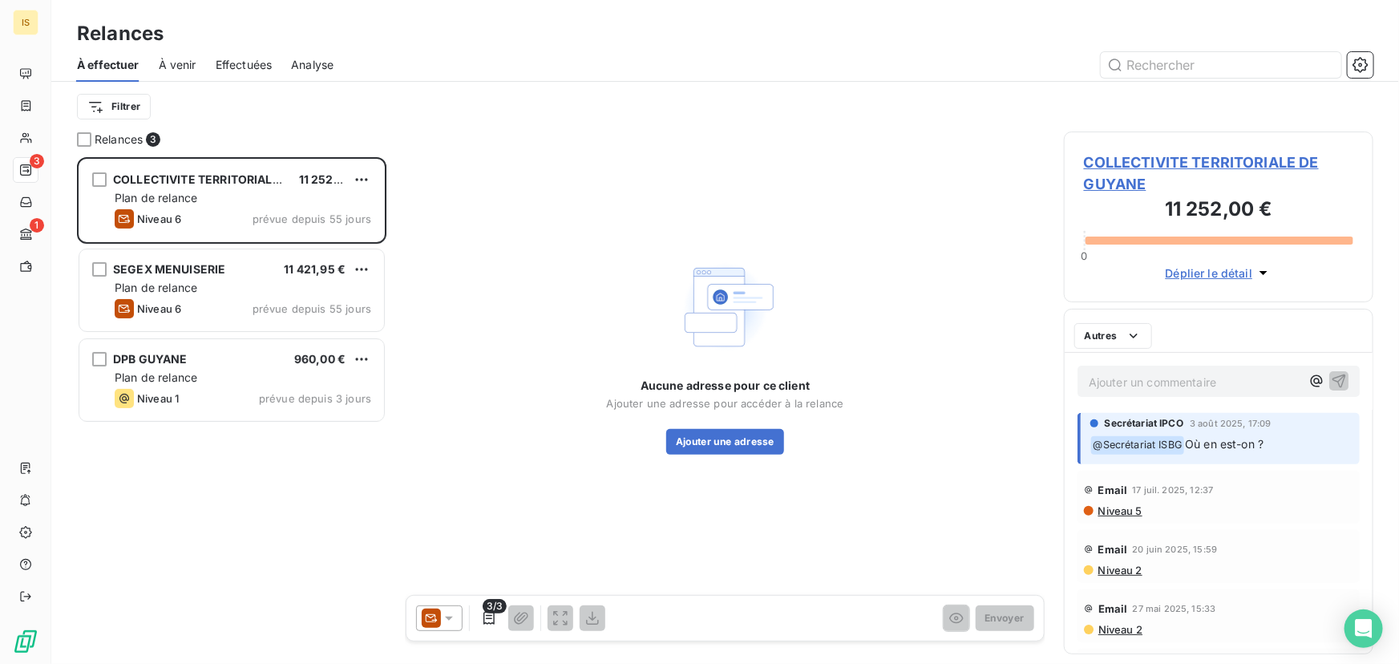
scroll to position [496, 298]
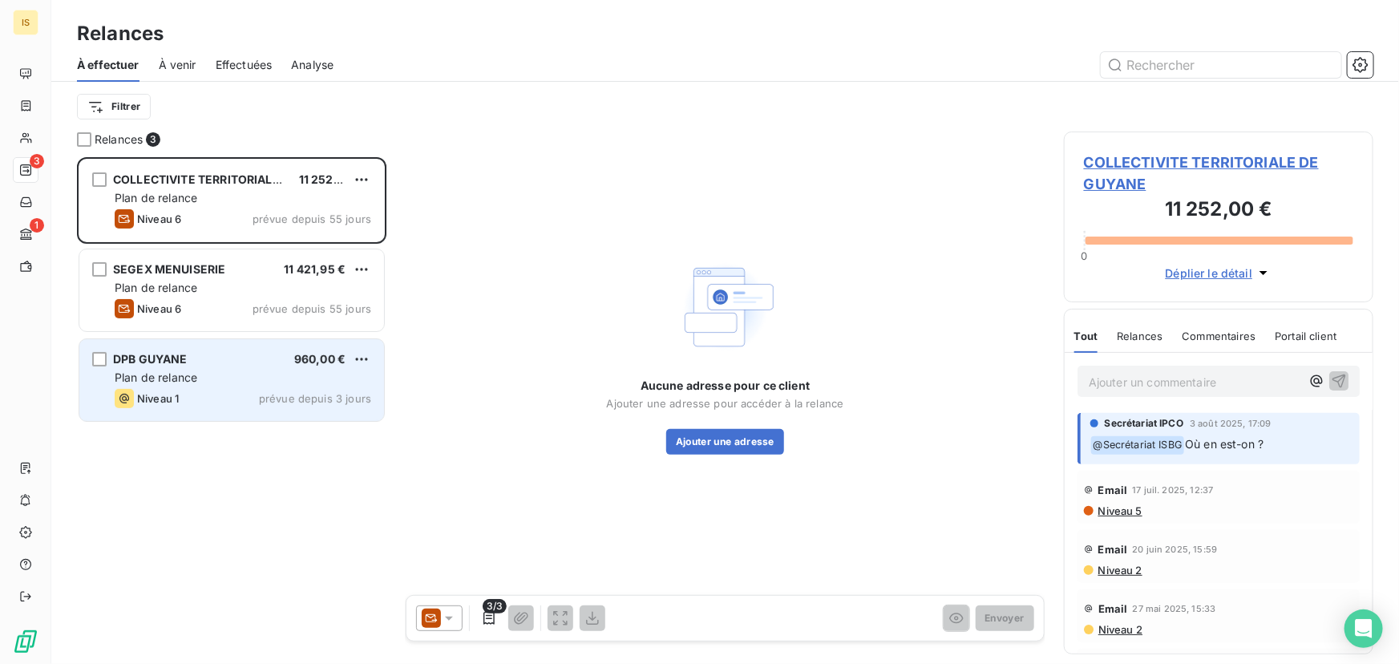
click at [241, 359] on div "DPB GUYANE 960,00 €" at bounding box center [243, 359] width 257 height 14
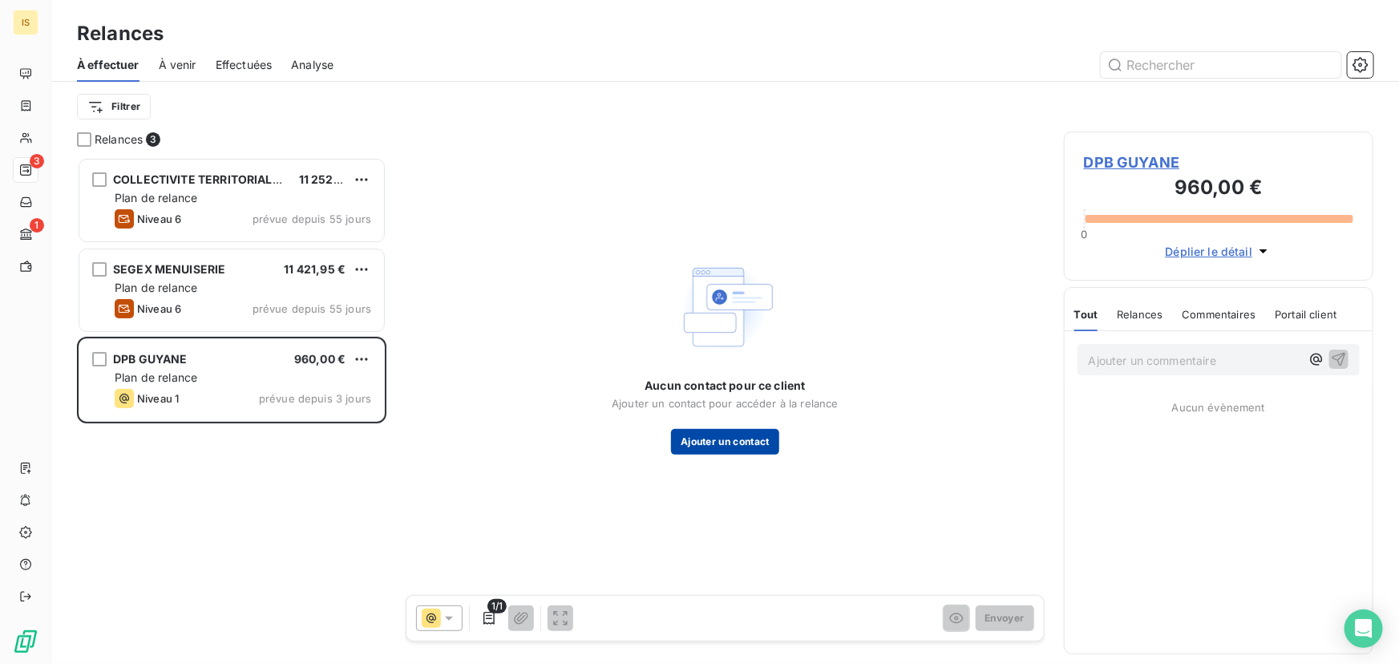
click at [744, 445] on button "Ajouter un contact" at bounding box center [725, 442] width 108 height 26
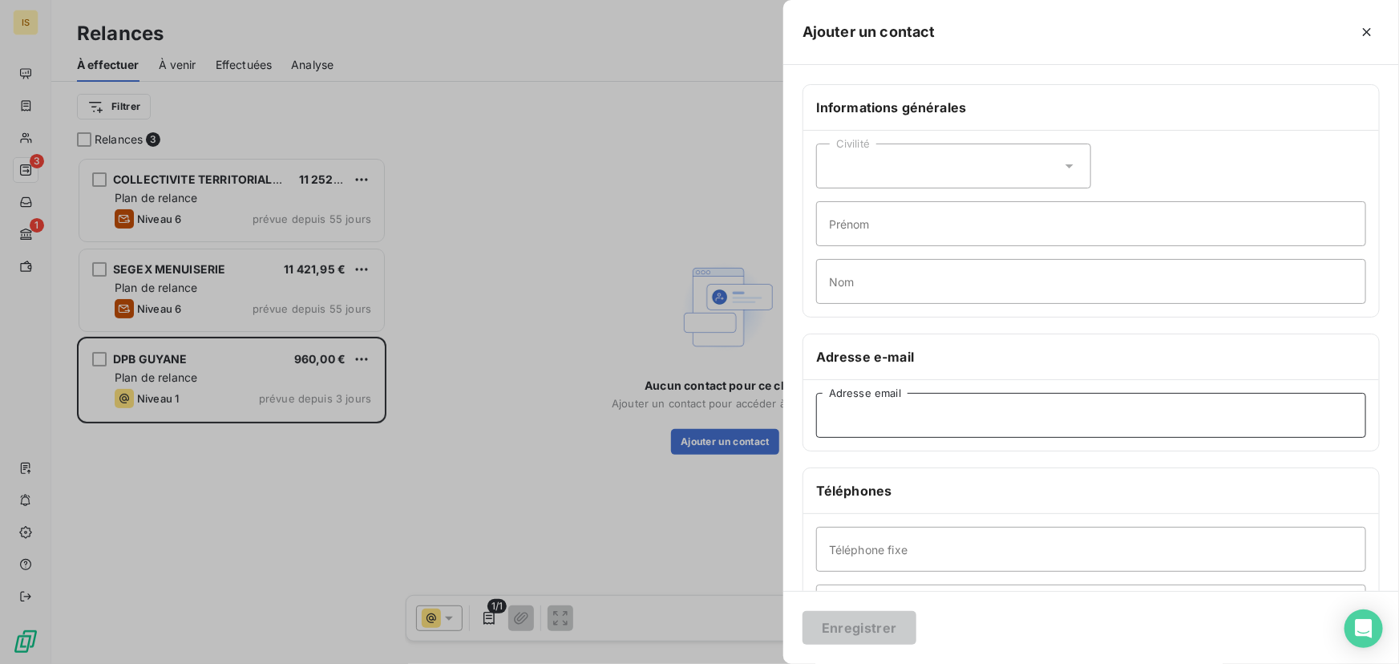
click at [861, 423] on input "Adresse email" at bounding box center [1091, 415] width 550 height 45
type input "f"
paste input "facture@bls-group.fr"
type input "facture@bls-group.fr"
click at [846, 622] on button "Enregistrer" at bounding box center [860, 628] width 114 height 34
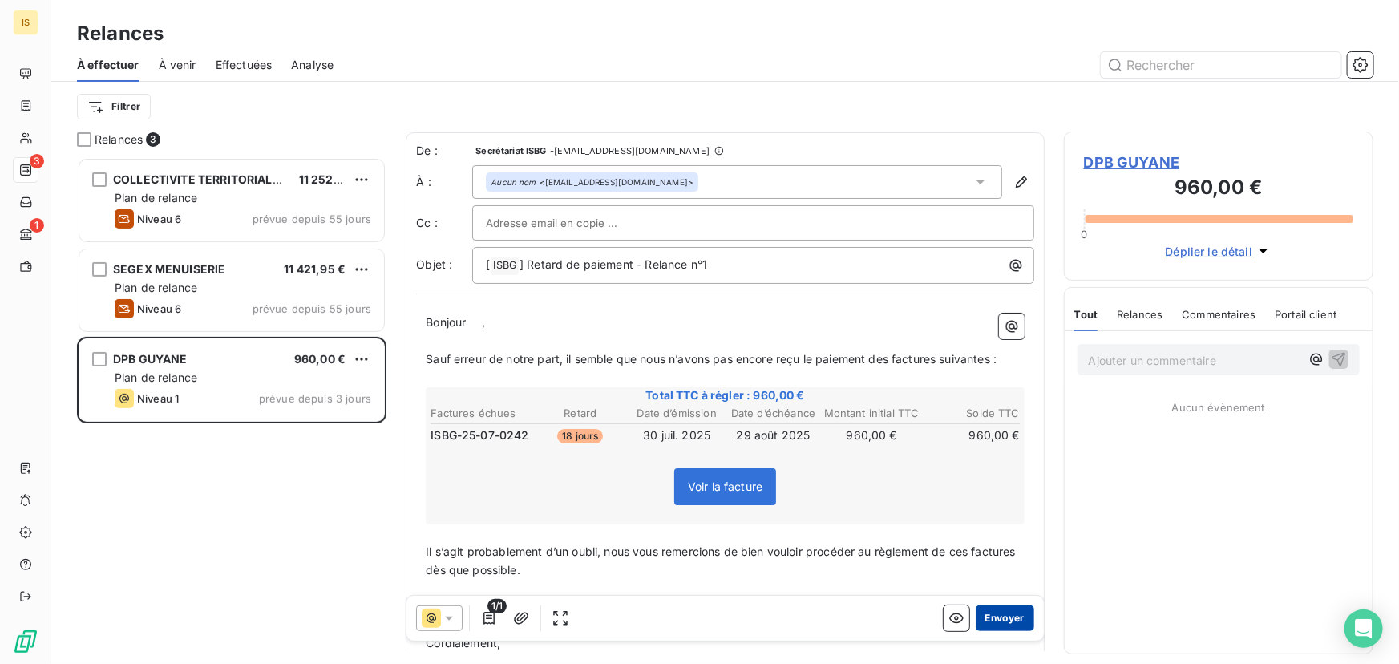
click at [995, 621] on button "Envoyer" at bounding box center [1005, 618] width 59 height 26
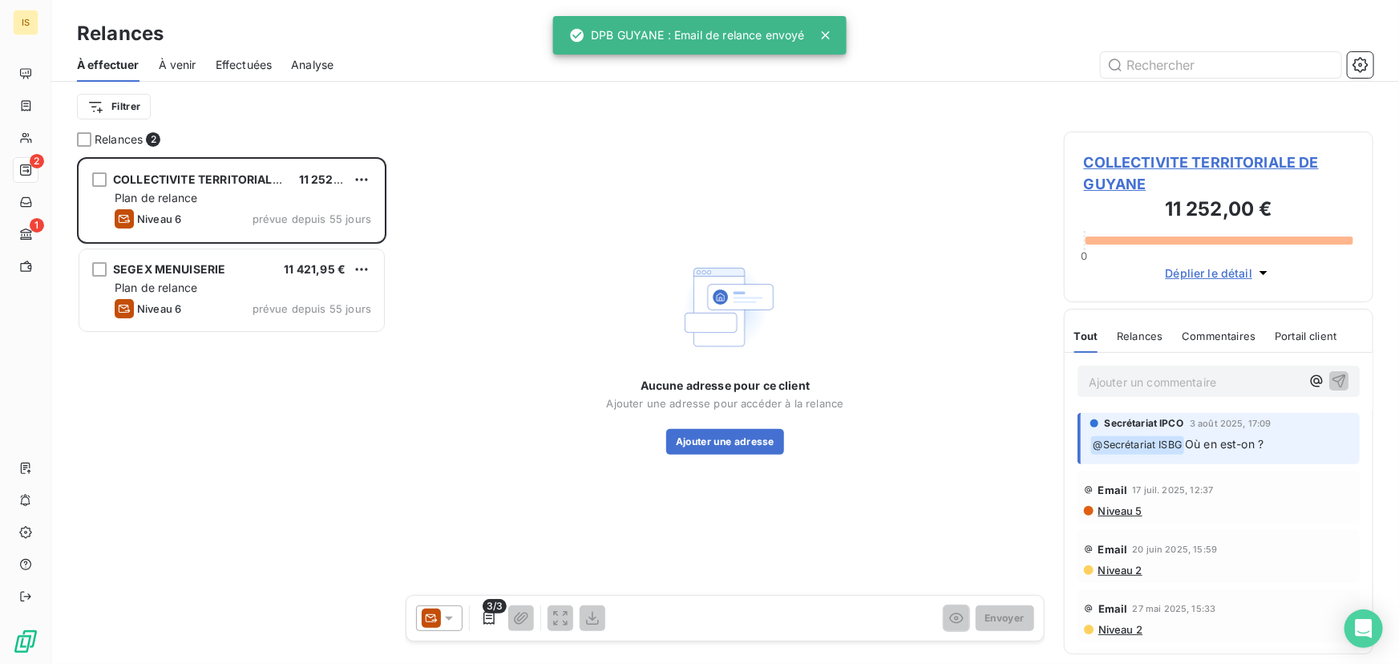
click at [179, 63] on span "À venir" at bounding box center [178, 65] width 38 height 16
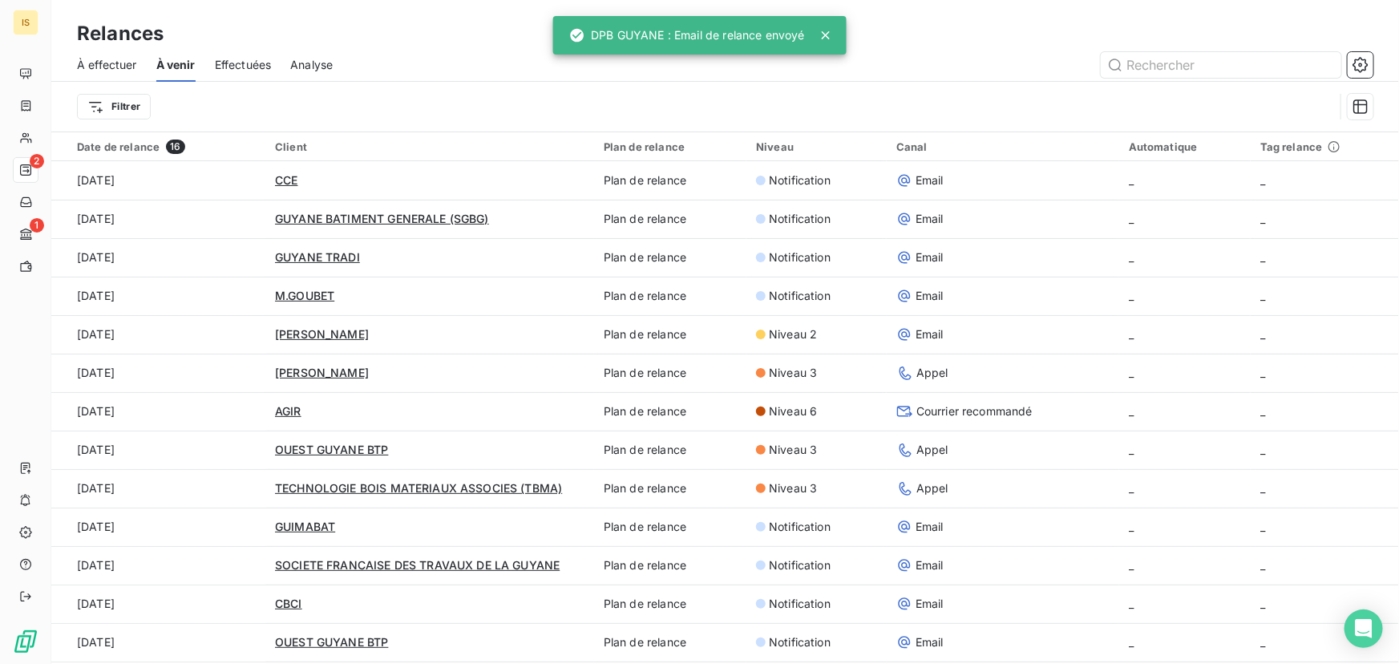
click at [234, 74] on div "Effectuées" at bounding box center [243, 65] width 57 height 34
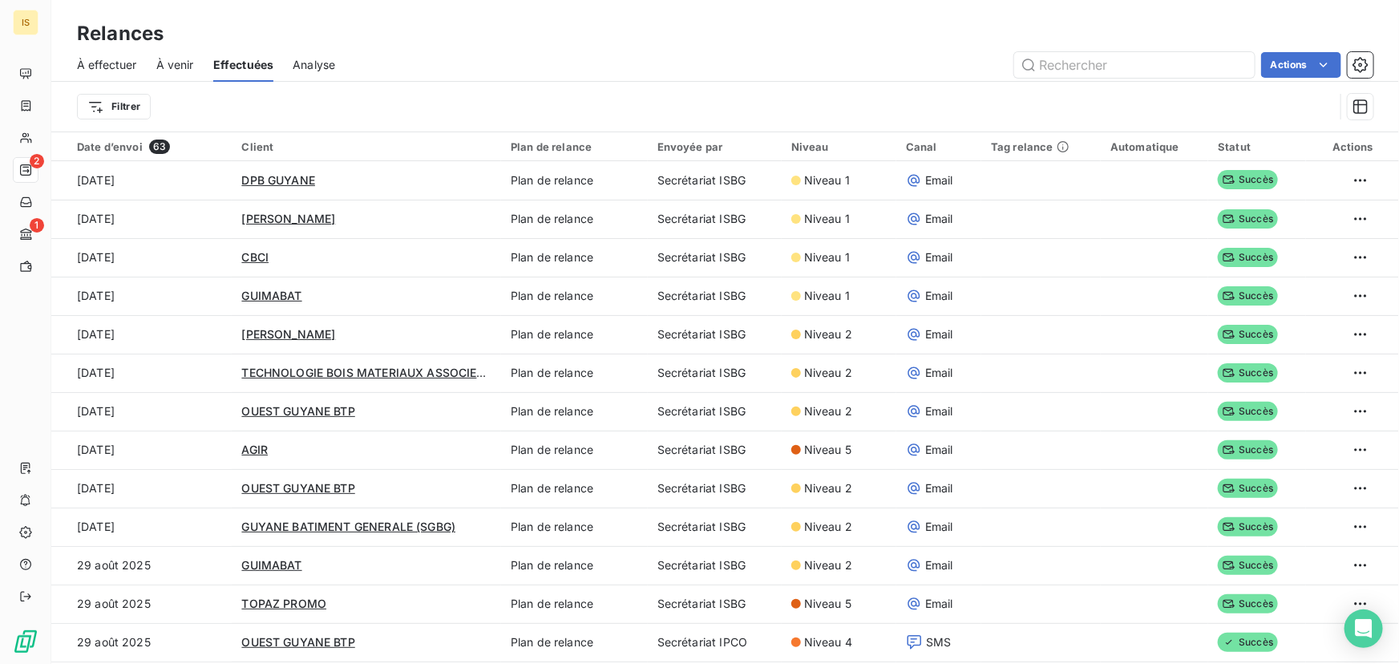
click at [316, 63] on span "Analyse" at bounding box center [314, 65] width 43 height 16
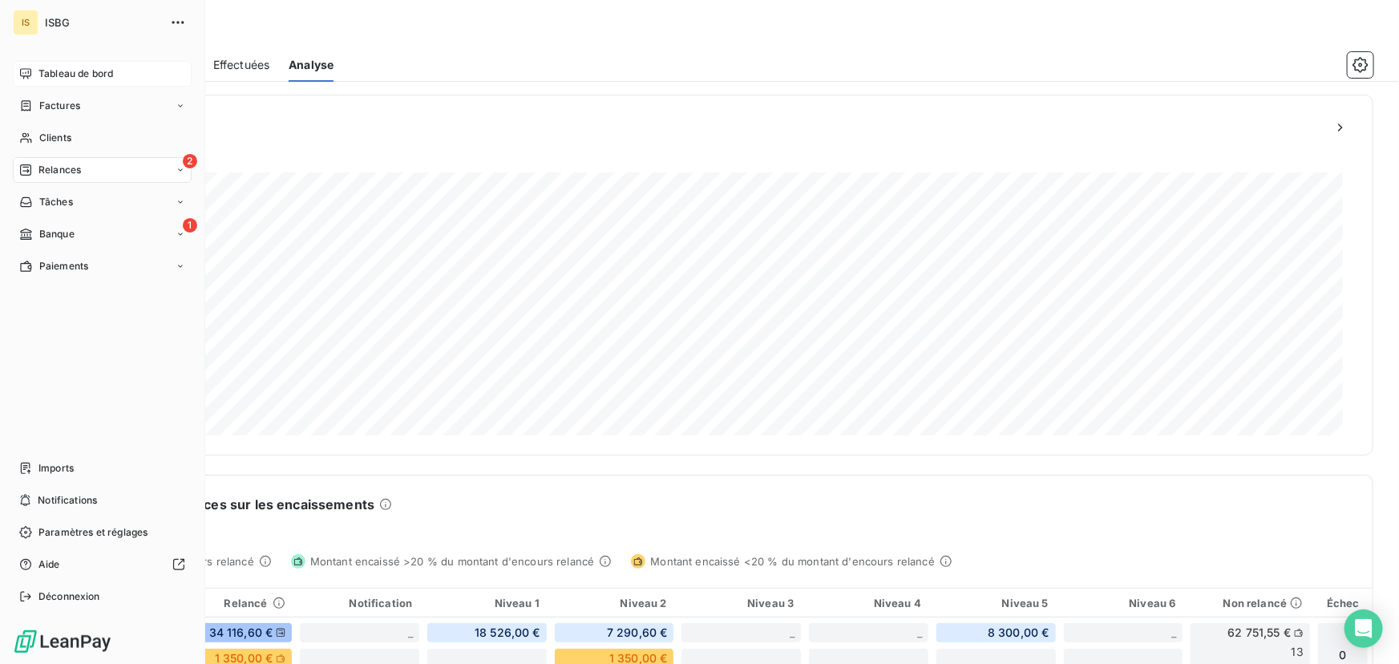
click at [43, 72] on span "Tableau de bord" at bounding box center [75, 74] width 75 height 14
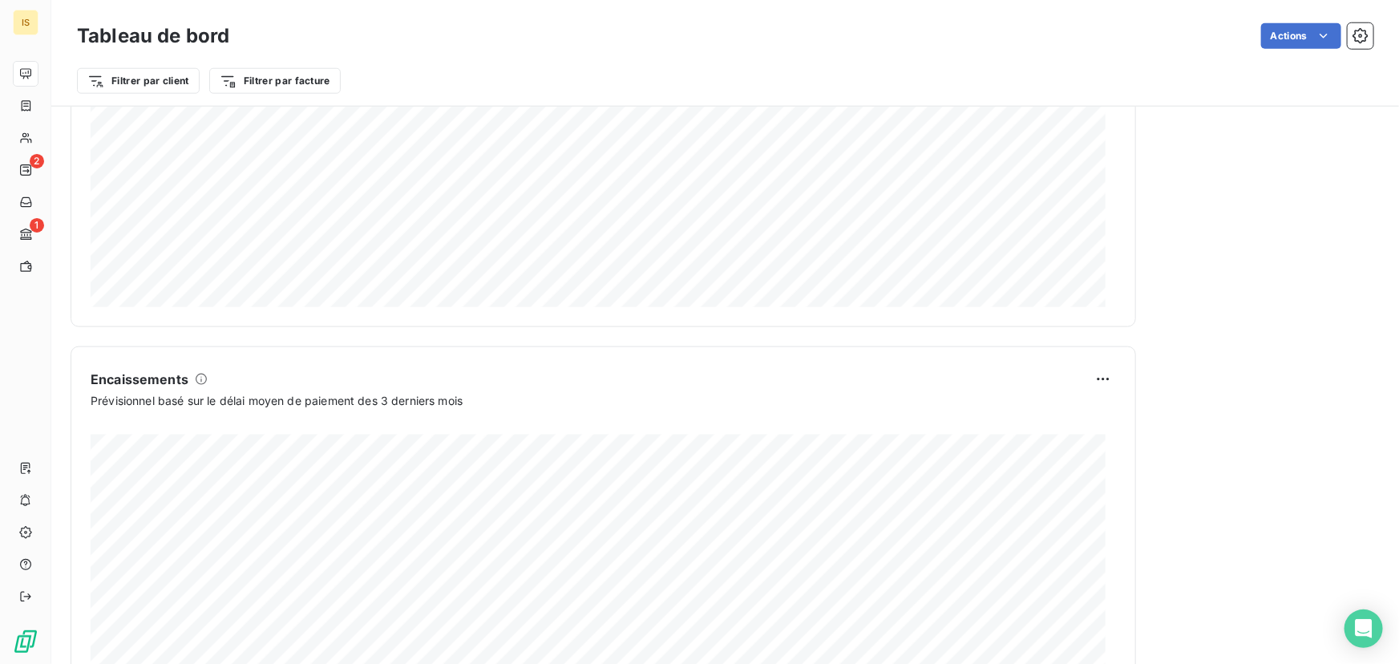
scroll to position [898, 0]
